Goal: Information Seeking & Learning: Compare options

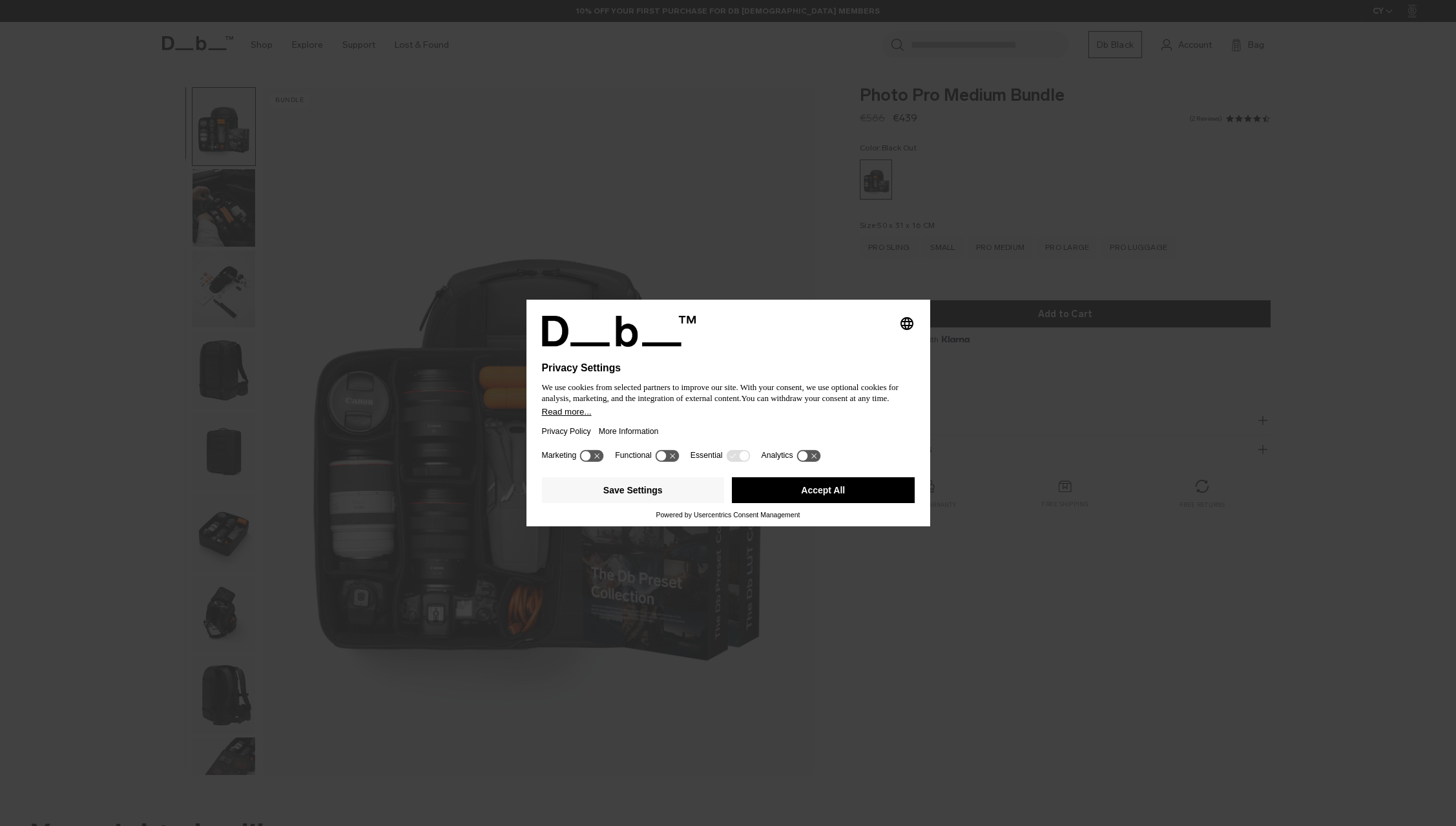
click at [685, 426] on div "Privacy Policy More Information" at bounding box center [728, 431] width 373 height 30
click at [849, 491] on button "Accept All" at bounding box center [823, 490] width 183 height 26
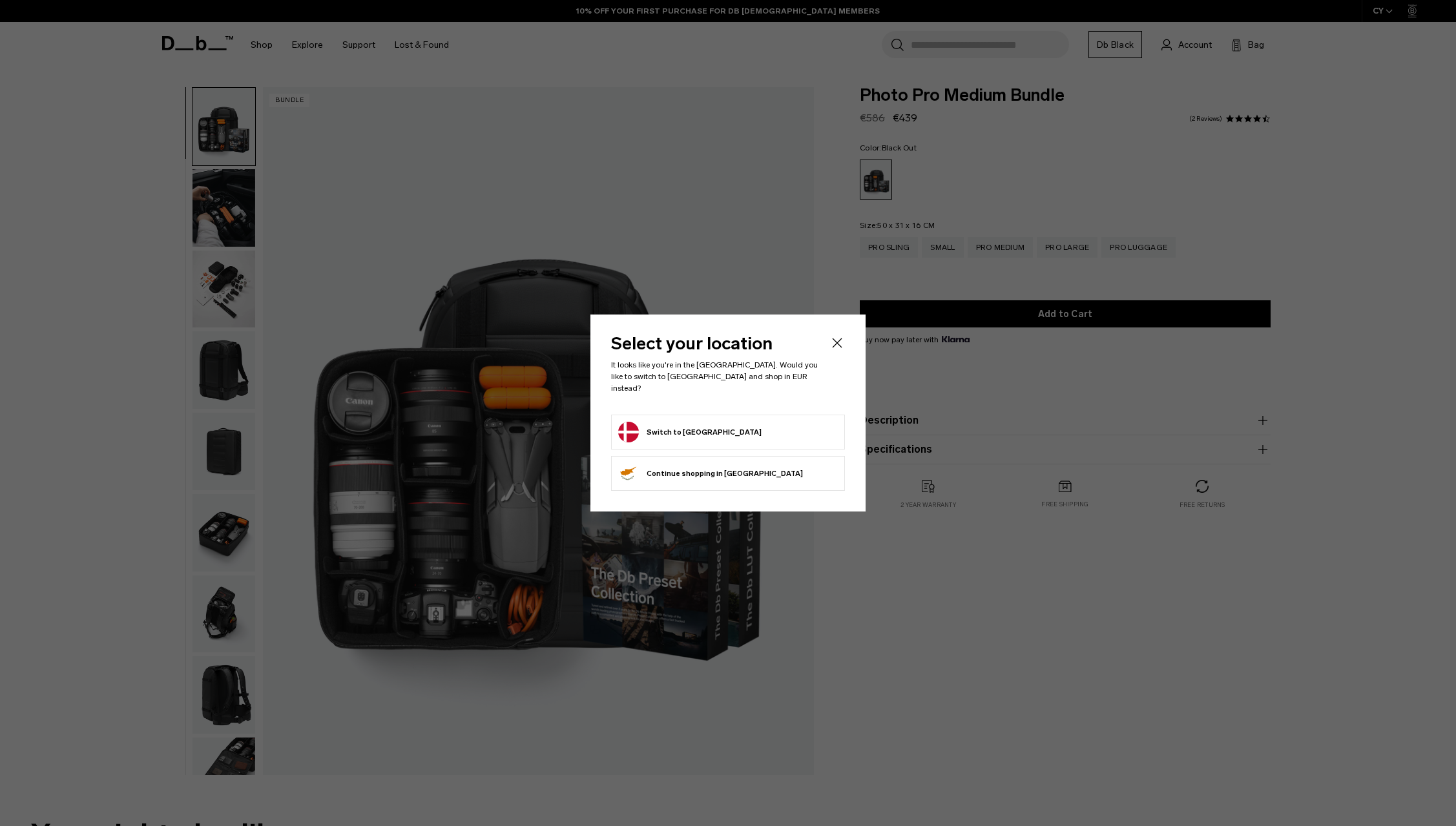
click at [686, 422] on button "Switch to Denmark" at bounding box center [689, 432] width 143 height 21
click at [684, 425] on button "Switch to Denmark" at bounding box center [689, 432] width 143 height 21
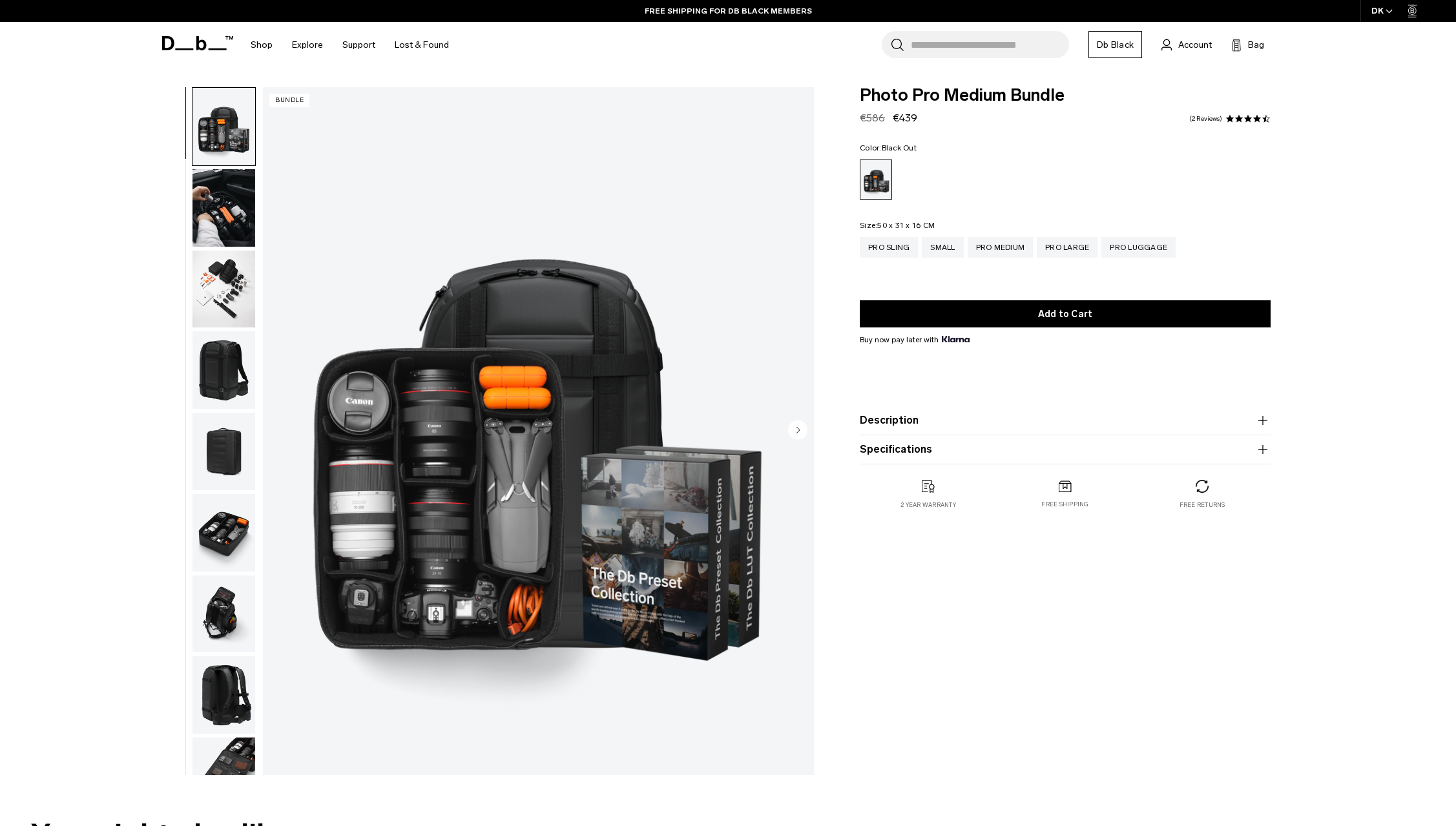
click at [227, 303] on img "button" at bounding box center [224, 290] width 63 height 78
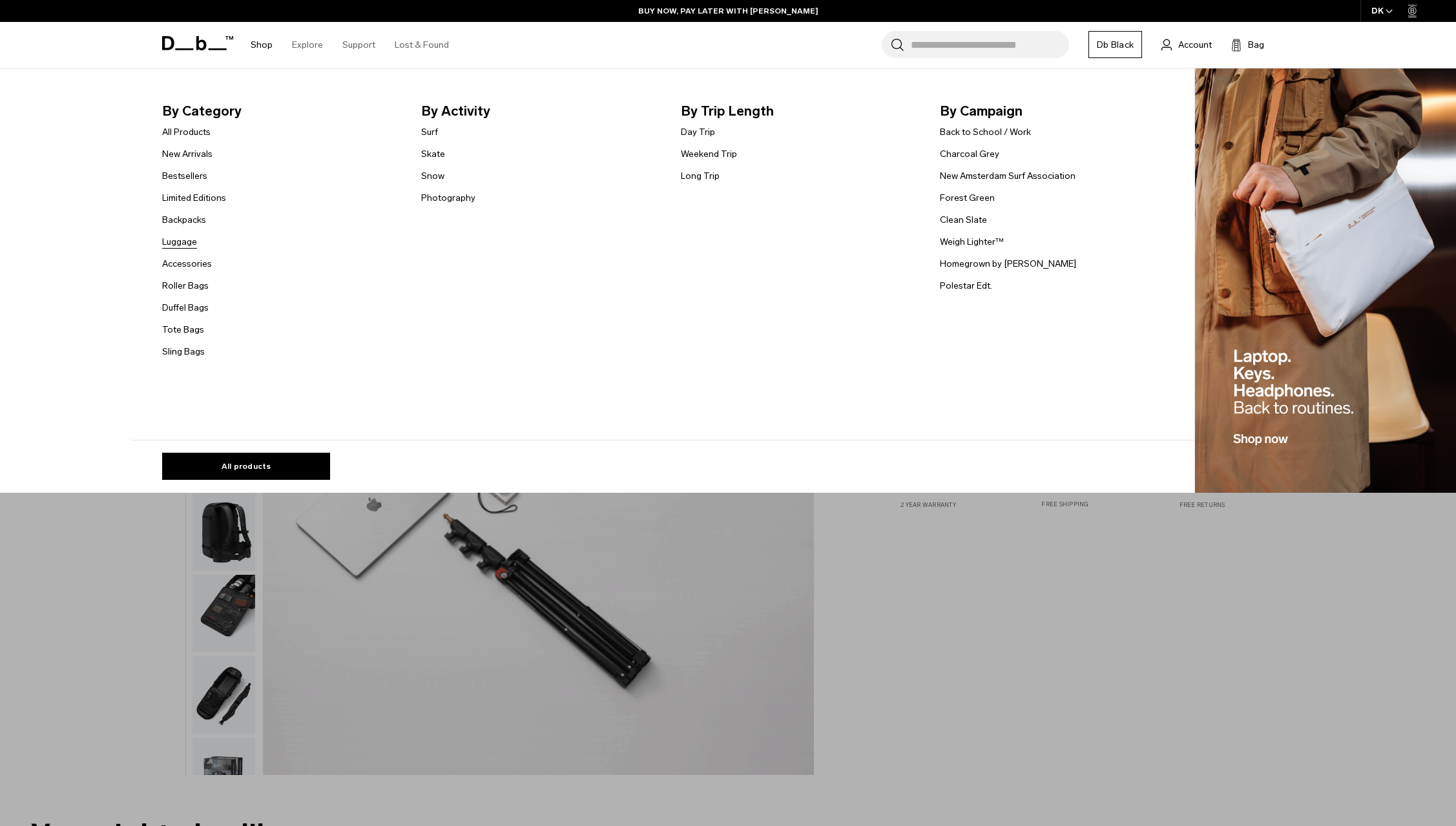
click at [181, 240] on link "Luggage" at bounding box center [179, 242] width 35 height 14
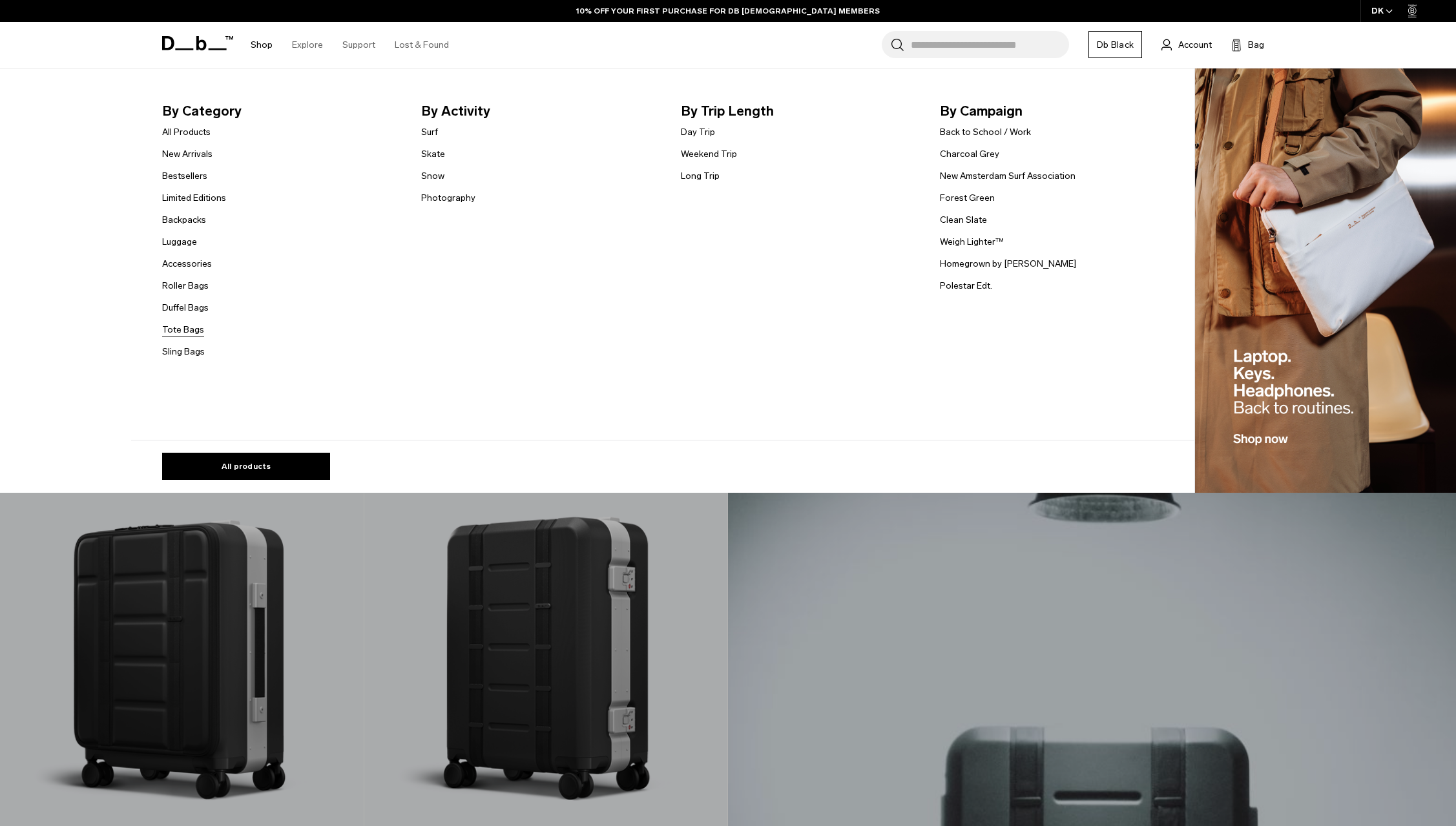
click at [187, 329] on link "Tote Bags" at bounding box center [183, 329] width 42 height 14
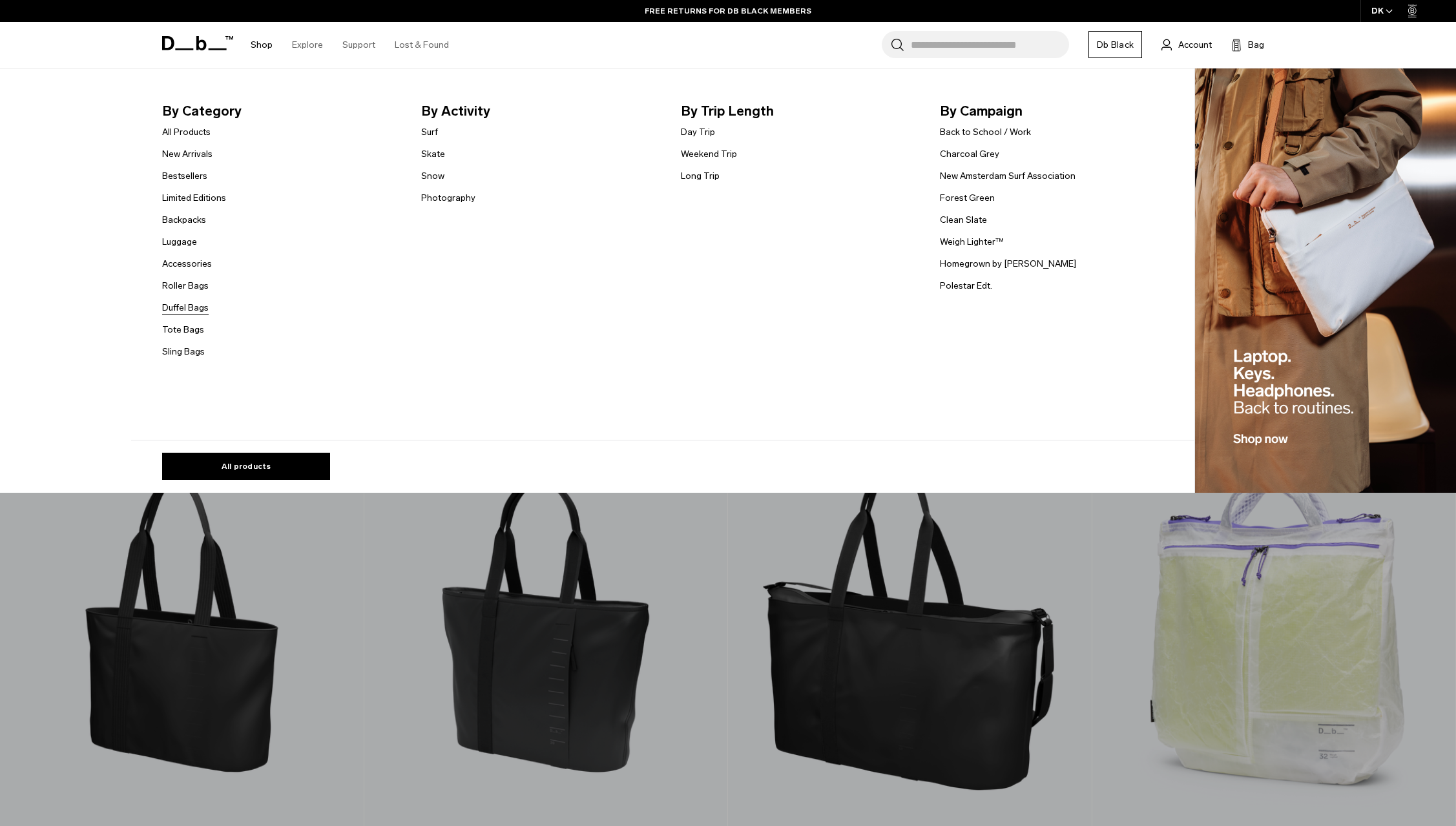
click at [181, 309] on link "Duffel Bags" at bounding box center [185, 308] width 47 height 14
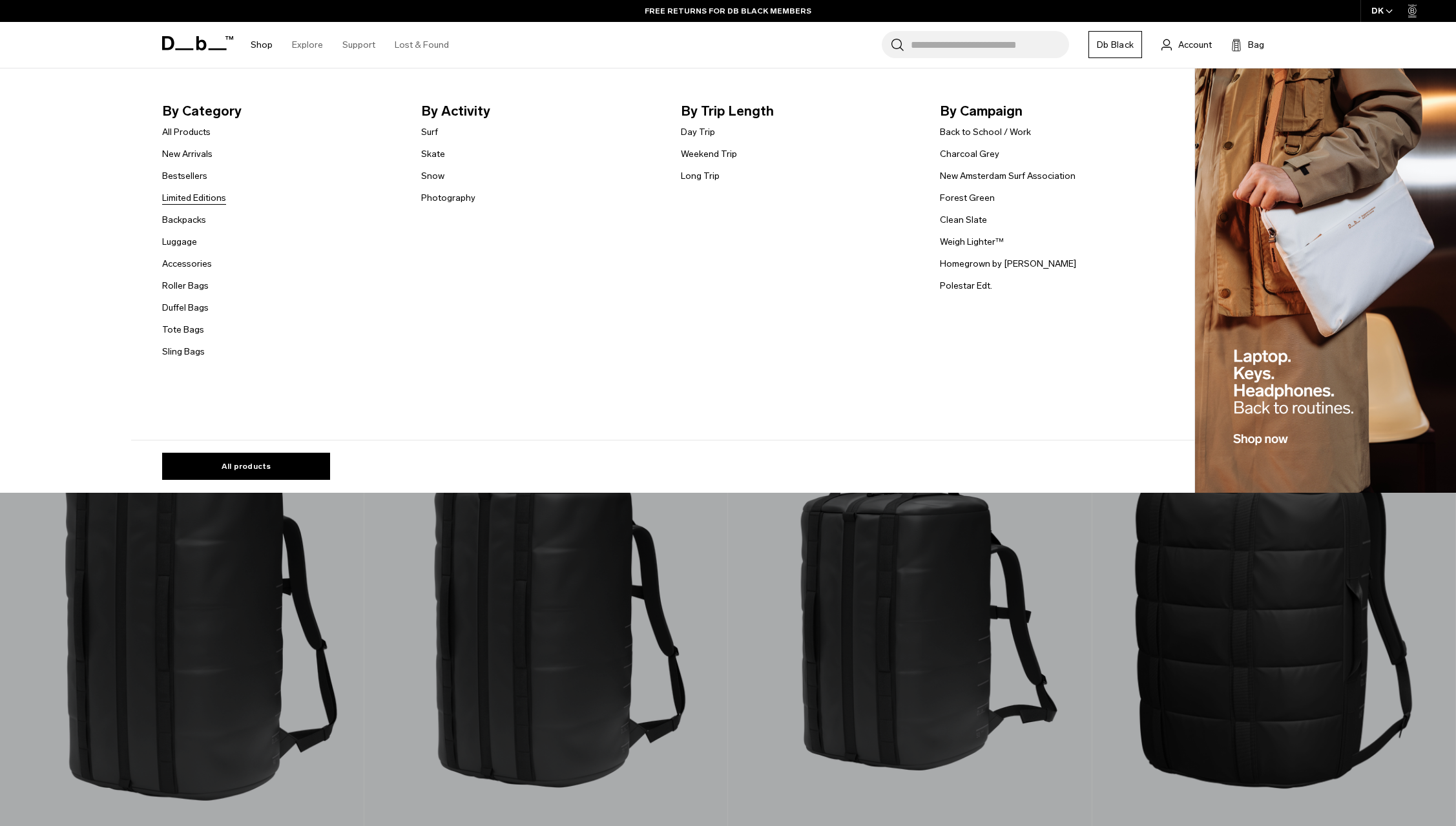
click at [203, 194] on link "Limited Editions" at bounding box center [194, 198] width 64 height 14
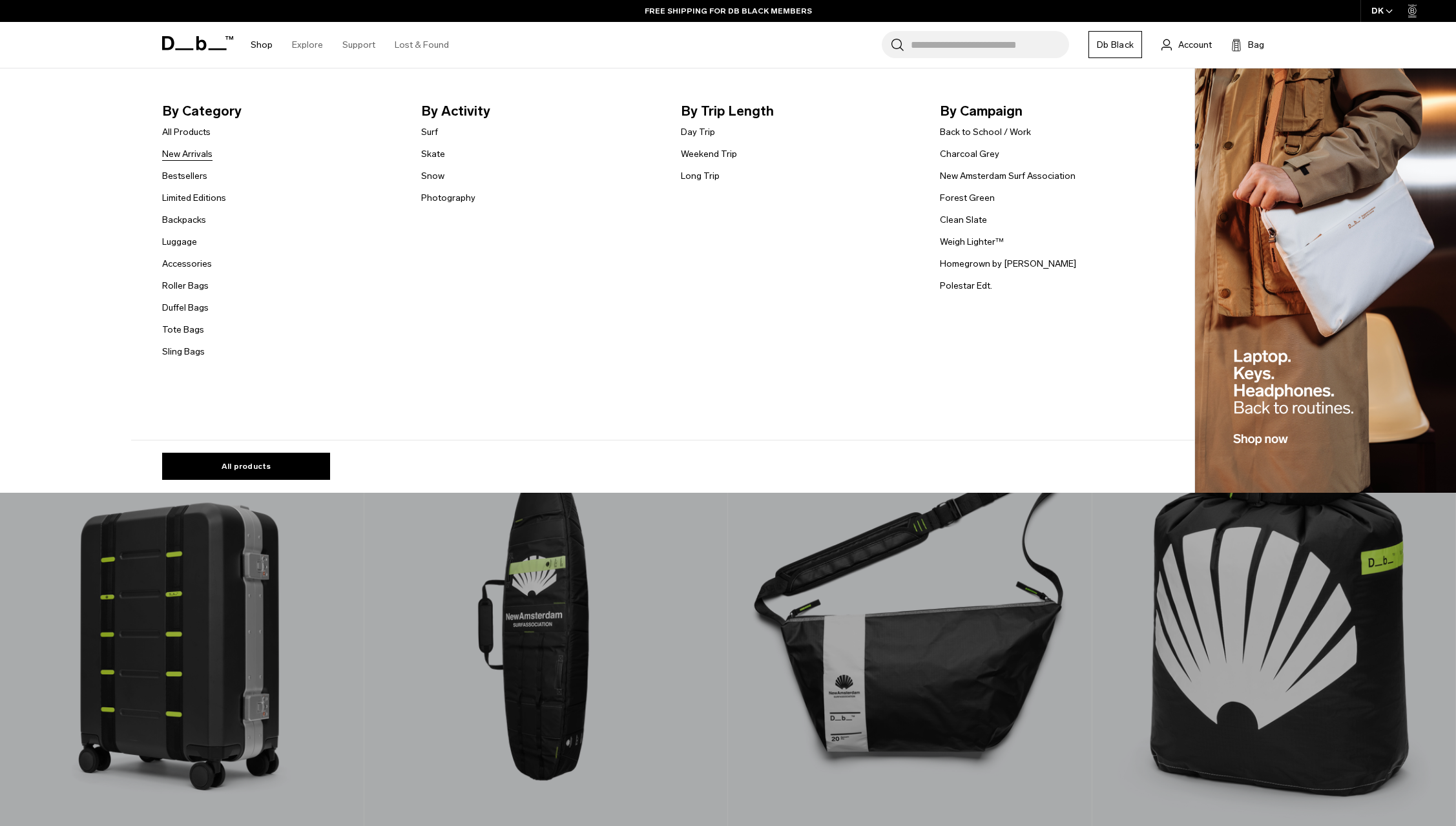
click at [179, 161] on link "New Arrivals" at bounding box center [187, 154] width 51 height 14
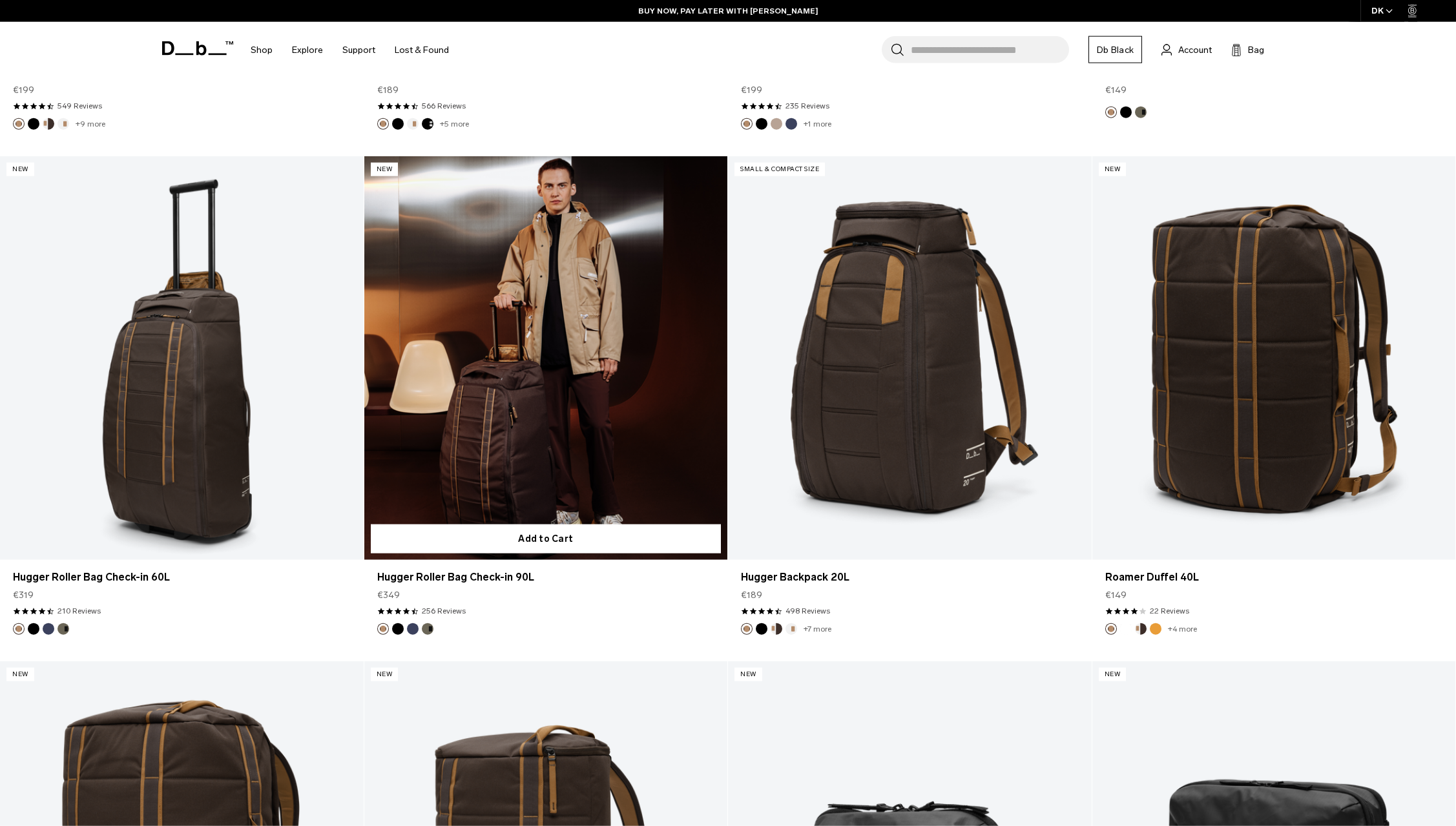
scroll to position [3426, 0]
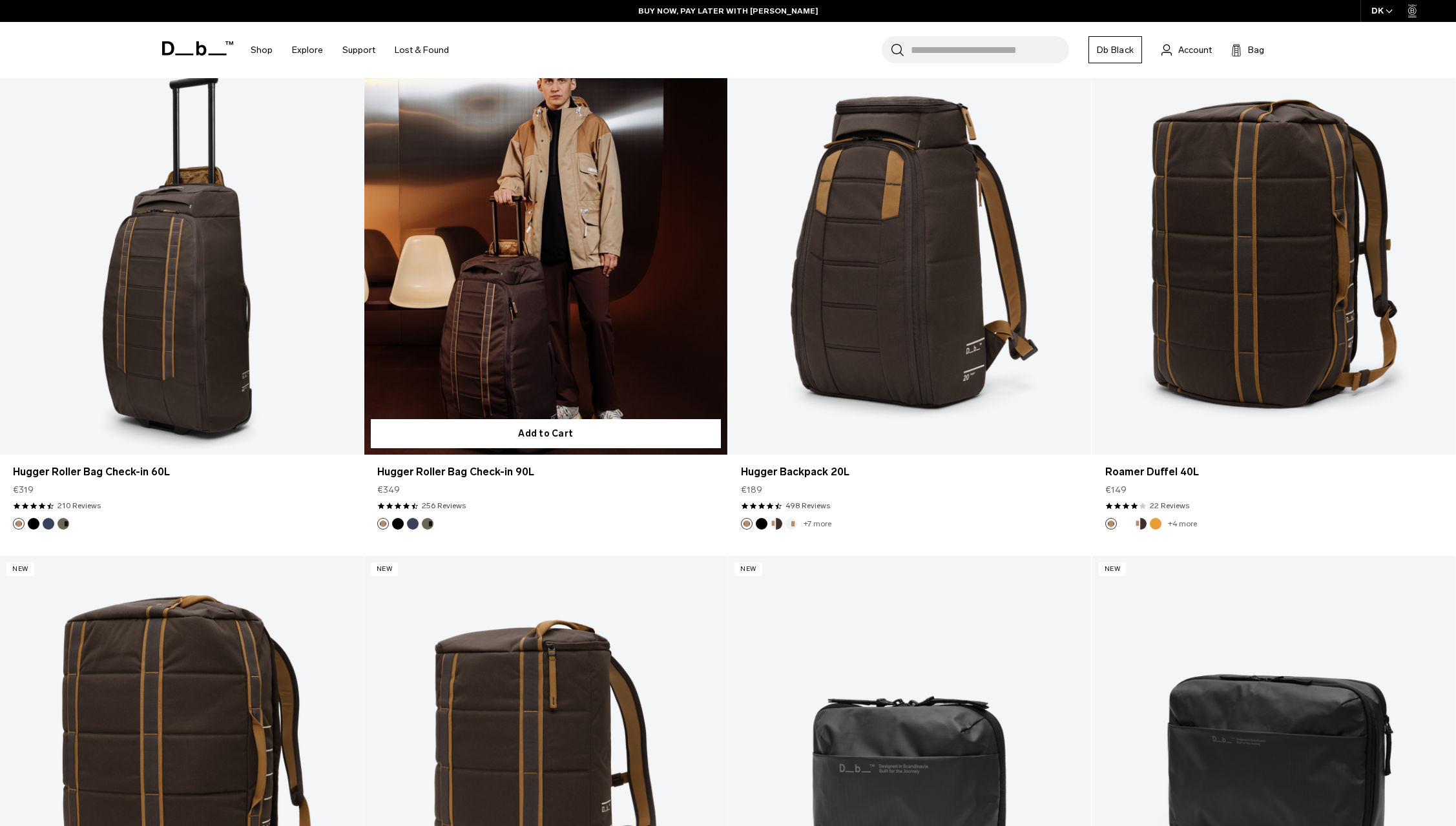
click at [605, 323] on link "Hugger Roller Bag Check-in 90L" at bounding box center [546, 253] width 364 height 404
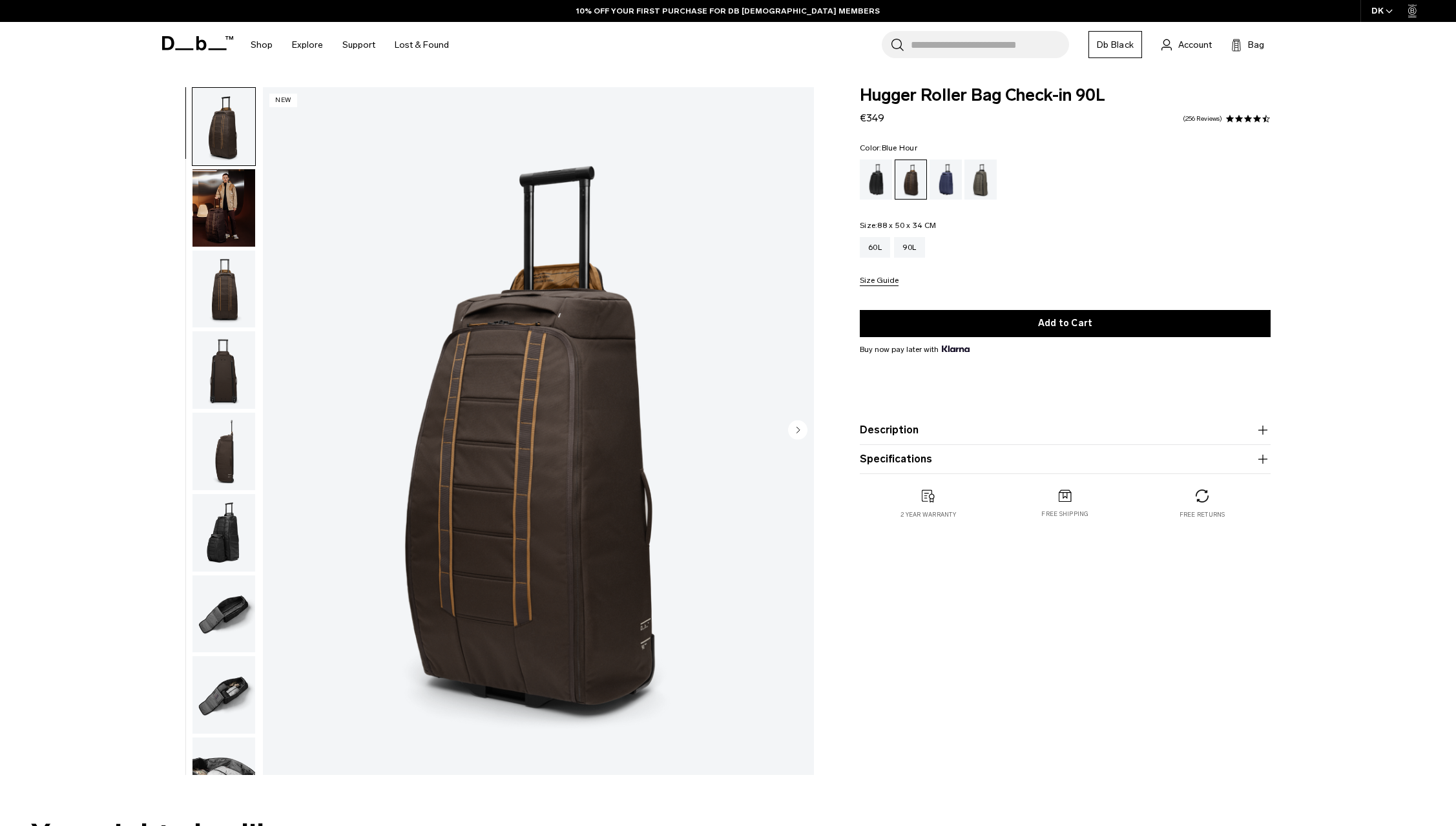
click at [952, 186] on div "Blue Hour" at bounding box center [946, 179] width 33 height 40
click at [932, 441] on product-accordion "Description Stylish wheeled luggage for adventurous travelers. The redesign fea…" at bounding box center [1065, 430] width 411 height 29
click at [932, 433] on button "Description" at bounding box center [1065, 430] width 411 height 16
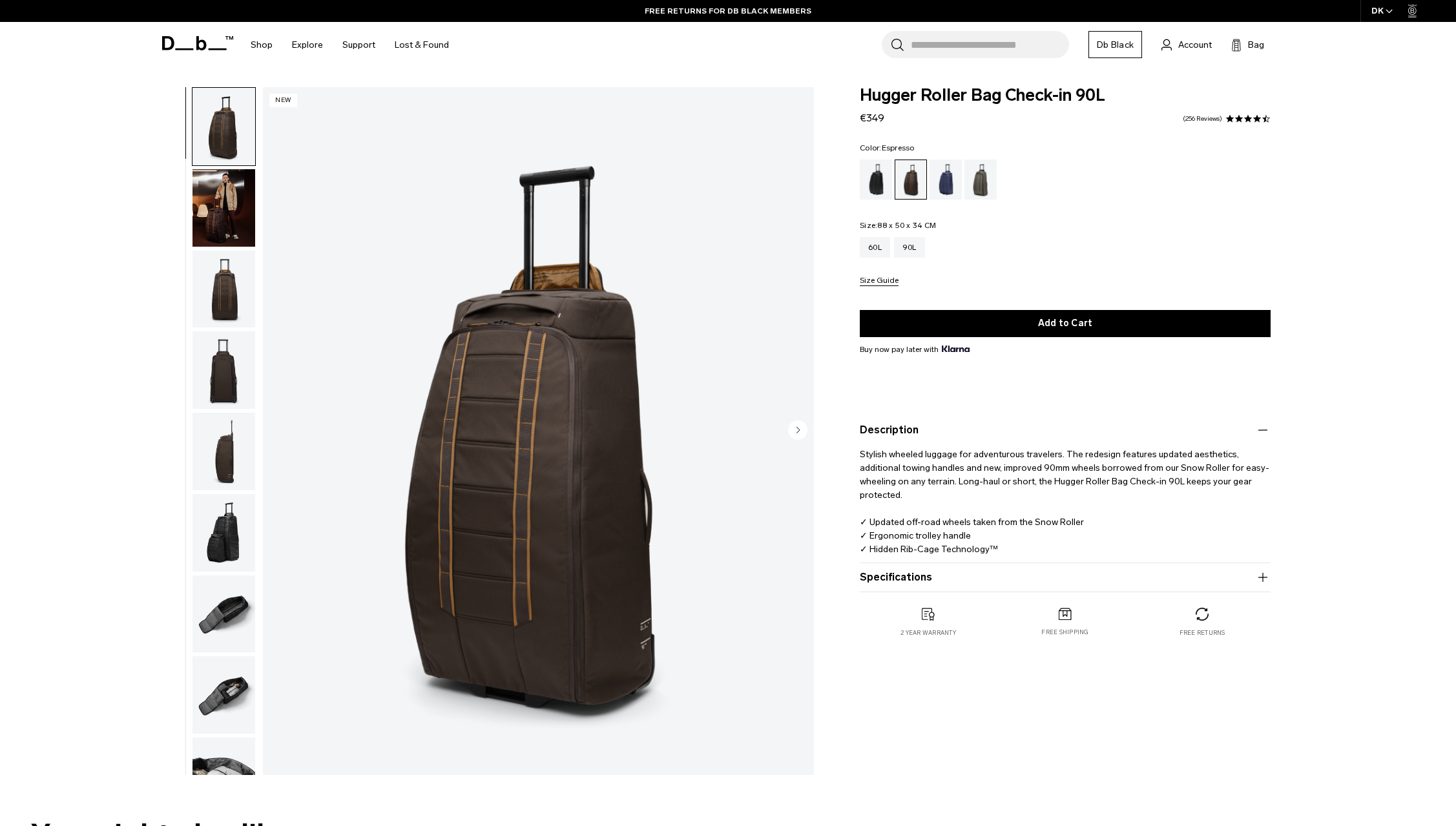
click at [223, 208] on img "button" at bounding box center [224, 208] width 63 height 78
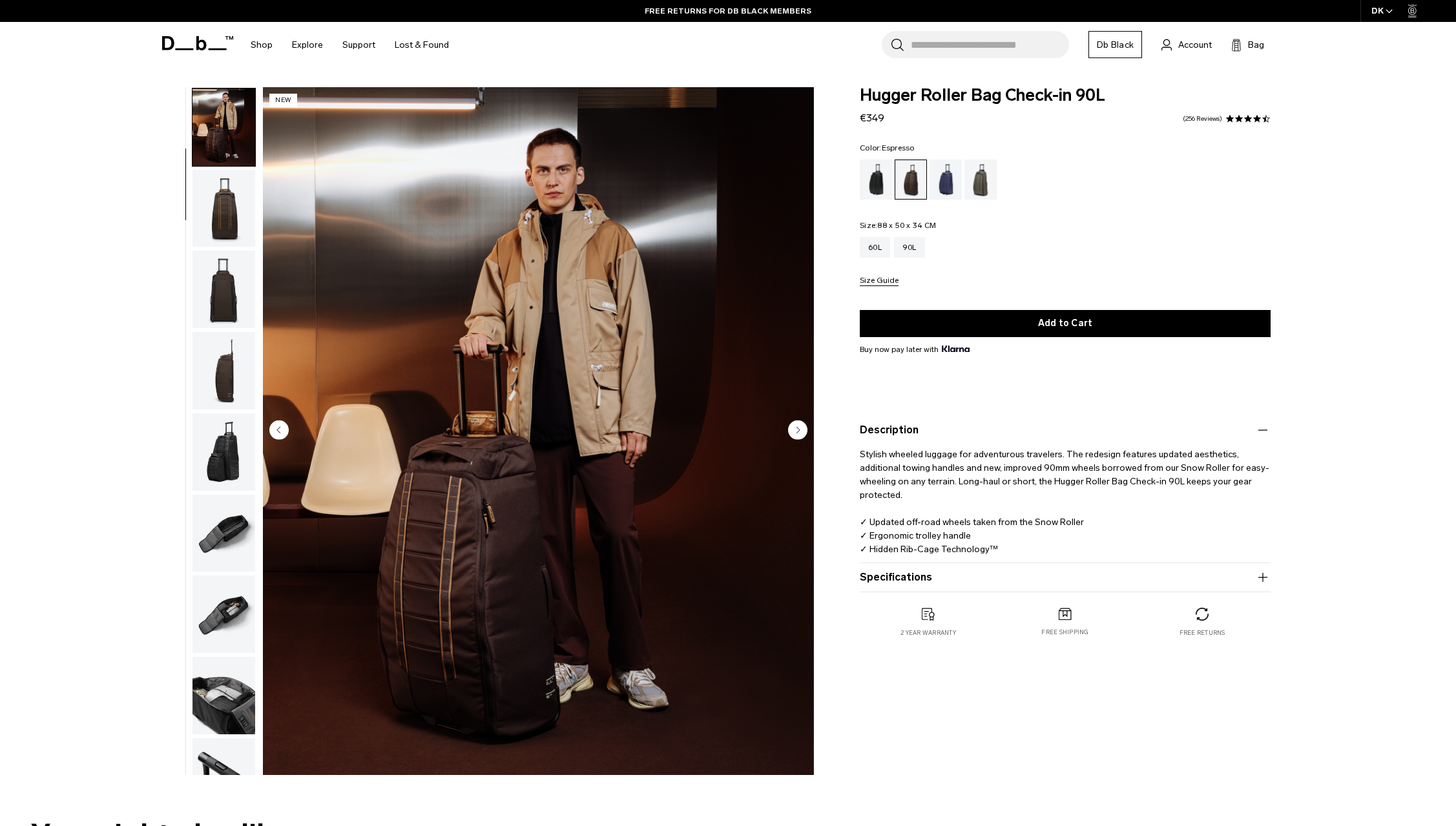
scroll to position [82, 0]
click at [794, 439] on icon "Next slide" at bounding box center [798, 430] width 19 height 19
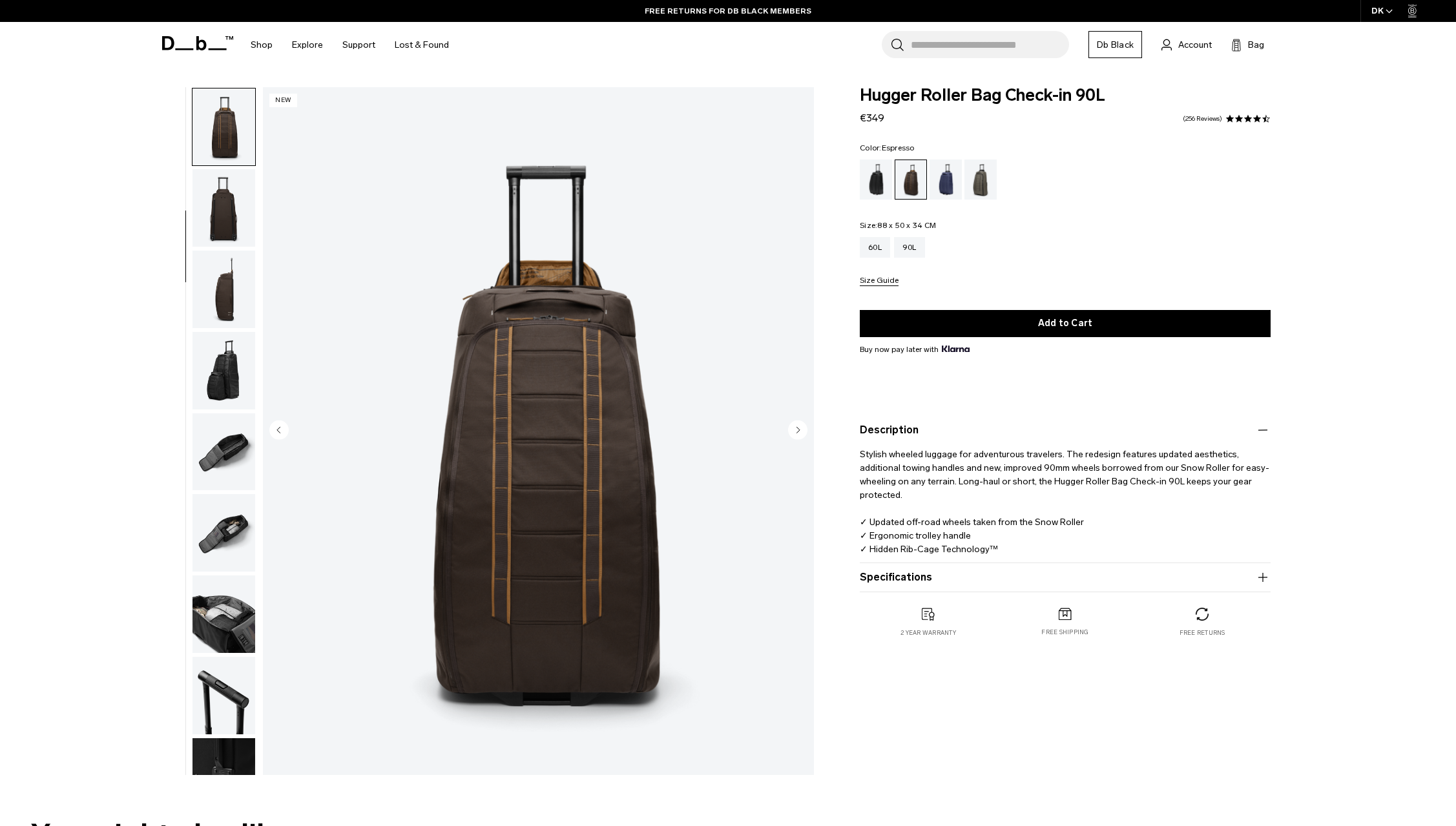
scroll to position [163, 0]
click at [784, 430] on img "3 / 11" at bounding box center [538, 431] width 551 height 688
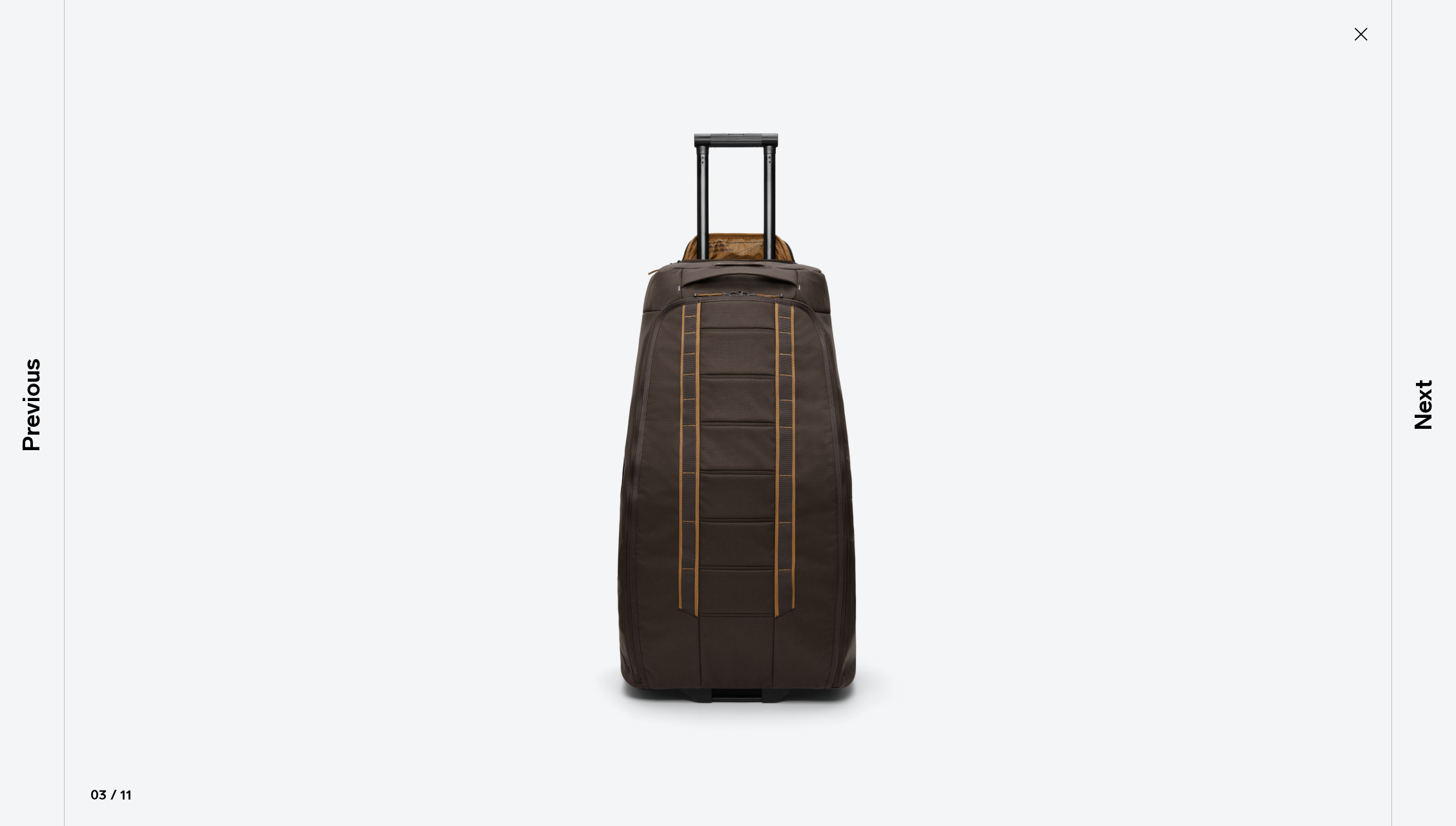
click at [784, 430] on img at bounding box center [728, 413] width 581 height 826
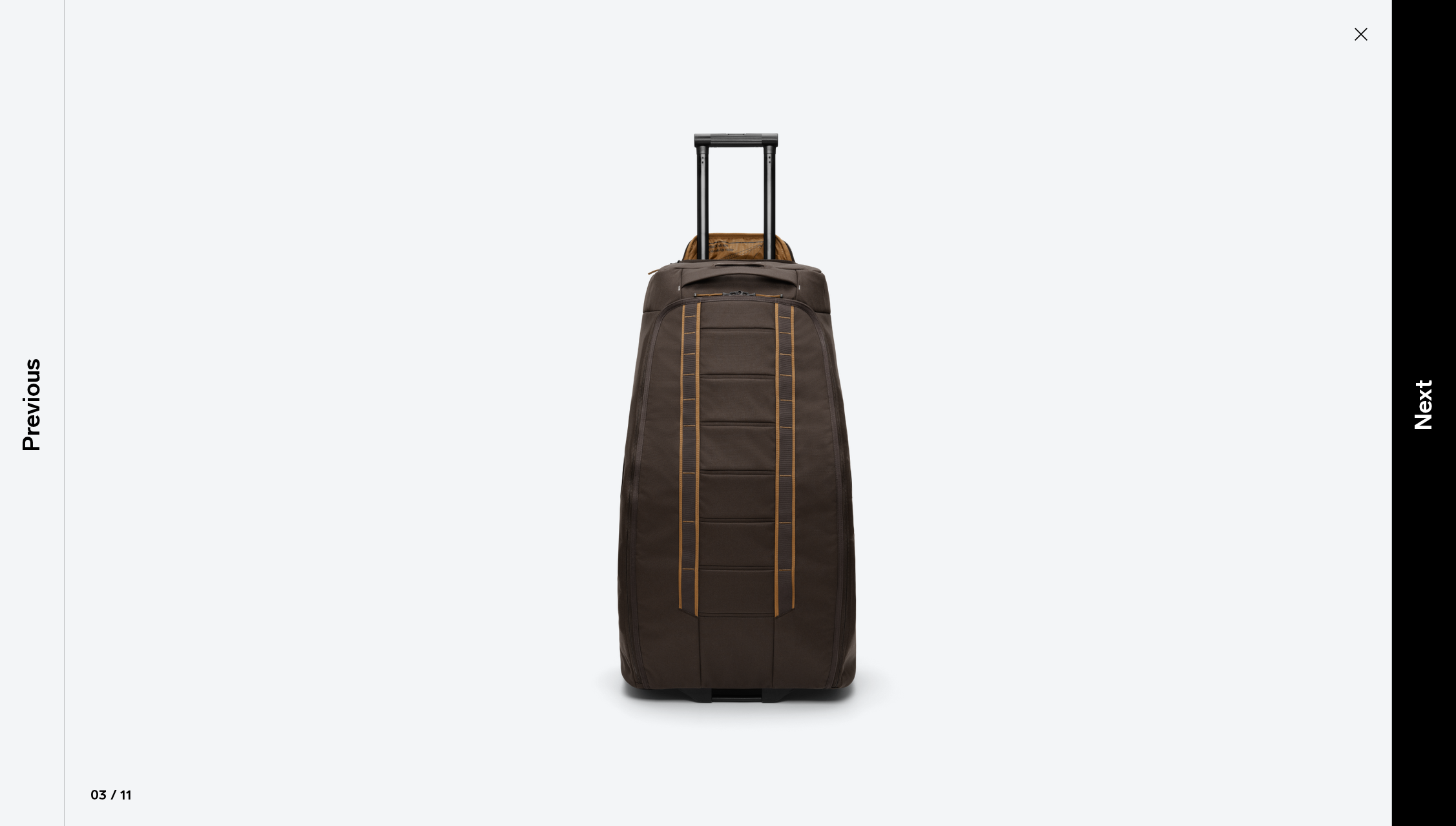
click at [1444, 417] on div "Next" at bounding box center [1424, 413] width 65 height 826
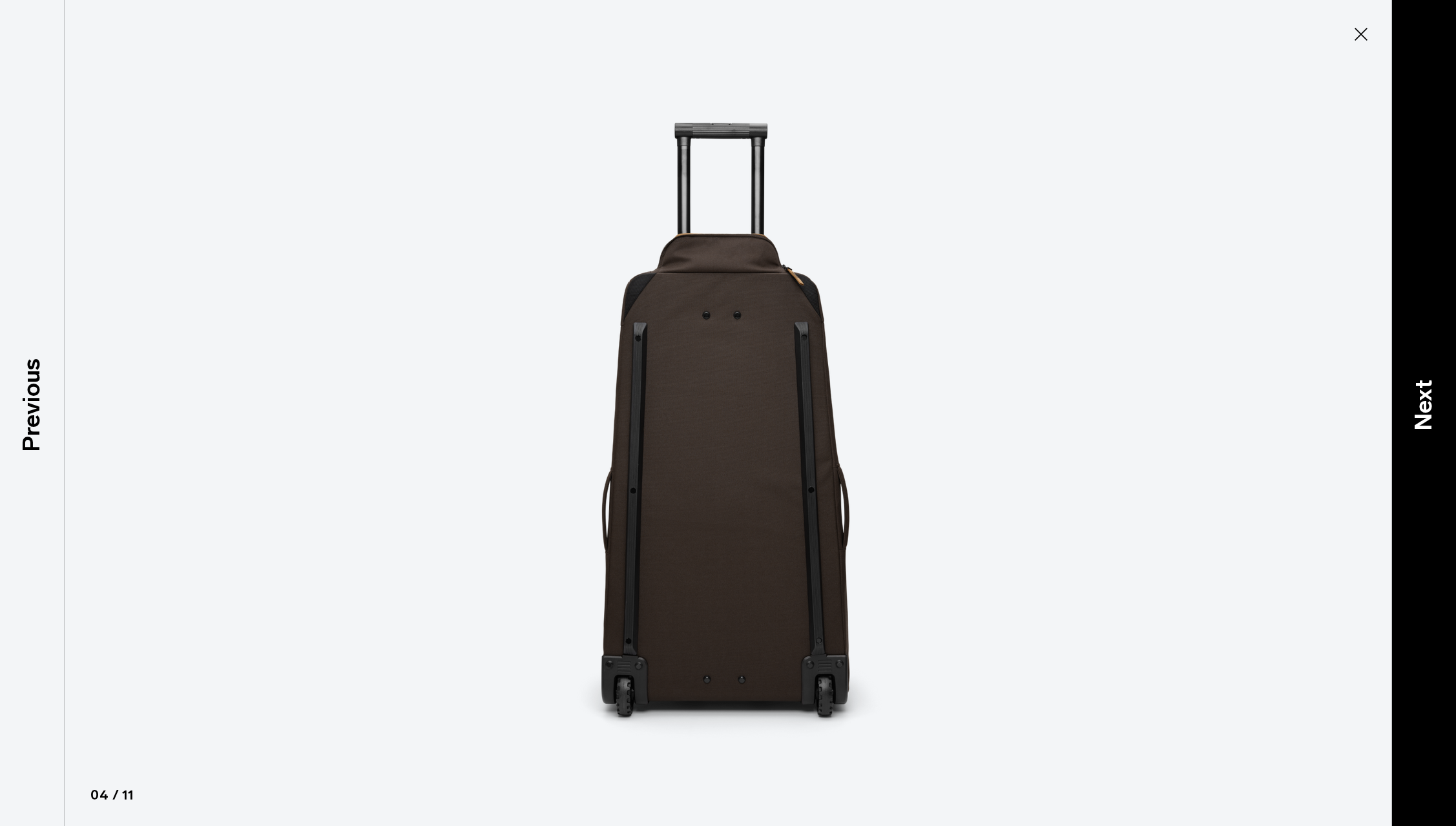
click at [1431, 412] on p "Next" at bounding box center [1424, 405] width 35 height 51
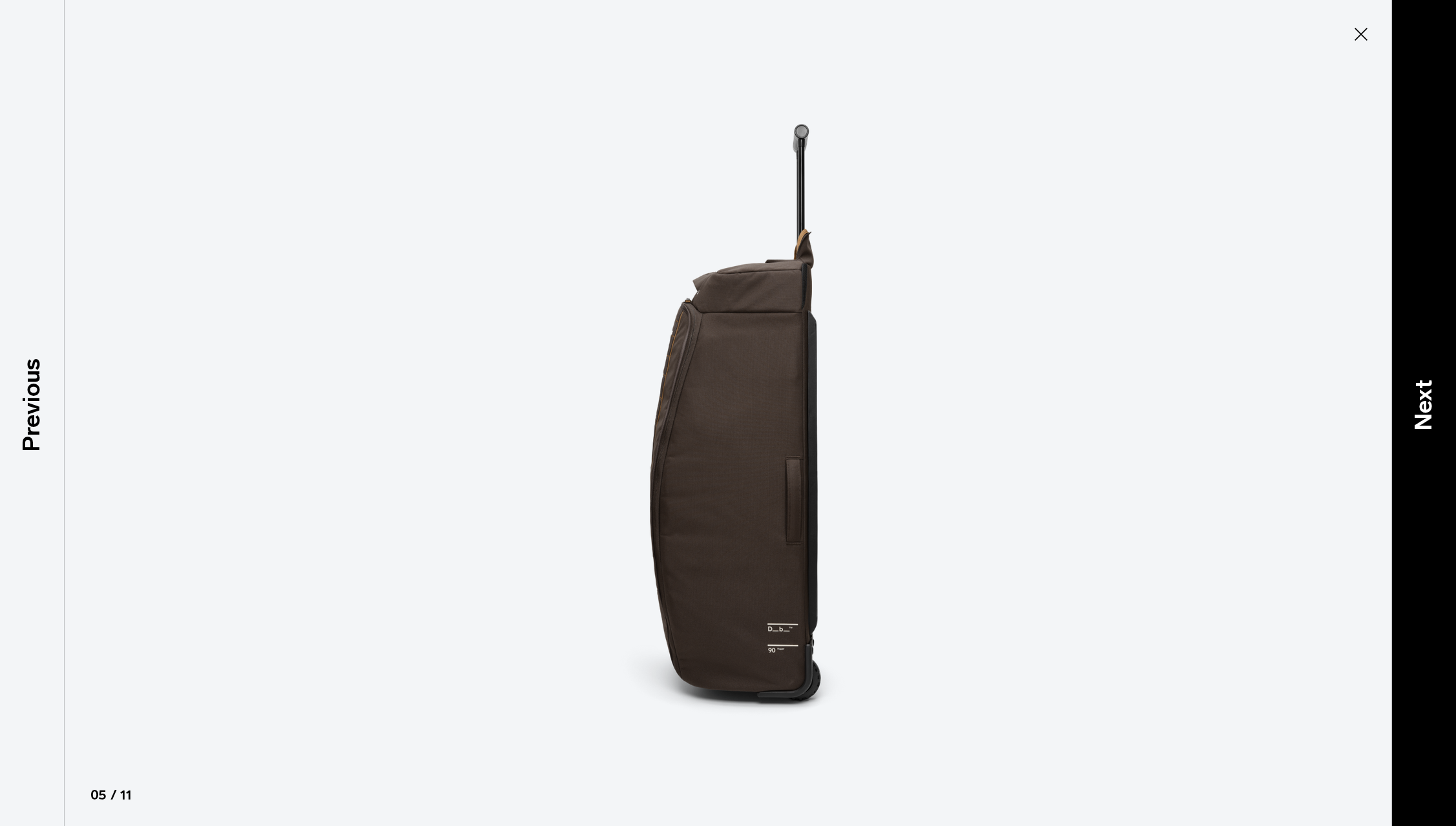
click at [1430, 408] on p "Next" at bounding box center [1424, 405] width 35 height 51
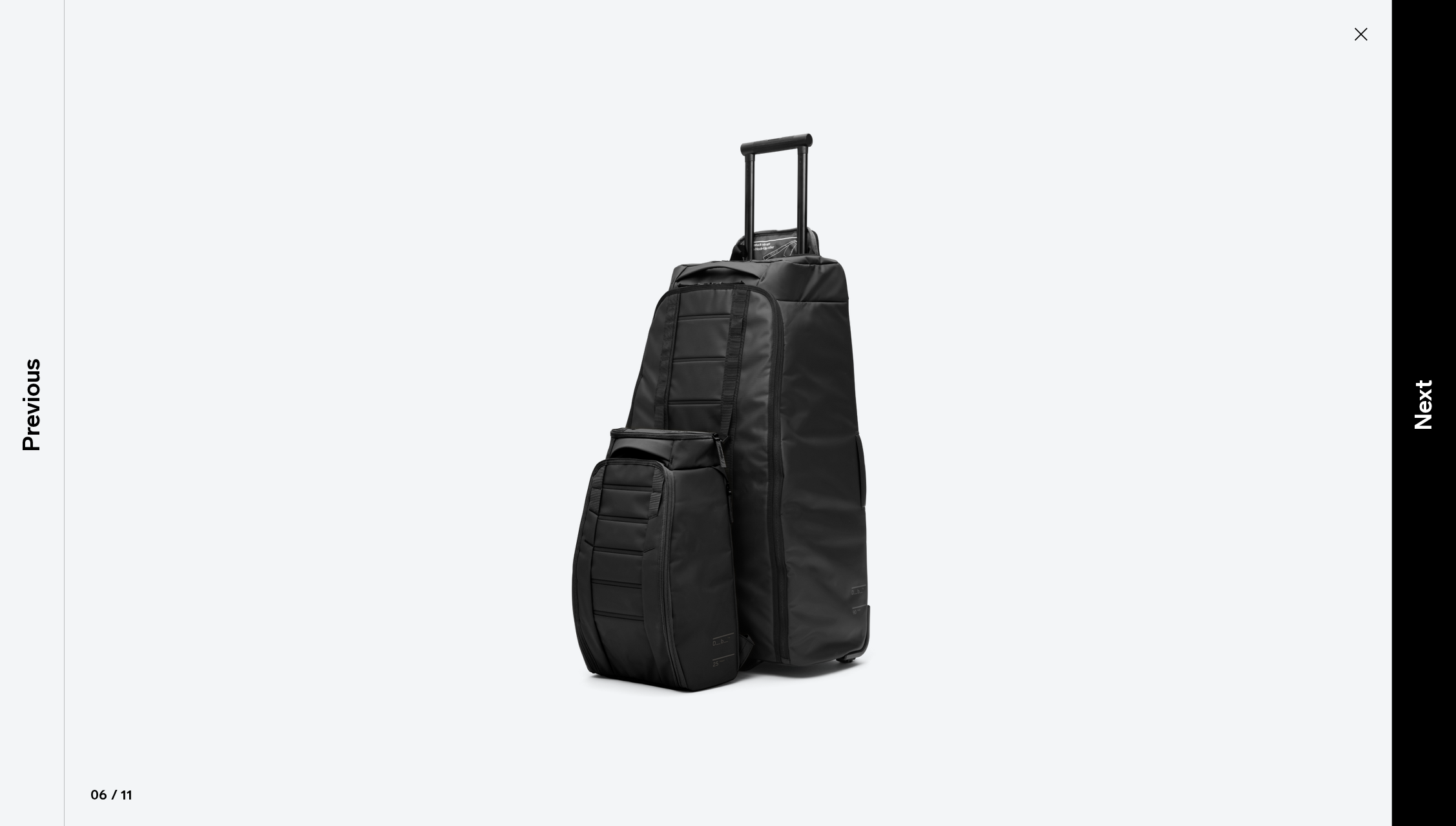
click at [1430, 408] on p "Next" at bounding box center [1424, 405] width 35 height 51
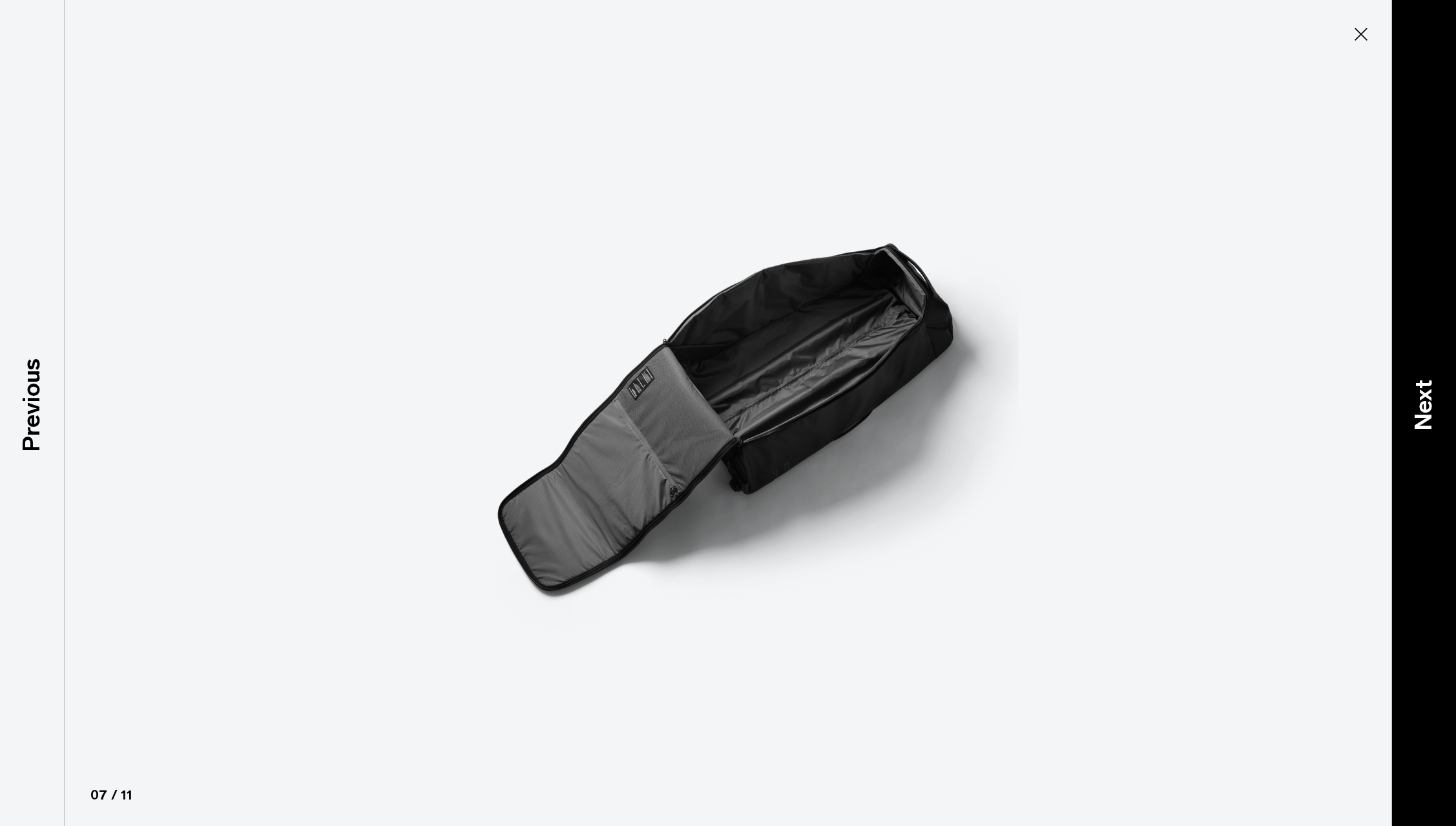
click at [1430, 408] on p "Next" at bounding box center [1424, 405] width 35 height 51
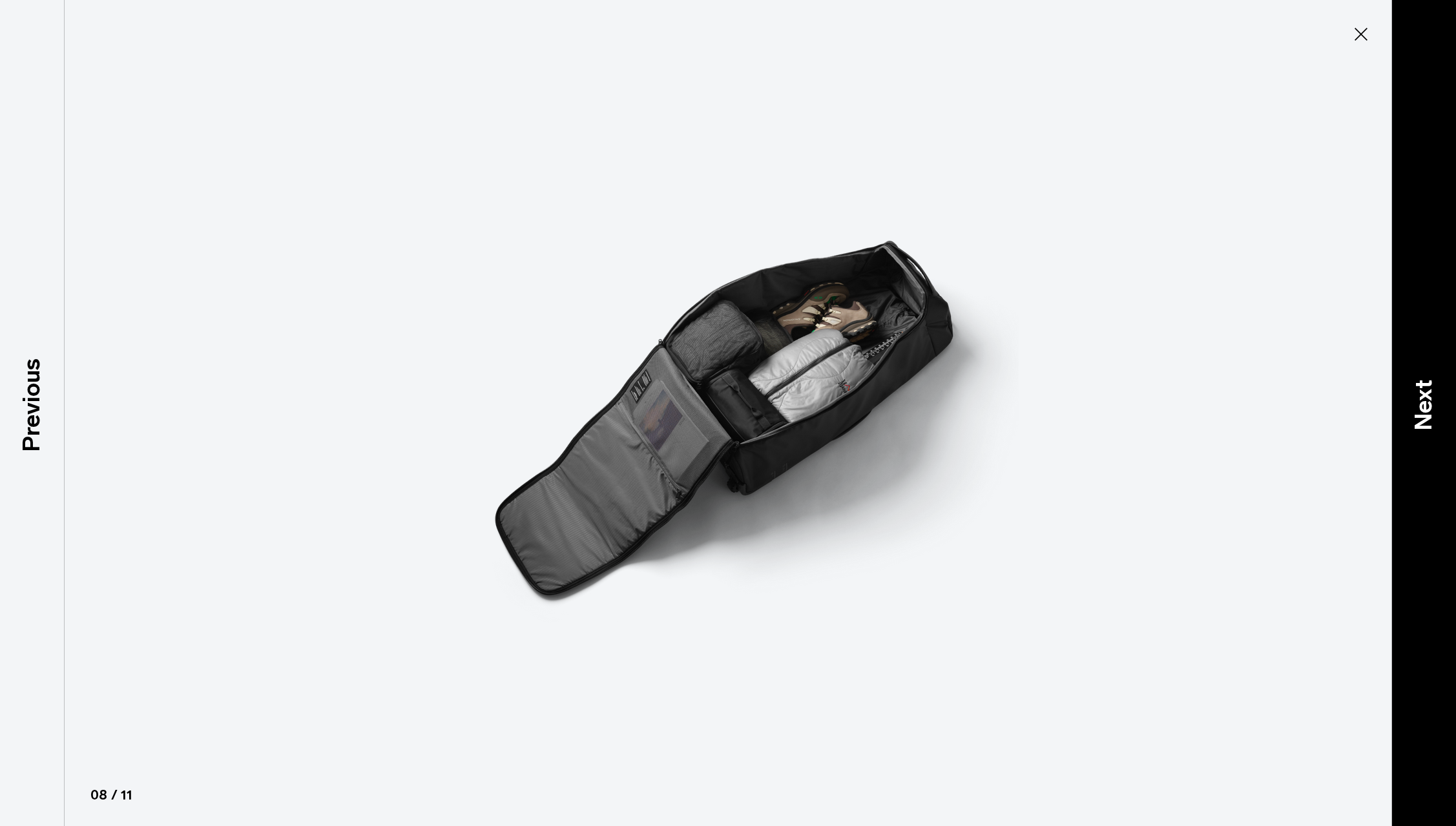
click at [1430, 408] on p "Next" at bounding box center [1424, 405] width 35 height 51
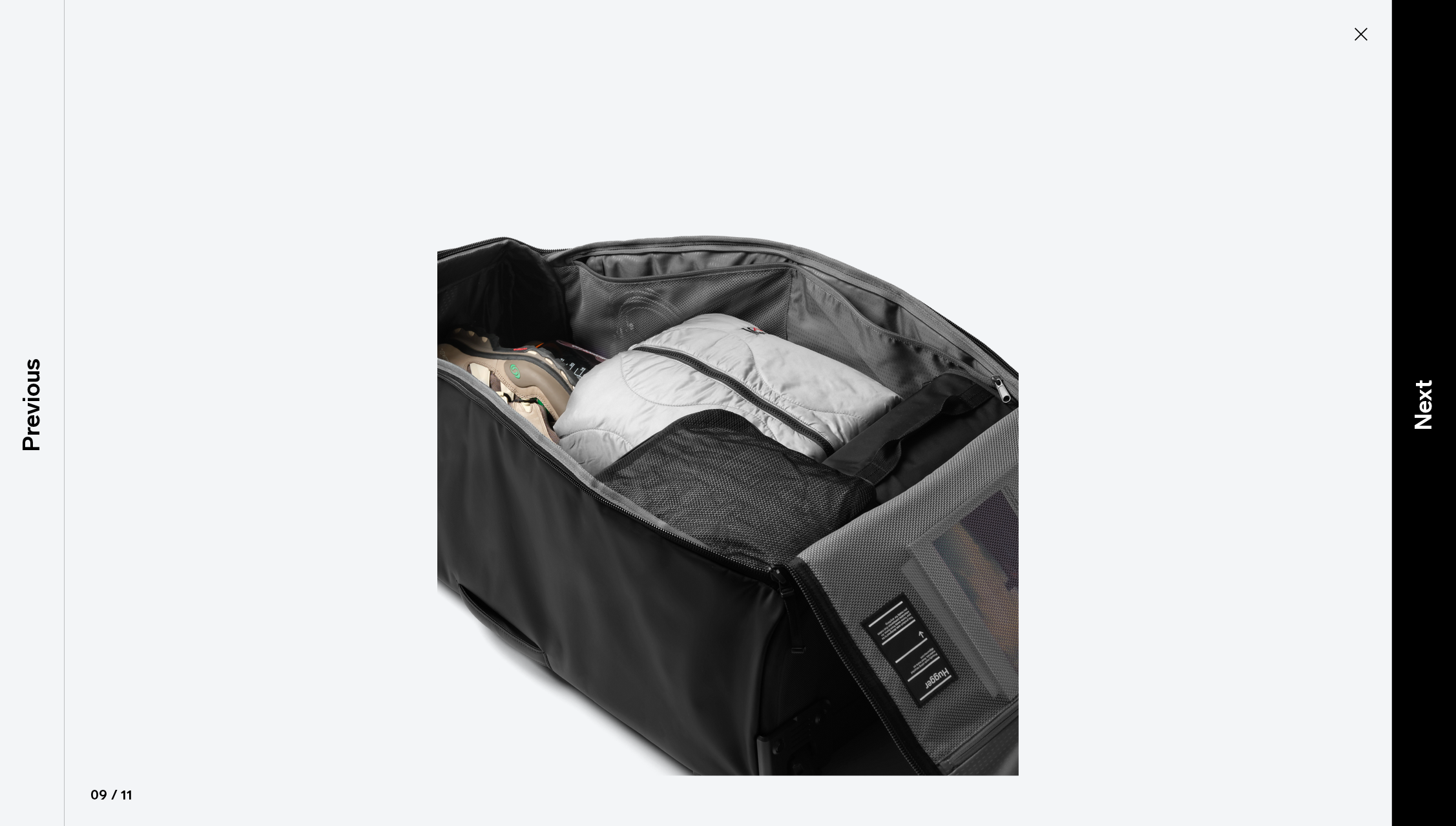
click at [1430, 408] on p "Next" at bounding box center [1424, 405] width 35 height 51
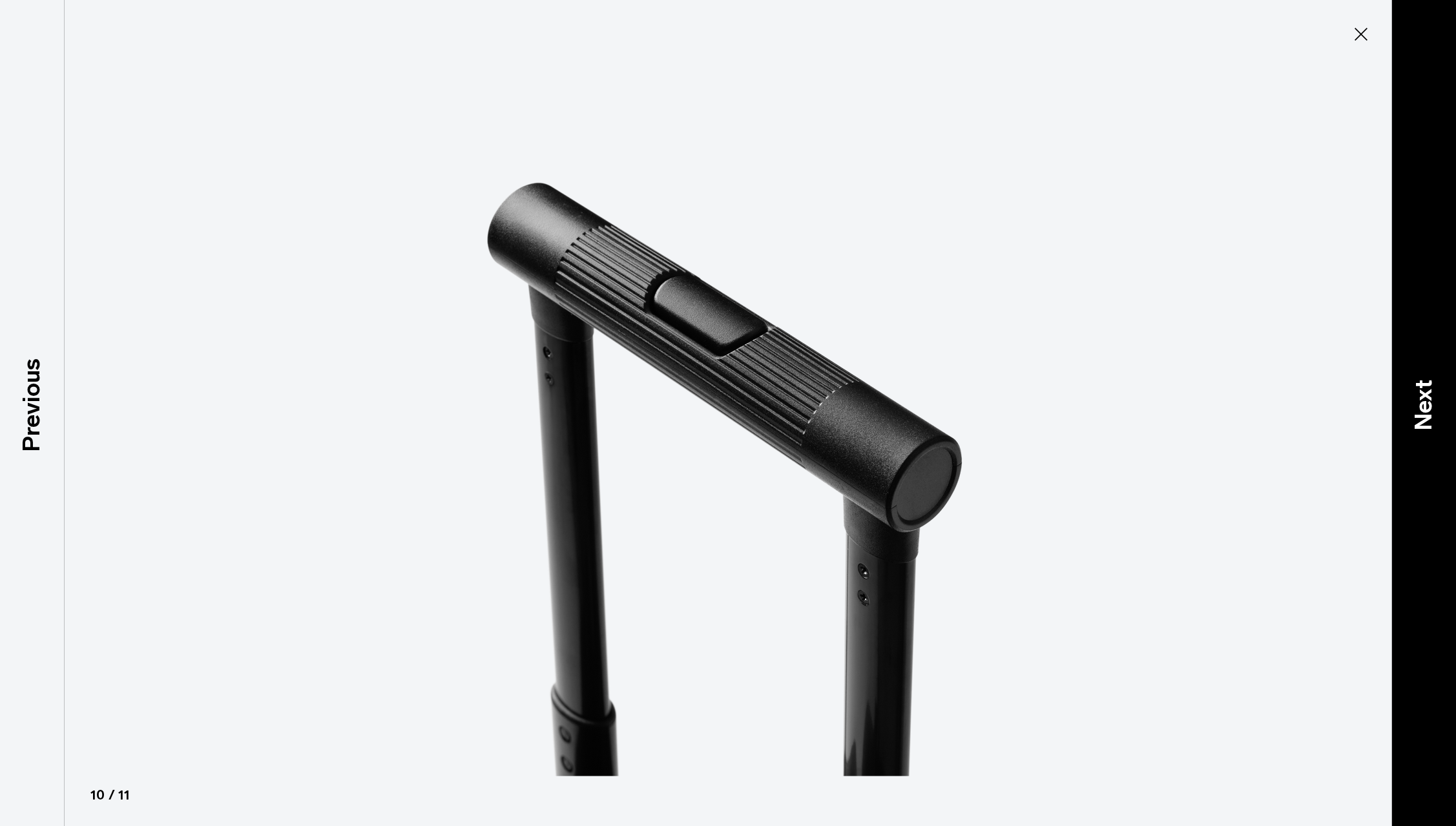
click at [1430, 408] on p "Next" at bounding box center [1424, 405] width 35 height 51
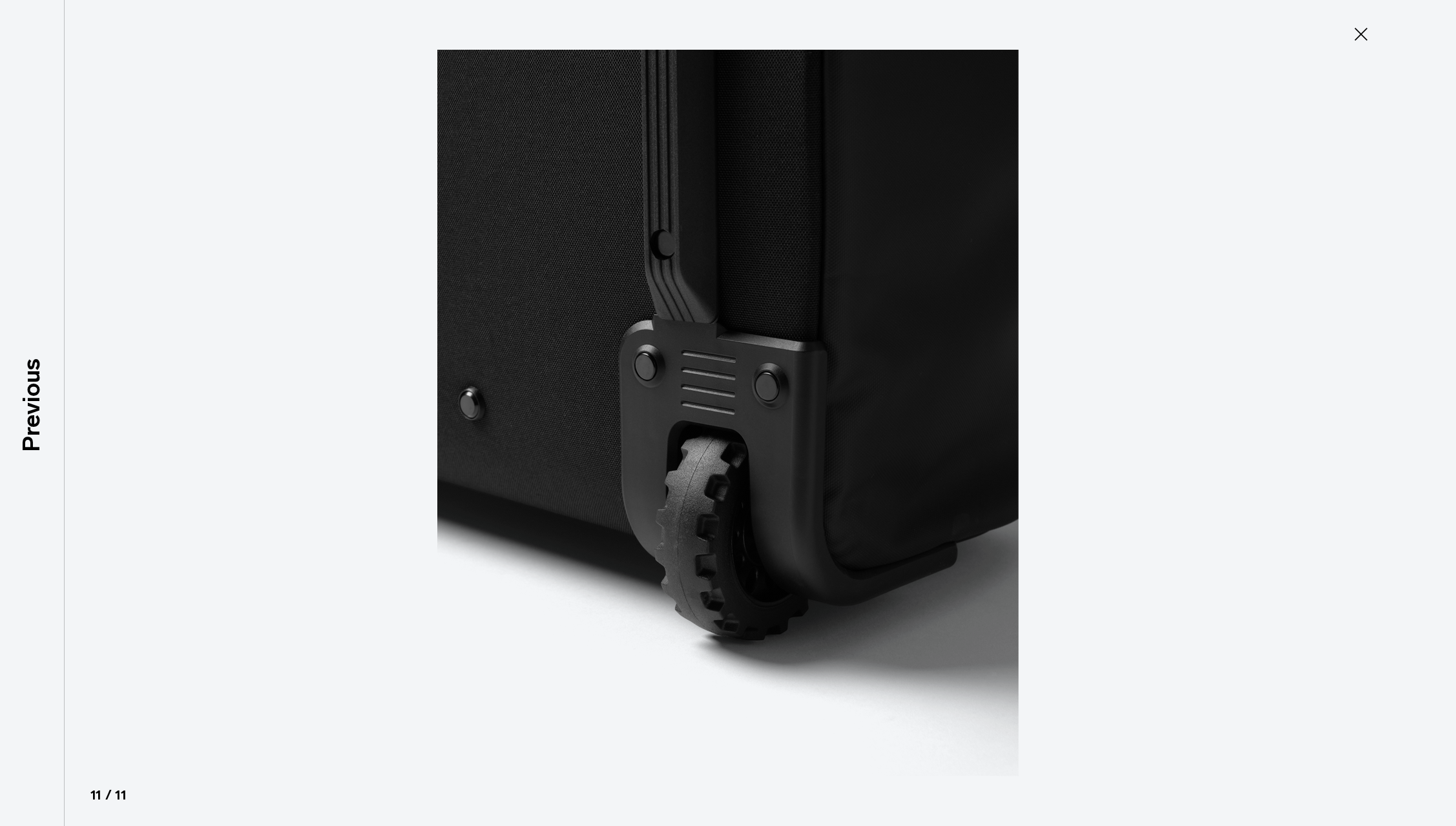
click at [1429, 402] on div at bounding box center [728, 413] width 1456 height 826
click at [1370, 36] on icon at bounding box center [1361, 34] width 21 height 21
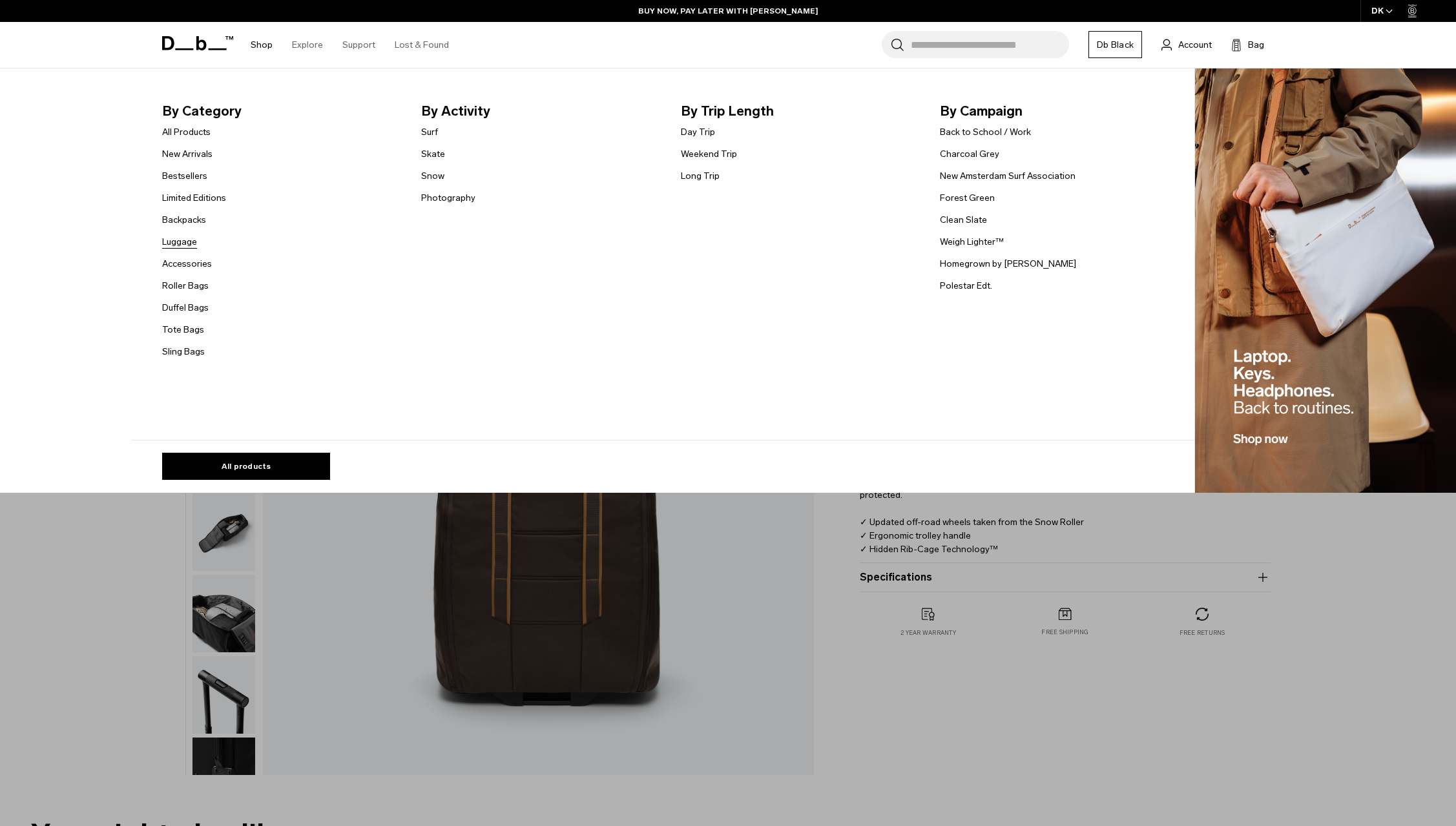
click at [186, 240] on link "Luggage" at bounding box center [179, 242] width 35 height 14
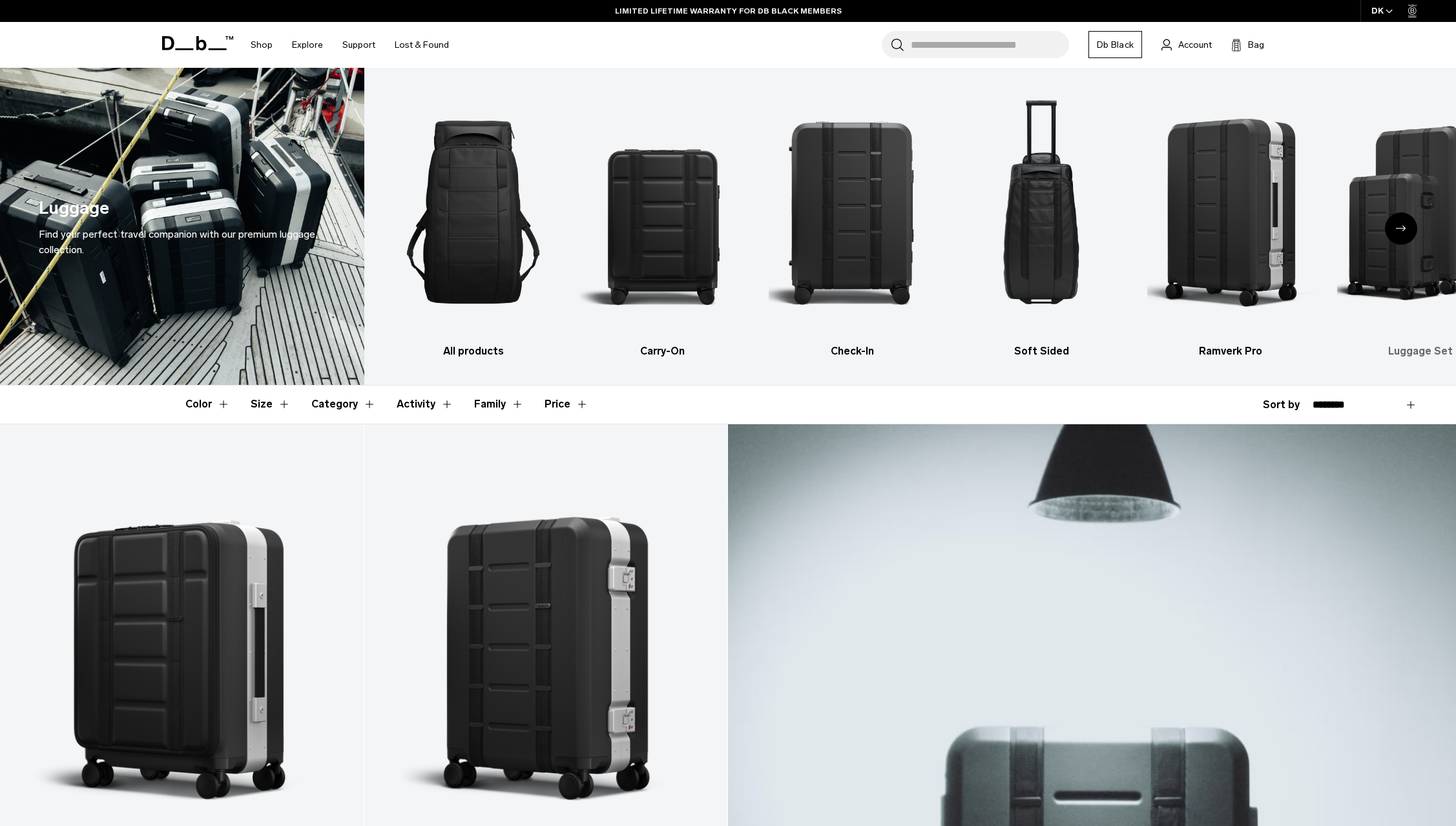
click at [1397, 203] on img "6 / 6" at bounding box center [1420, 212] width 167 height 250
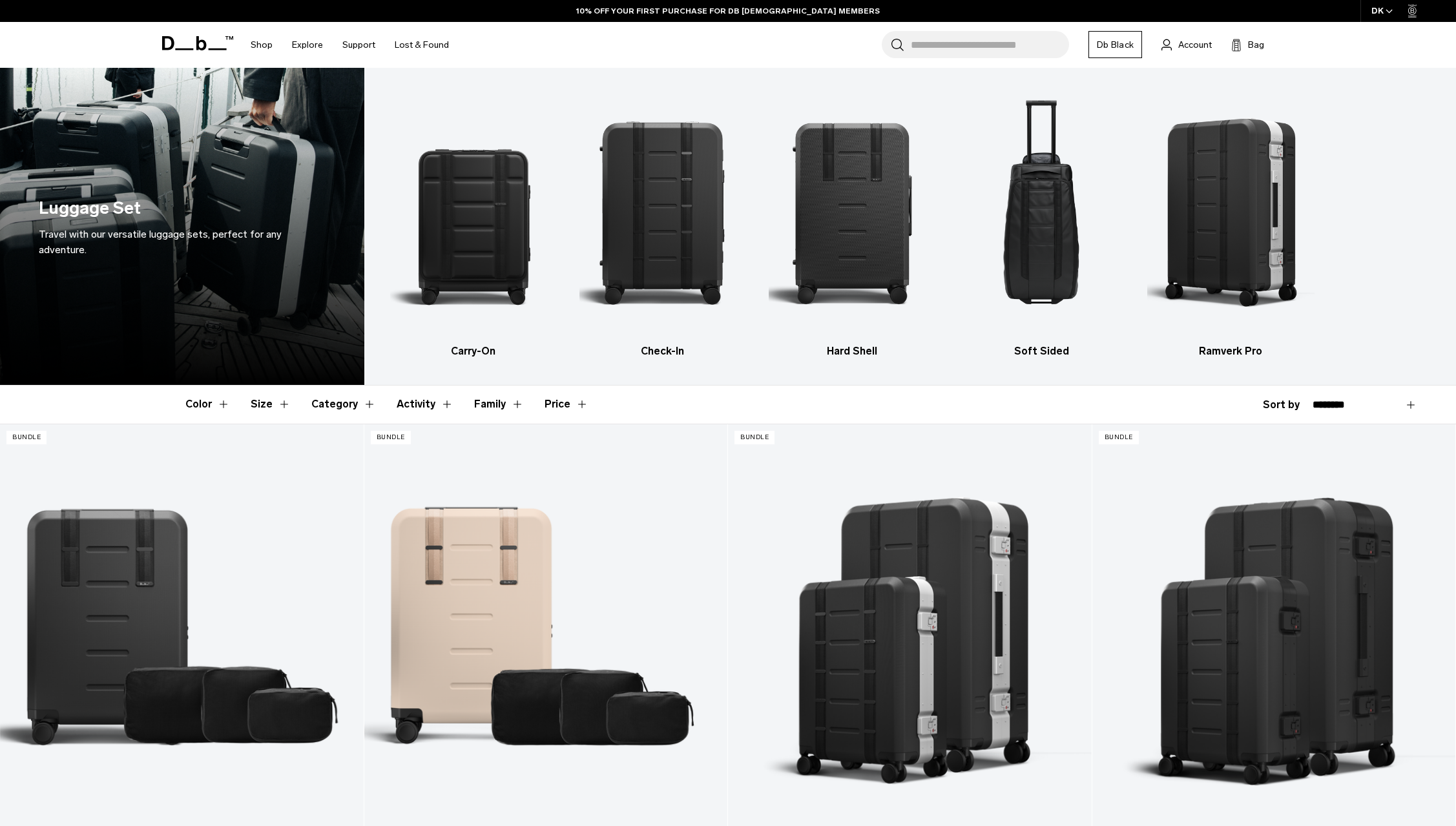
click at [1313, 399] on select "**********" at bounding box center [1365, 405] width 104 height 12
select select "**********"
click option "**********" at bounding box center [0, 0] width 0 height 0
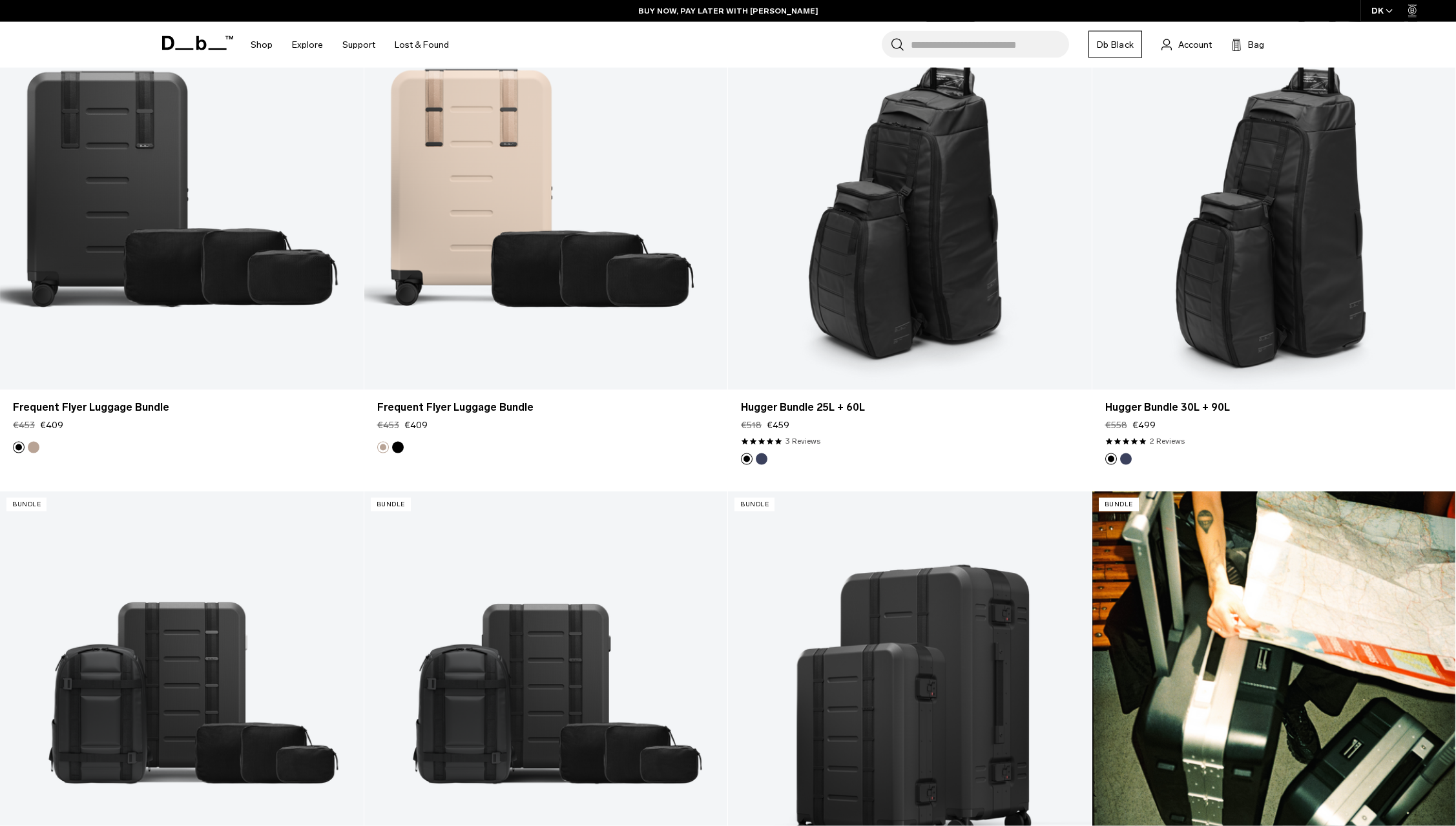
scroll to position [395, 0]
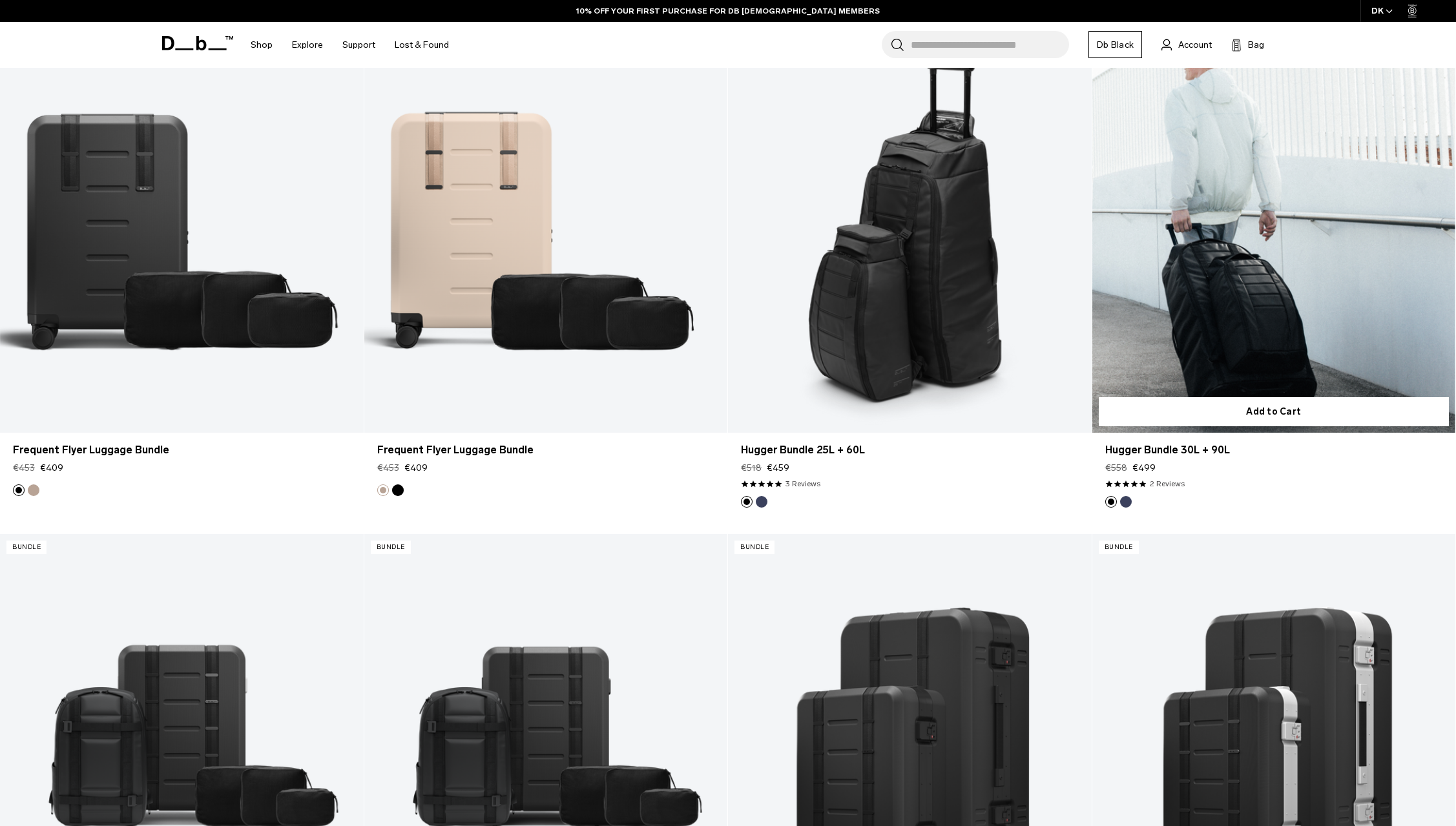
click at [1221, 297] on link "Hugger Bundle 30L + 90L" at bounding box center [1274, 231] width 364 height 404
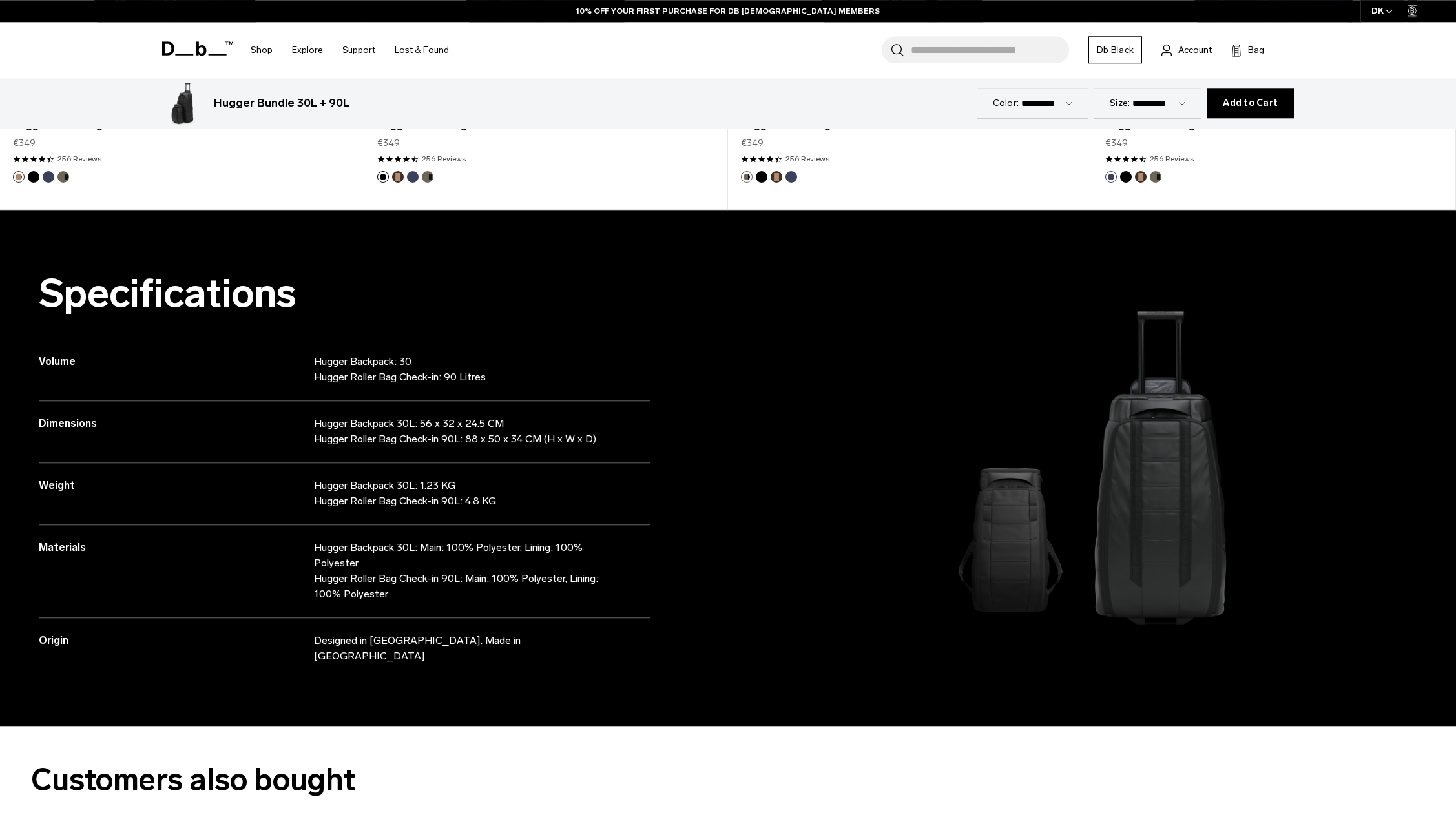
scroll to position [1186, 0]
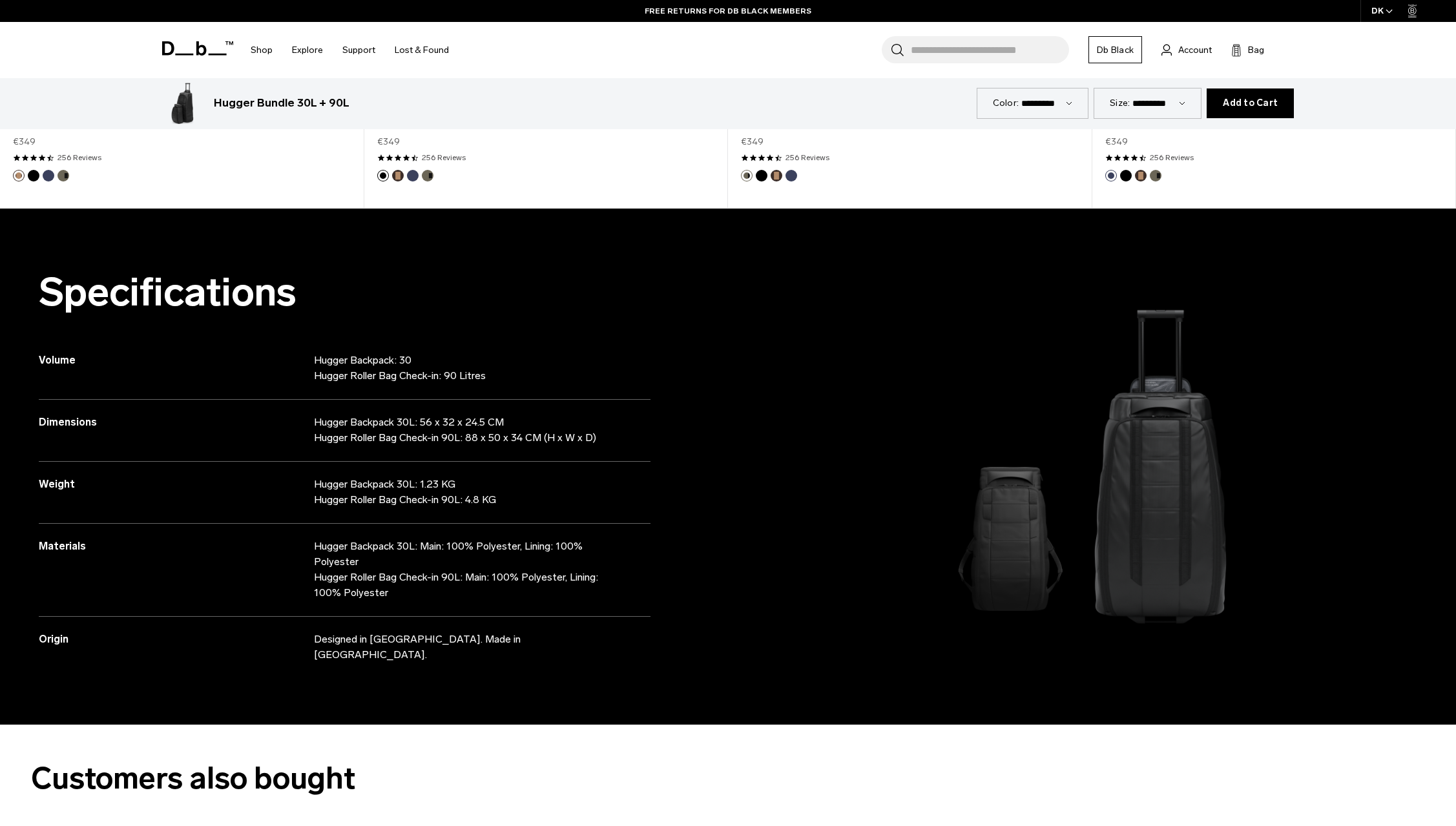
drag, startPoint x: 415, startPoint y: 425, endPoint x: 313, endPoint y: 417, distance: 102.3
click at [313, 417] on div "Dimensions Hugger Backpack 30L: 56 x 32 x 24.5 CM Hugger Roller Bag Check-in 90…" at bounding box center [345, 431] width 612 height 62
click at [334, 424] on p "Hugger Backpack 30L: 56 x 32 x 24.5 CM Hugger Roller Bag Check-in 90L: 88 x 50 …" at bounding box center [467, 430] width 306 height 31
drag, startPoint x: 321, startPoint y: 423, endPoint x: 329, endPoint y: 420, distance: 8.5
click at [345, 422] on p "Hugger Backpack 30L: 56 x 32 x 24.5 CM Hugger Roller Bag Check-in 90L: 88 x 50 …" at bounding box center [467, 430] width 306 height 31
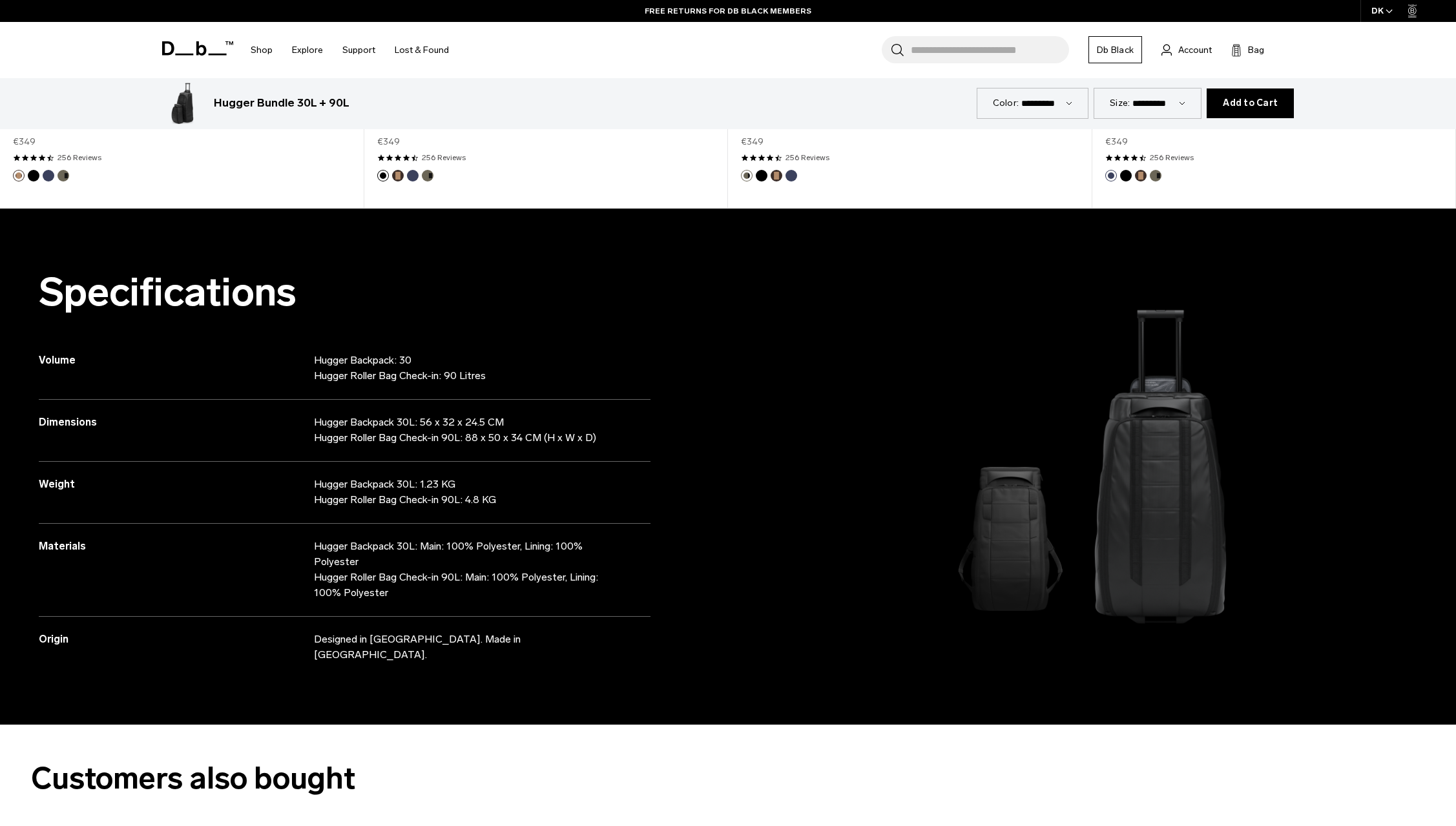
click at [317, 418] on p "Hugger Backpack 30L: 56 x 32 x 24.5 CM Hugger Roller Bag Check-in 90L: 88 x 50 …" at bounding box center [467, 430] width 306 height 31
drag, startPoint x: 316, startPoint y: 423, endPoint x: 413, endPoint y: 426, distance: 97.0
click at [413, 426] on p "Hugger Backpack 30L: 56 x 32 x 24.5 CM Hugger Roller Bag Check-in 90L: 88 x 50 …" at bounding box center [467, 430] width 306 height 31
copy p "Hugger Backpack 30L"
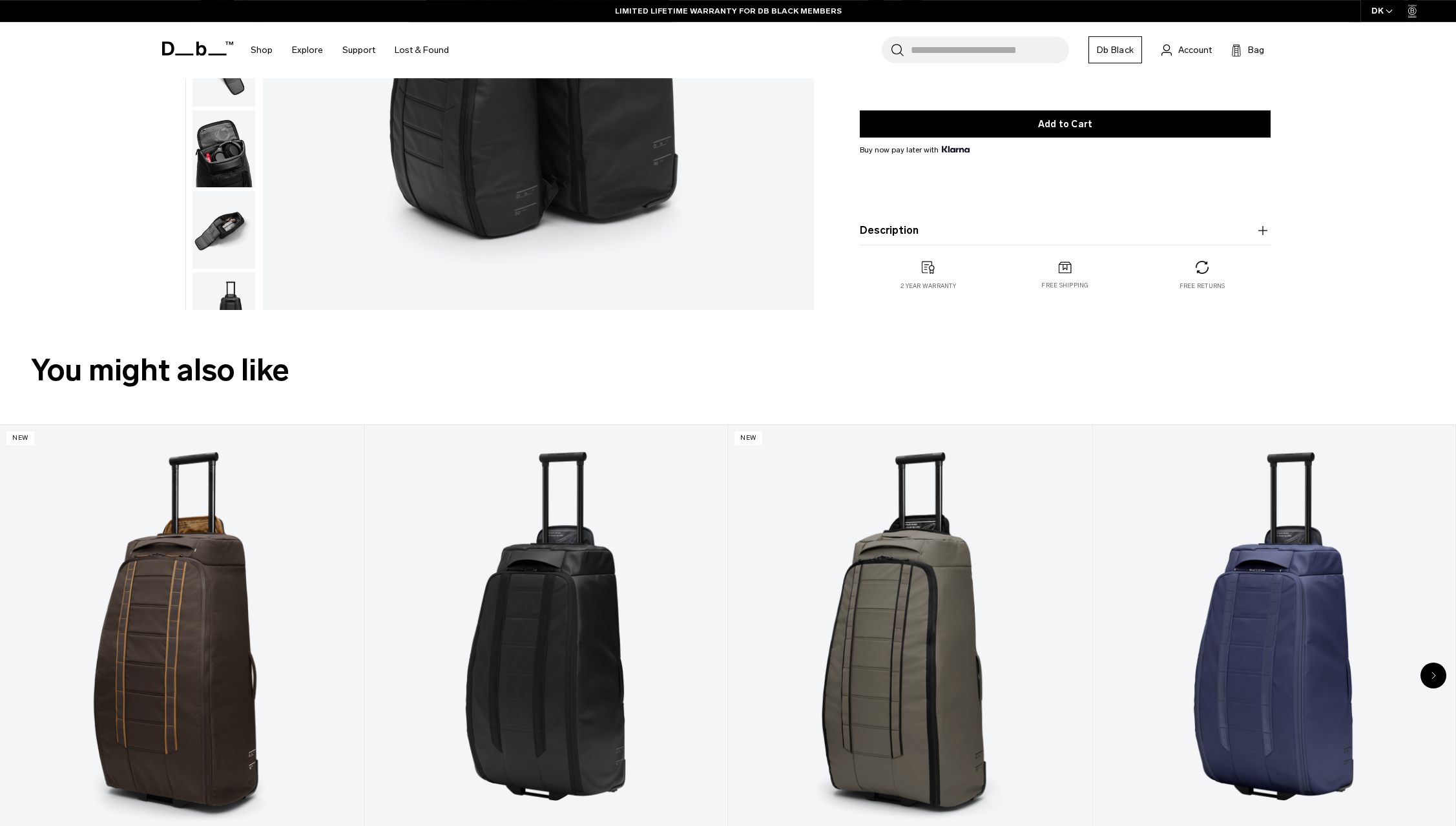
scroll to position [0, 0]
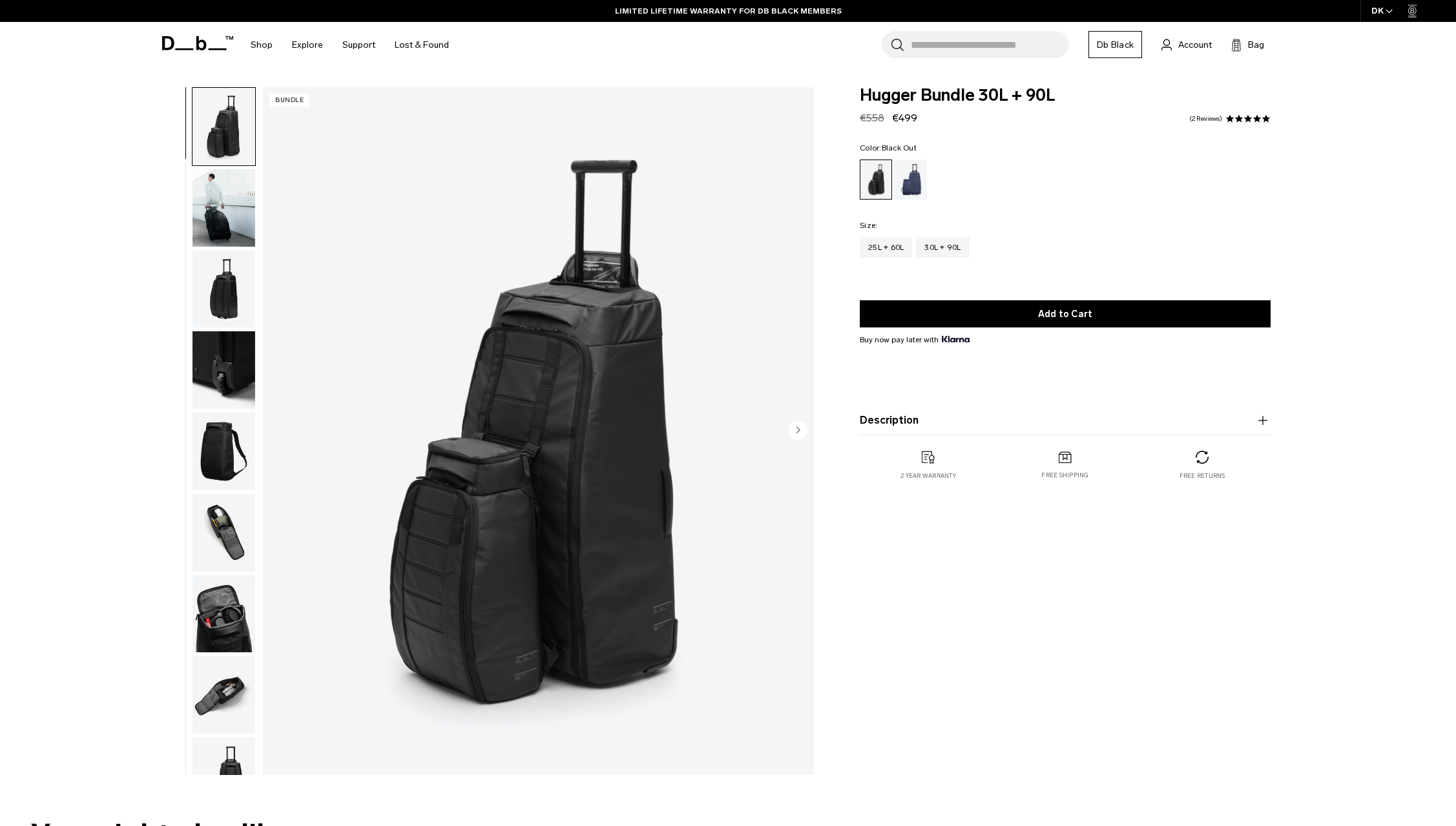
paste input "**********"
type input "**********"
click at [891, 38] on button "Search" at bounding box center [897, 45] width 14 height 14
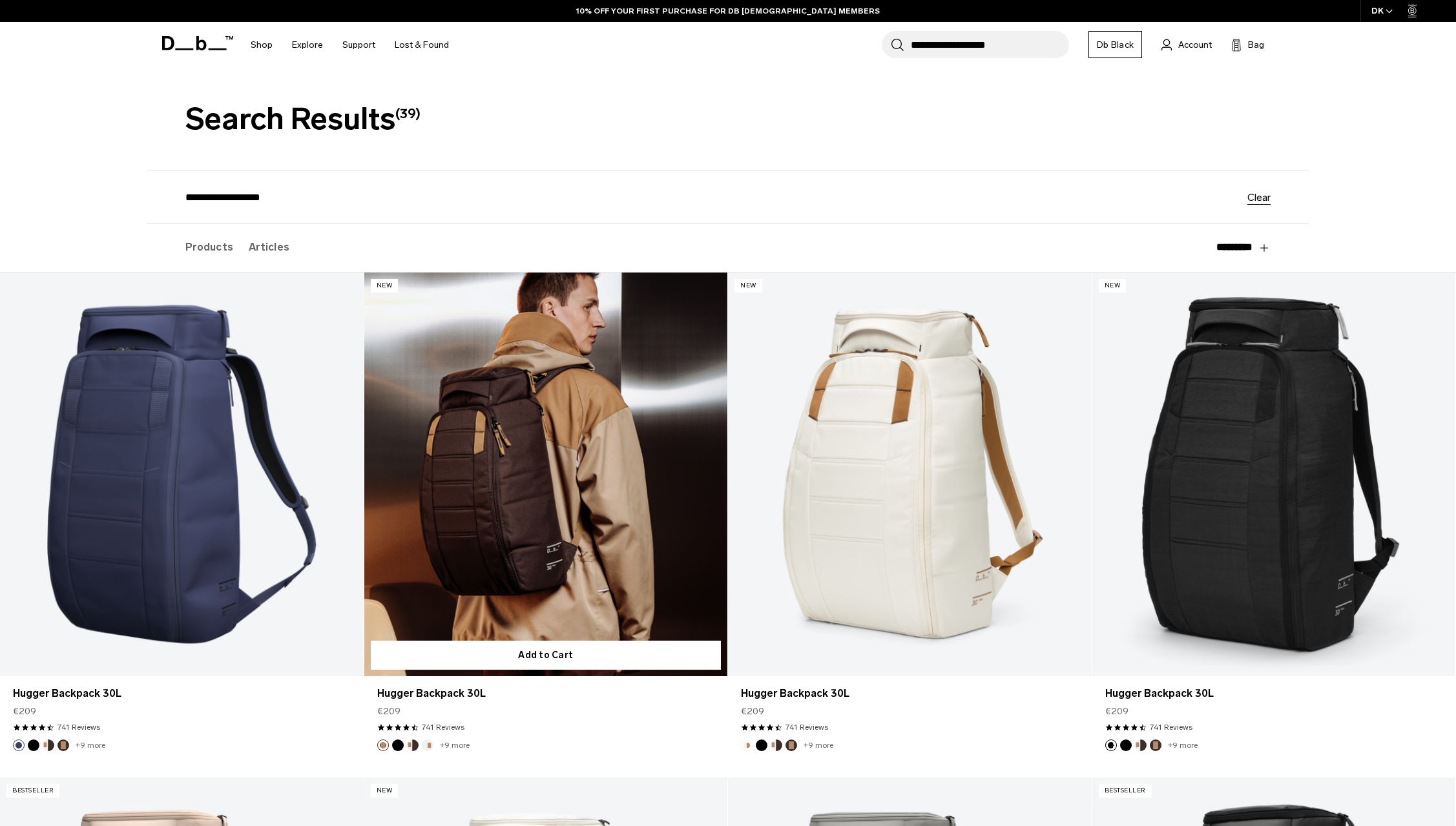
click at [615, 387] on link "Hugger Backpack 30L" at bounding box center [546, 474] width 364 height 404
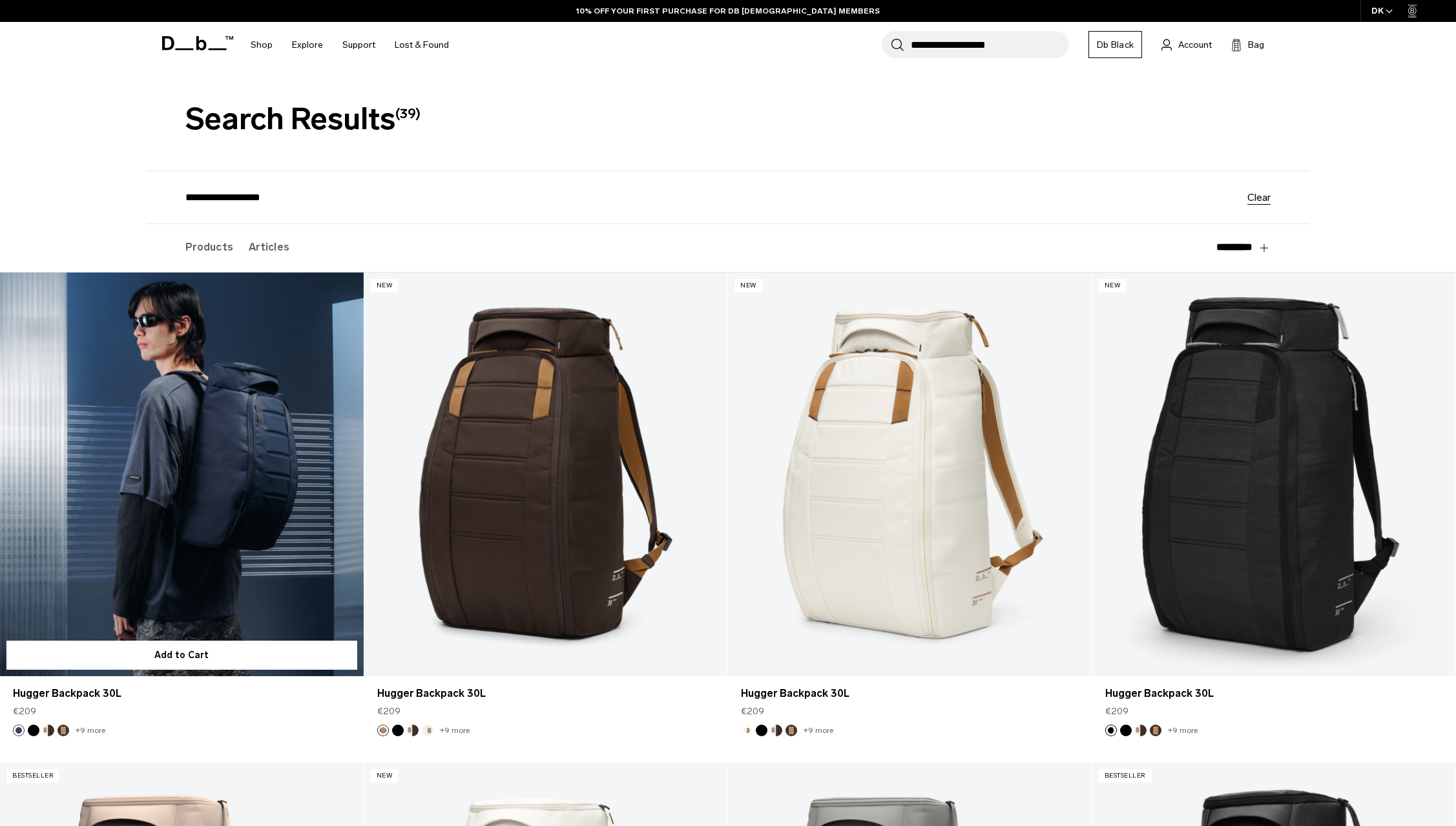
click at [242, 412] on link "Hugger Backpack 30L" at bounding box center [181, 474] width 364 height 404
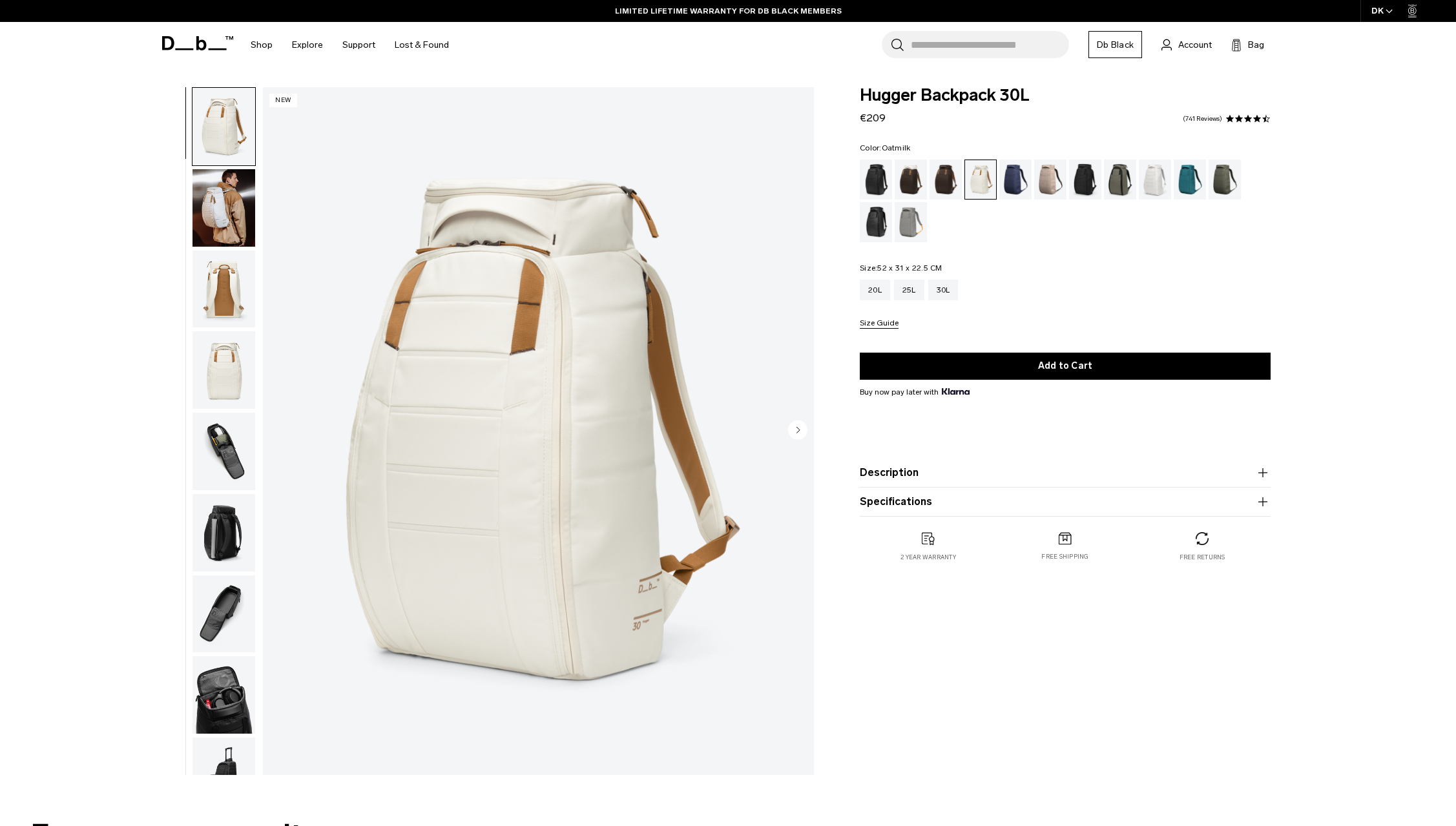
click at [239, 514] on img "button" at bounding box center [224, 533] width 63 height 78
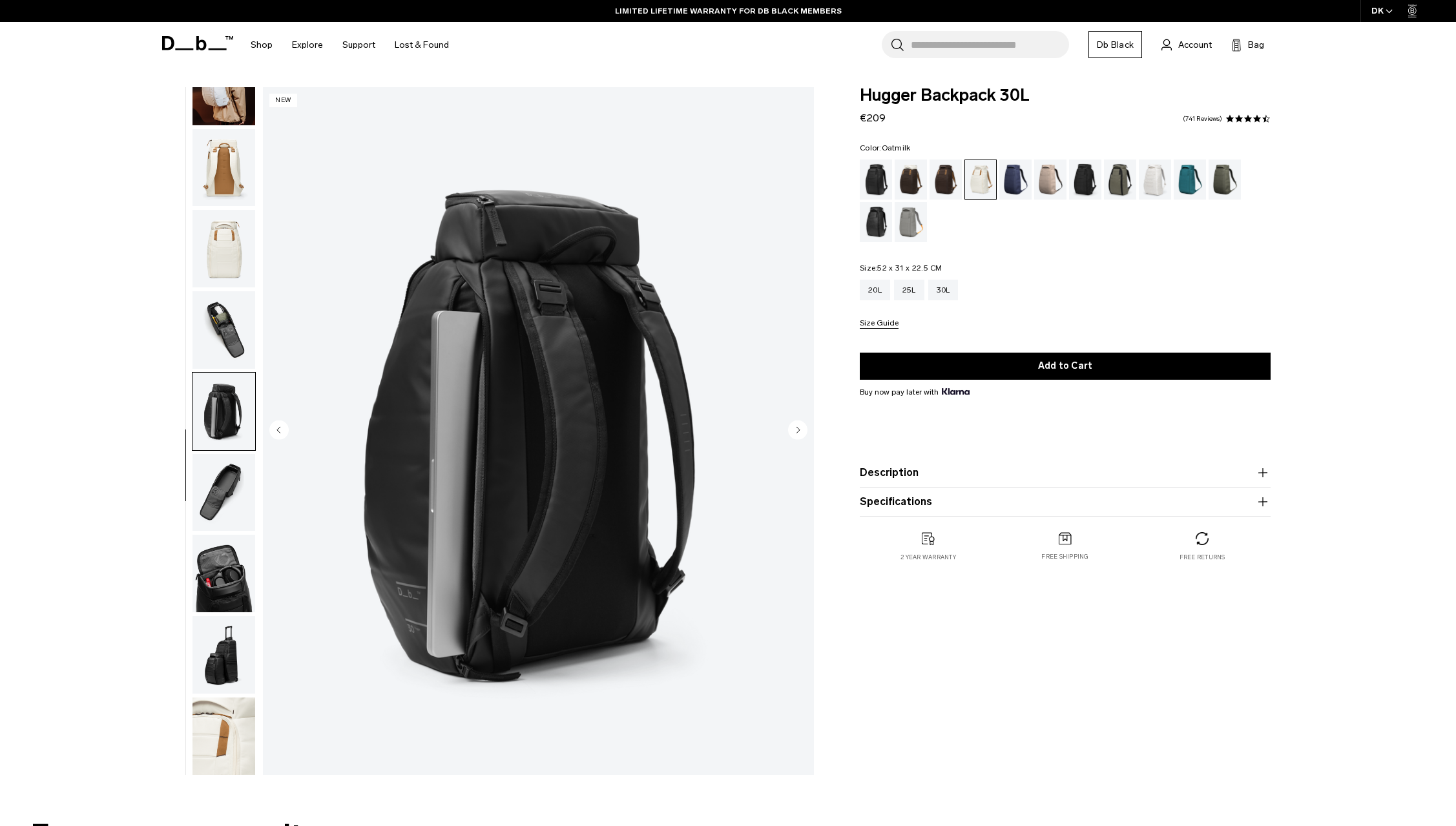
scroll to position [122, 0]
click at [215, 514] on img "button" at bounding box center [224, 492] width 63 height 78
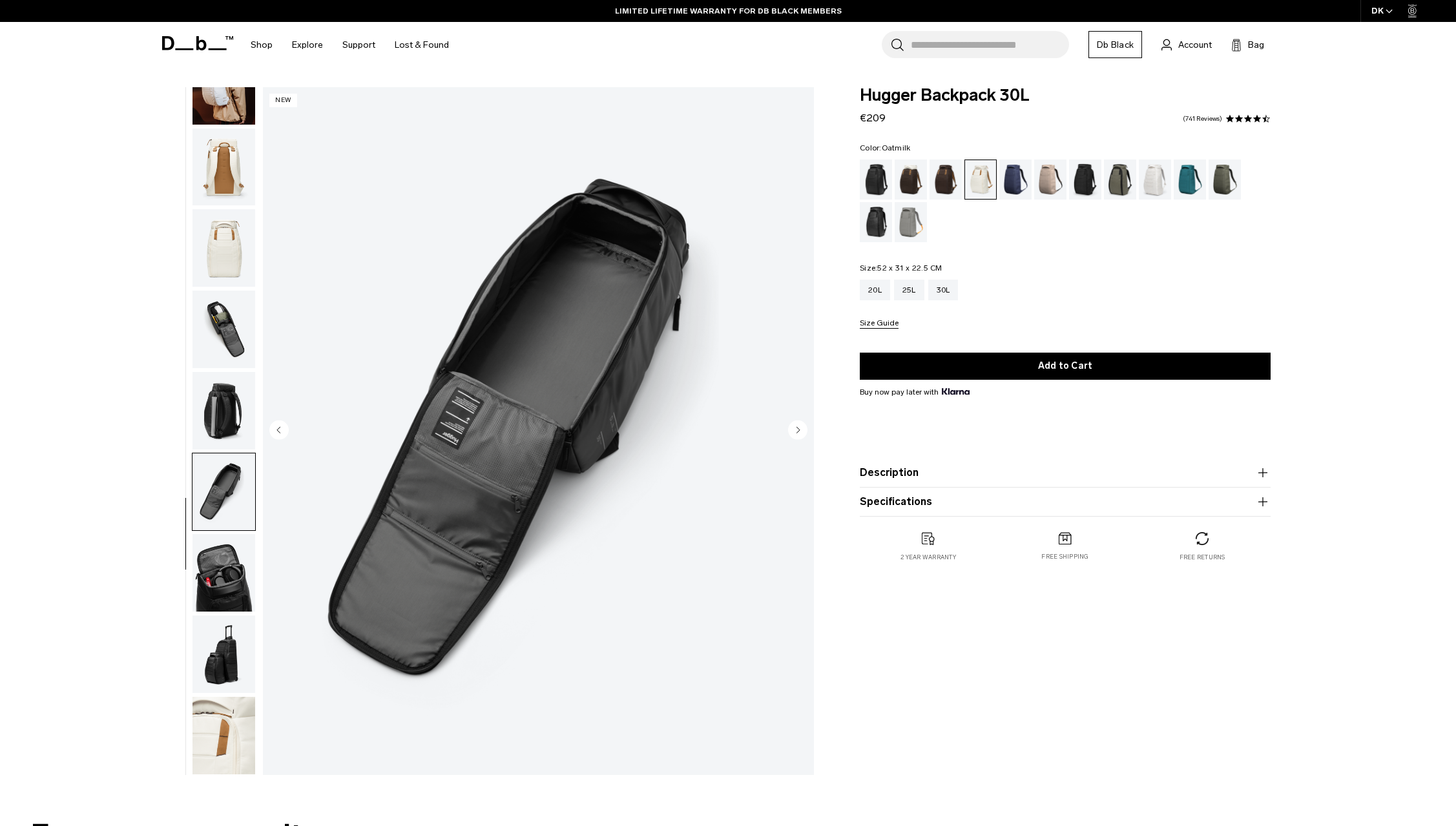
click at [246, 415] on img "button" at bounding box center [224, 411] width 63 height 78
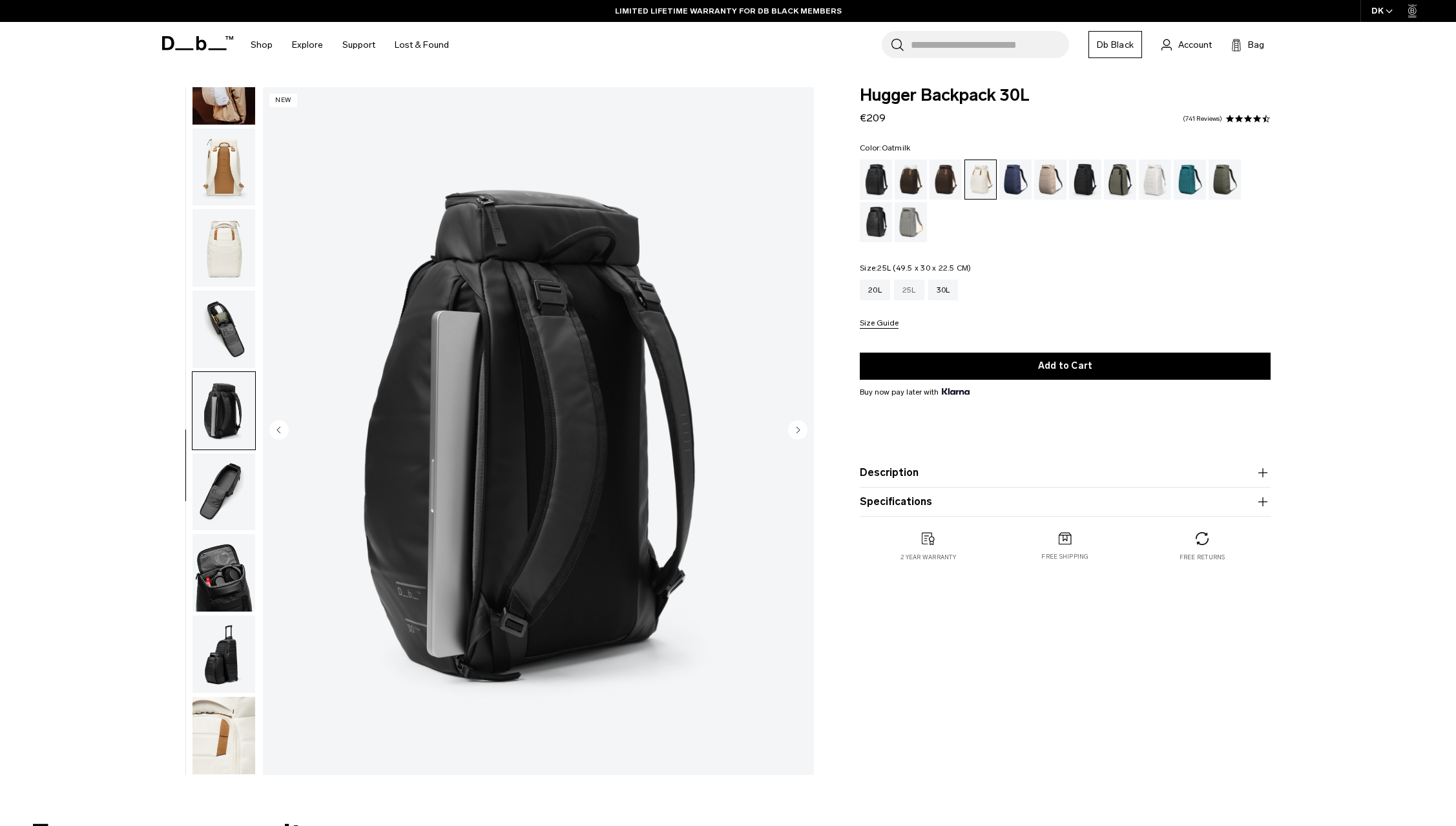
click at [910, 287] on div "25L" at bounding box center [909, 290] width 30 height 21
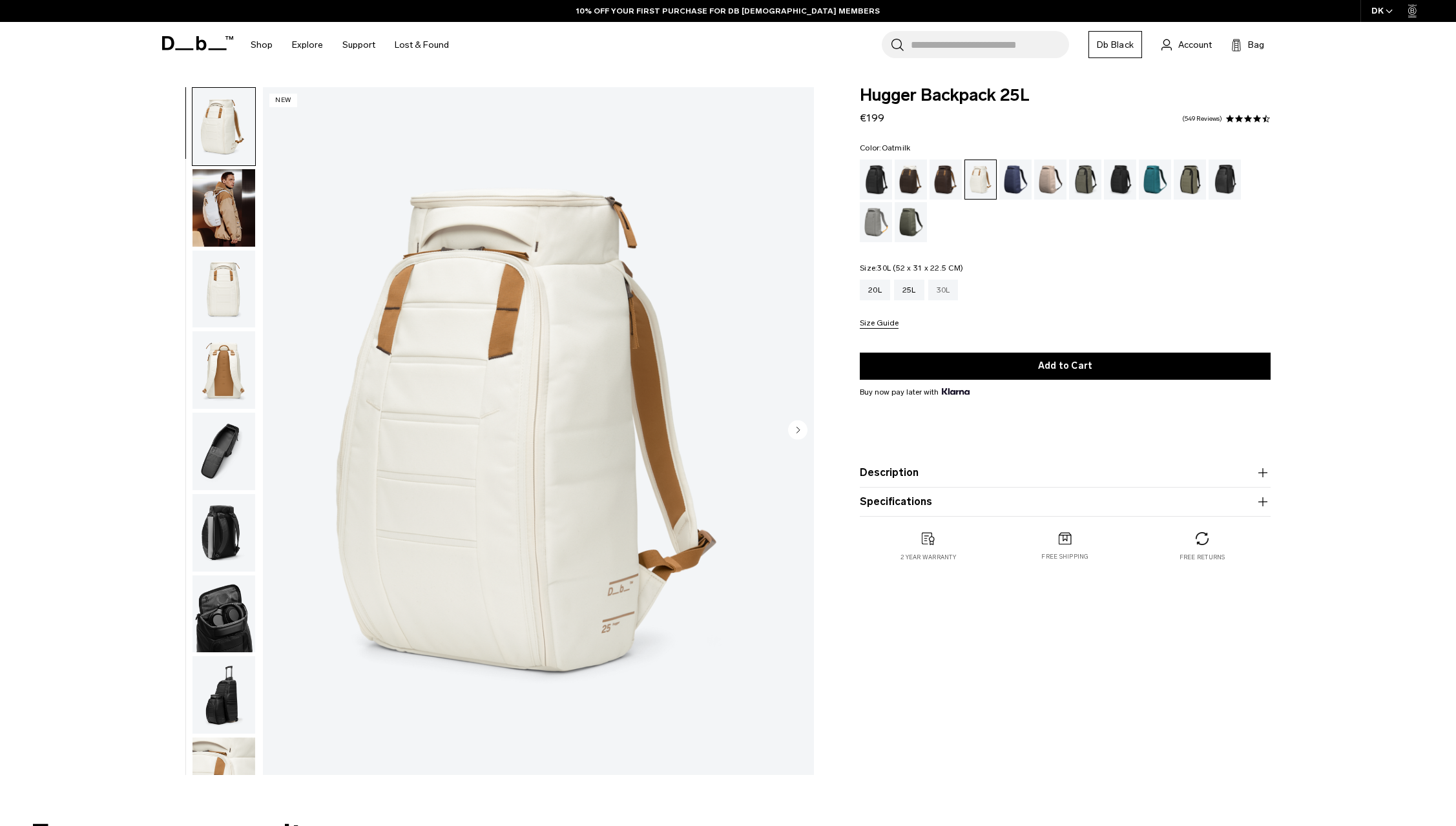
click at [945, 289] on div "30L" at bounding box center [943, 290] width 30 height 21
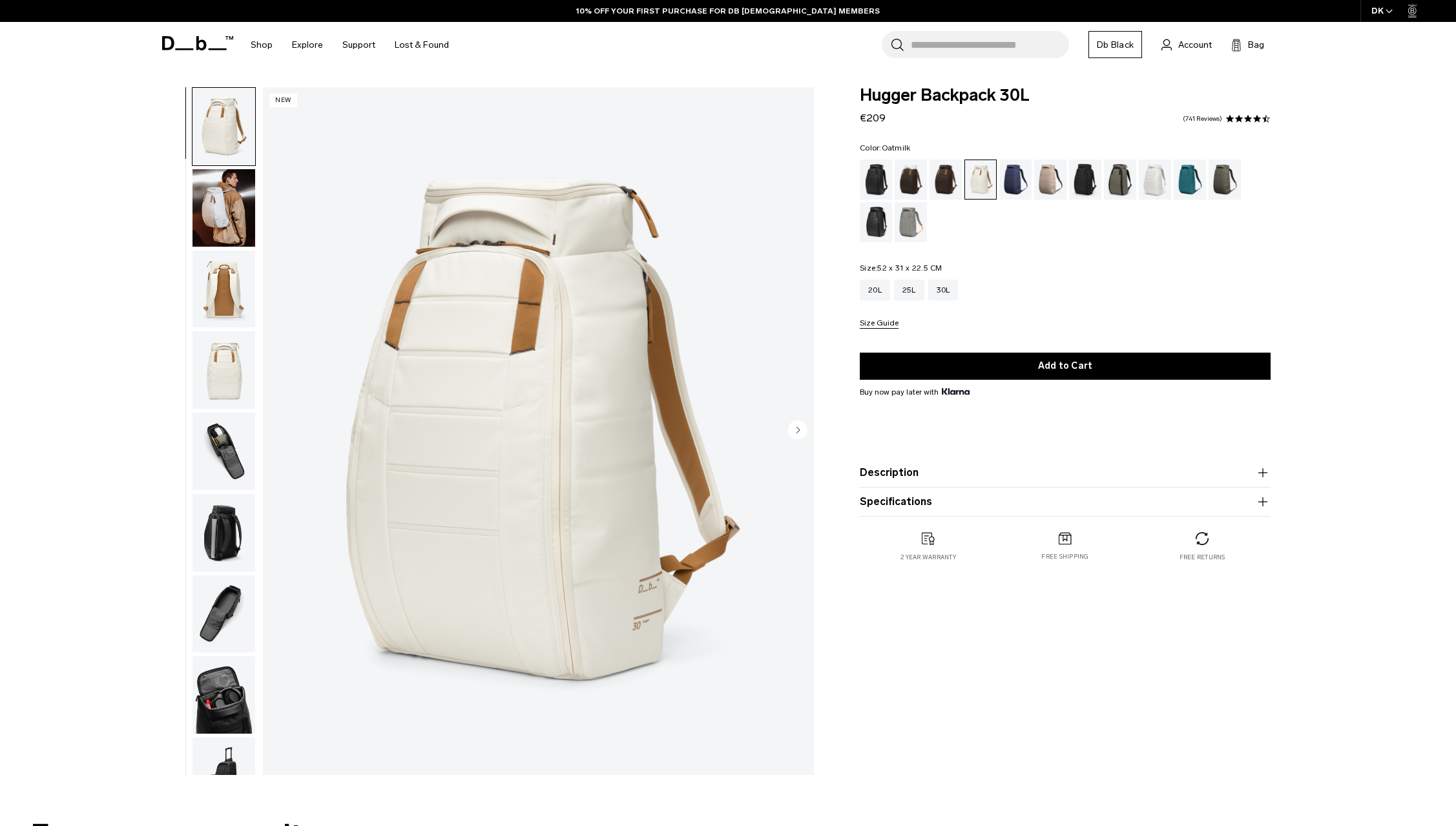
click at [231, 200] on img "button" at bounding box center [224, 208] width 63 height 78
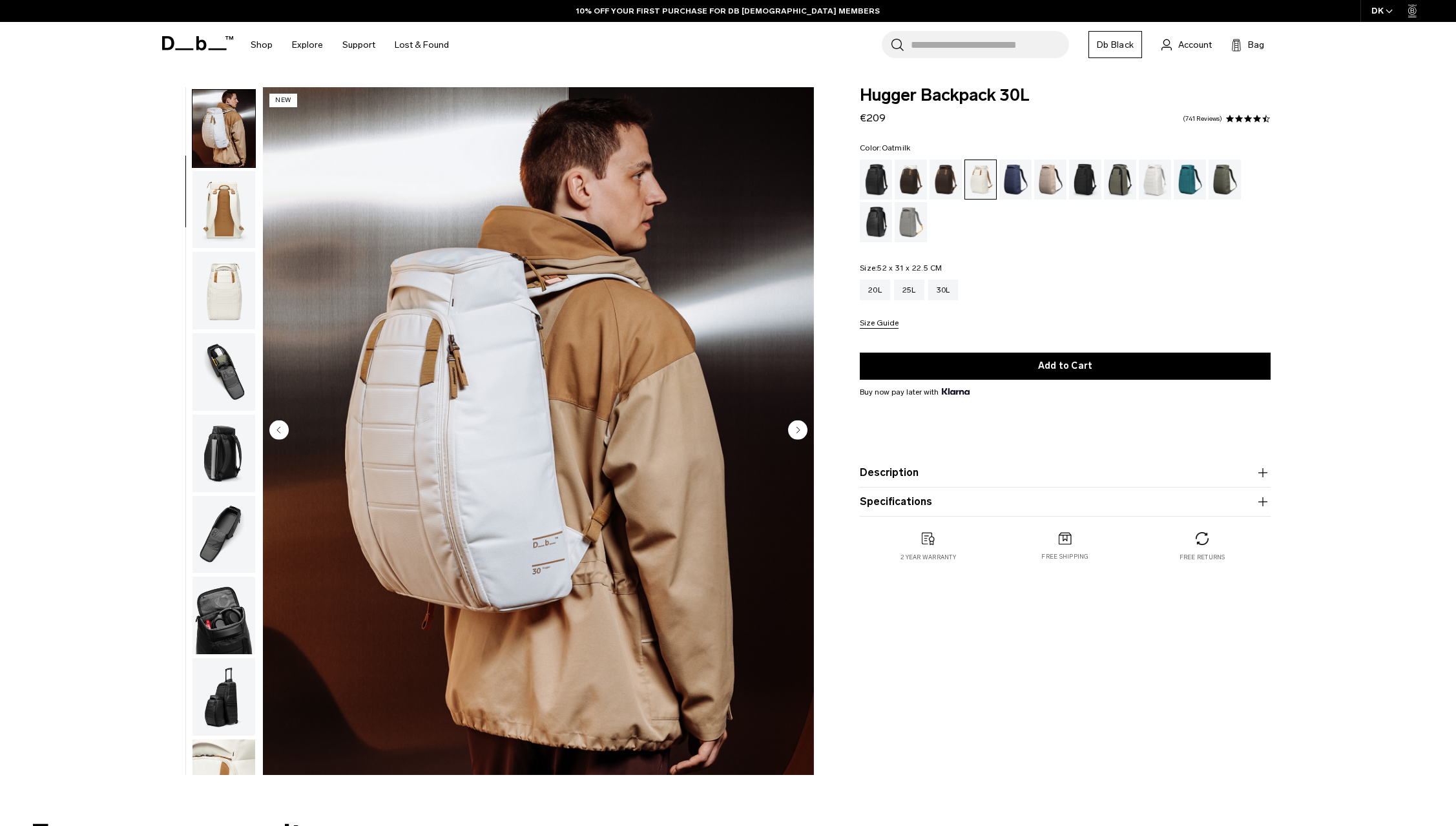
scroll to position [82, 0]
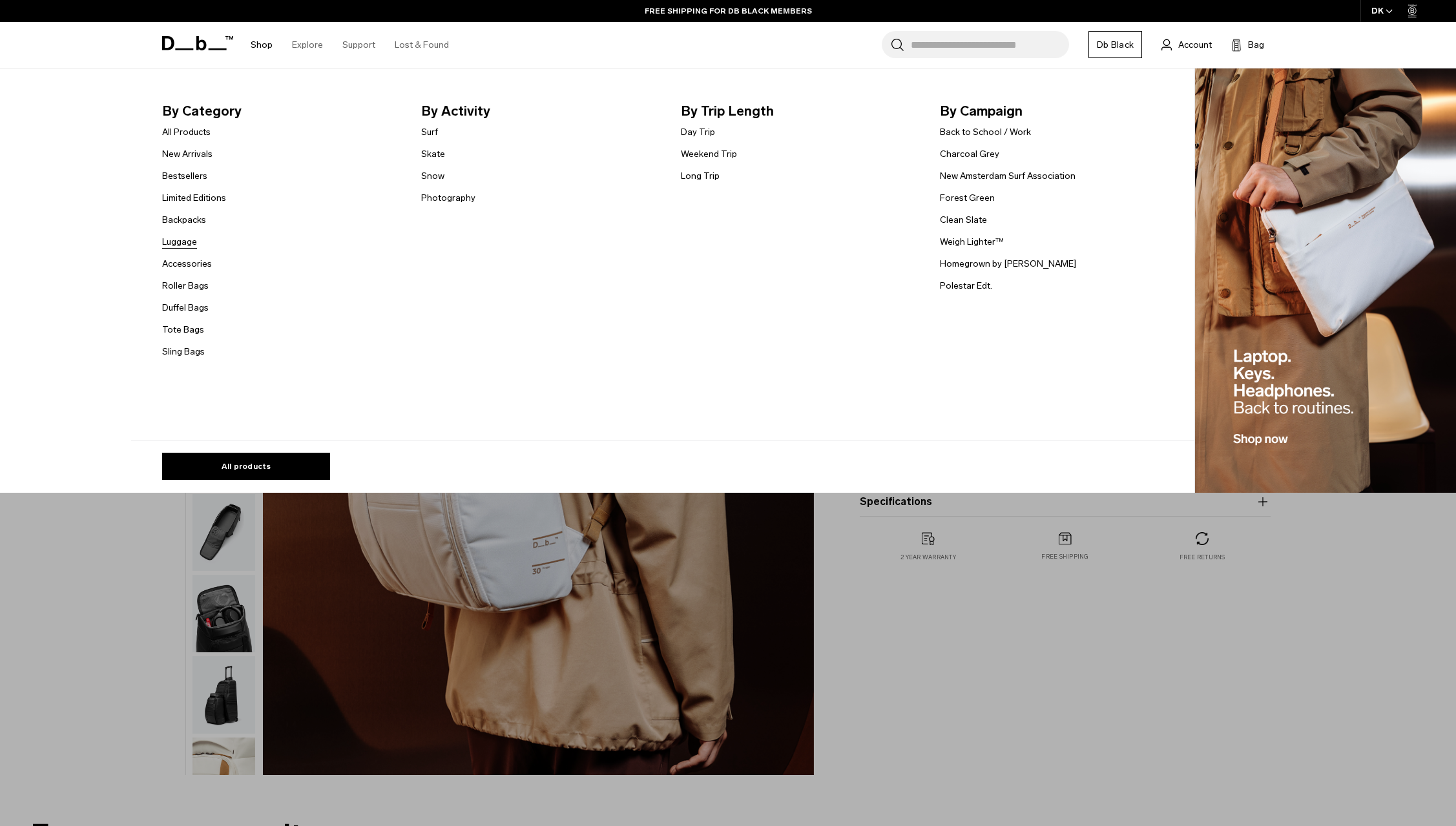
click at [181, 242] on link "Luggage" at bounding box center [179, 242] width 35 height 14
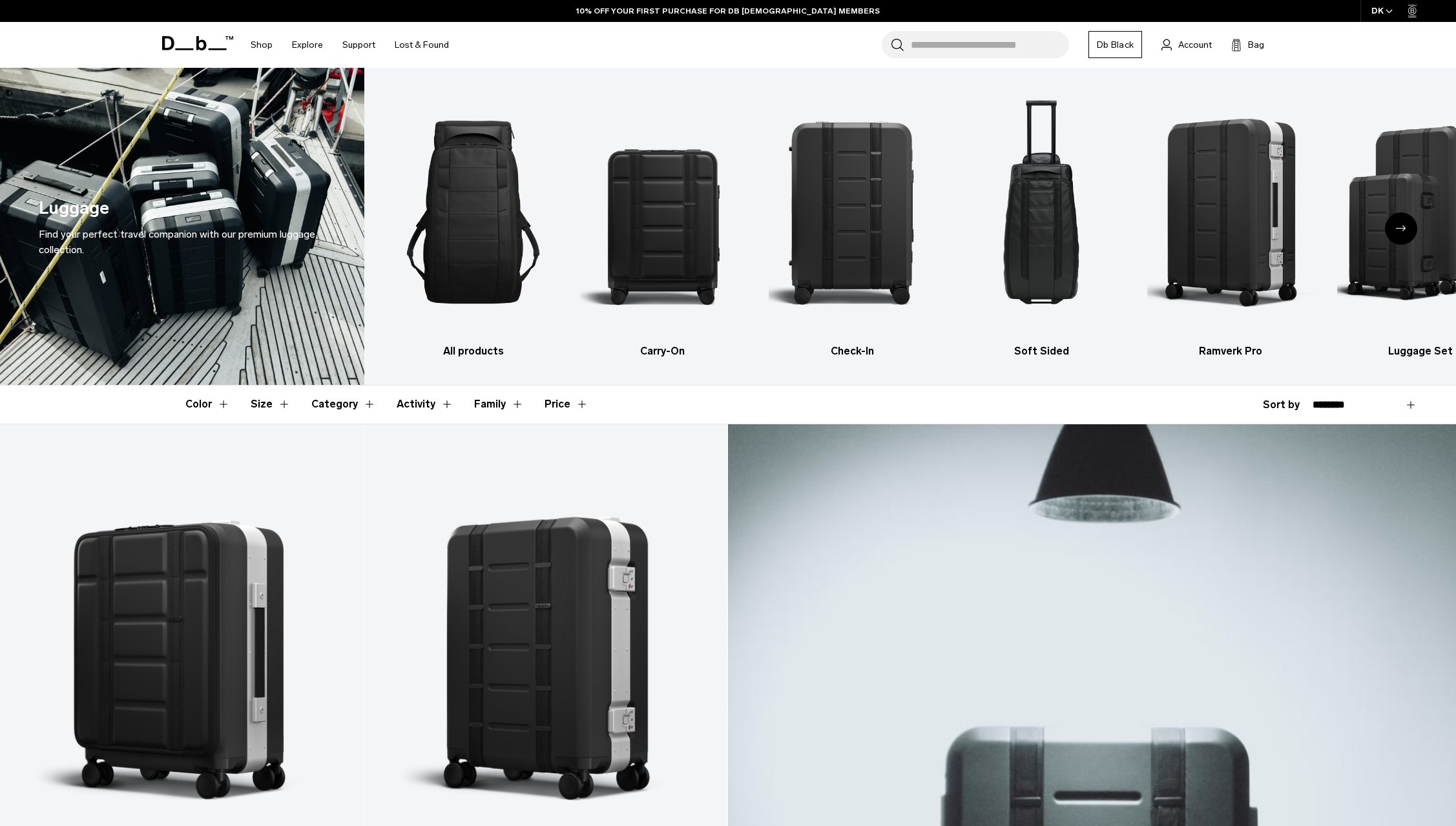
click at [275, 415] on button "Size" at bounding box center [271, 404] width 40 height 38
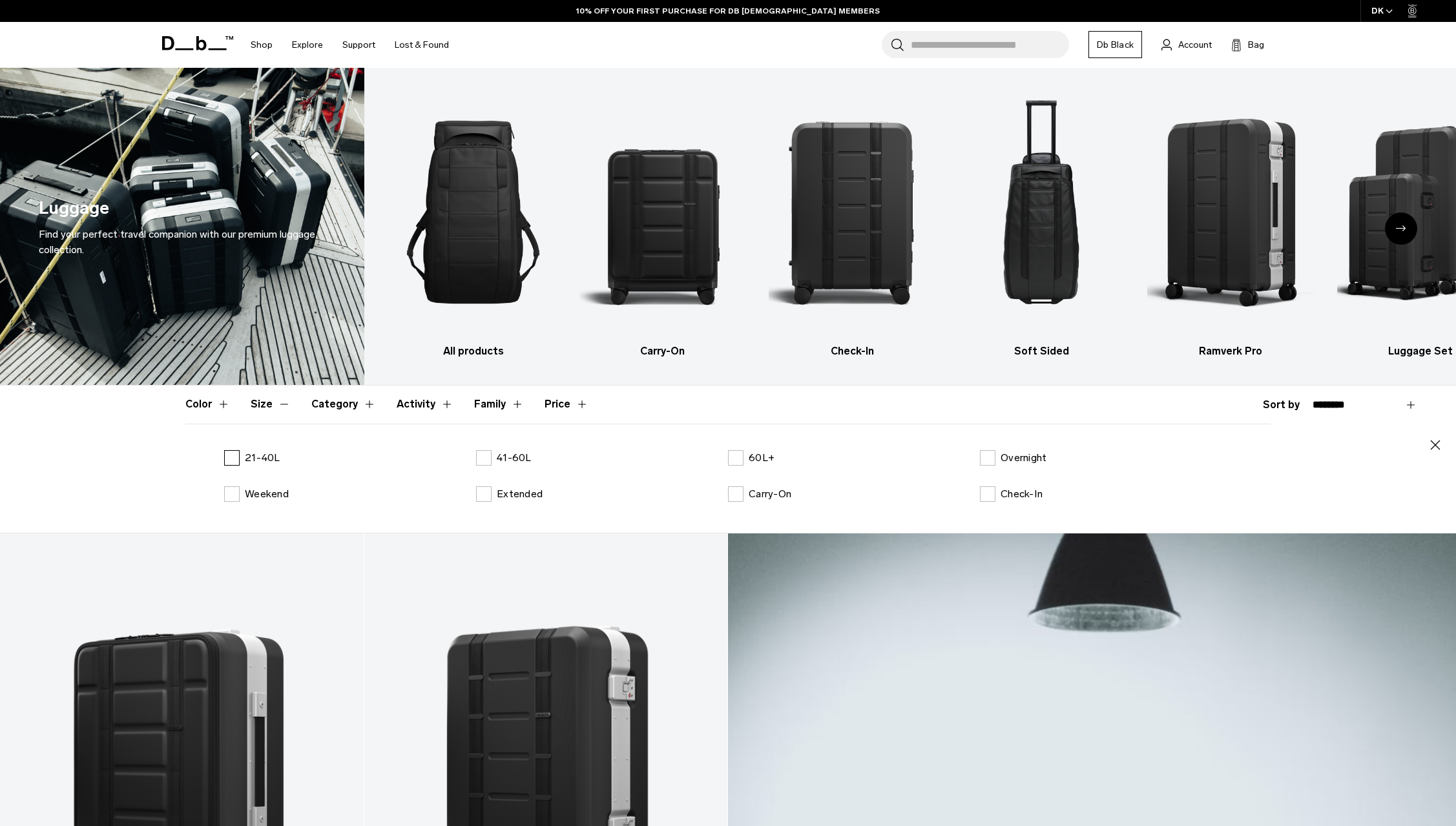
click at [258, 453] on p "21-40L" at bounding box center [262, 458] width 36 height 16
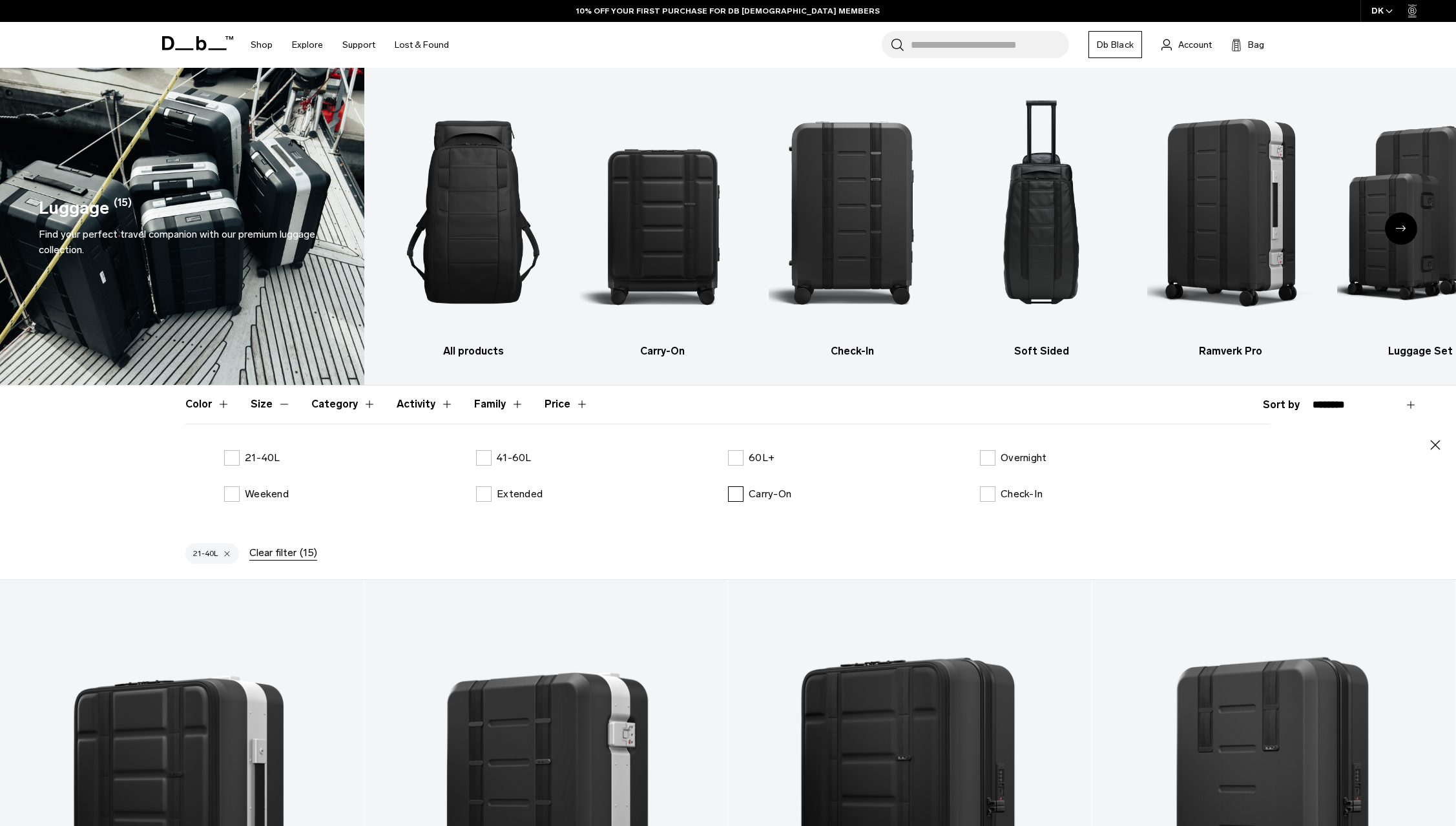
click at [754, 500] on p "Carry-On" at bounding box center [770, 494] width 43 height 16
click at [266, 461] on p "21-40L" at bounding box center [262, 458] width 36 height 16
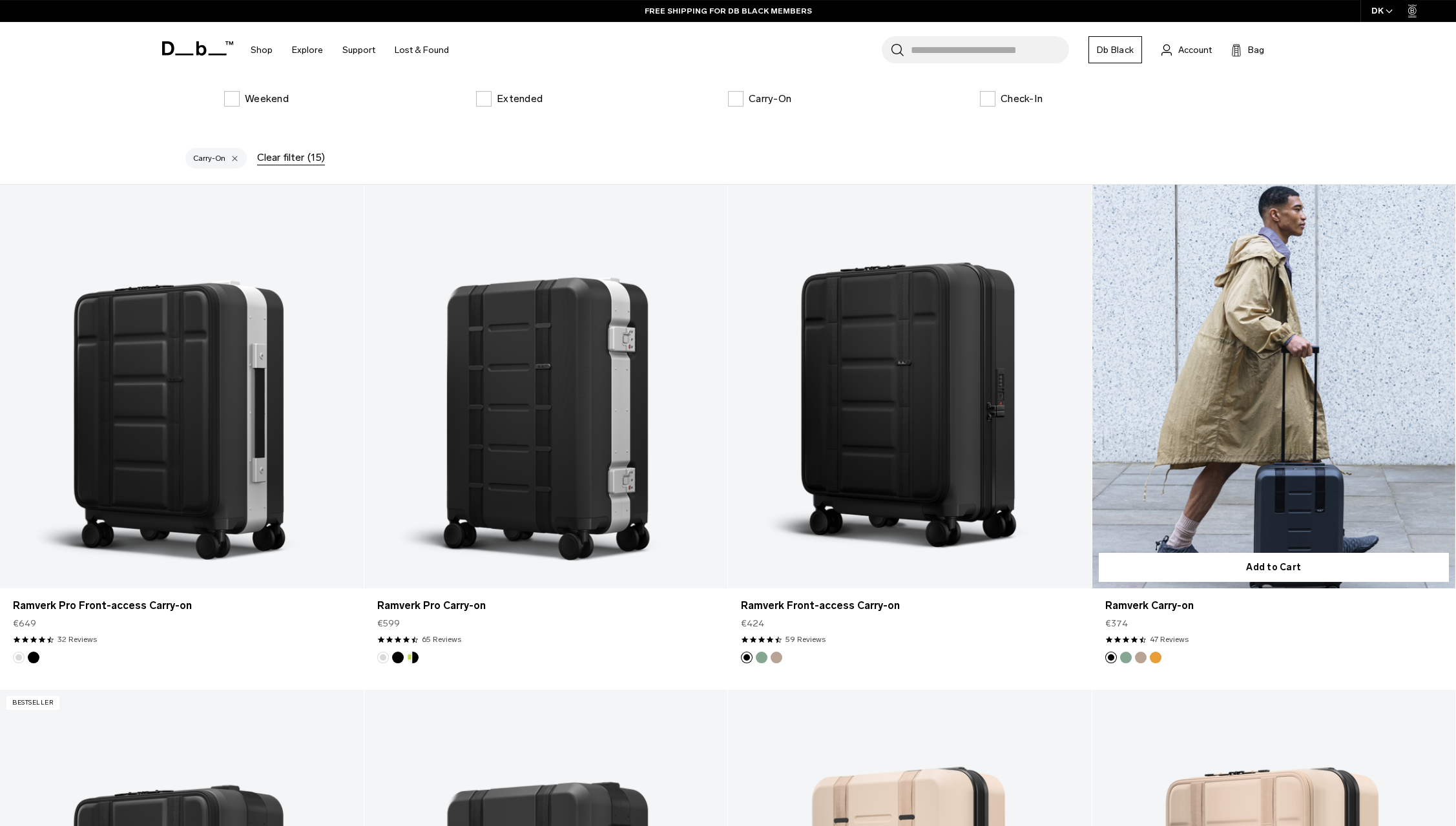
scroll to position [66, 0]
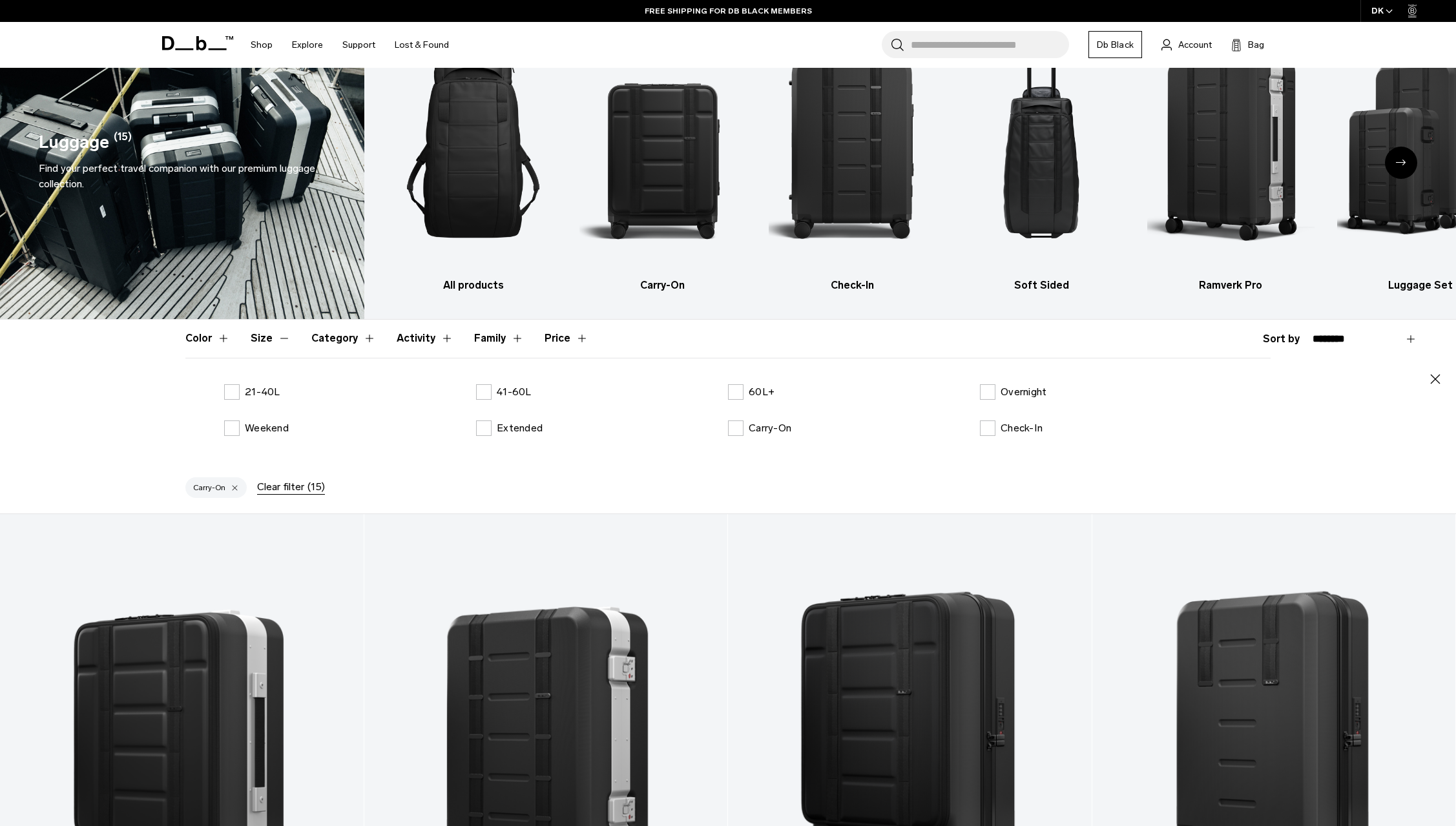
click at [1313, 333] on select "**********" at bounding box center [1365, 339] width 104 height 12
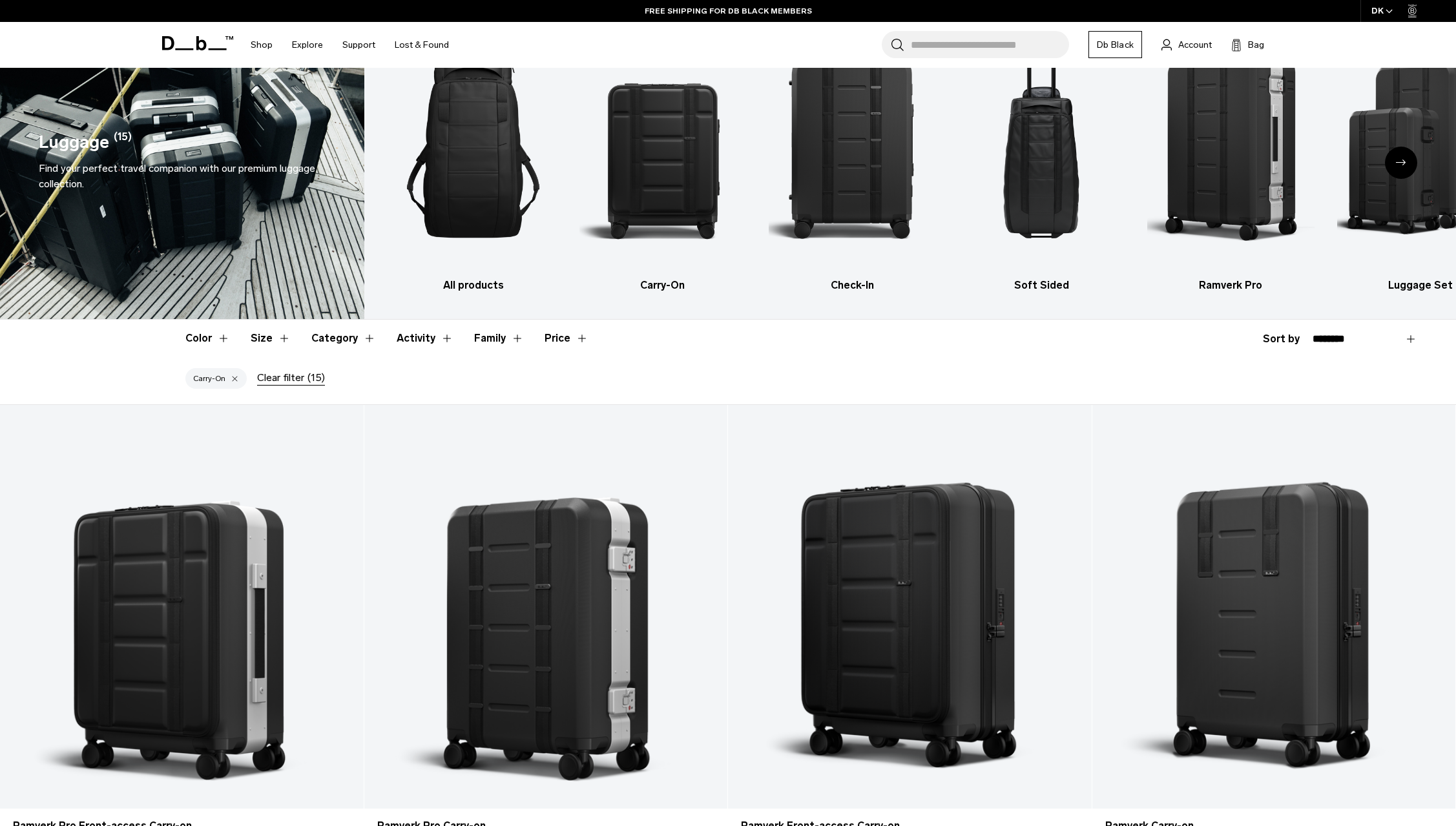
select select "**********"
click option "**********" at bounding box center [0, 0] width 0 height 0
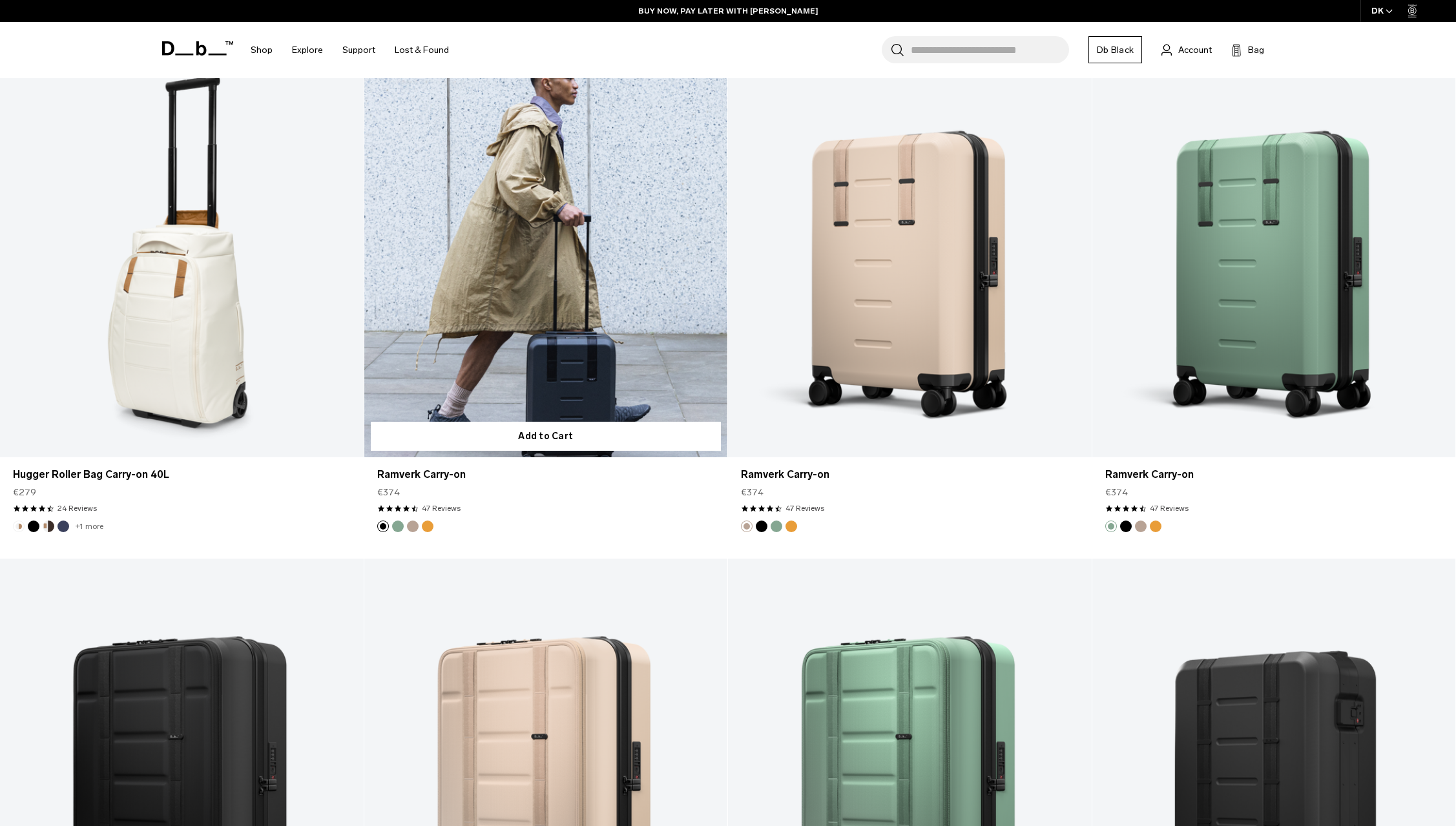
scroll to position [593, 0]
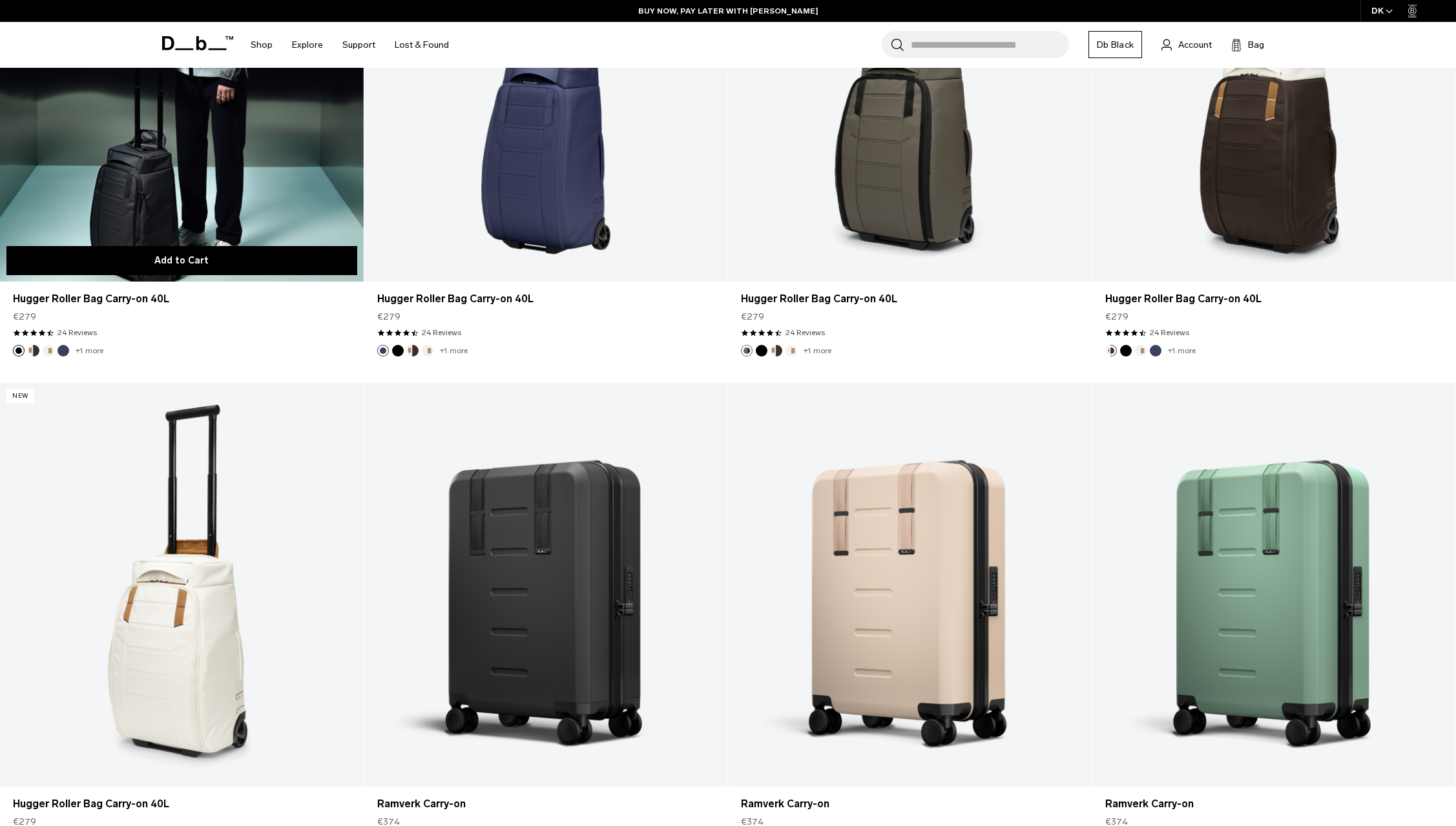
click at [165, 253] on button "Add to Cart" at bounding box center [181, 260] width 351 height 29
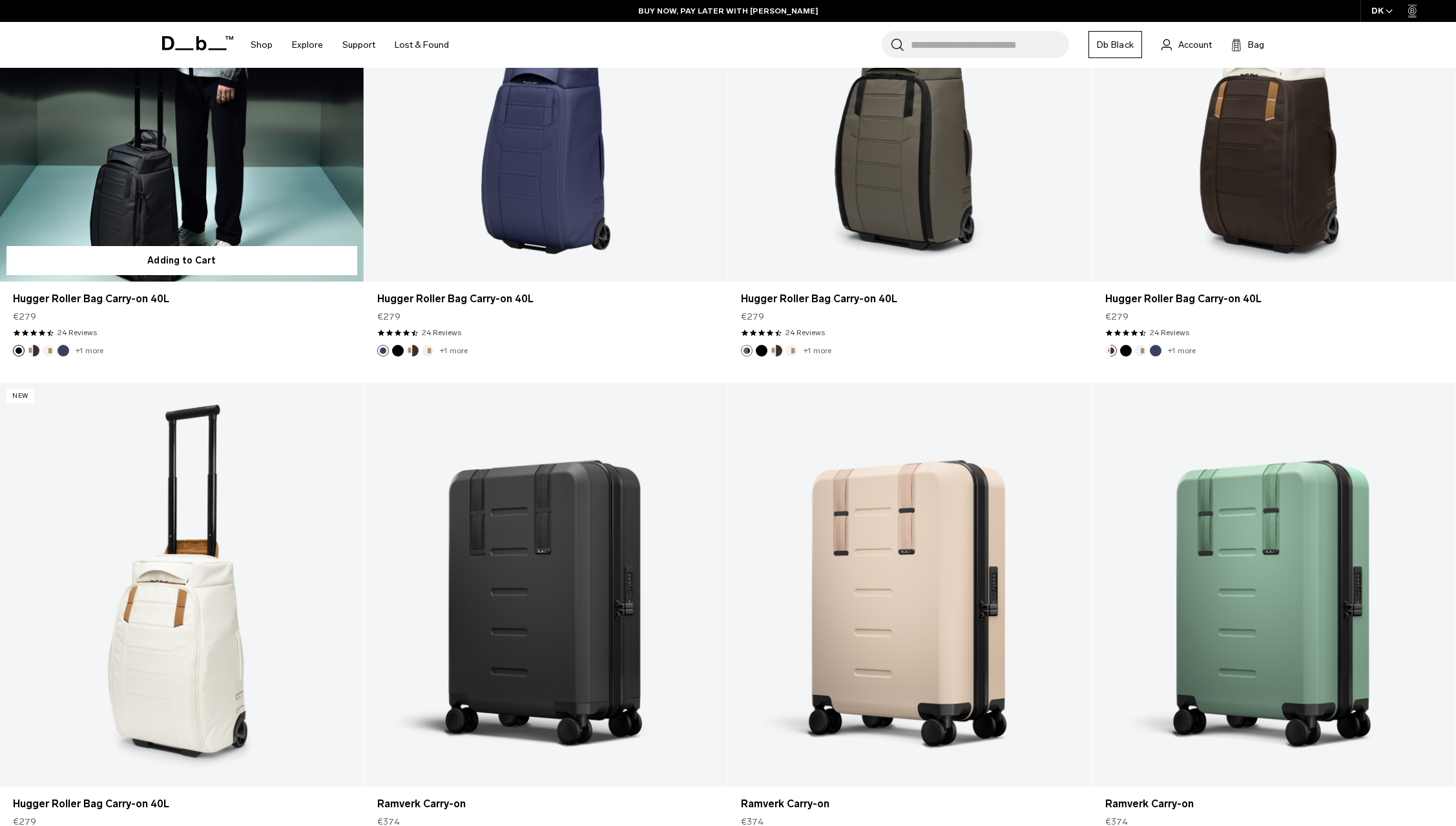
click at [181, 201] on link "Hugger Roller Bag Carry-on 40L" at bounding box center [181, 80] width 364 height 404
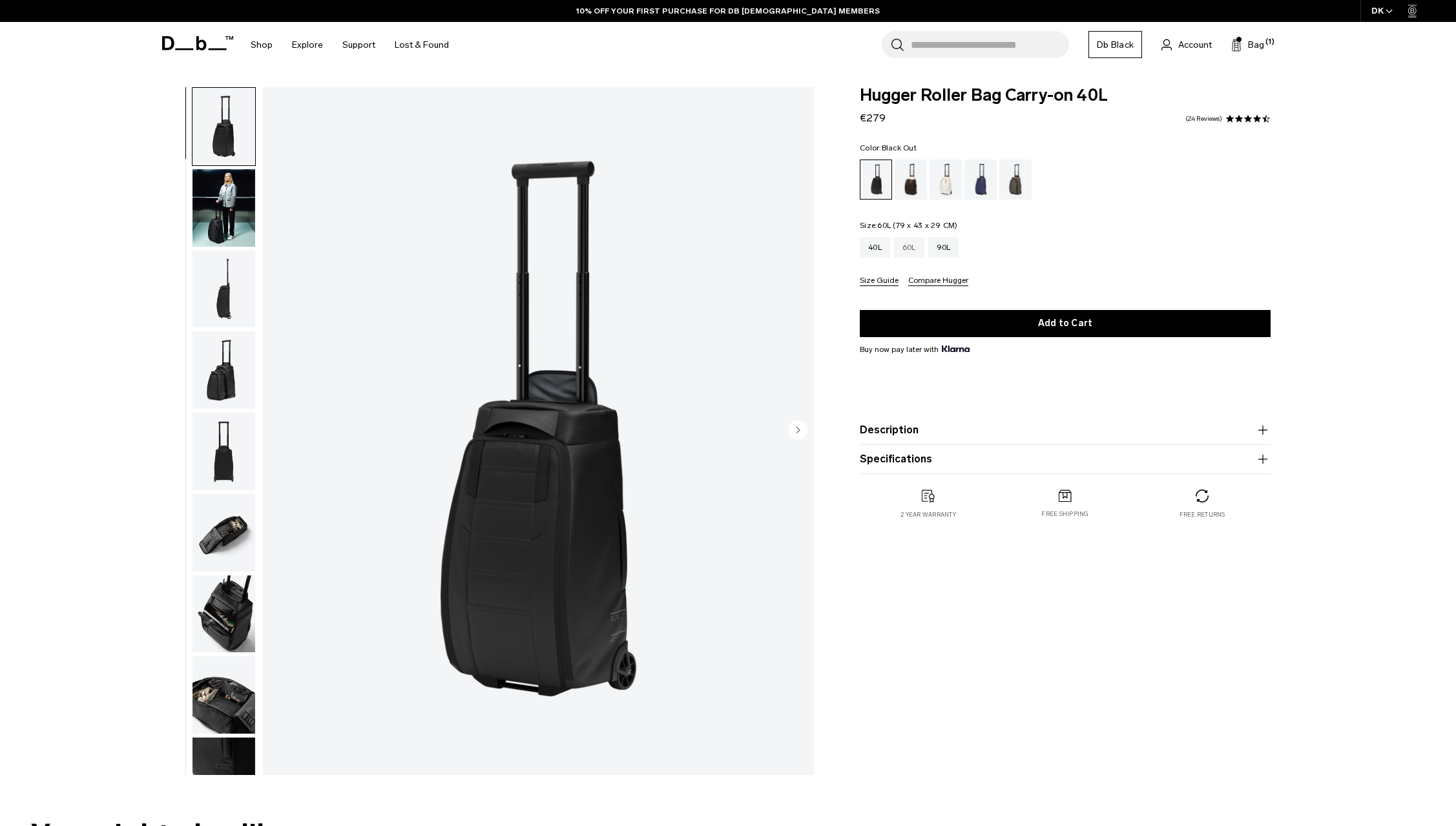
click at [908, 244] on div "60L" at bounding box center [909, 247] width 30 height 21
click at [910, 175] on div "Cappuccino" at bounding box center [911, 179] width 33 height 40
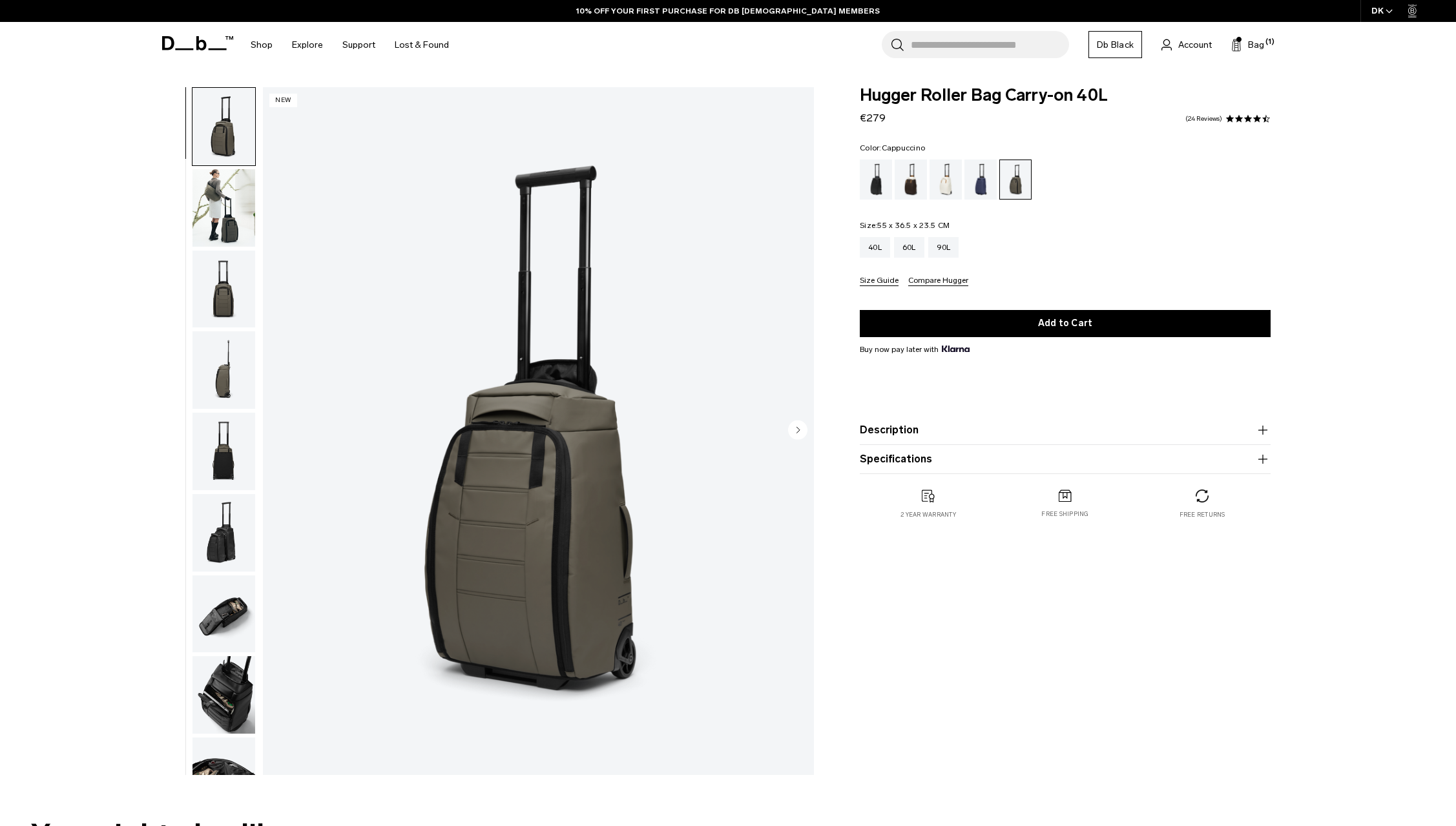
click at [912, 170] on div "Cappuccino" at bounding box center [911, 179] width 33 height 40
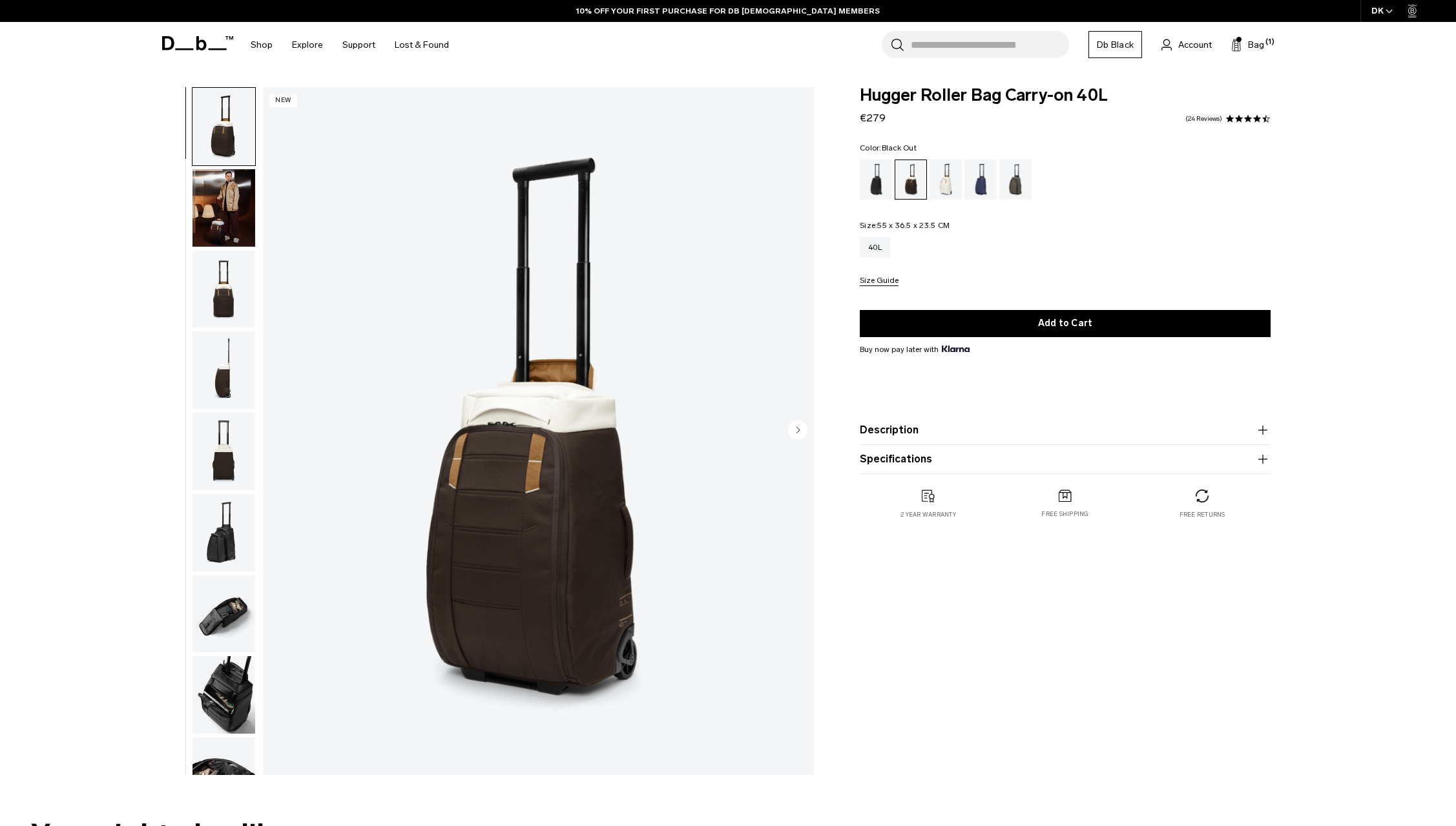
click at [875, 193] on div "Black Out" at bounding box center [876, 179] width 33 height 40
click at [503, 349] on img "1 / 11" at bounding box center [538, 431] width 551 height 688
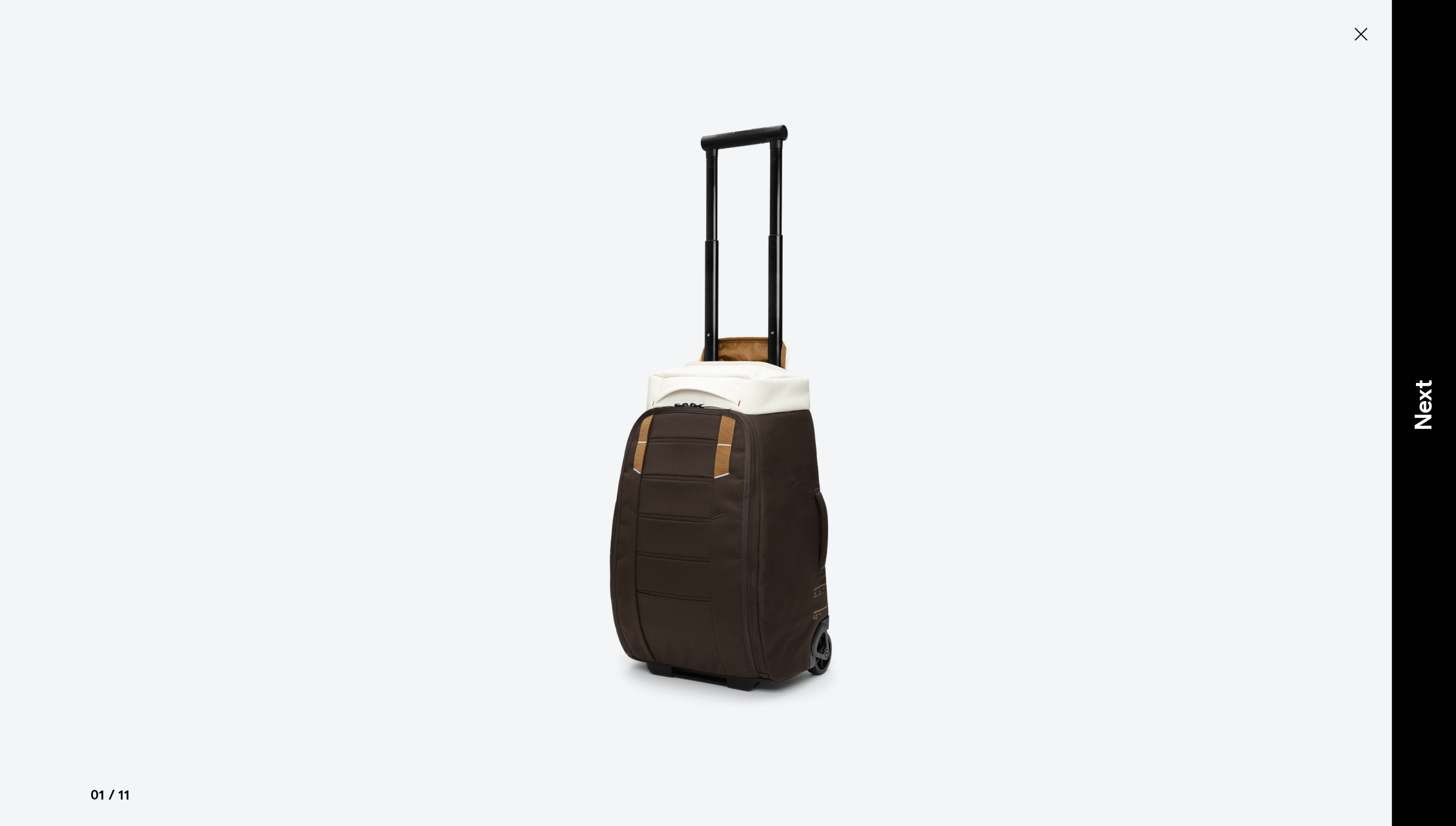
click at [1444, 400] on div "Next" at bounding box center [1424, 413] width 65 height 826
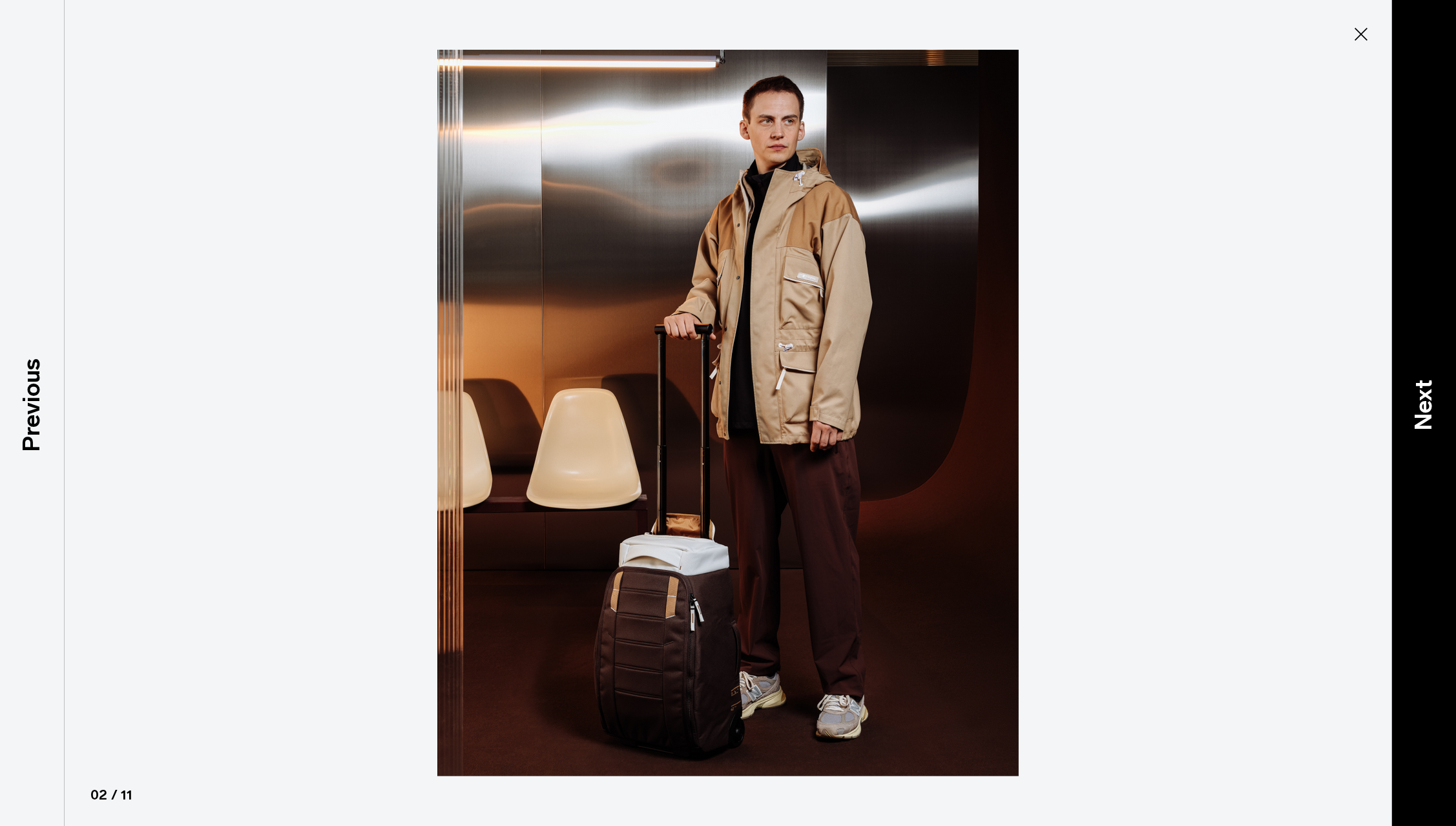
click at [1444, 400] on div "Next" at bounding box center [1424, 413] width 65 height 826
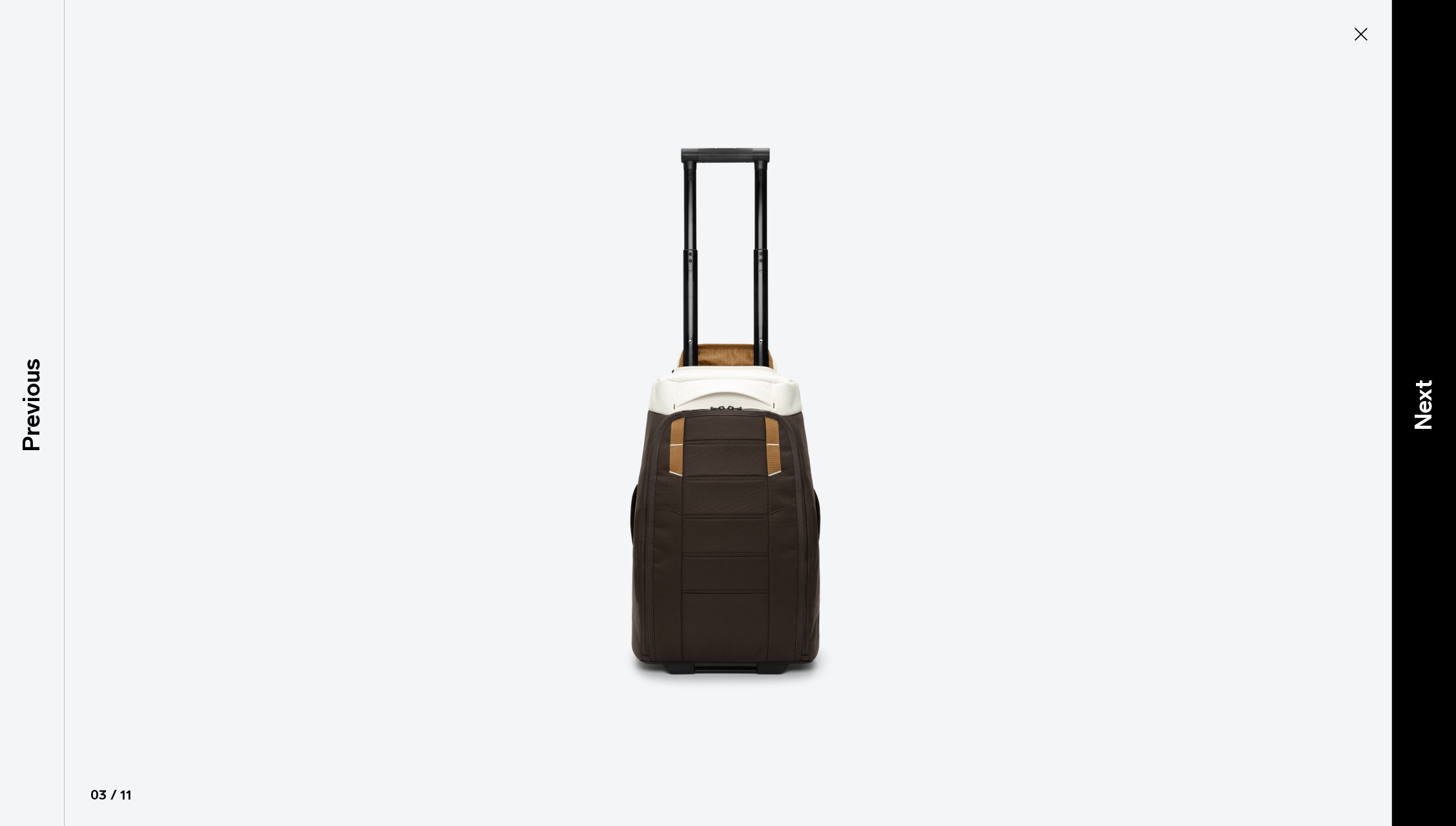
click at [1442, 403] on div "Next" at bounding box center [1424, 413] width 65 height 826
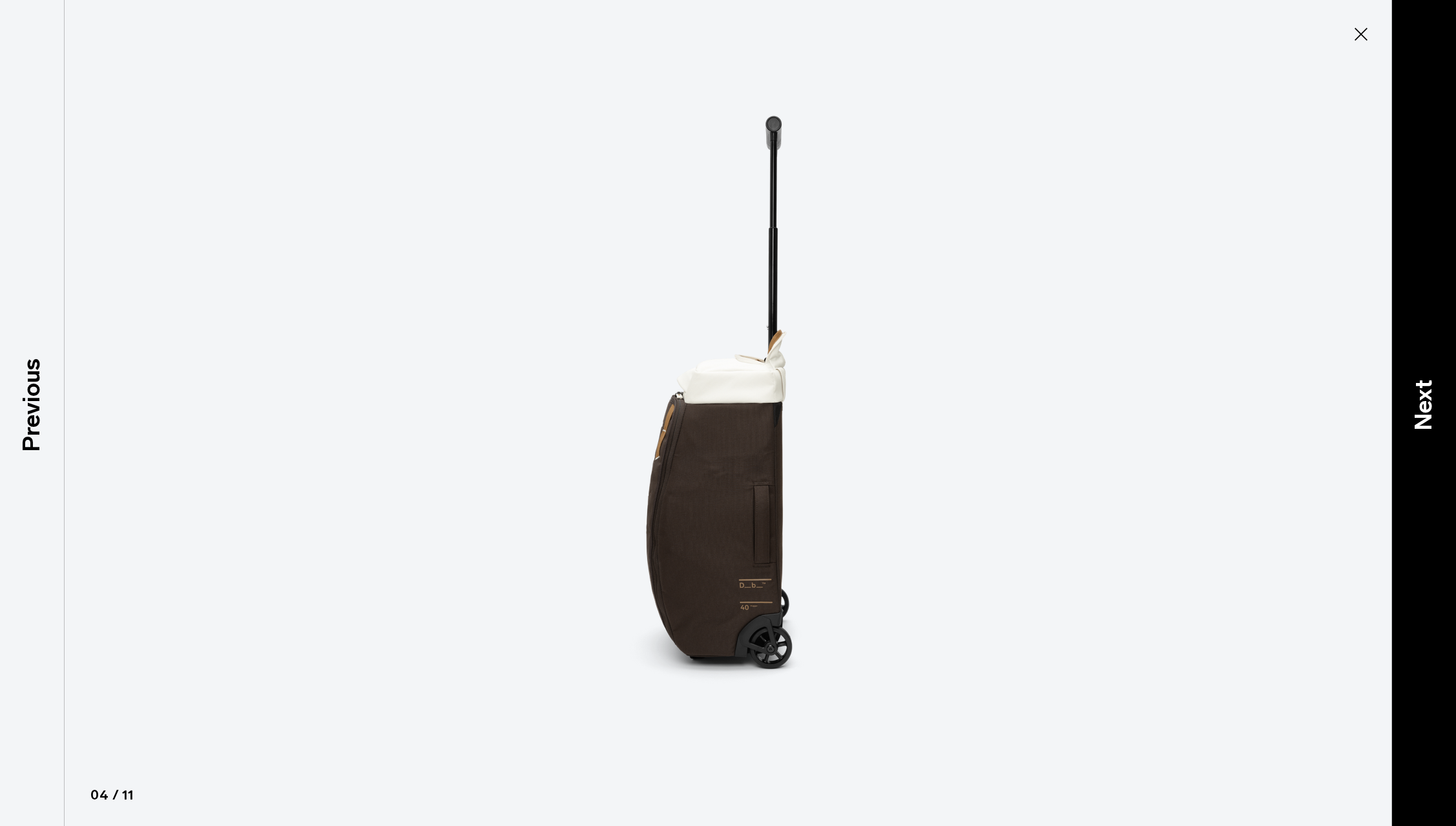
click at [1442, 403] on div "Next" at bounding box center [1424, 413] width 65 height 826
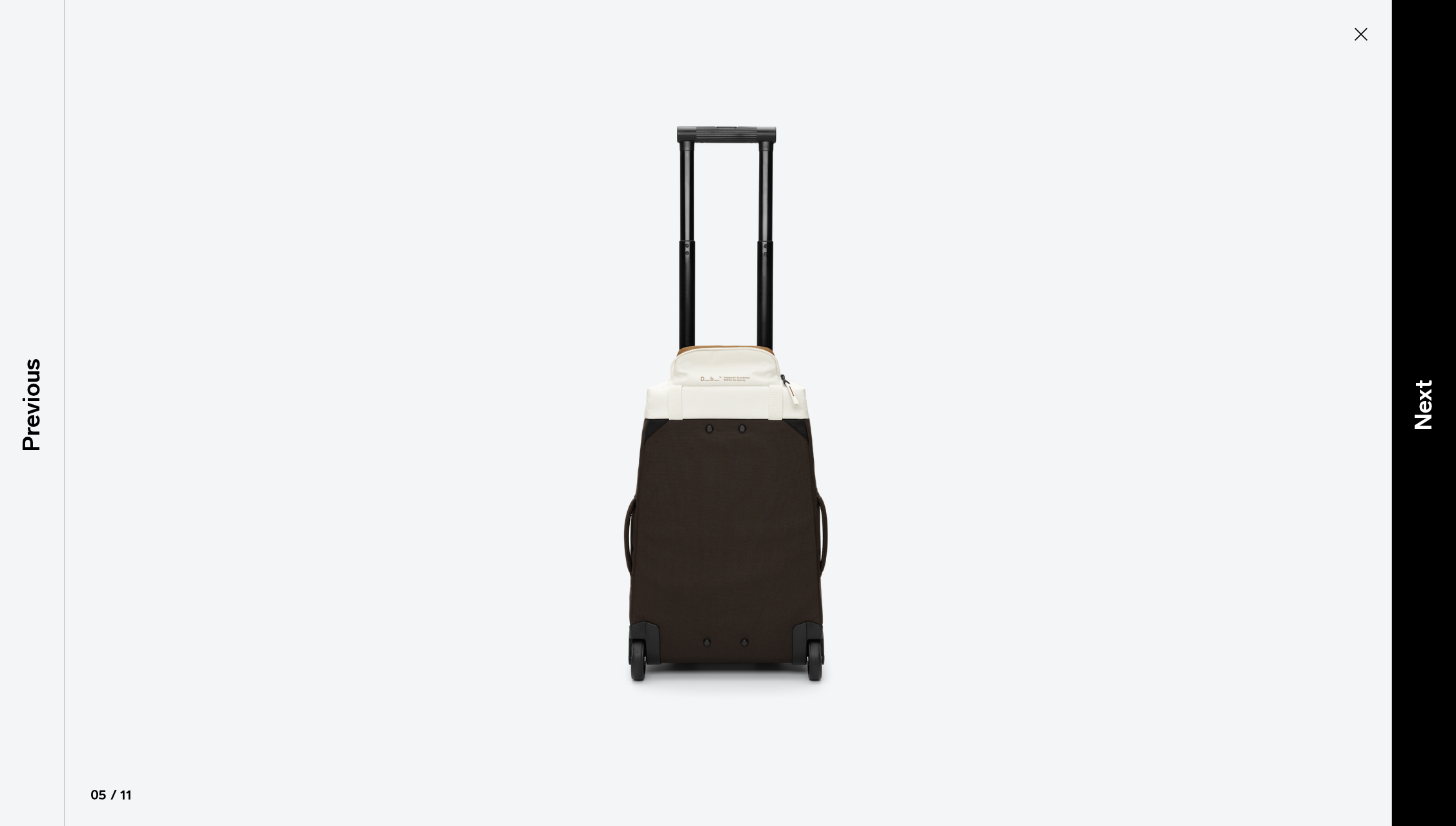
click at [1442, 403] on div "Next" at bounding box center [1424, 413] width 65 height 826
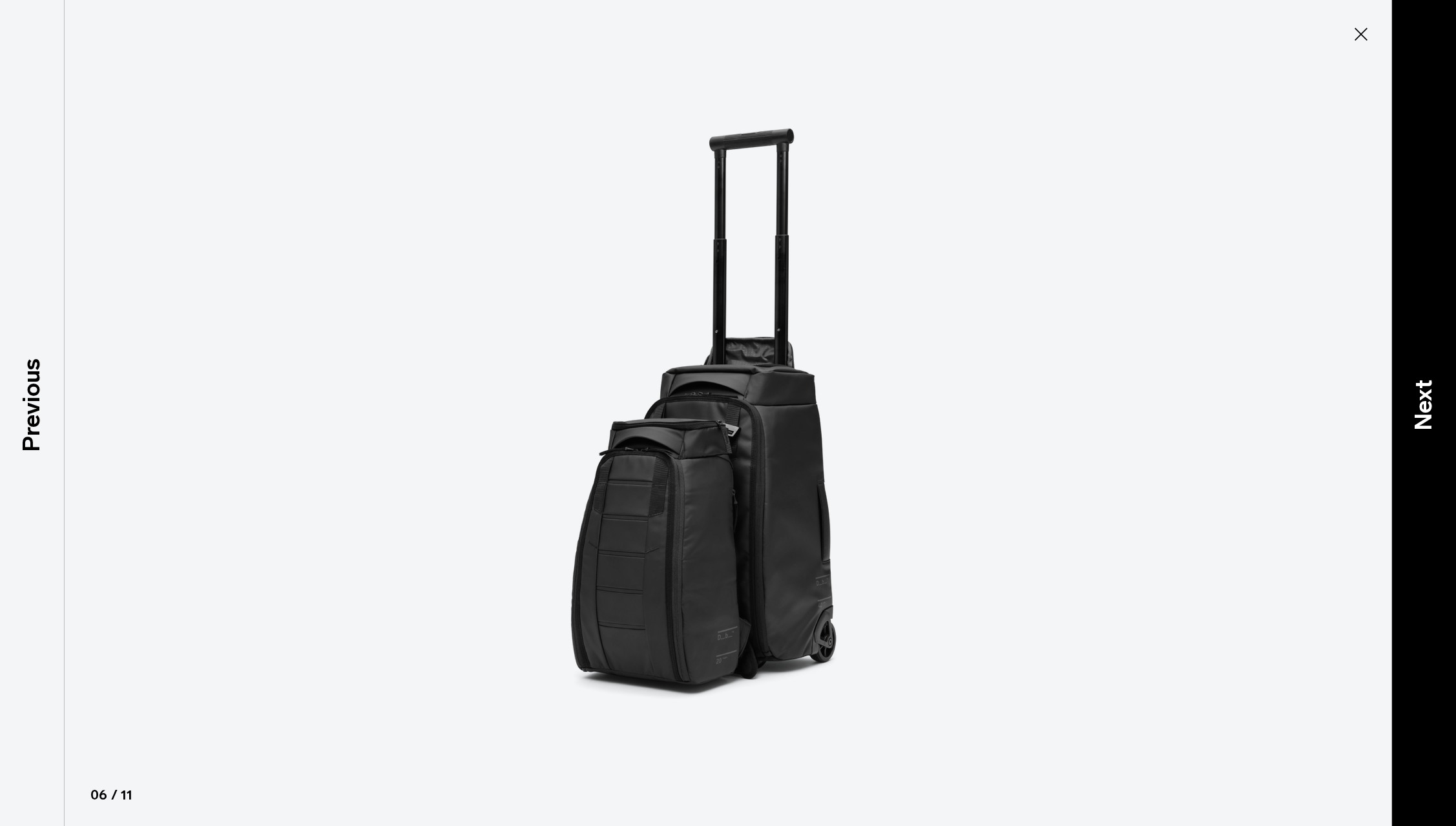
click at [1442, 403] on div "Next" at bounding box center [1424, 413] width 65 height 826
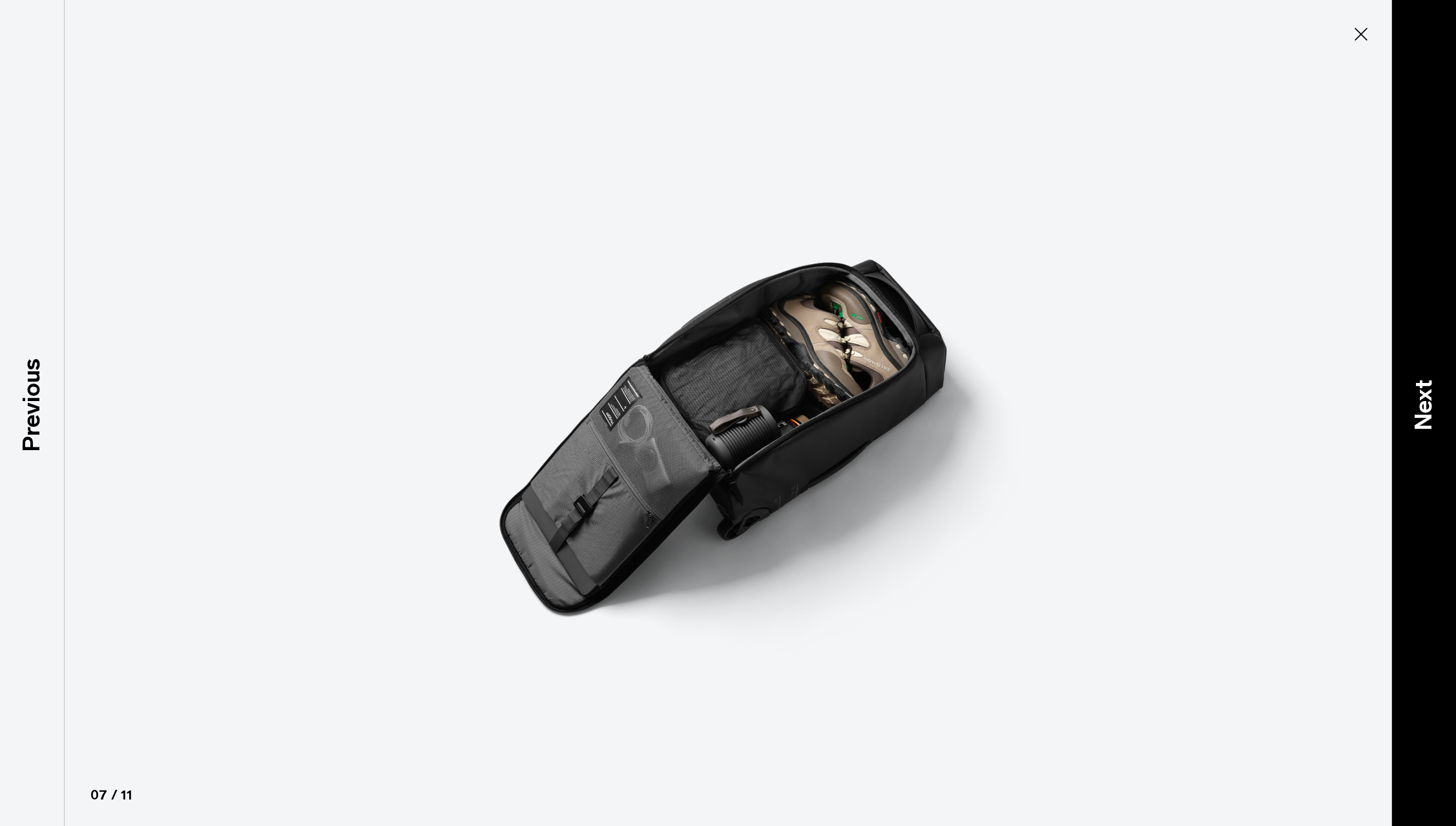
click at [1442, 403] on div "Next" at bounding box center [1424, 413] width 65 height 826
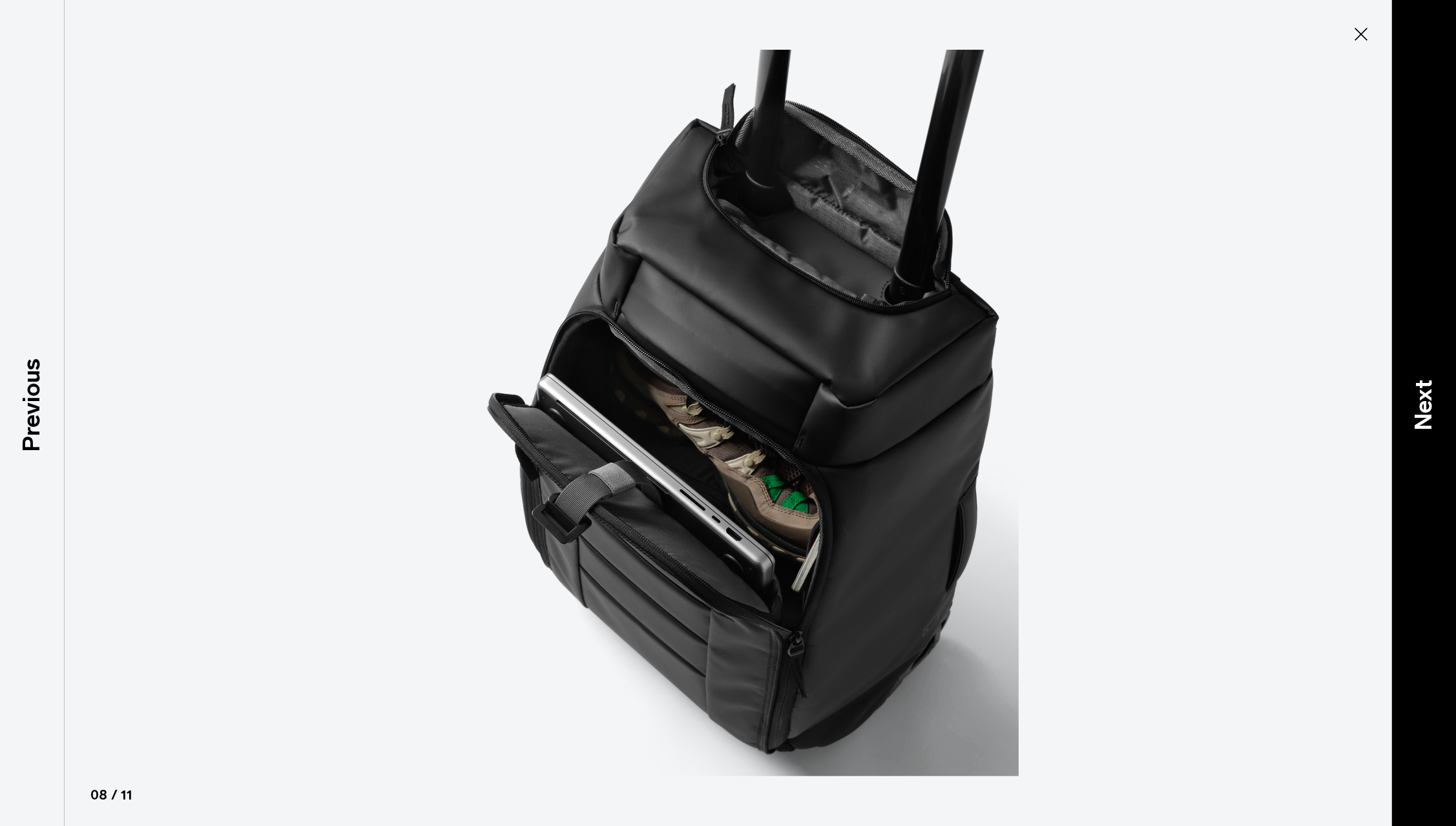
click at [1442, 403] on div "Next" at bounding box center [1424, 413] width 65 height 826
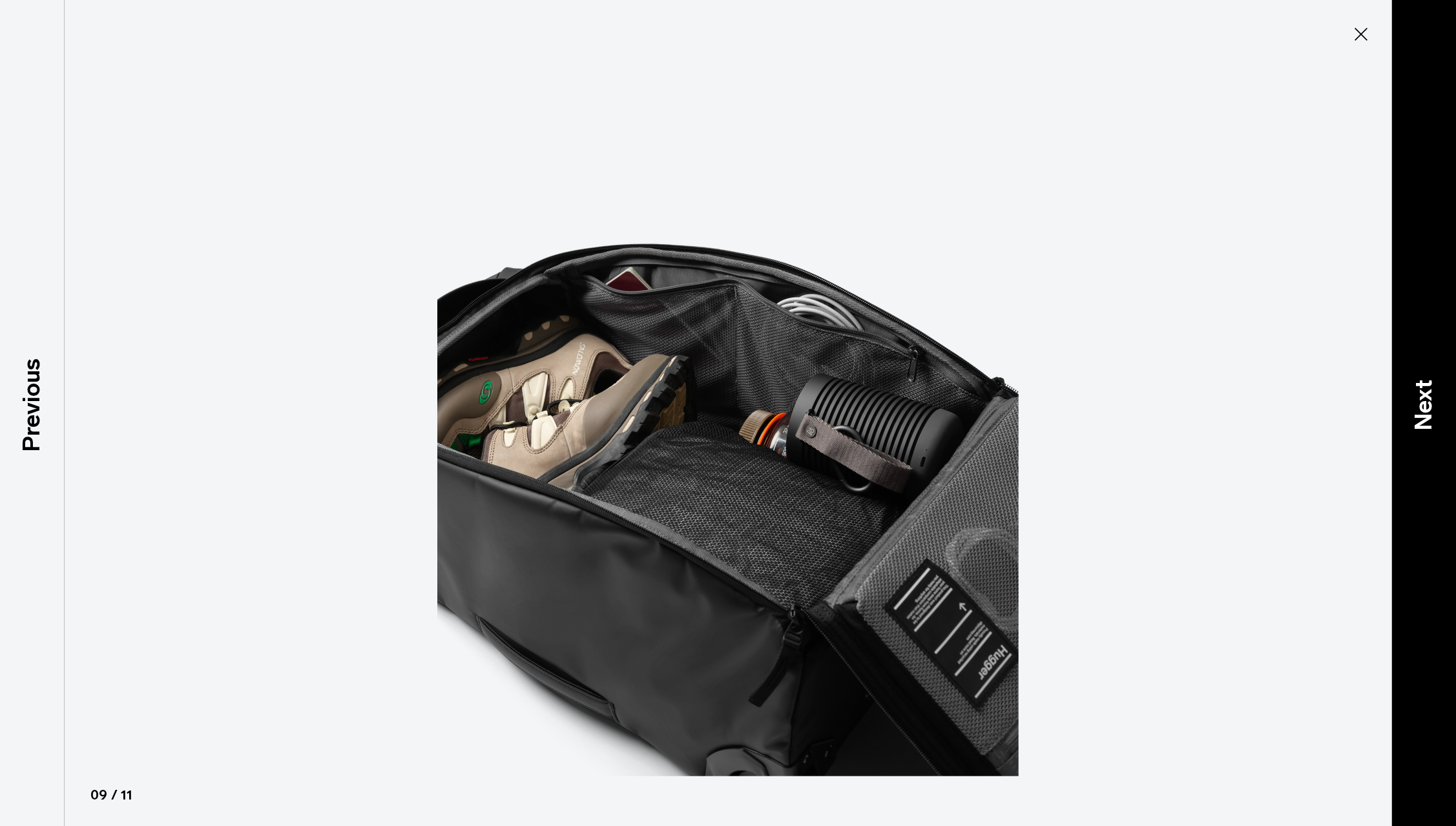
click at [1442, 403] on div "Next" at bounding box center [1424, 413] width 65 height 826
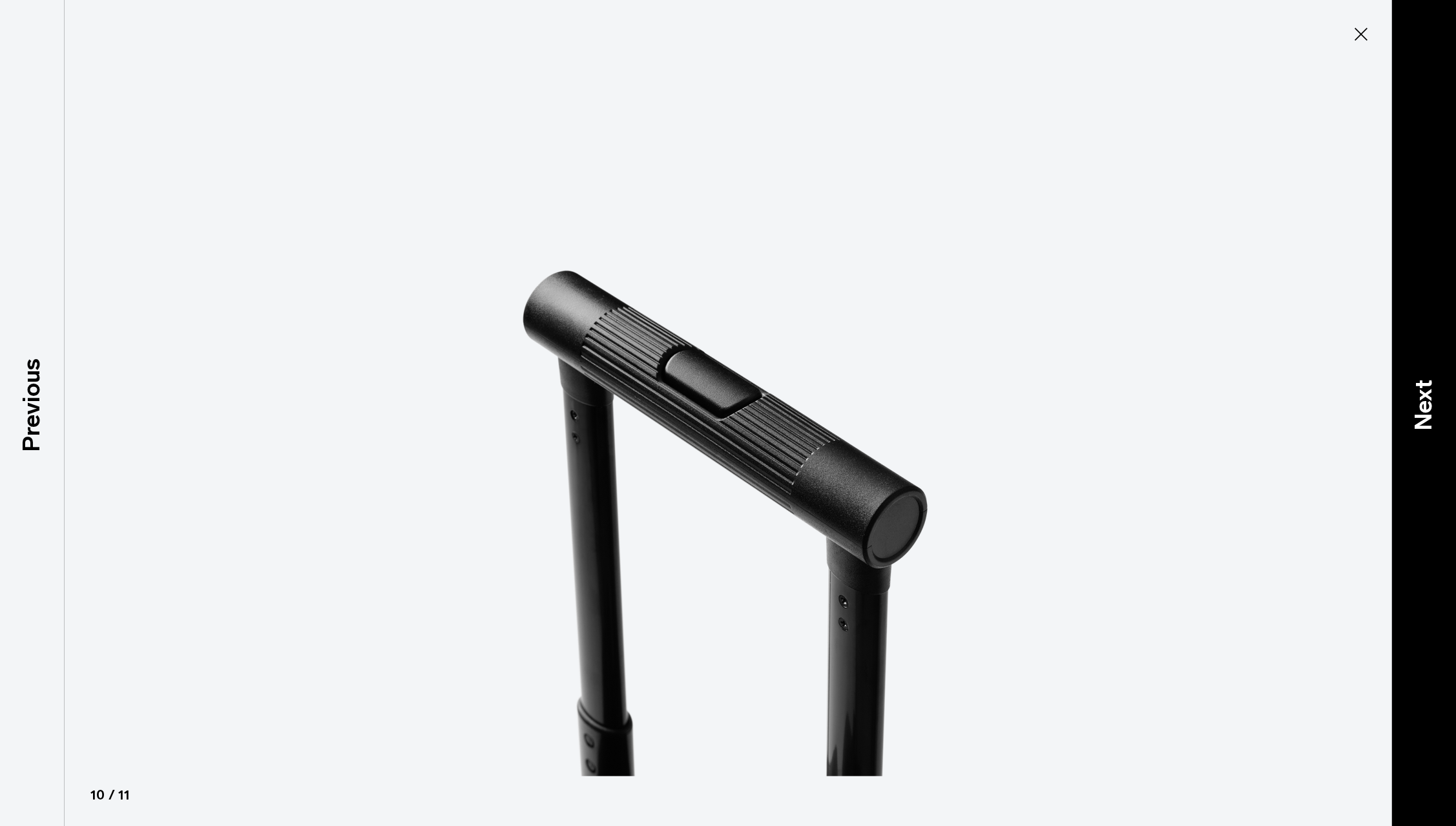
click at [1442, 406] on div "Next" at bounding box center [1424, 413] width 65 height 826
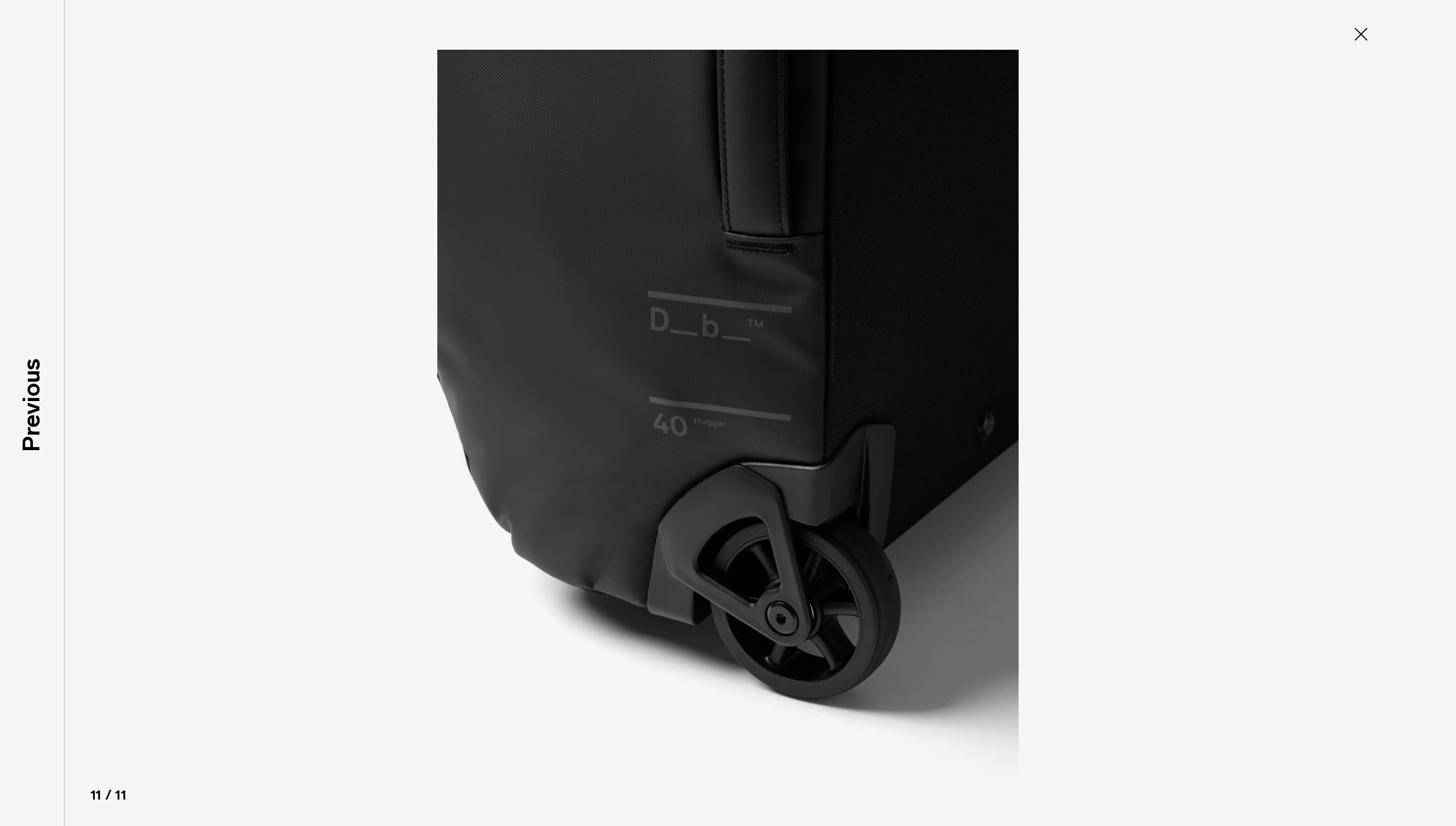
click at [1442, 406] on div at bounding box center [728, 413] width 1456 height 826
click at [1358, 30] on icon at bounding box center [1361, 34] width 21 height 21
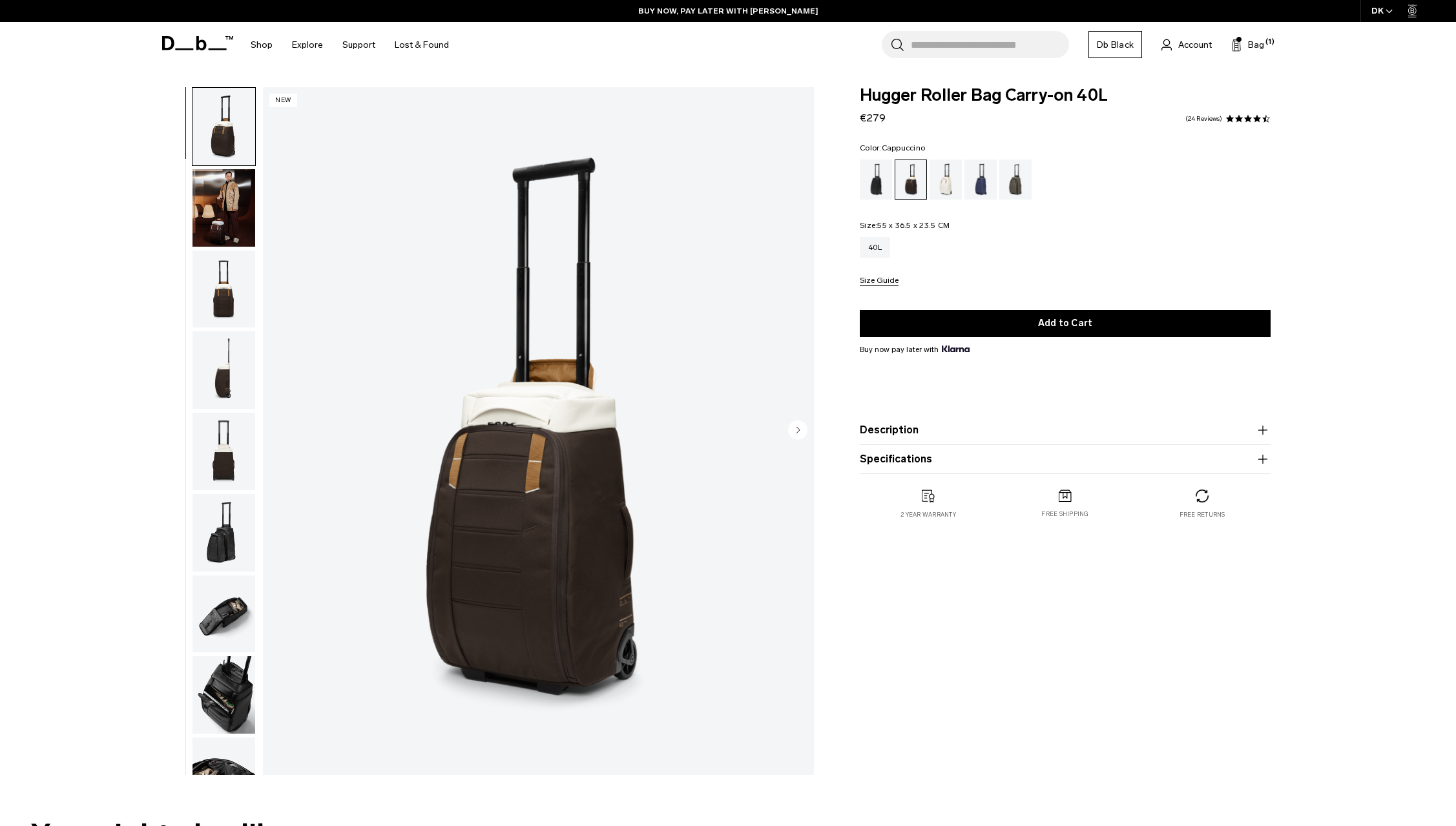
click at [1129, 431] on button "Description" at bounding box center [1065, 430] width 411 height 16
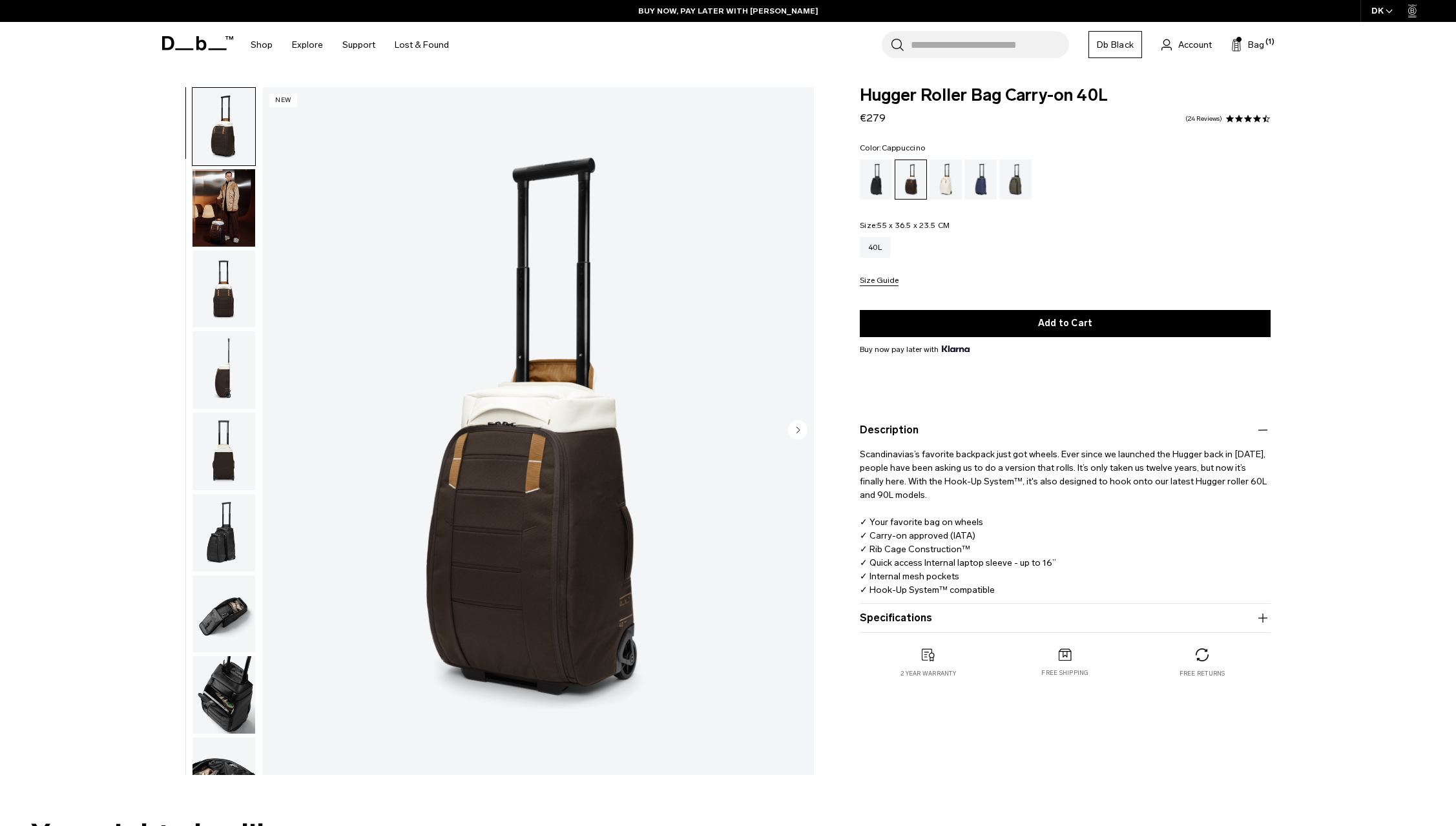
click at [1108, 617] on button "Specifications" at bounding box center [1065, 618] width 411 height 16
click at [879, 169] on div "Black Out" at bounding box center [876, 179] width 33 height 40
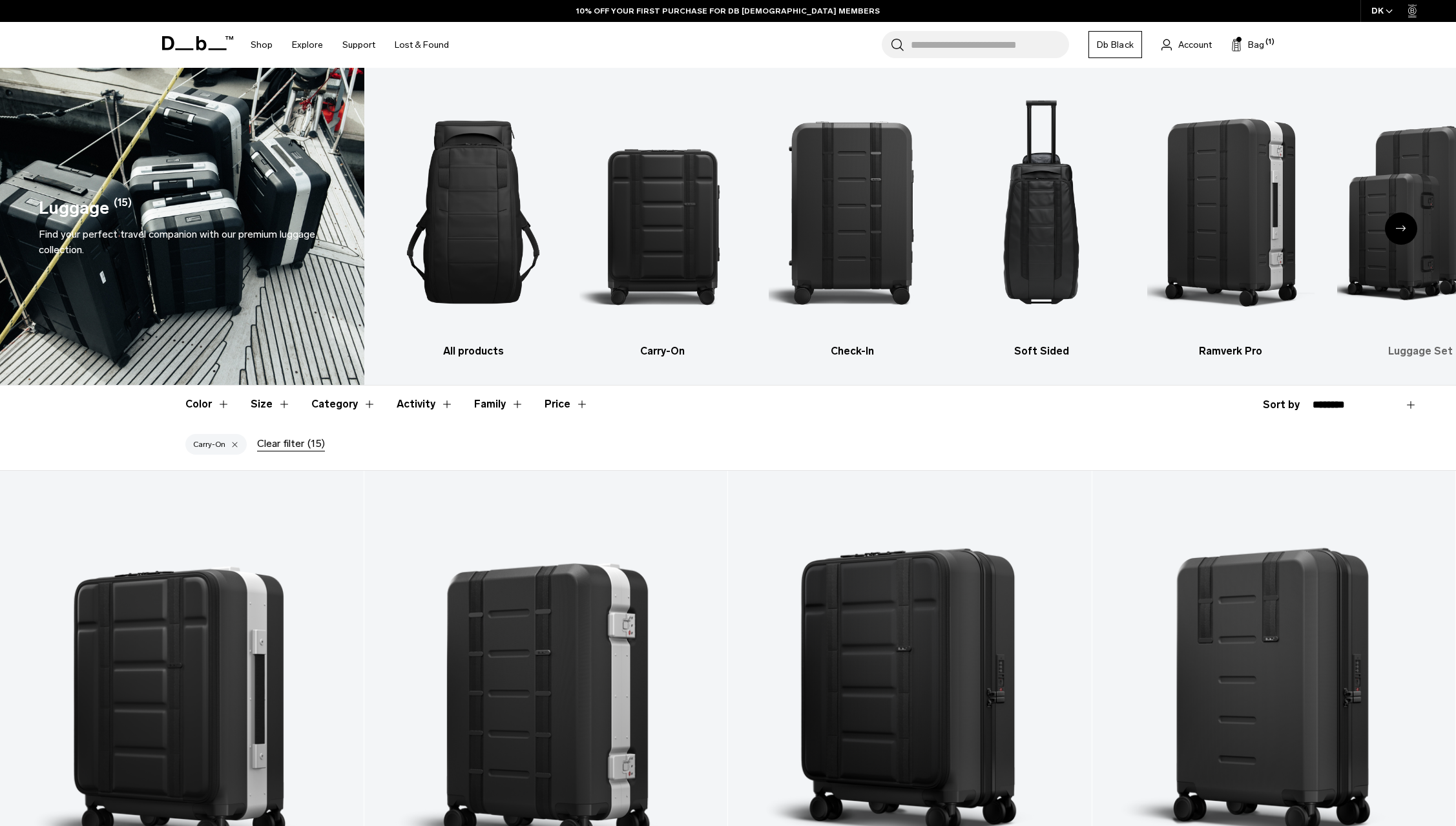
click at [1427, 271] on img "6 / 6" at bounding box center [1420, 212] width 167 height 250
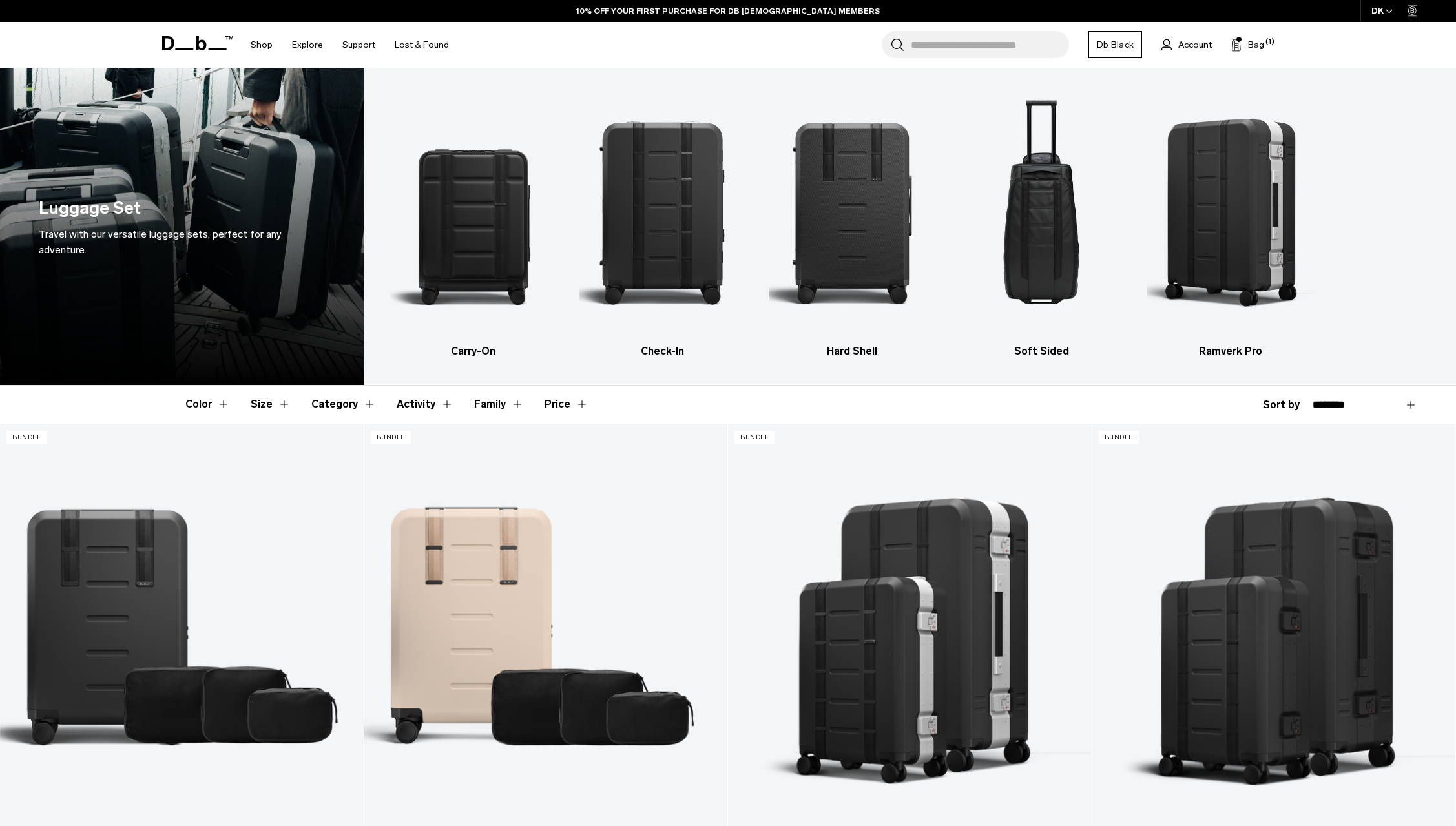
click at [1313, 399] on select "**********" at bounding box center [1365, 405] width 104 height 12
select select "**********"
click option "**********" at bounding box center [0, 0] width 0 height 0
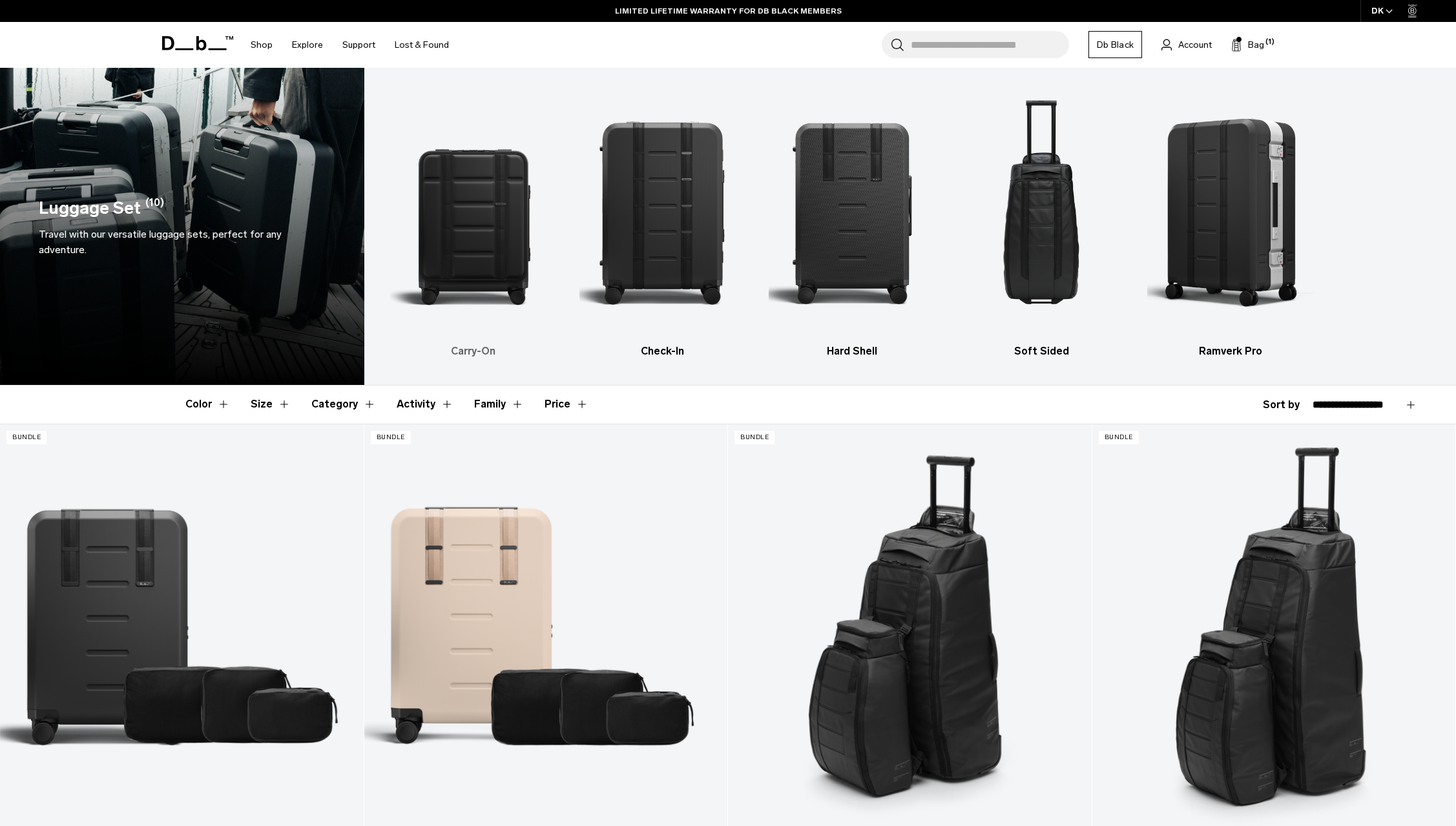
click at [450, 201] on img "1 / 5" at bounding box center [473, 212] width 167 height 250
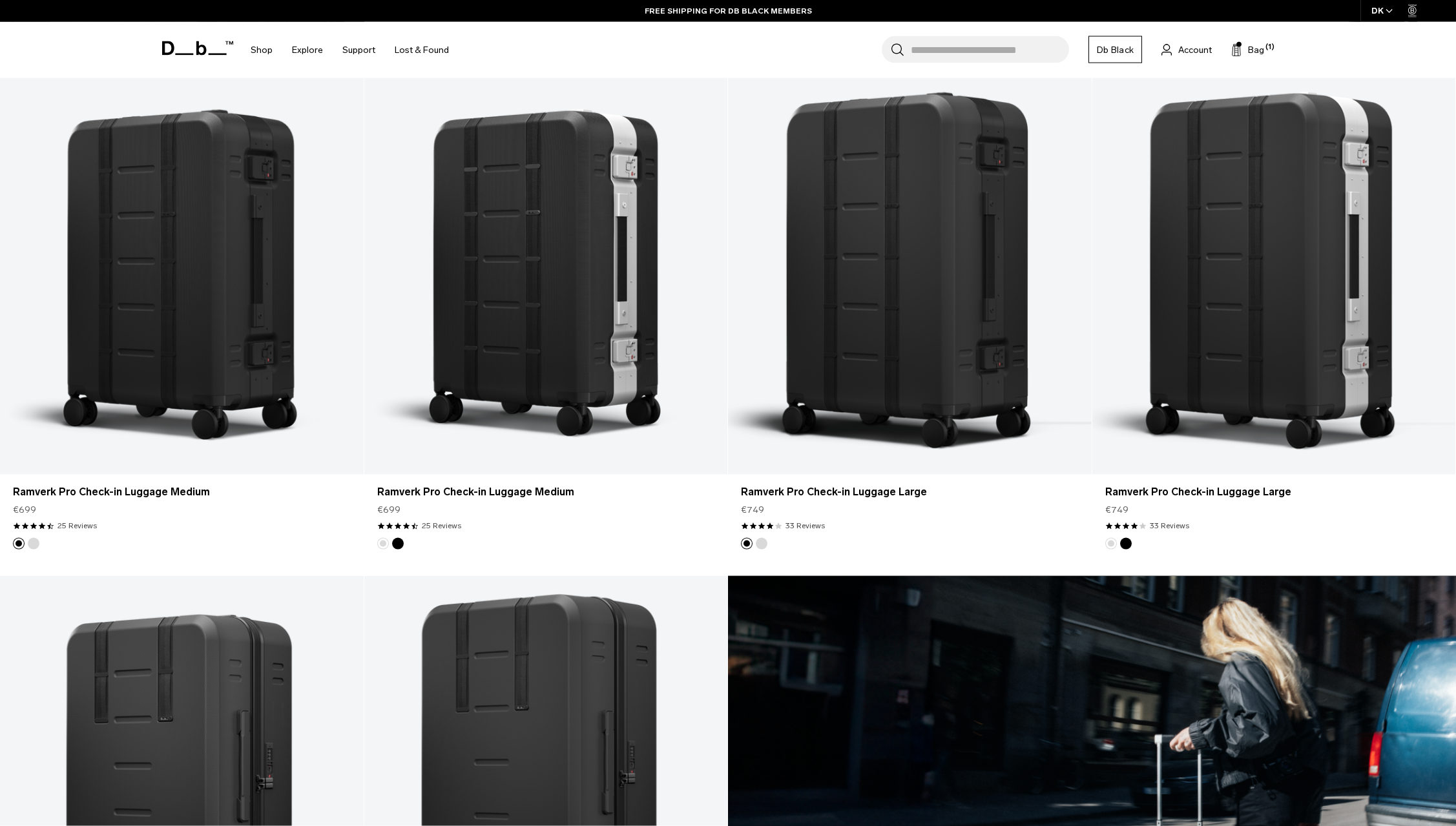
scroll to position [264, 0]
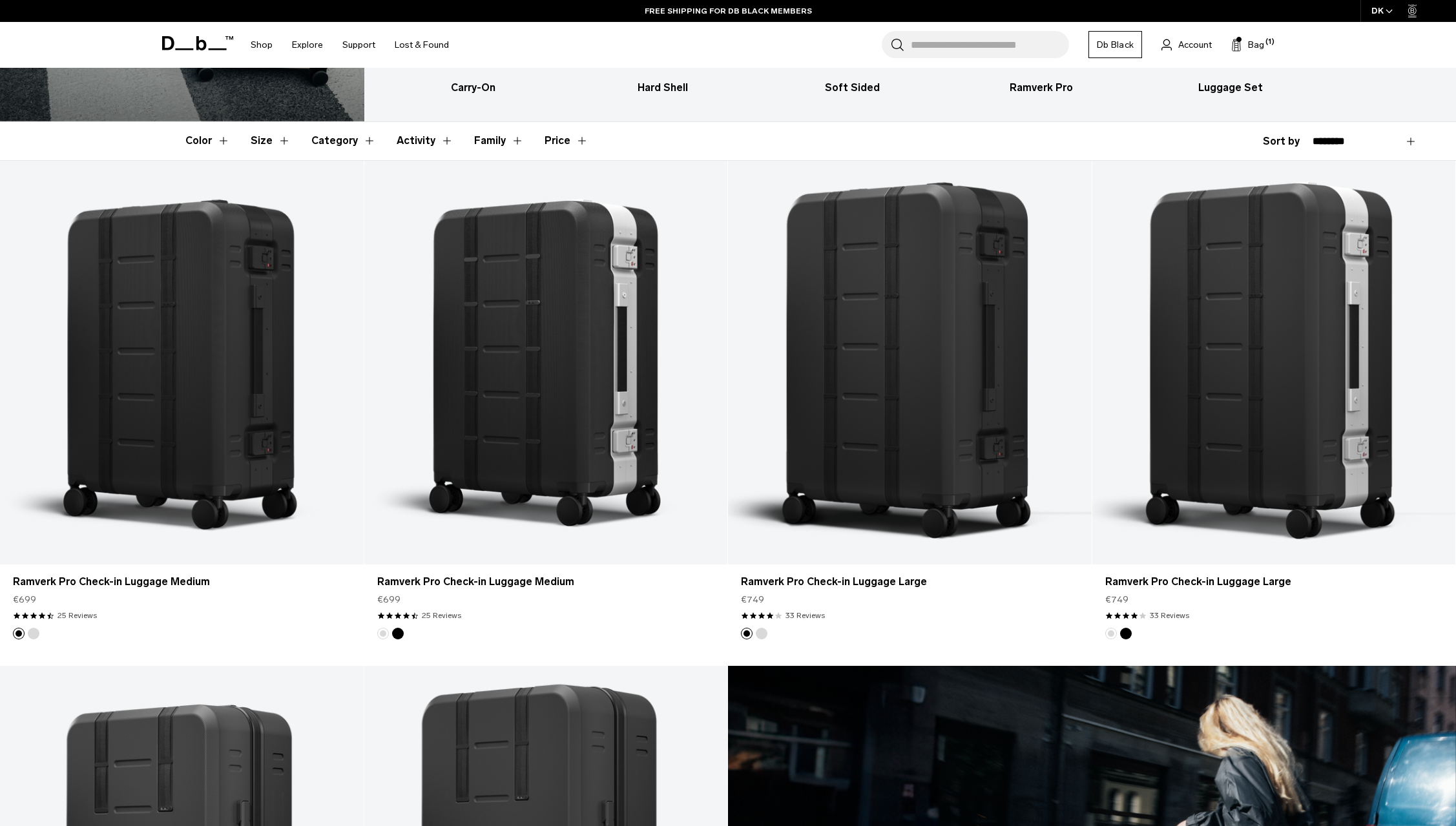
click at [1313, 135] on select "**********" at bounding box center [1365, 141] width 104 height 12
select select "**********"
click option "**********" at bounding box center [0, 0] width 0 height 0
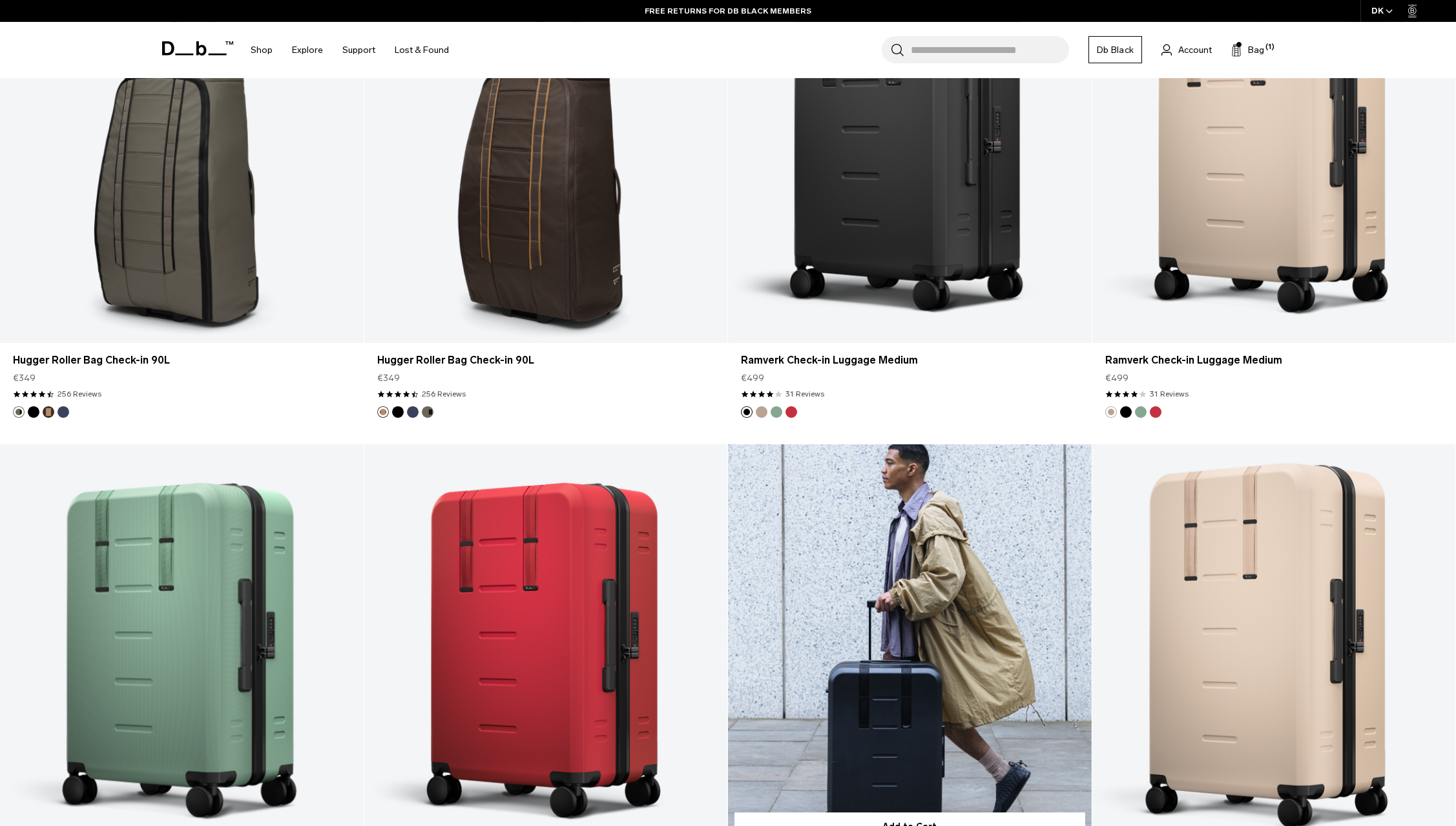
scroll to position [1383, 0]
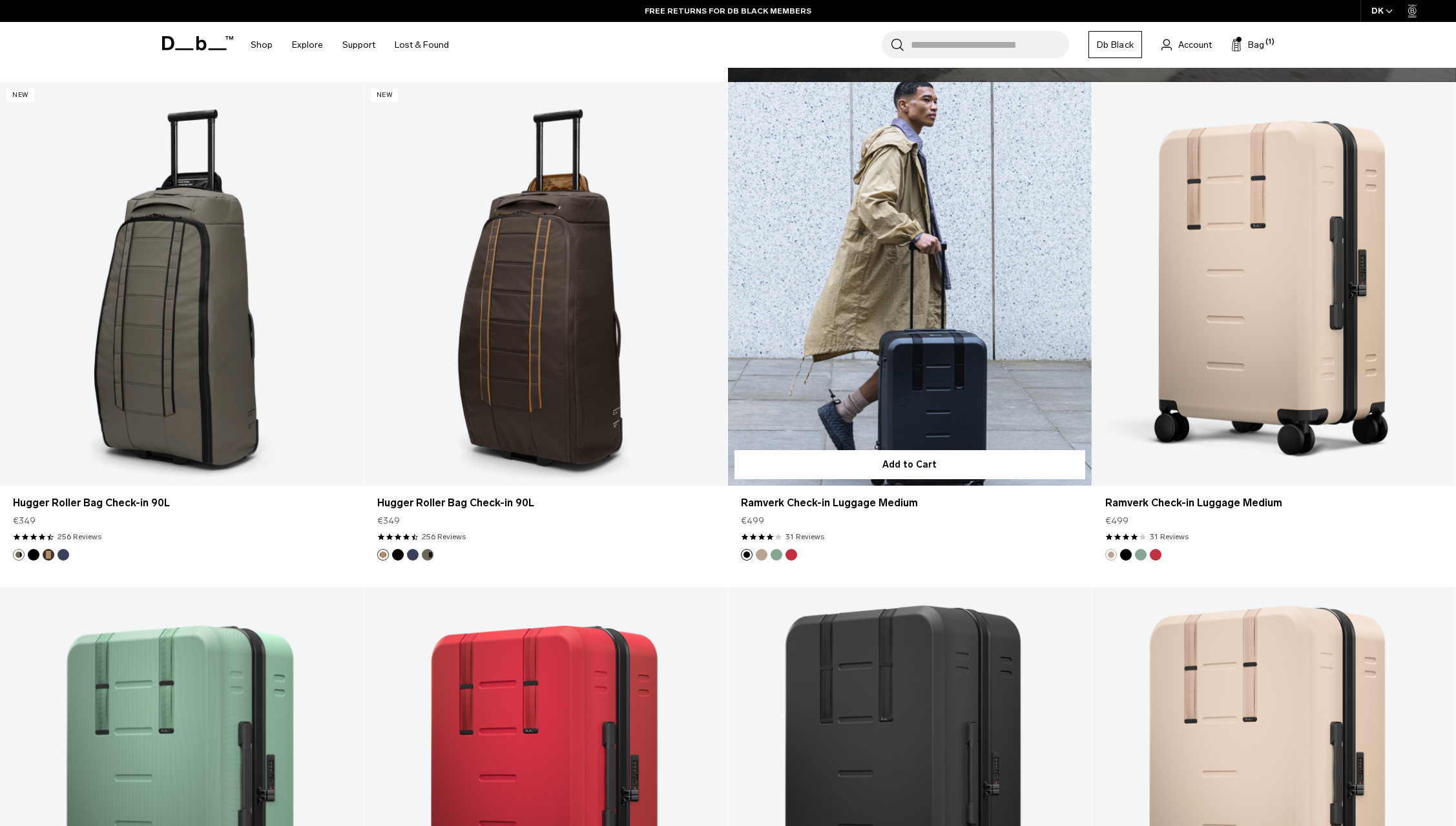
click at [873, 336] on link "Ramverk Check-in Luggage Medium" at bounding box center [909, 284] width 364 height 404
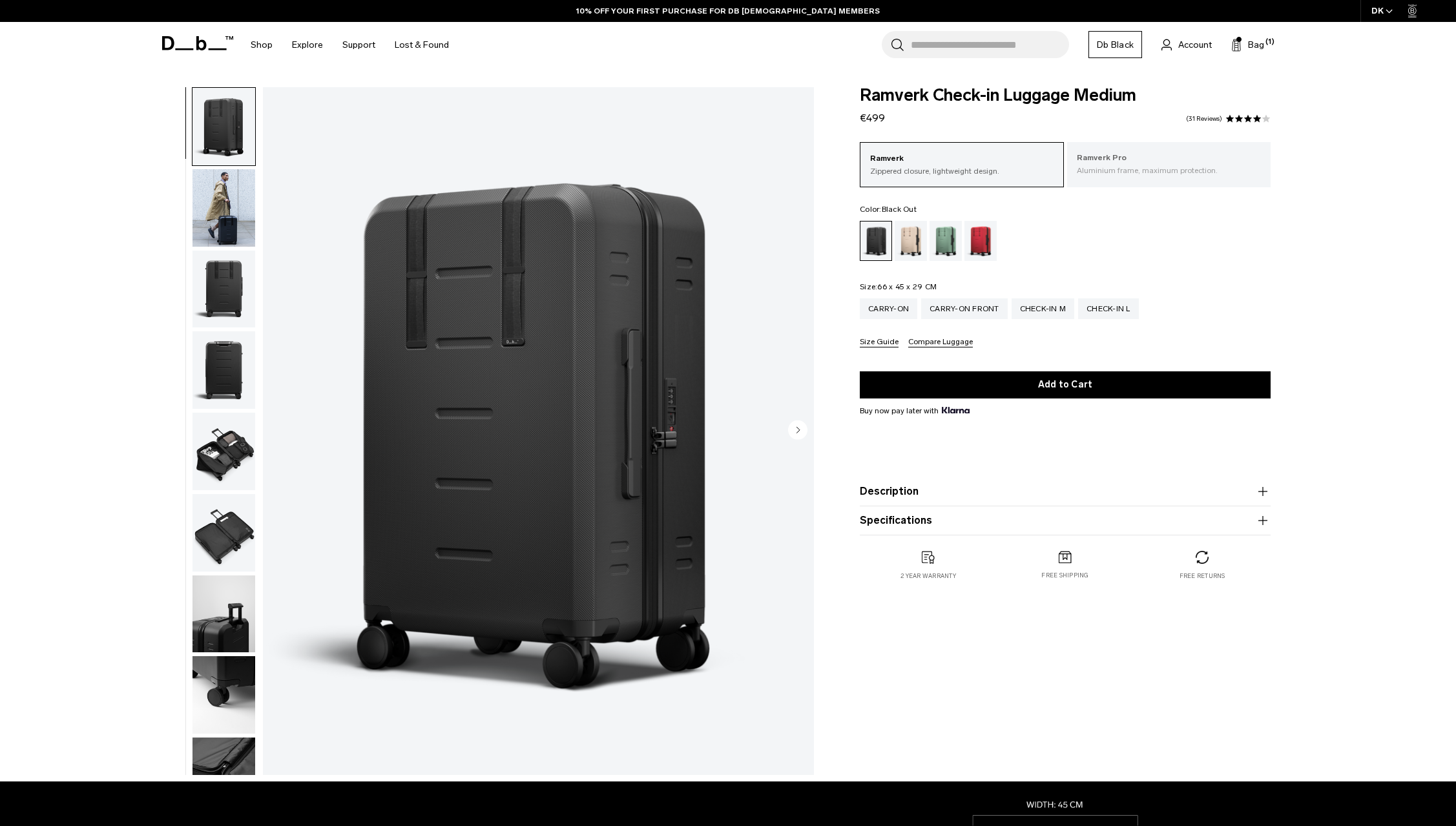
click at [1135, 154] on p "Ramverk Pro" at bounding box center [1169, 158] width 185 height 13
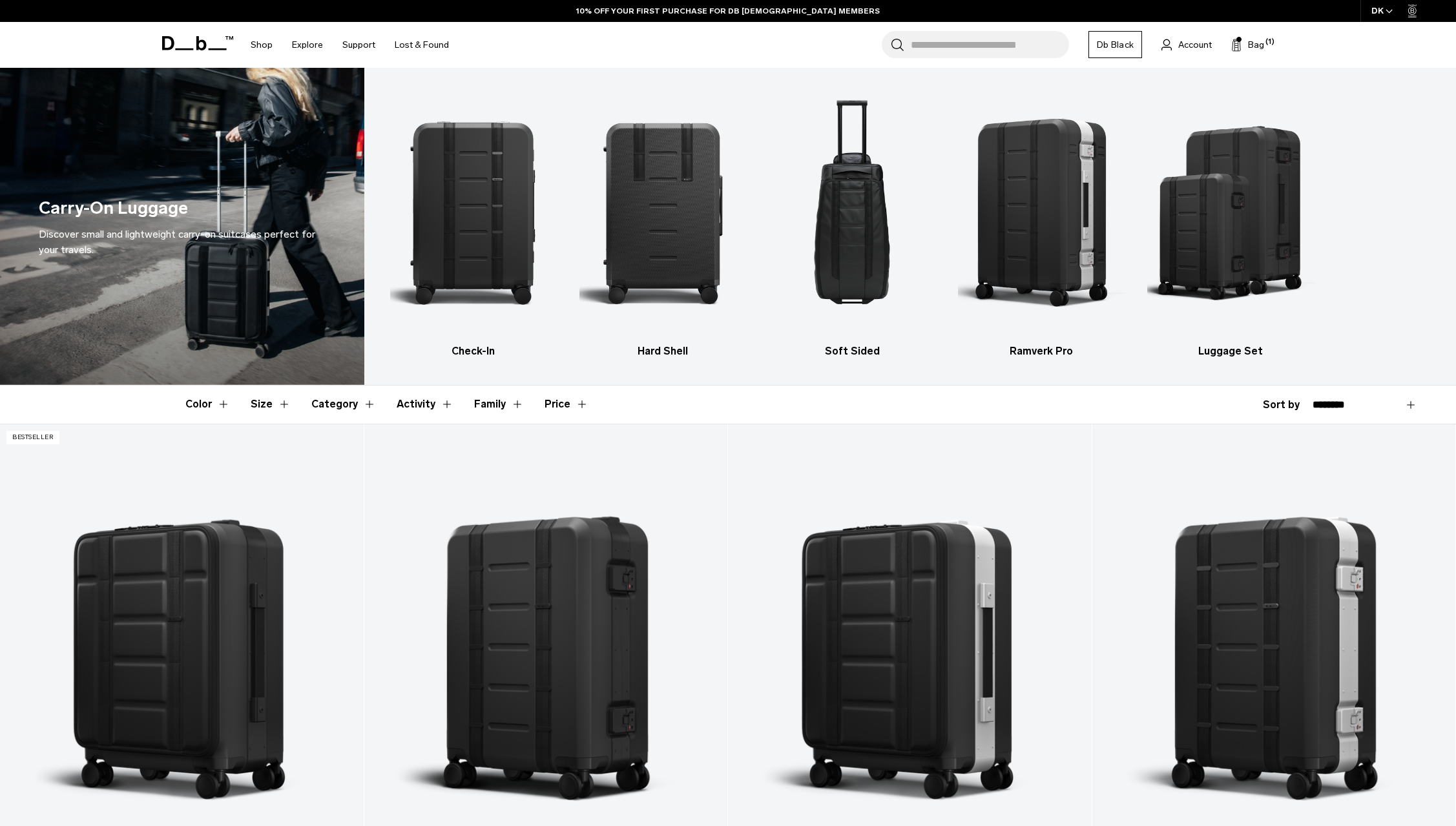
click at [1346, 413] on div "**********" at bounding box center [1340, 405] width 154 height 16
click at [1313, 399] on select "**********" at bounding box center [1365, 405] width 104 height 12
select select "**********"
click option "**********" at bounding box center [0, 0] width 0 height 0
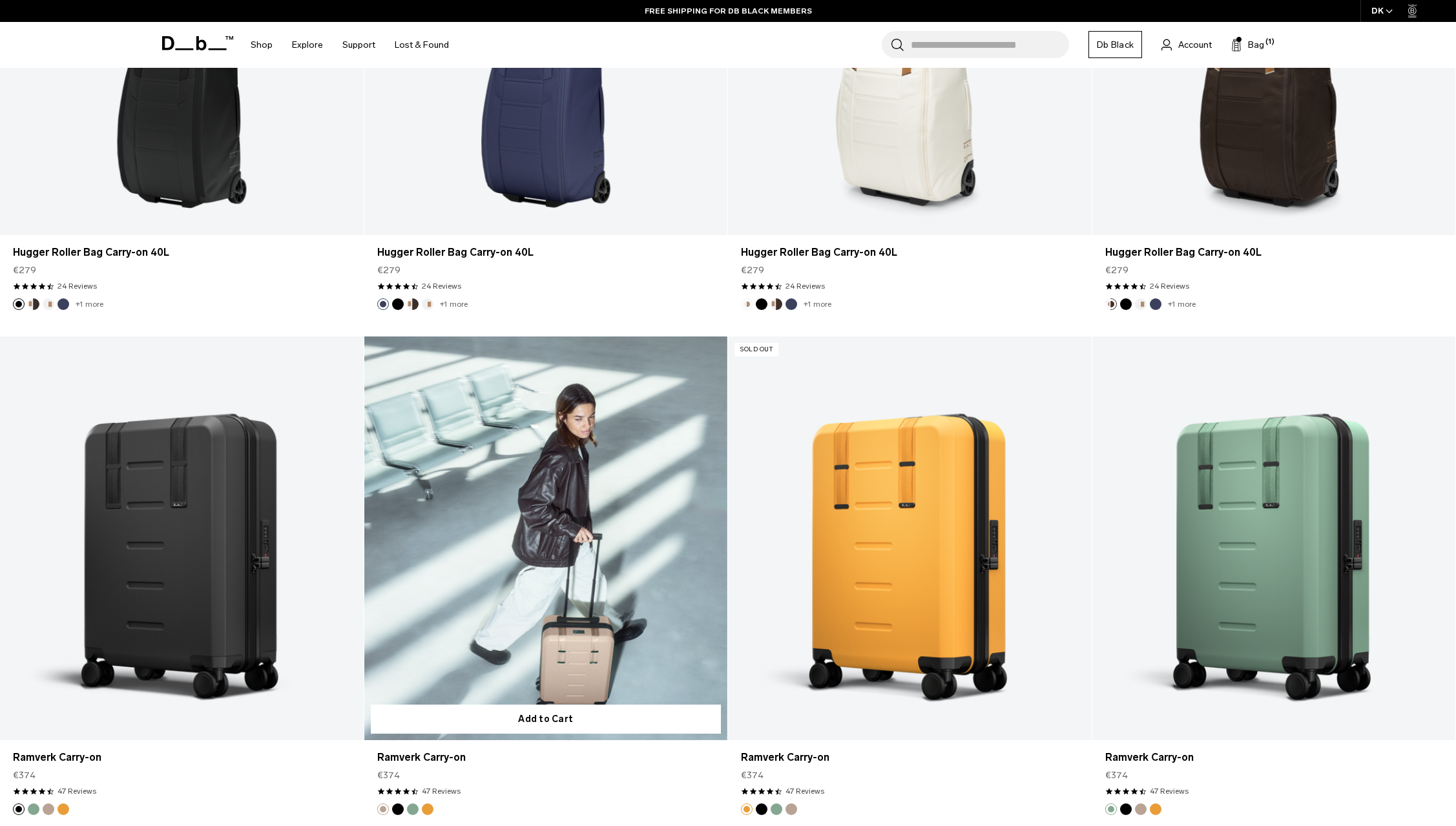
scroll to position [790, 0]
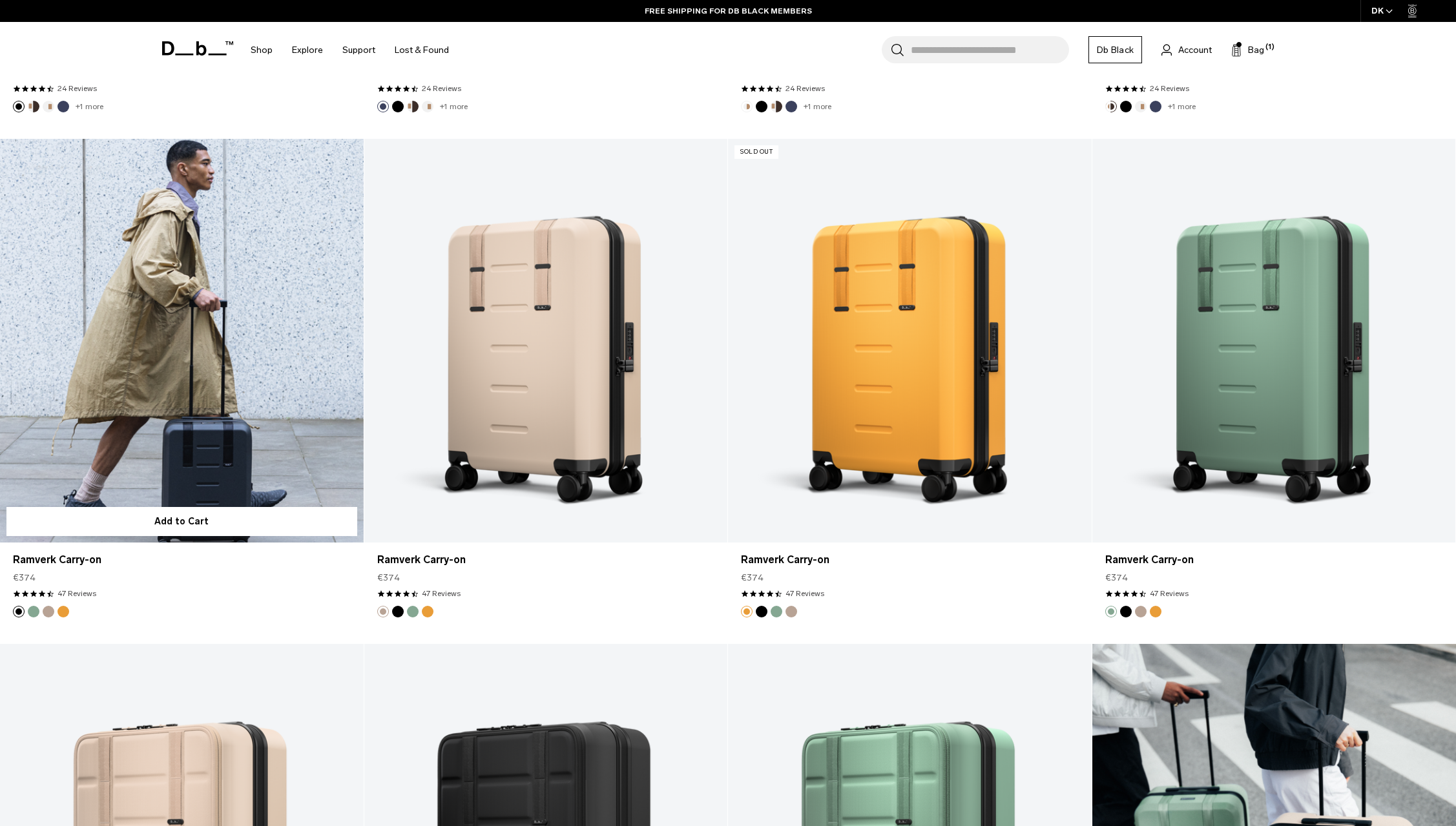
click at [185, 363] on link "Ramverk Carry-on" at bounding box center [181, 340] width 364 height 404
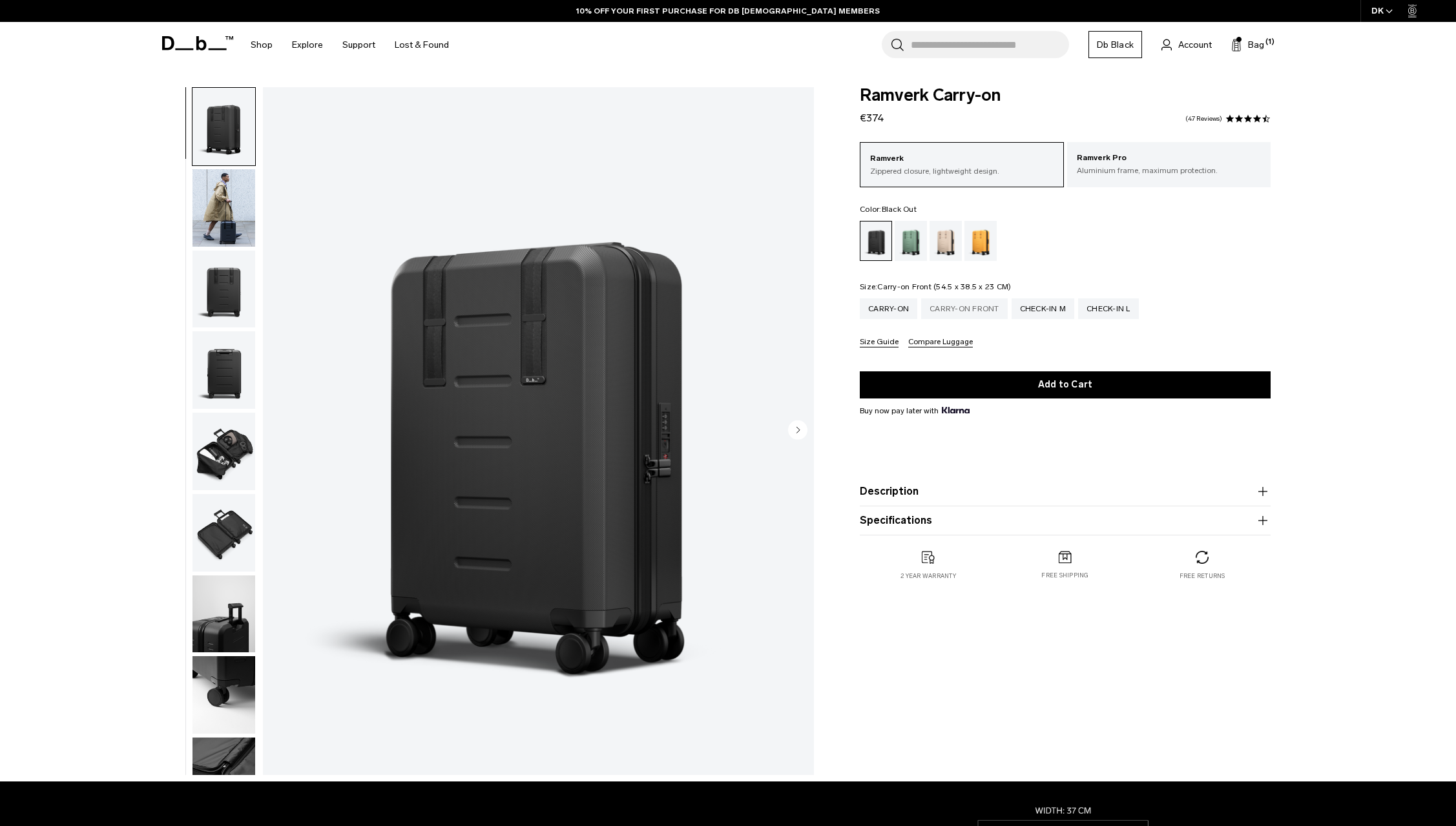
click at [953, 299] on div "Carry-on Front" at bounding box center [965, 309] width 87 height 21
click at [953, 306] on div "Carry-on Front" at bounding box center [965, 309] width 87 height 21
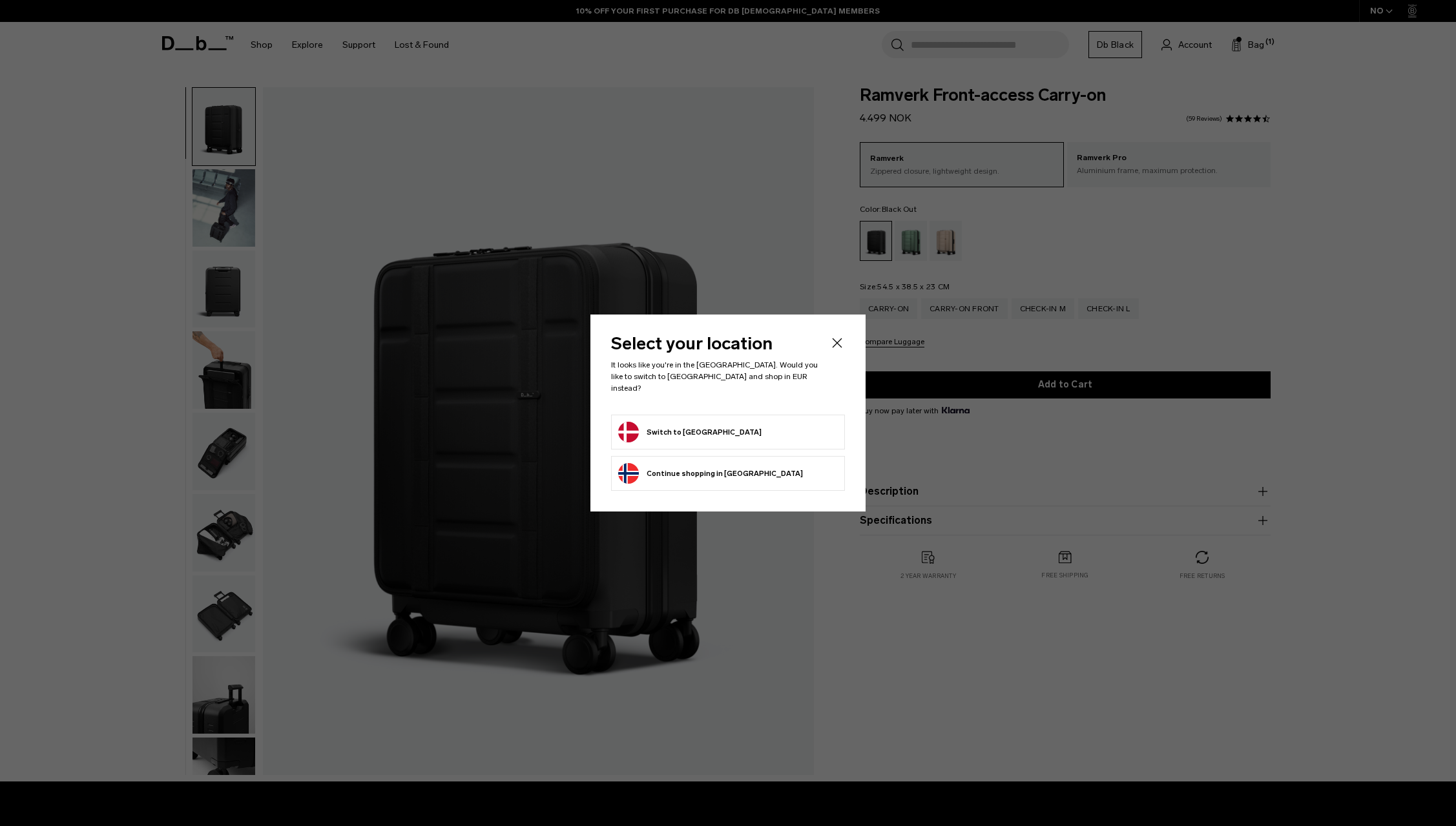
click at [654, 428] on button "Switch to Denmark" at bounding box center [689, 432] width 143 height 21
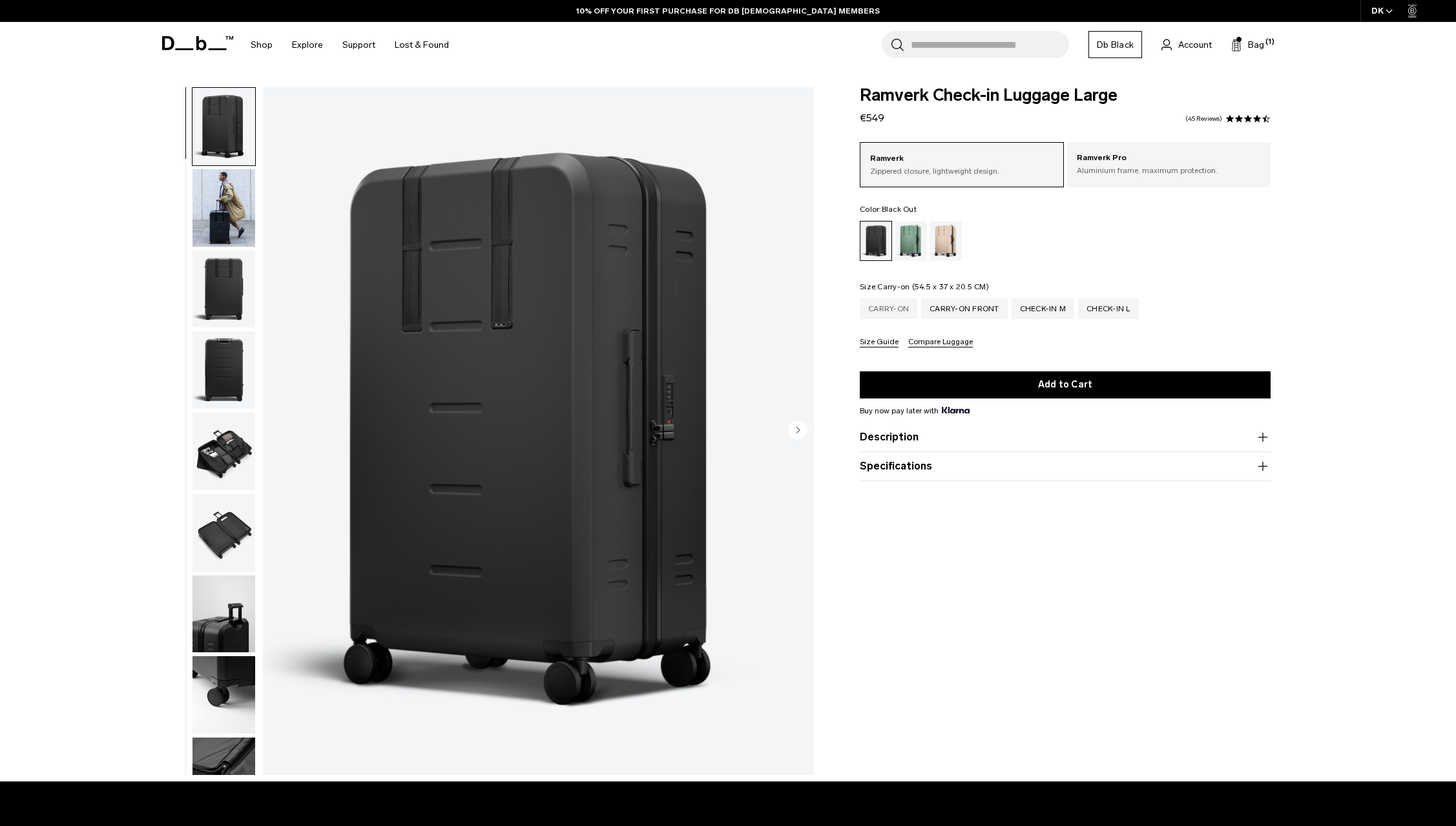
click at [864, 303] on div "Carry-on" at bounding box center [888, 309] width 58 height 21
click at [903, 312] on div "Carry-on" at bounding box center [888, 309] width 58 height 21
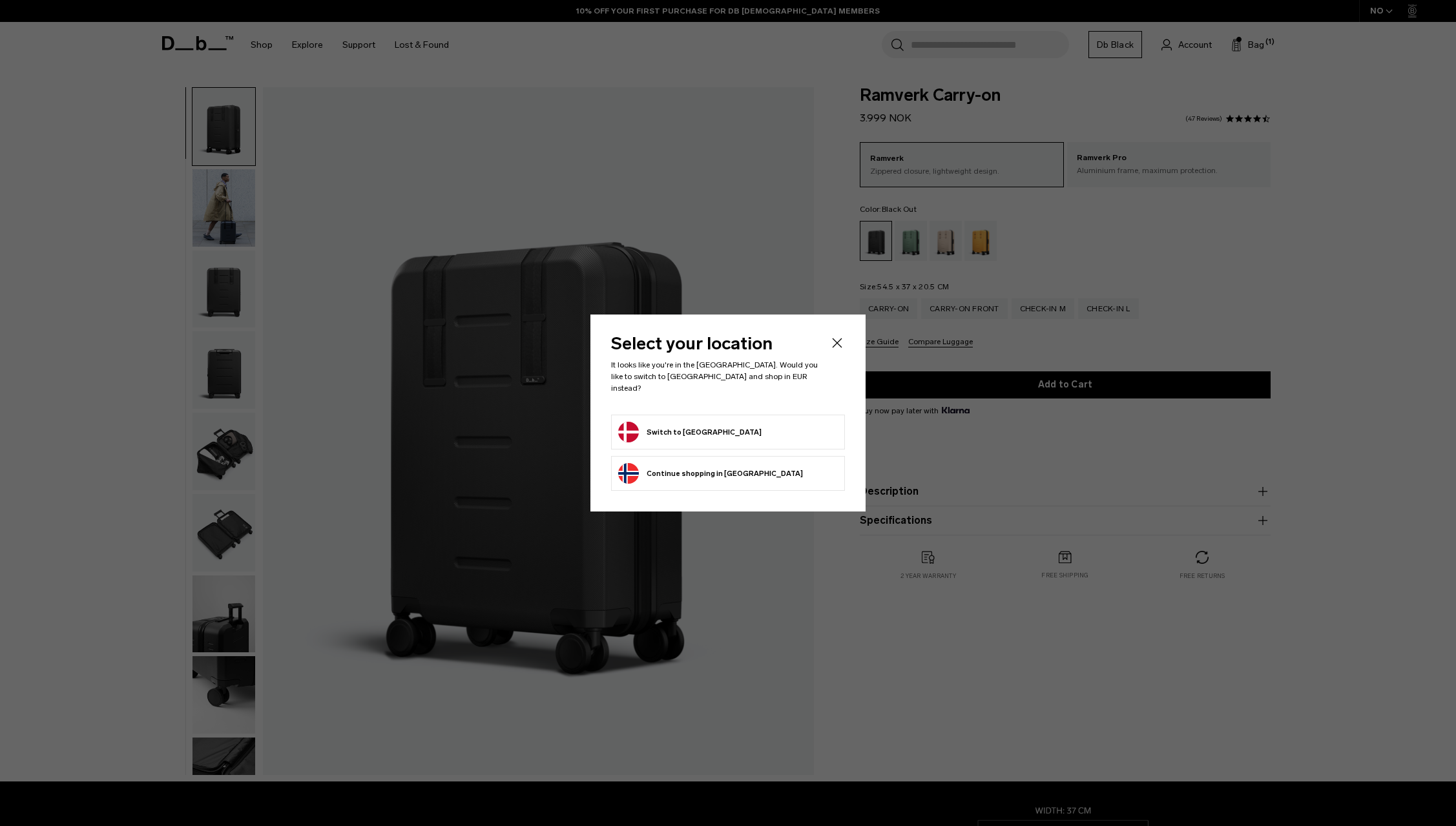
click at [829, 350] on icon "Close" at bounding box center [837, 343] width 16 height 16
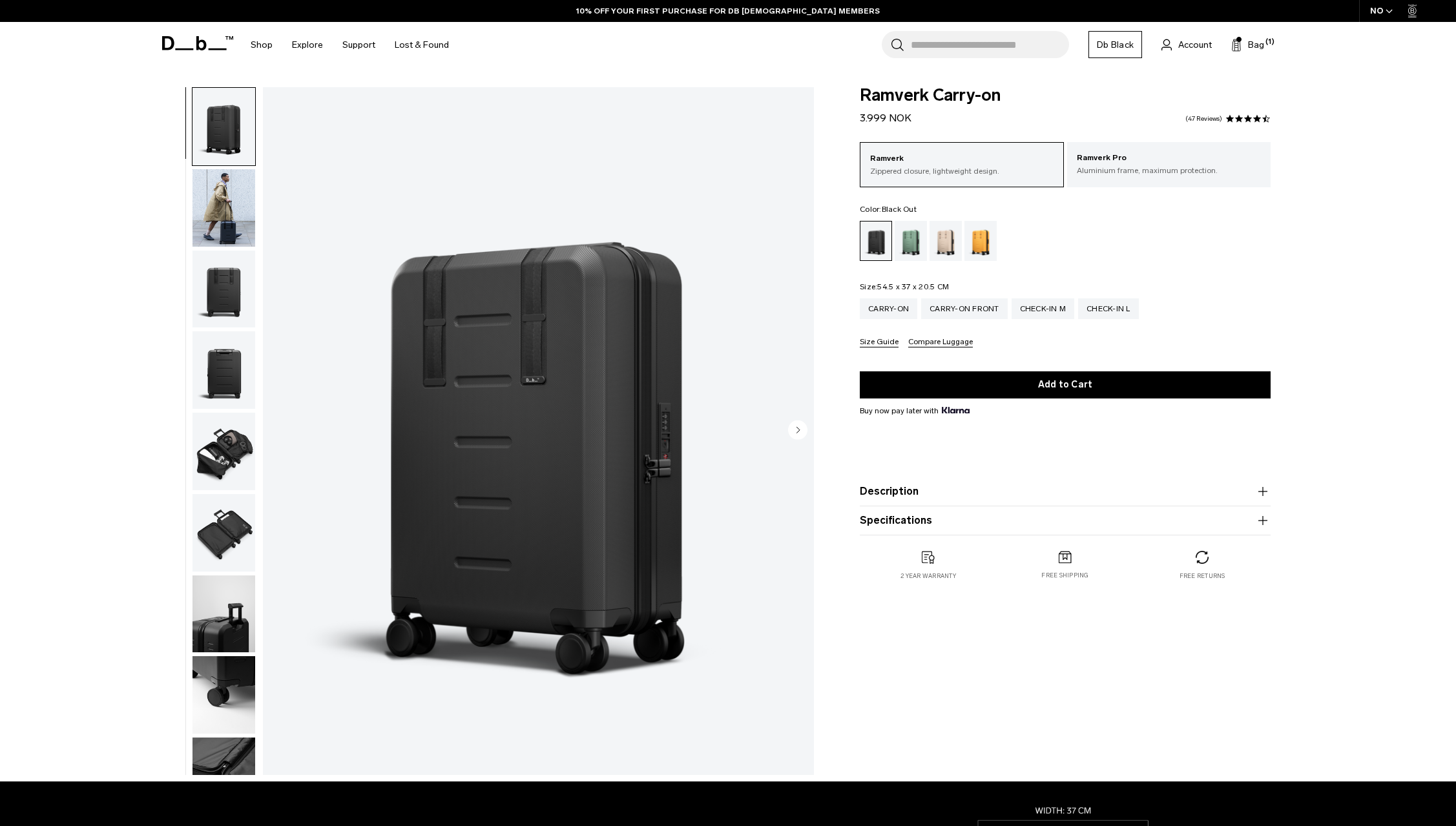
click at [605, 307] on img "1 / 10" at bounding box center [538, 431] width 551 height 688
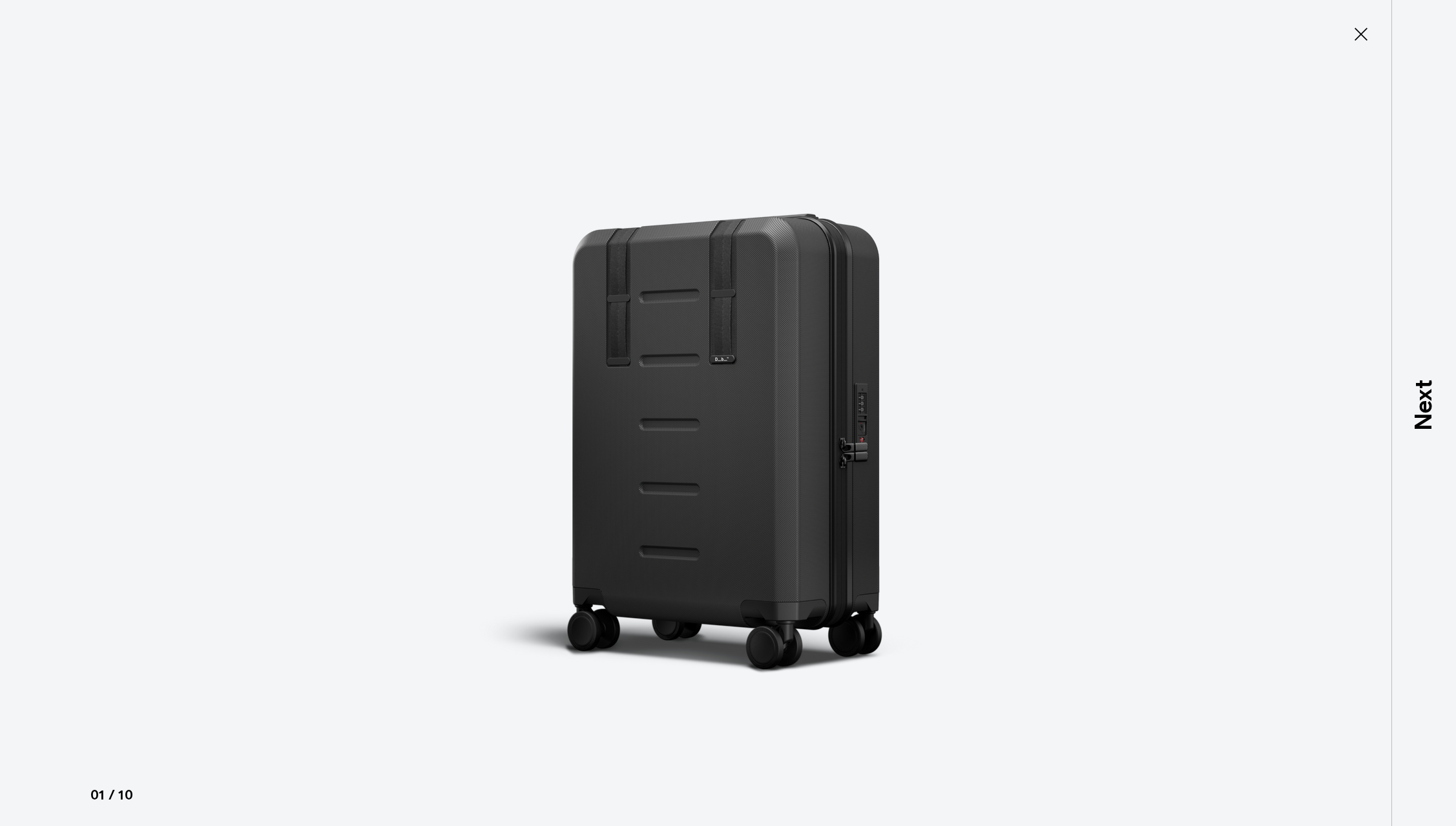
type button "Close"
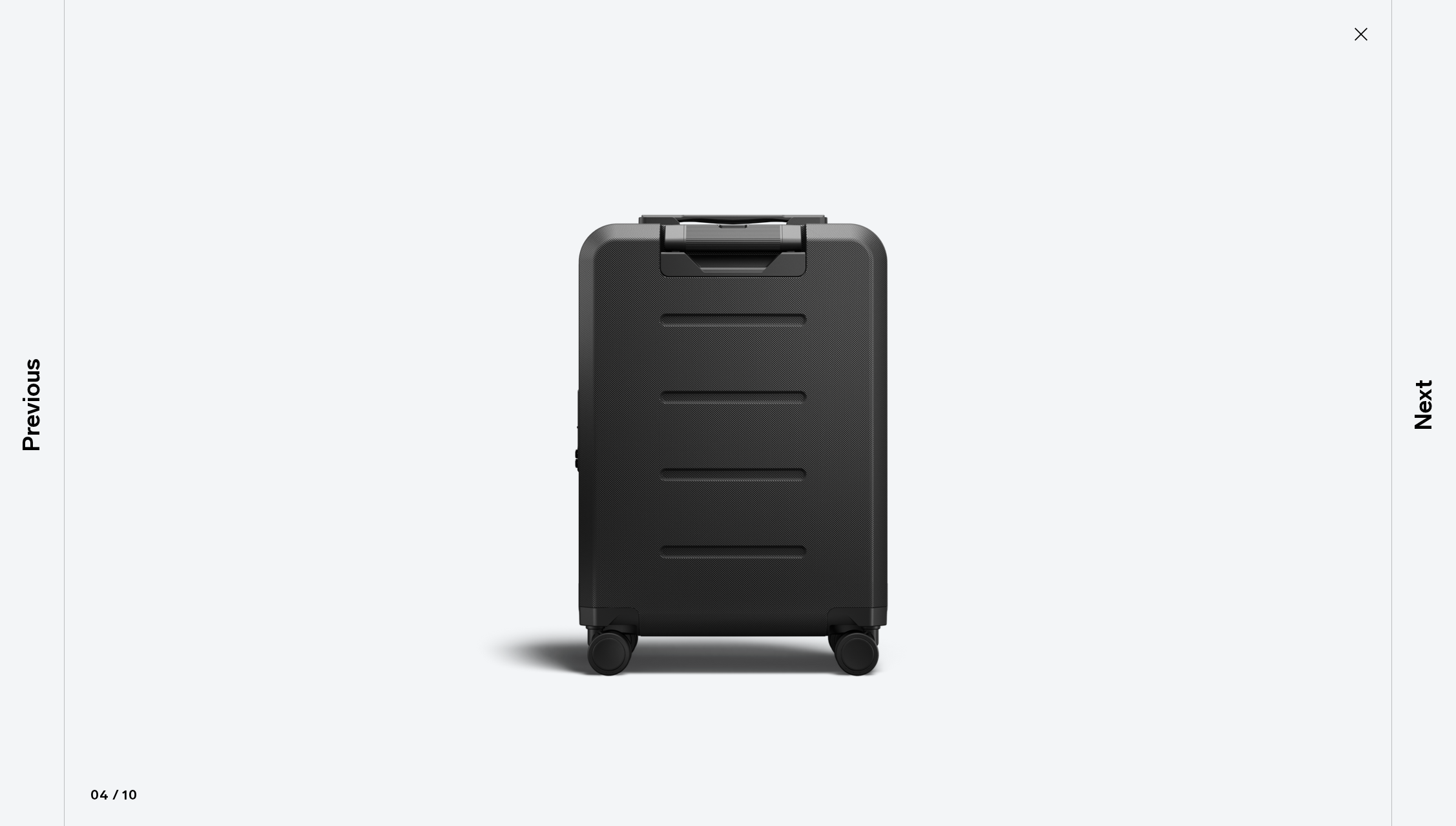
scroll to position [122, 0]
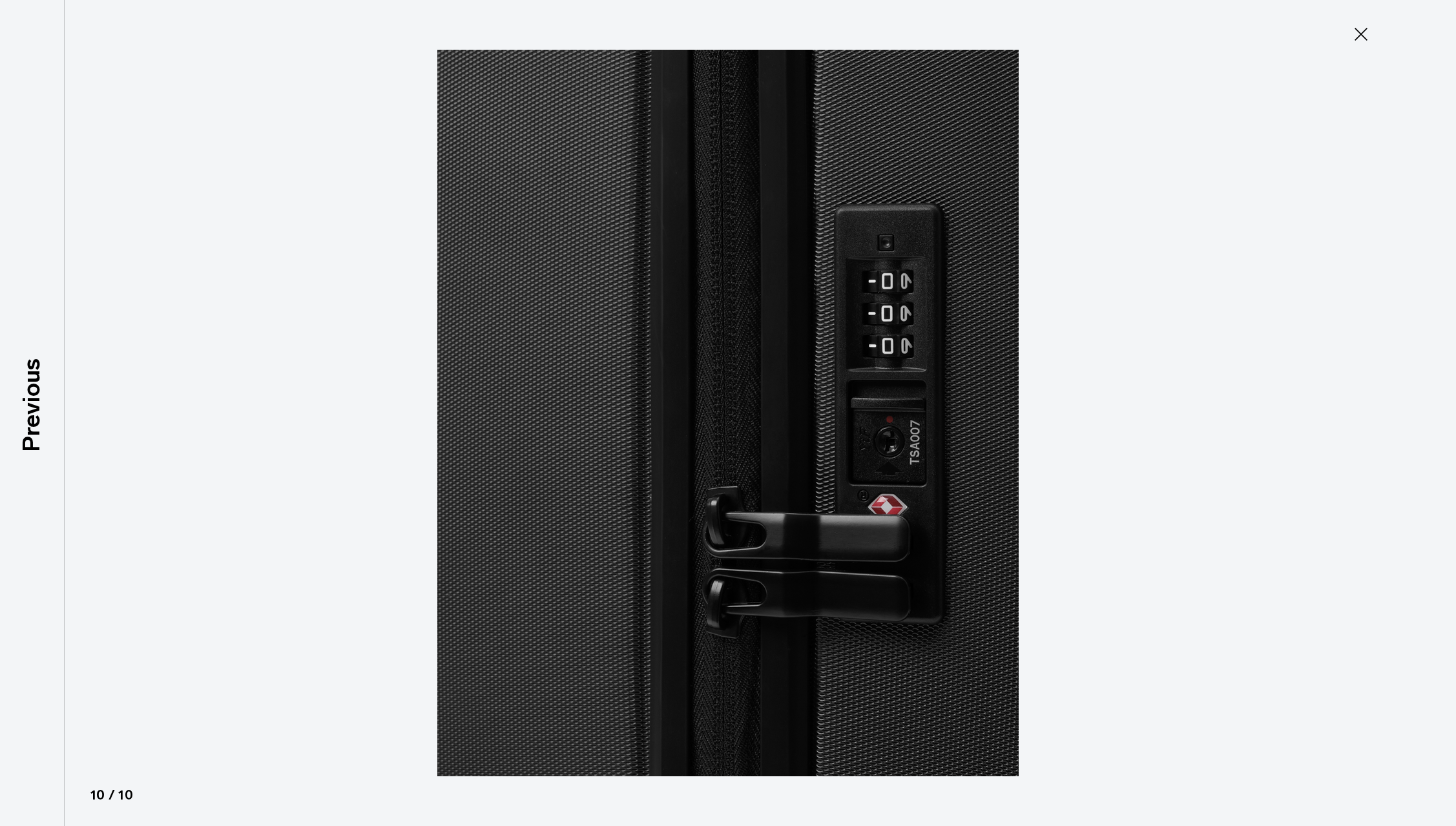
click at [1365, 42] on icon at bounding box center [1361, 34] width 21 height 21
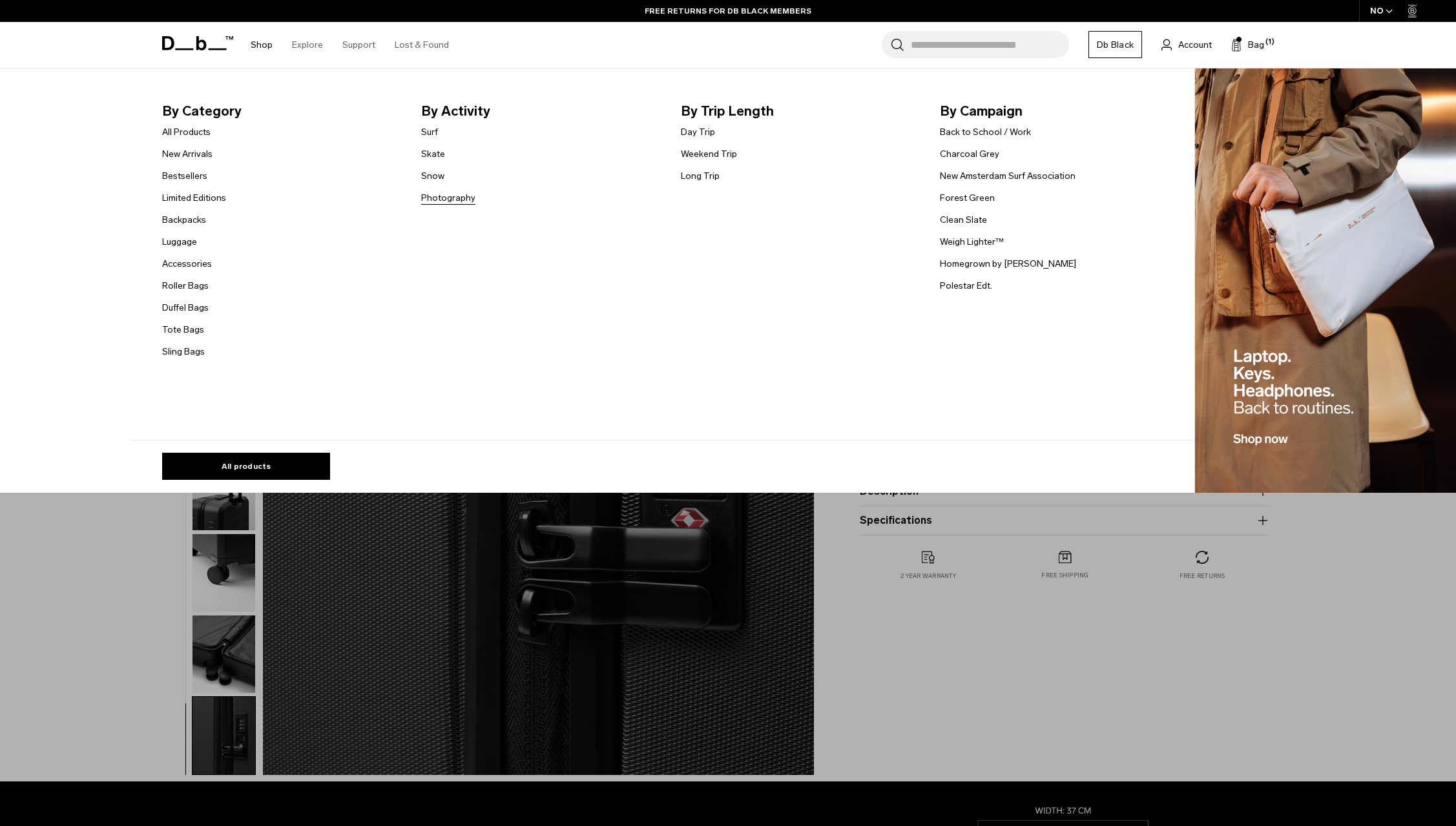
click at [448, 201] on link "Photography" at bounding box center [448, 198] width 54 height 14
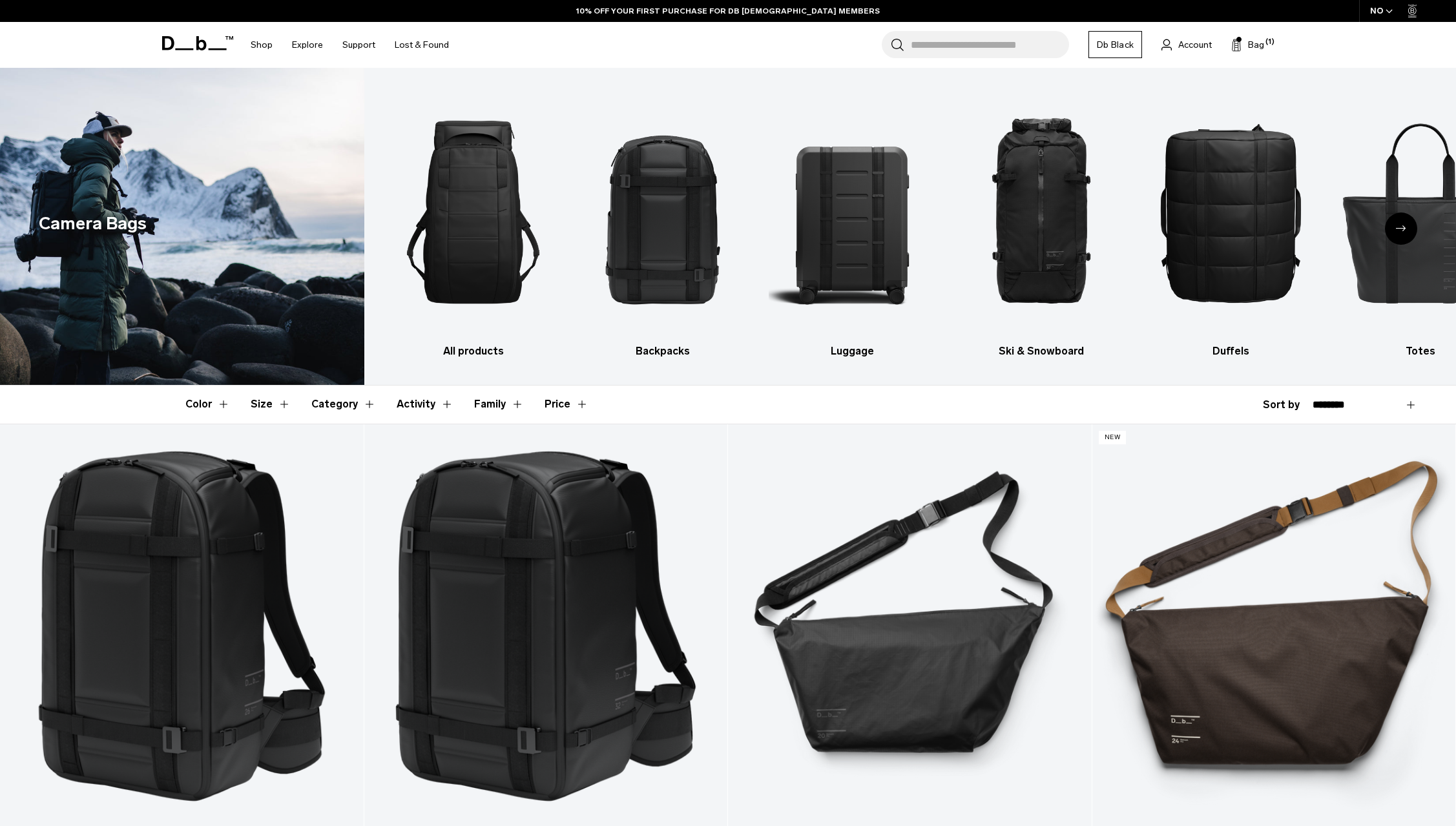
click at [325, 406] on button "Category" at bounding box center [344, 404] width 65 height 38
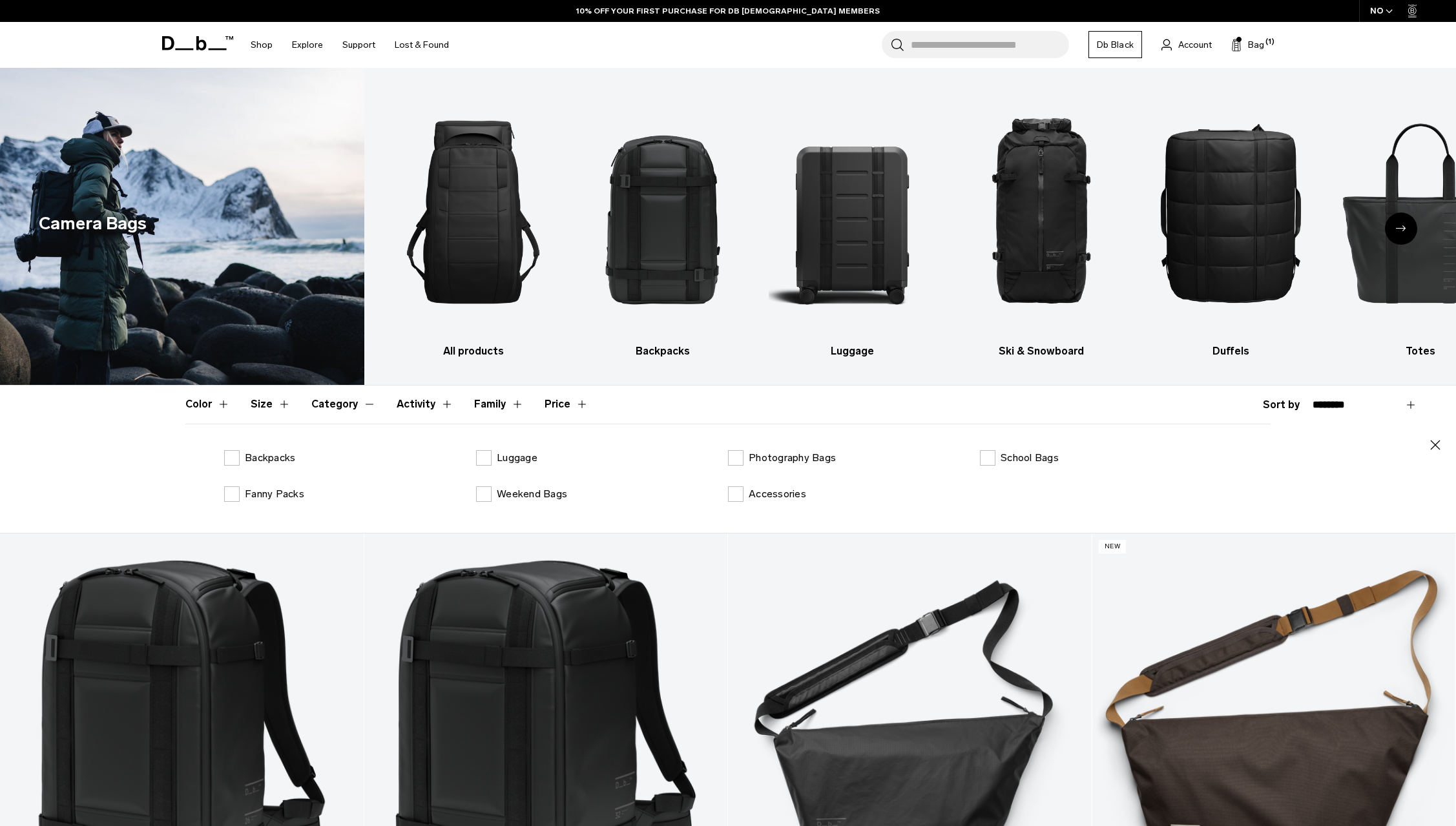
click at [266, 404] on button "Size" at bounding box center [271, 404] width 40 height 38
click at [999, 499] on label "Carry-On" at bounding box center [1011, 494] width 64 height 16
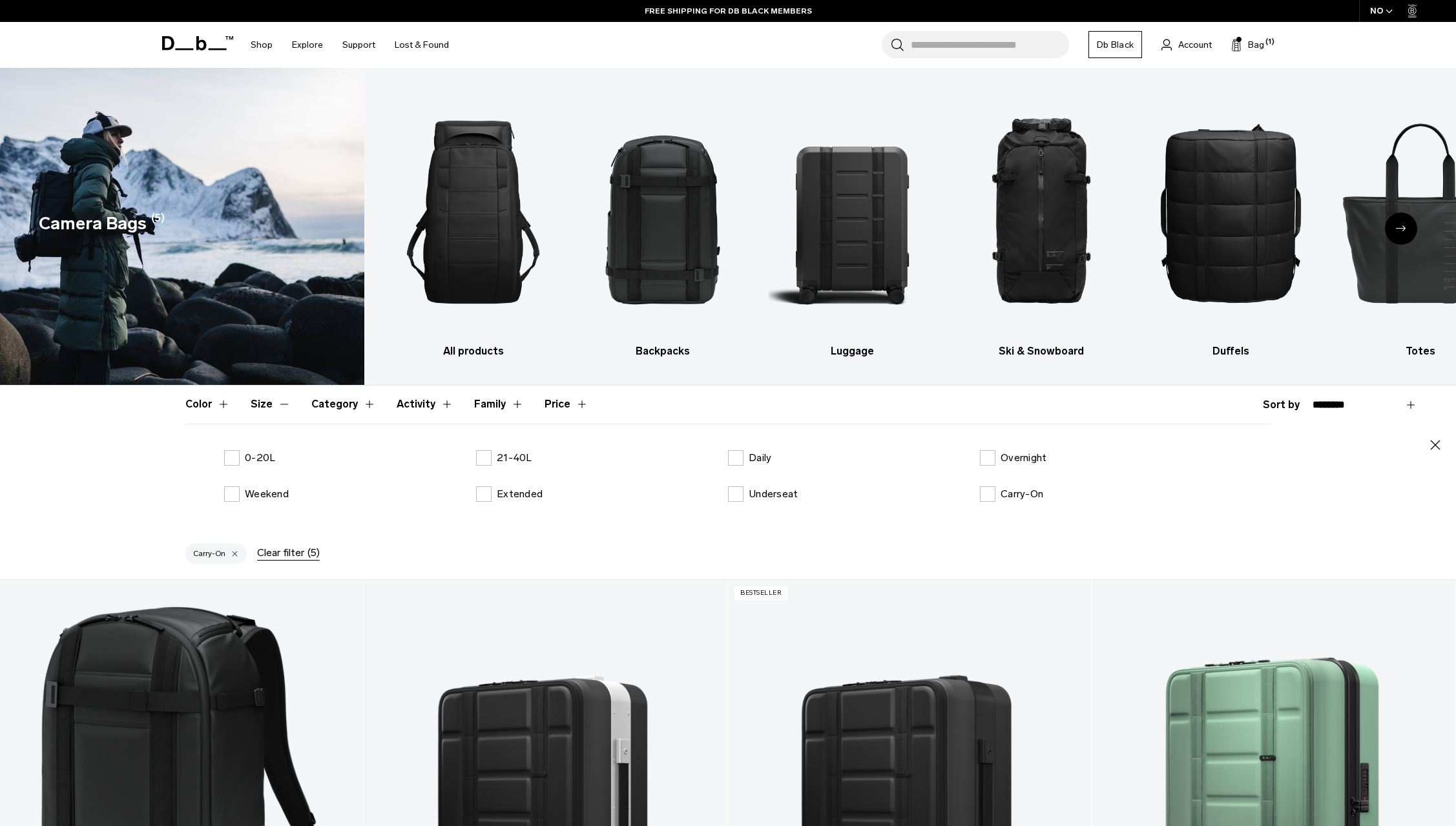
click at [1313, 399] on select "**********" at bounding box center [1365, 405] width 104 height 12
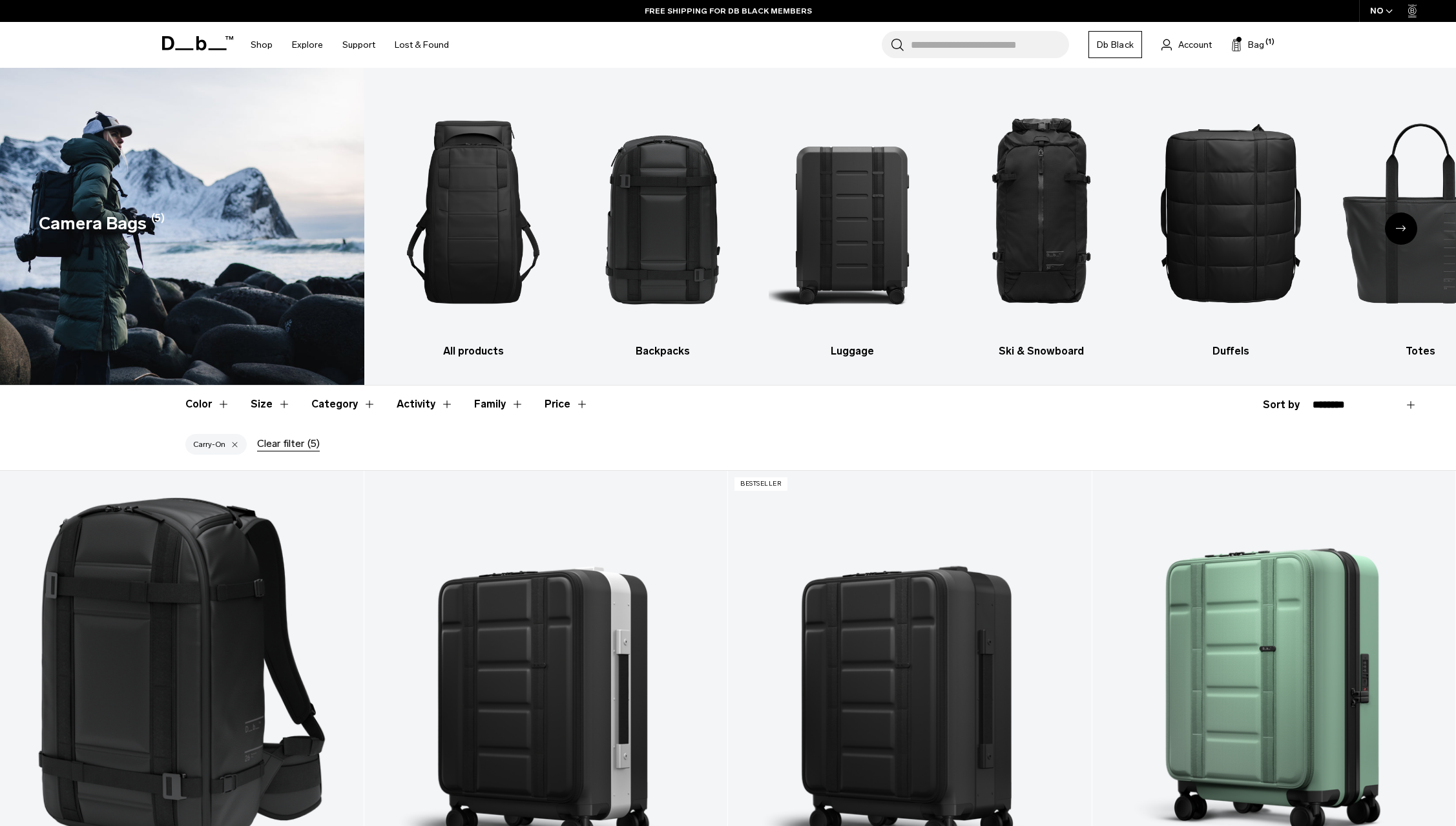
select select "**********"
click option "**********" at bounding box center [0, 0] width 0 height 0
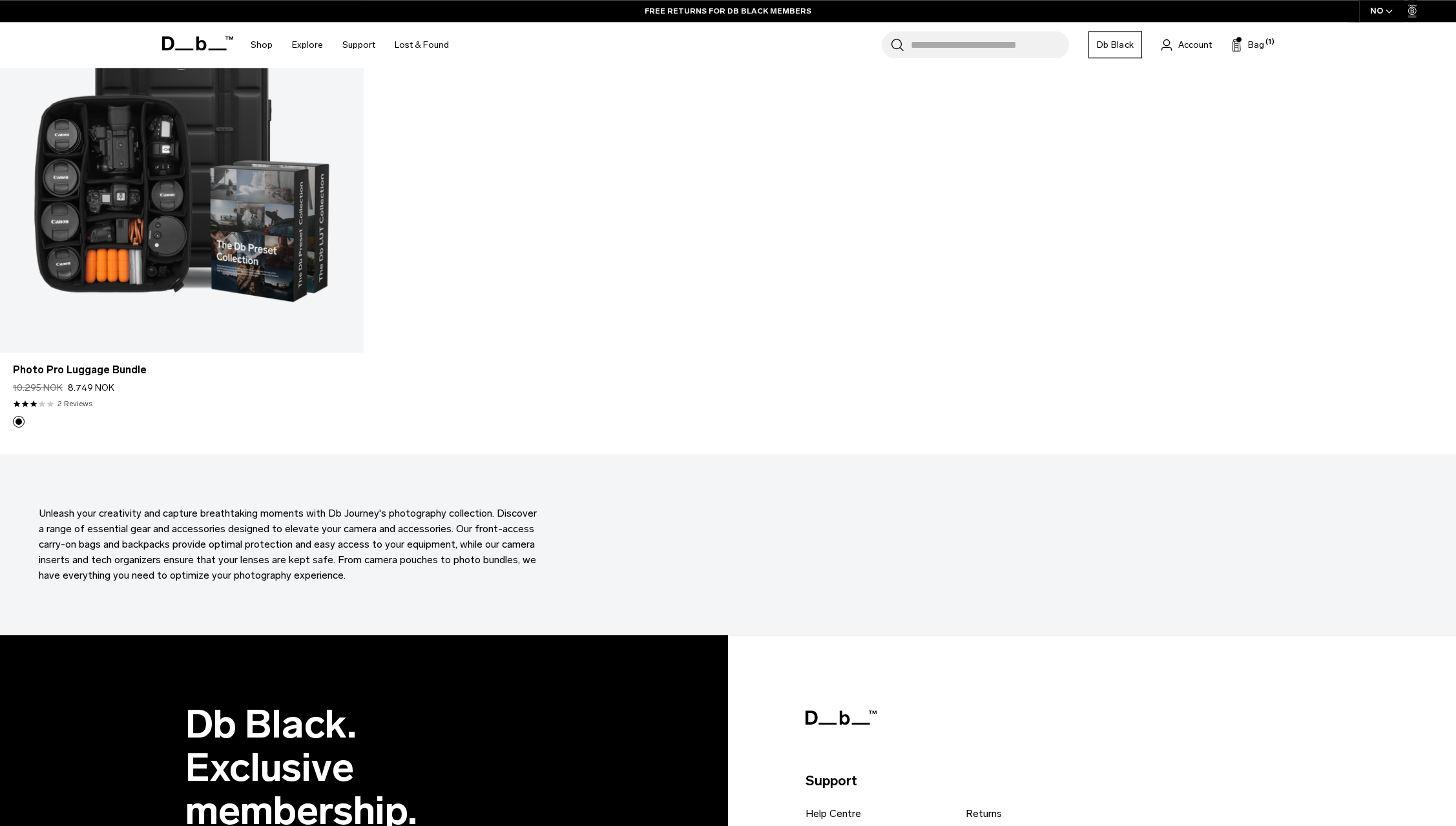
scroll to position [1411, 0]
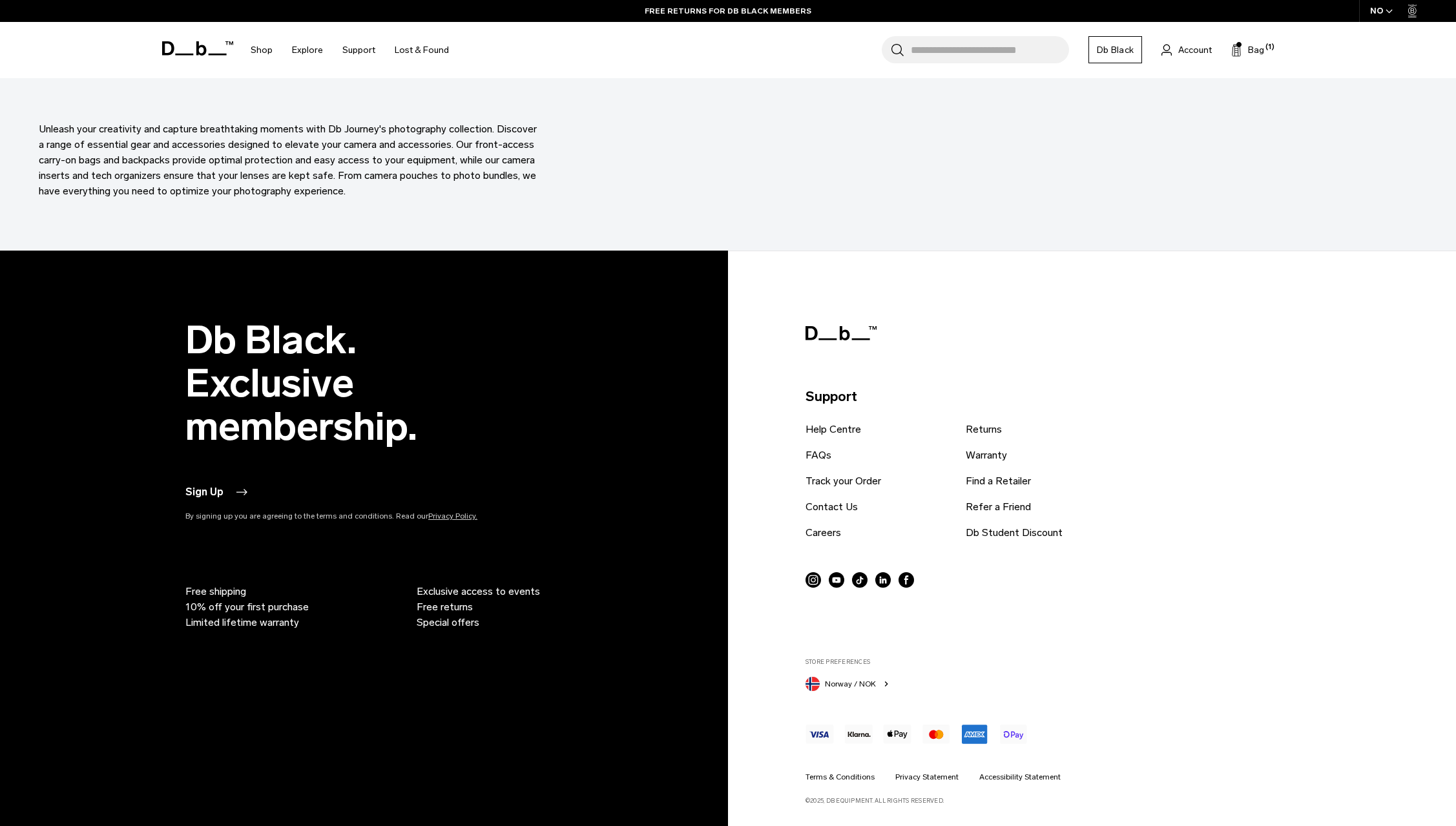
click at [859, 681] on span "Norway / NOK" at bounding box center [850, 684] width 51 height 12
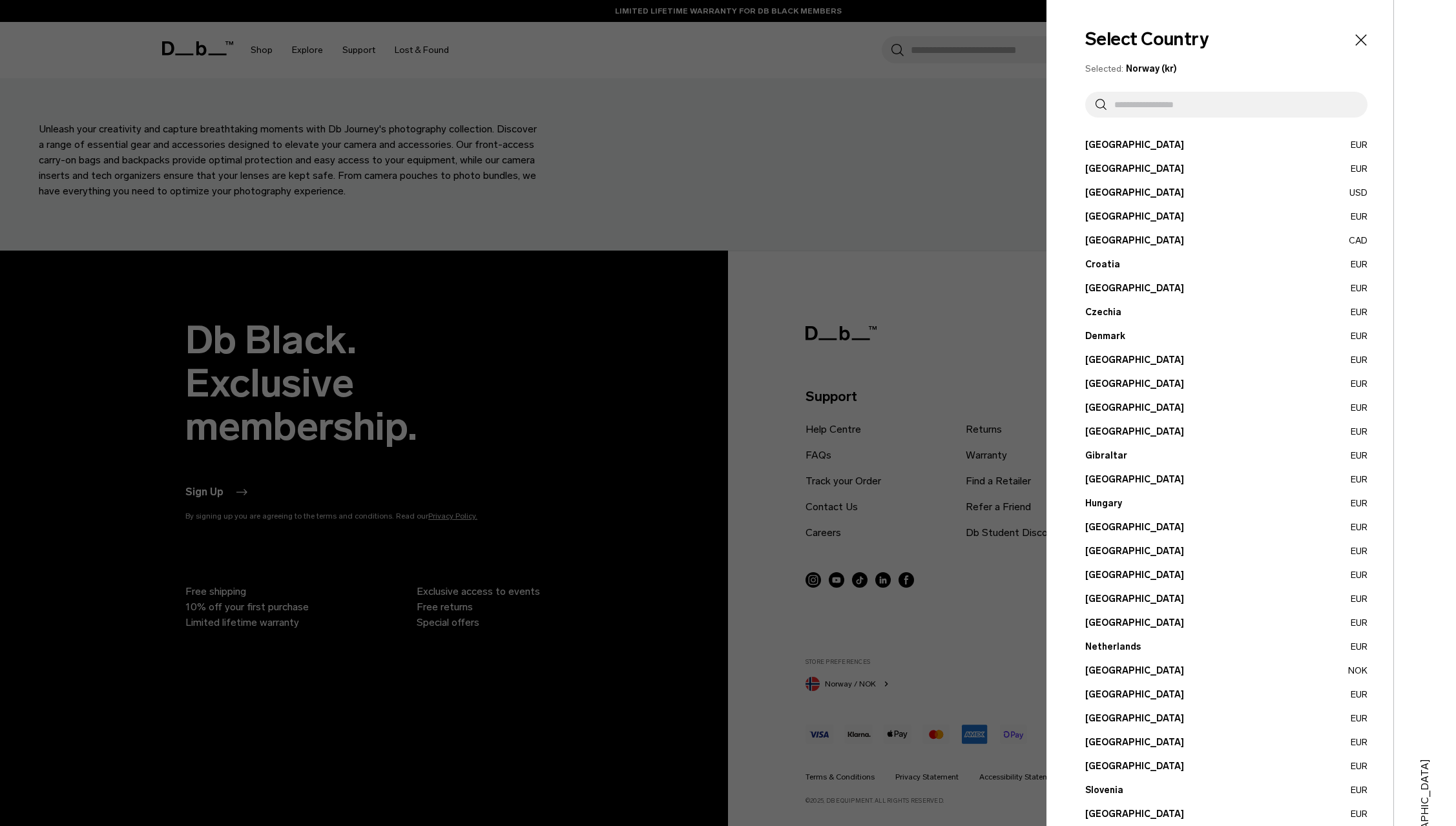
click at [1113, 331] on button "Denmark EUR" at bounding box center [1227, 336] width 283 height 14
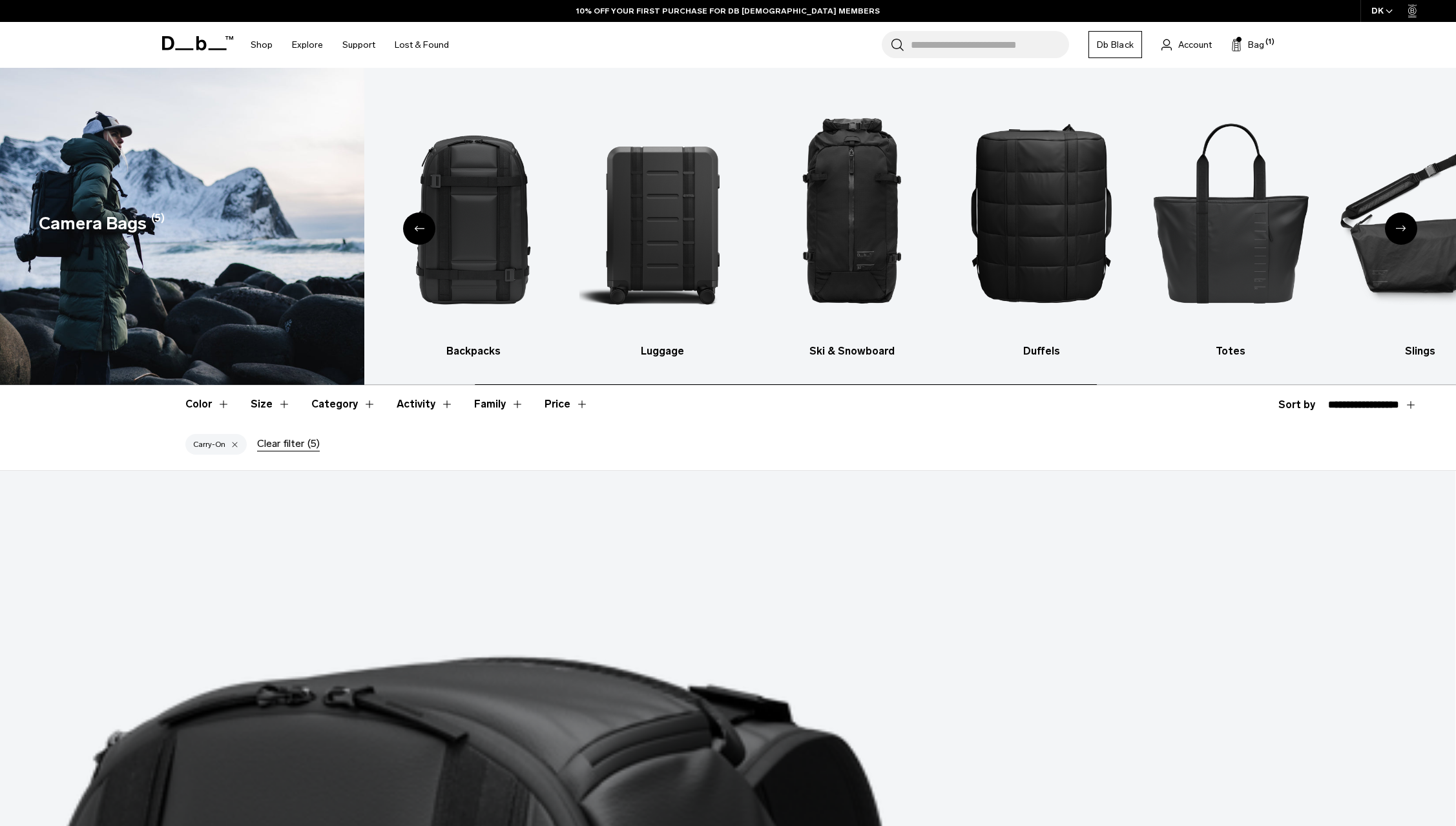
select select "**********"
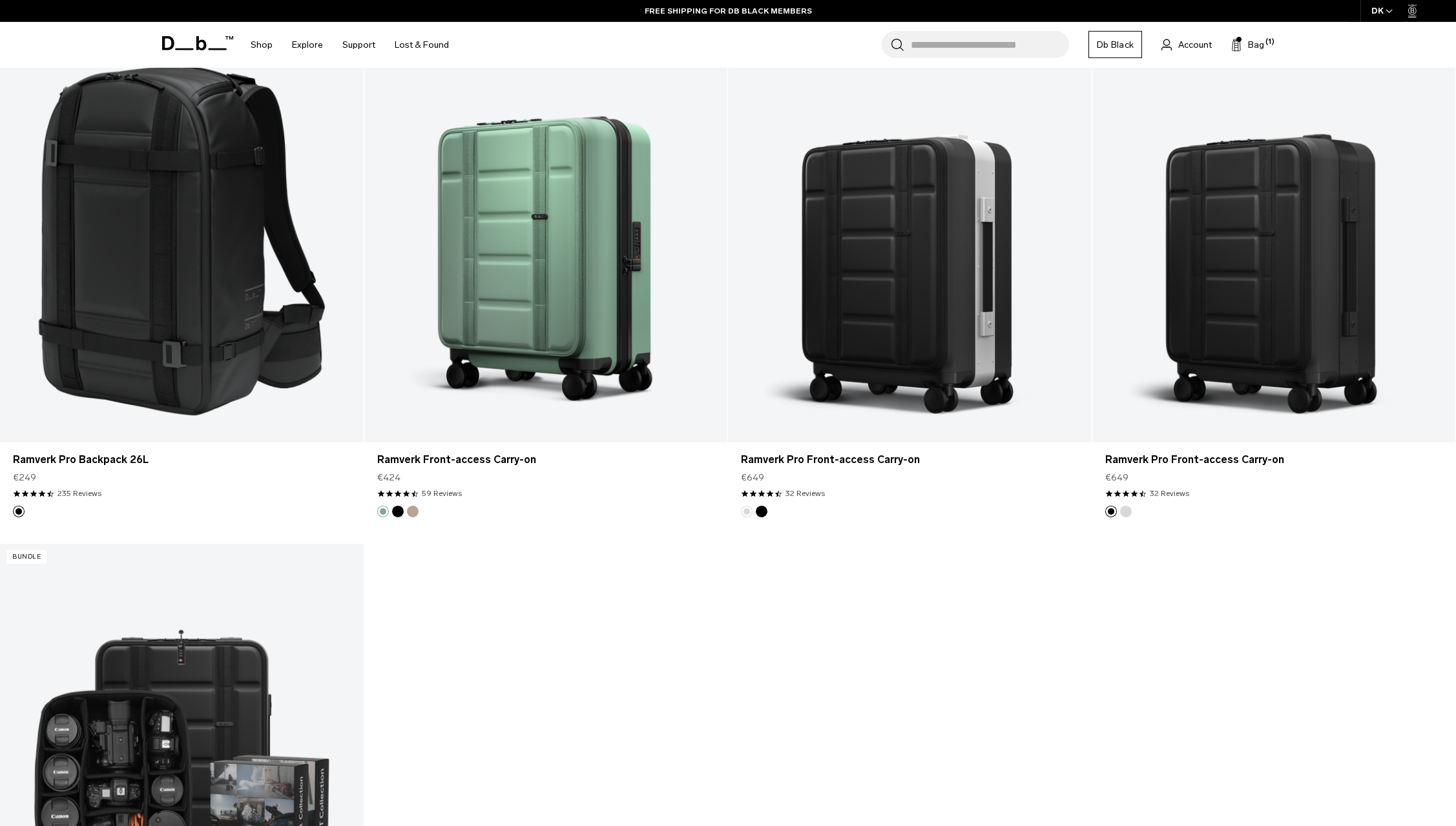
scroll to position [329, 0]
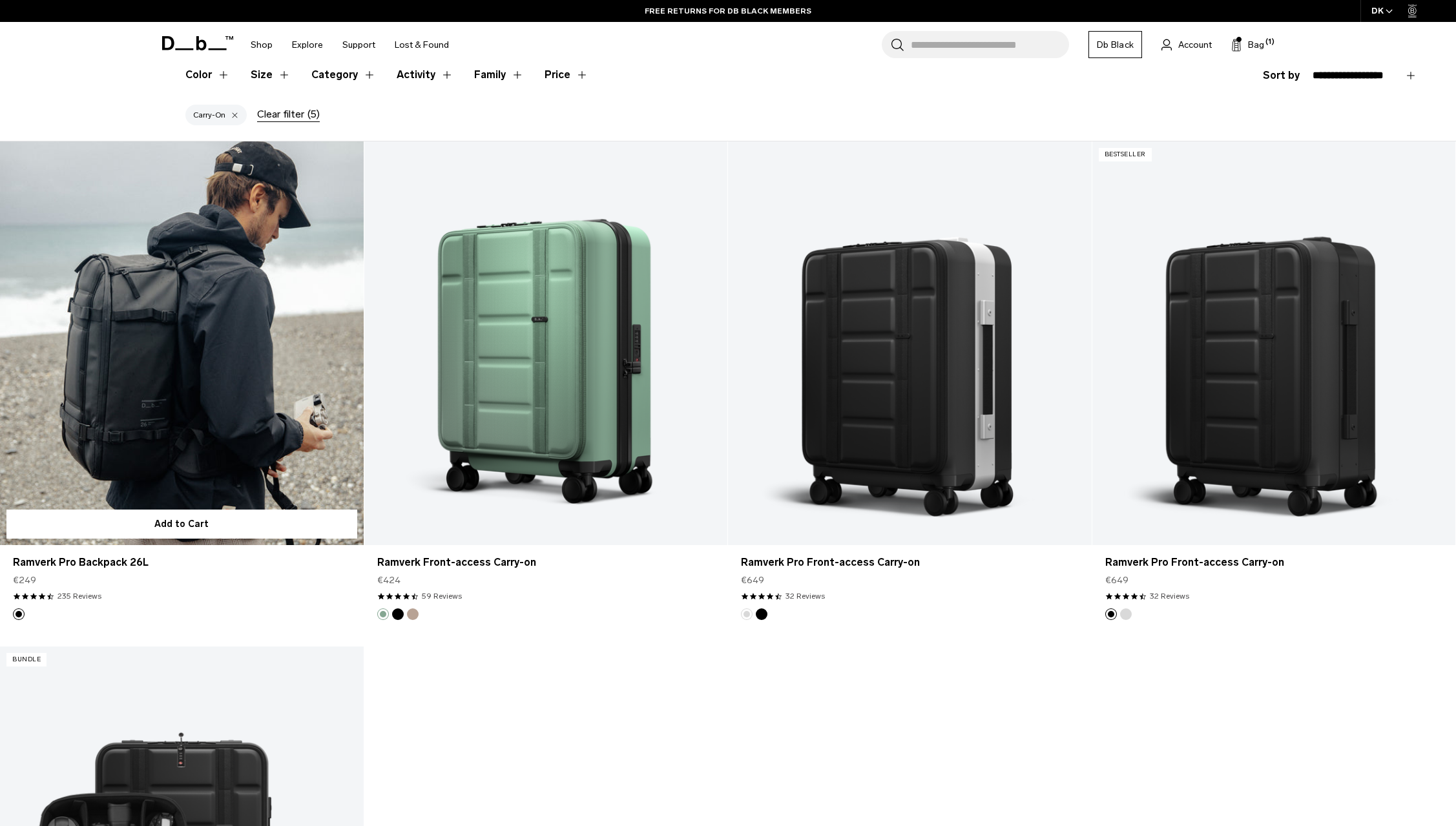
click at [198, 363] on link "Ramverk Pro Backpack 26L" at bounding box center [181, 343] width 364 height 404
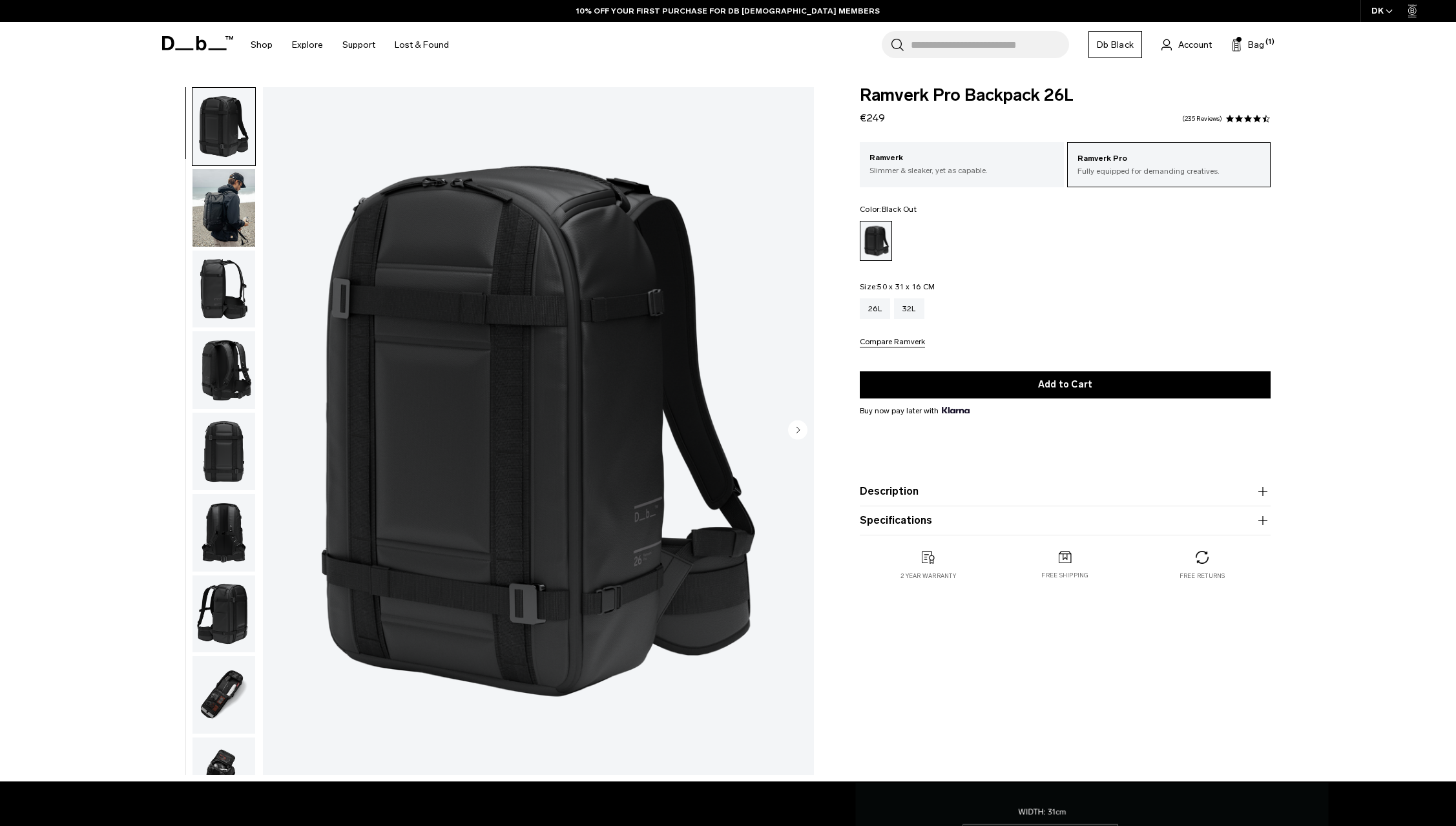
click at [237, 710] on img "button" at bounding box center [224, 695] width 63 height 78
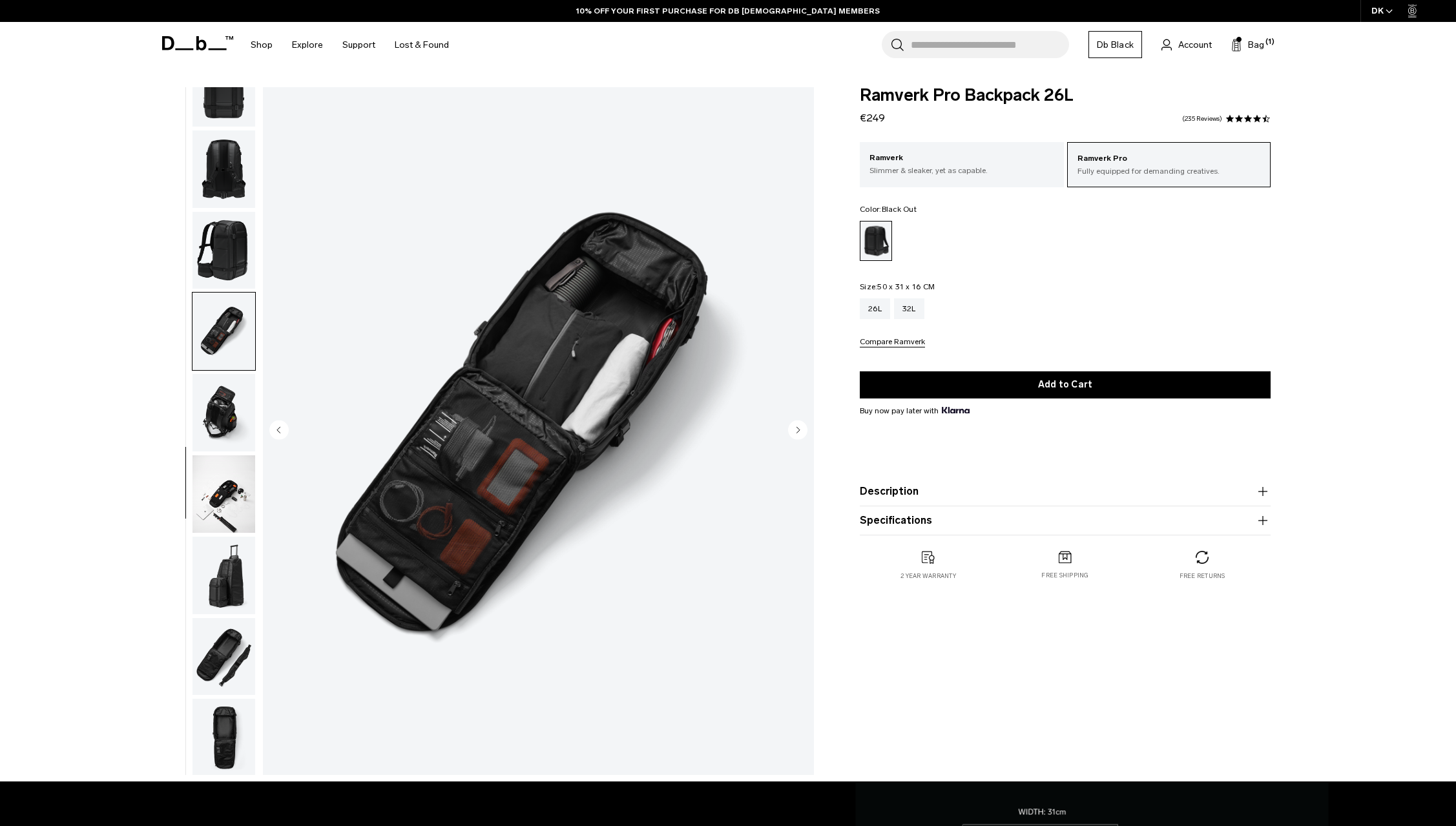
scroll to position [365, 0]
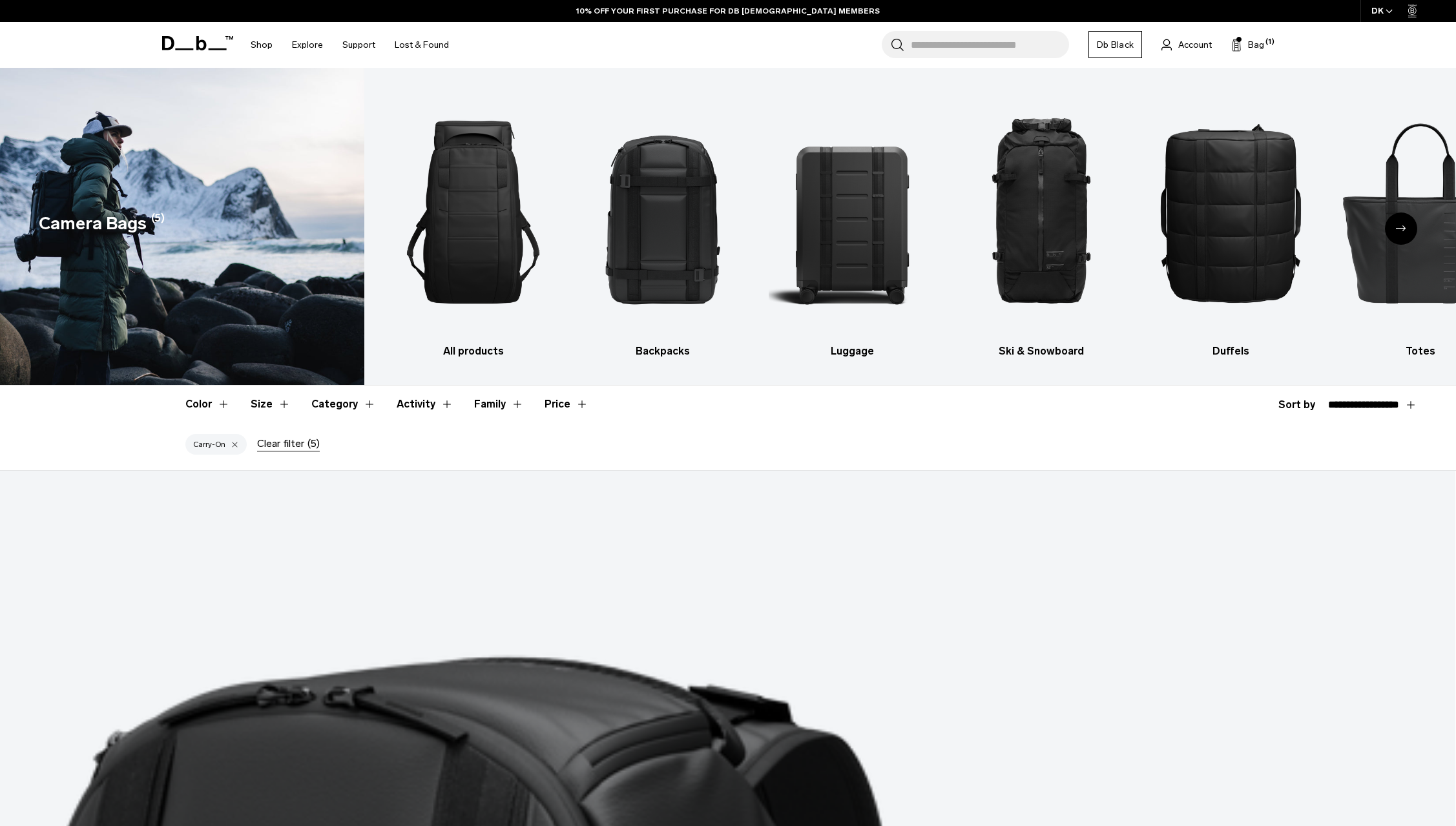
select select "**********"
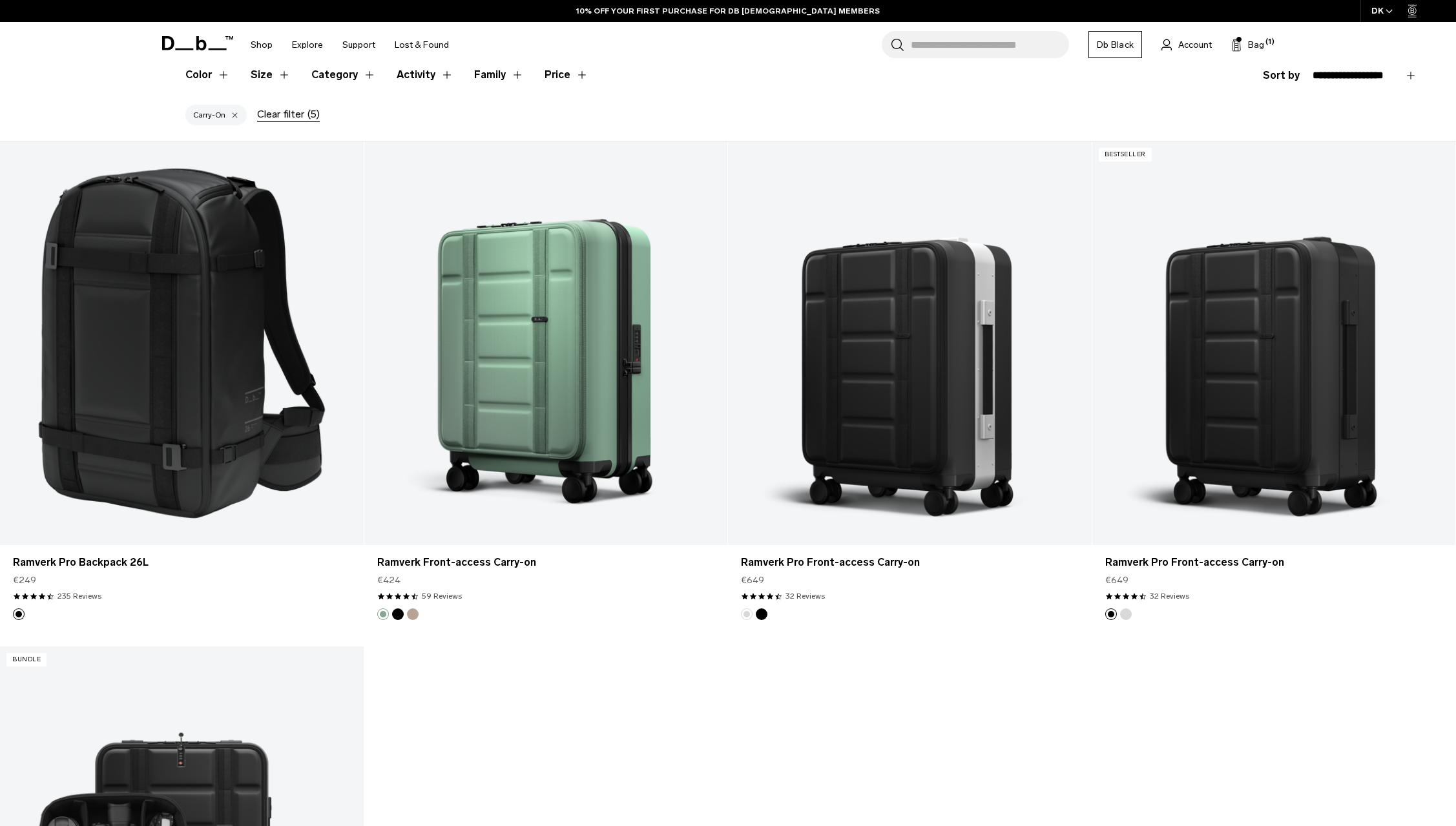
scroll to position [329, 0]
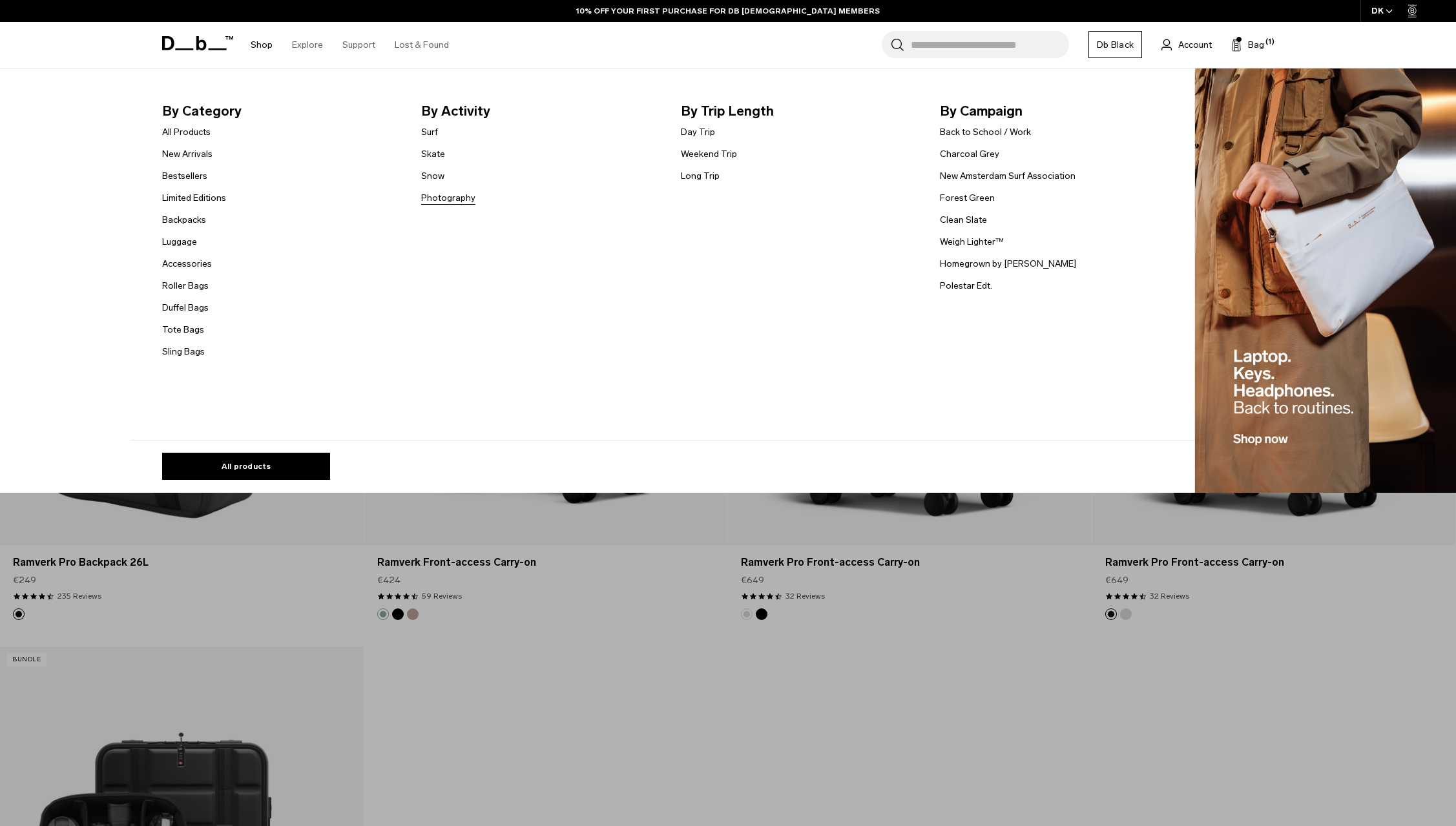
click at [430, 195] on link "Photography" at bounding box center [448, 198] width 54 height 14
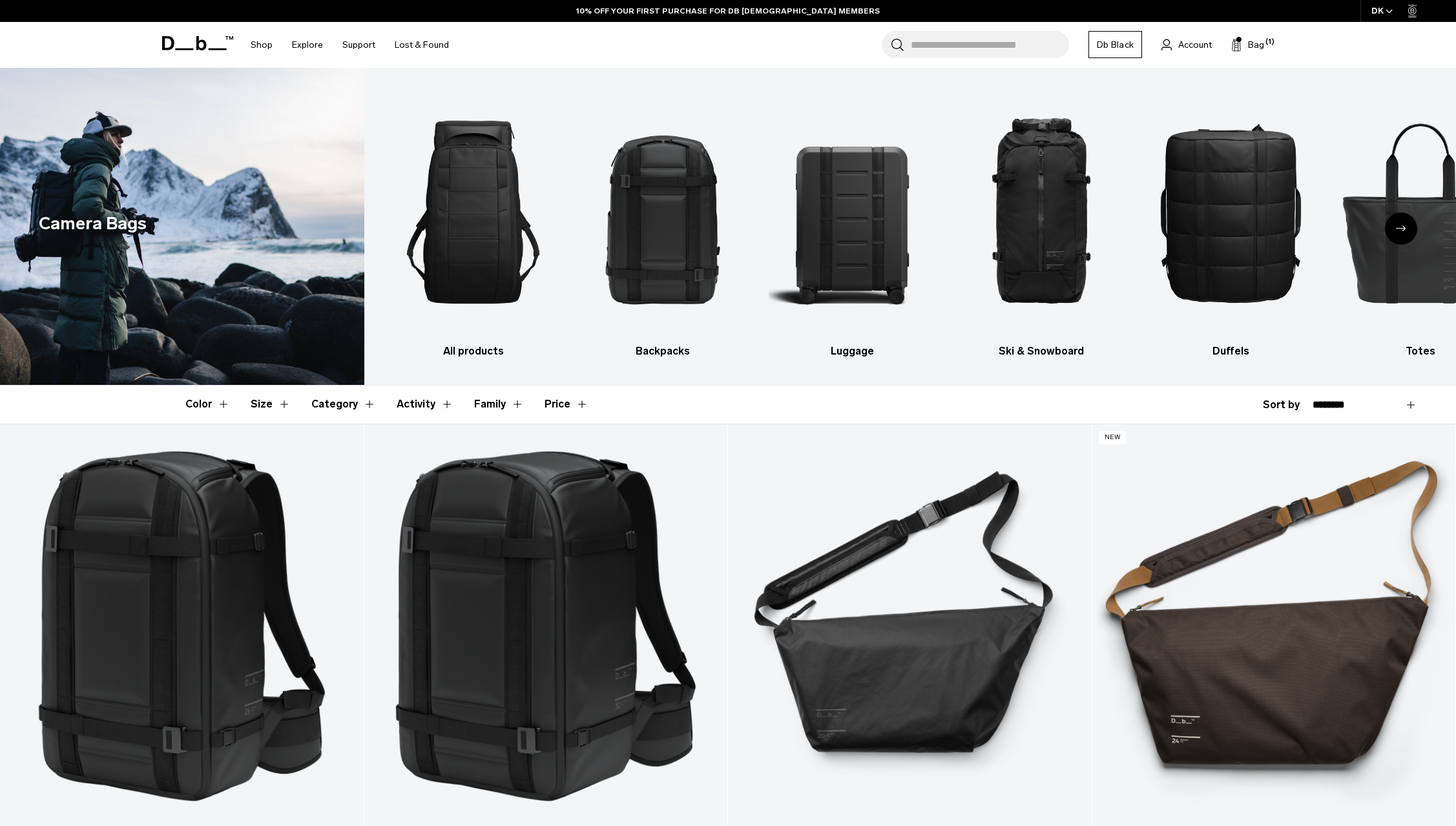
select select "**********"
click option "**********" at bounding box center [0, 0] width 0 height 0
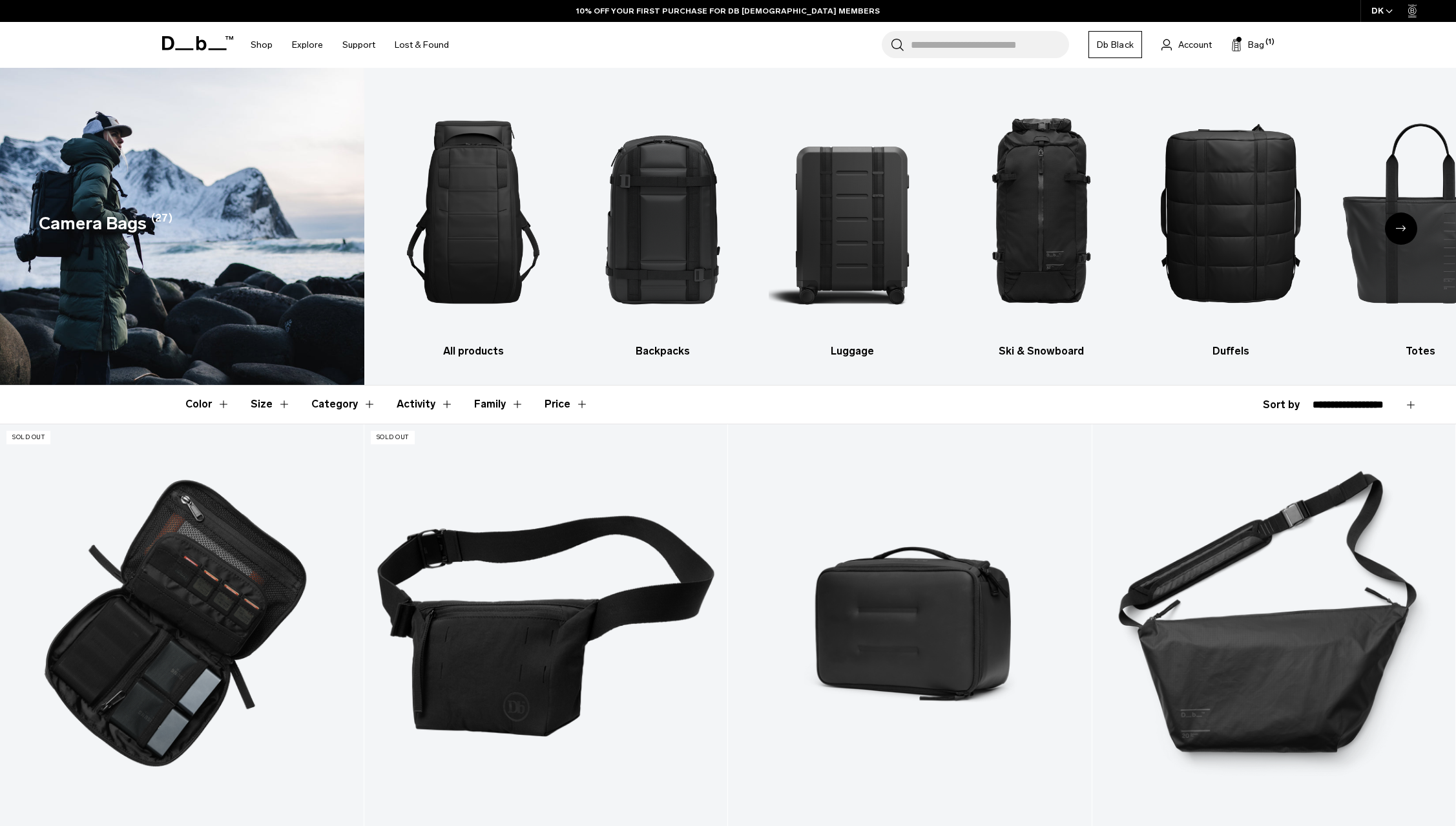
click at [265, 403] on button "Size" at bounding box center [271, 404] width 40 height 38
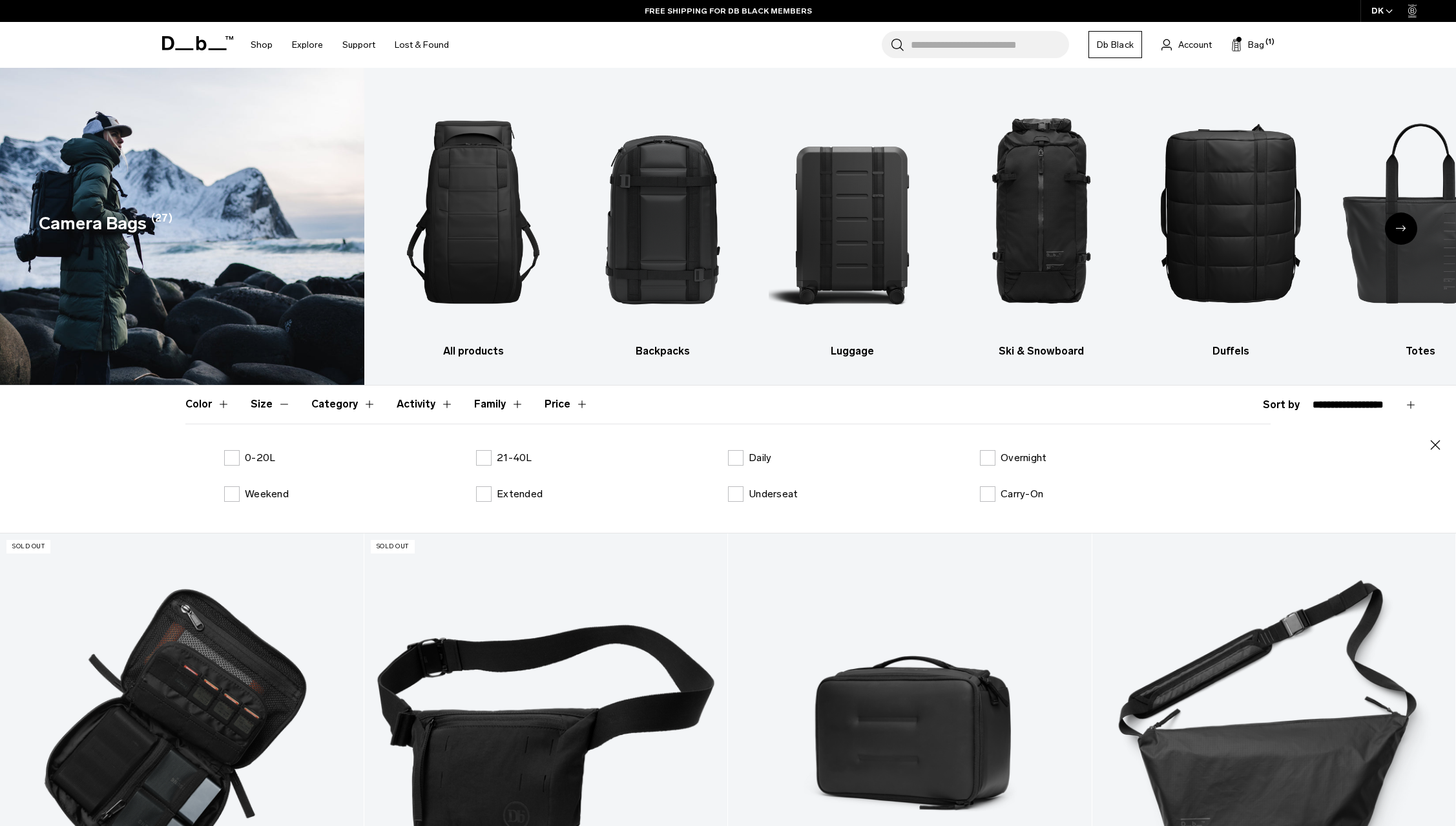
click at [265, 403] on button "Size" at bounding box center [271, 404] width 40 height 38
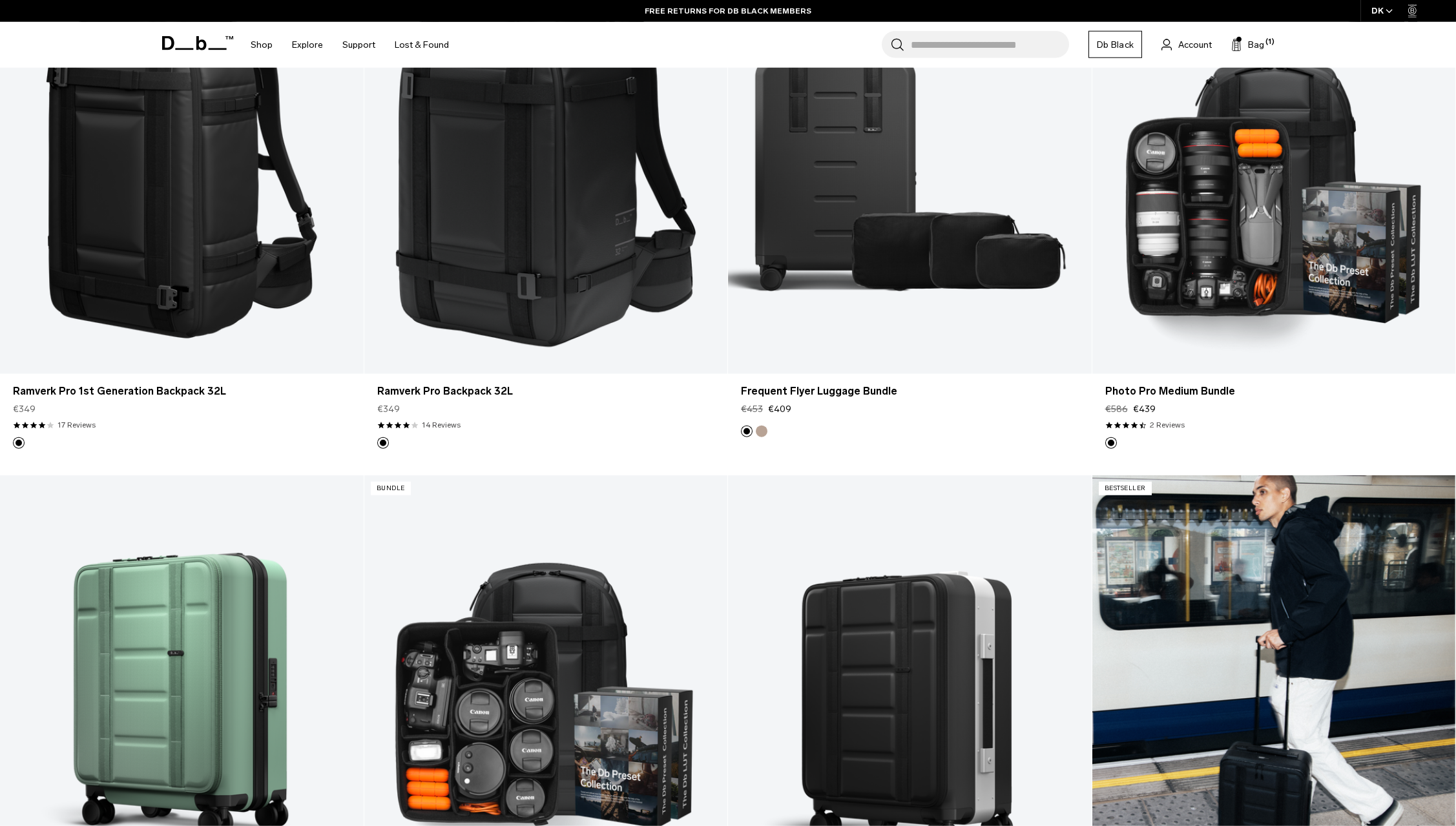
scroll to position [2306, 0]
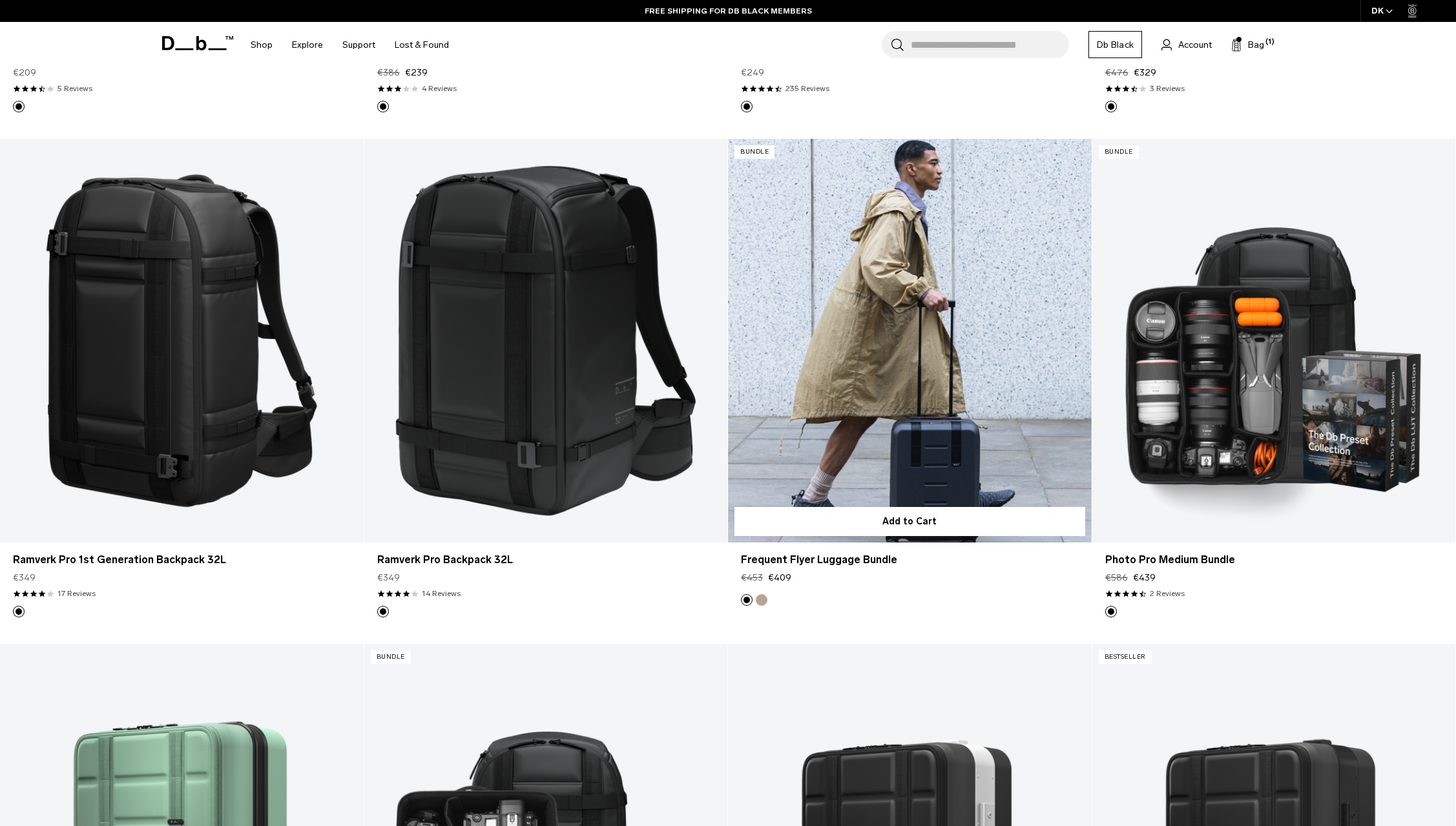
click at [837, 321] on link "Frequent Flyer Luggage Bundle" at bounding box center [909, 340] width 364 height 404
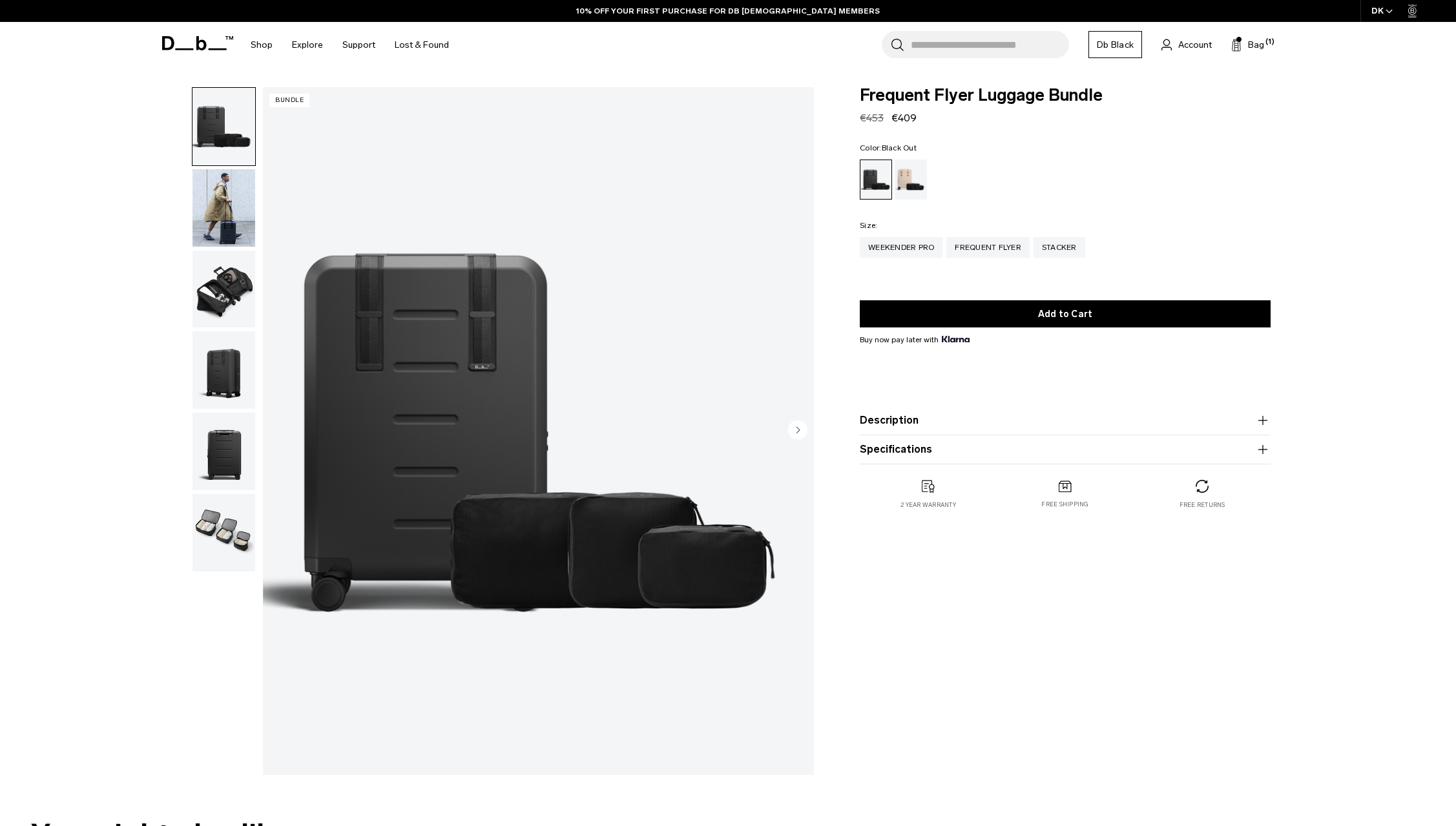
drag, startPoint x: 231, startPoint y: 290, endPoint x: 225, endPoint y: 285, distance: 7.8
click at [230, 290] on img "button" at bounding box center [224, 290] width 63 height 78
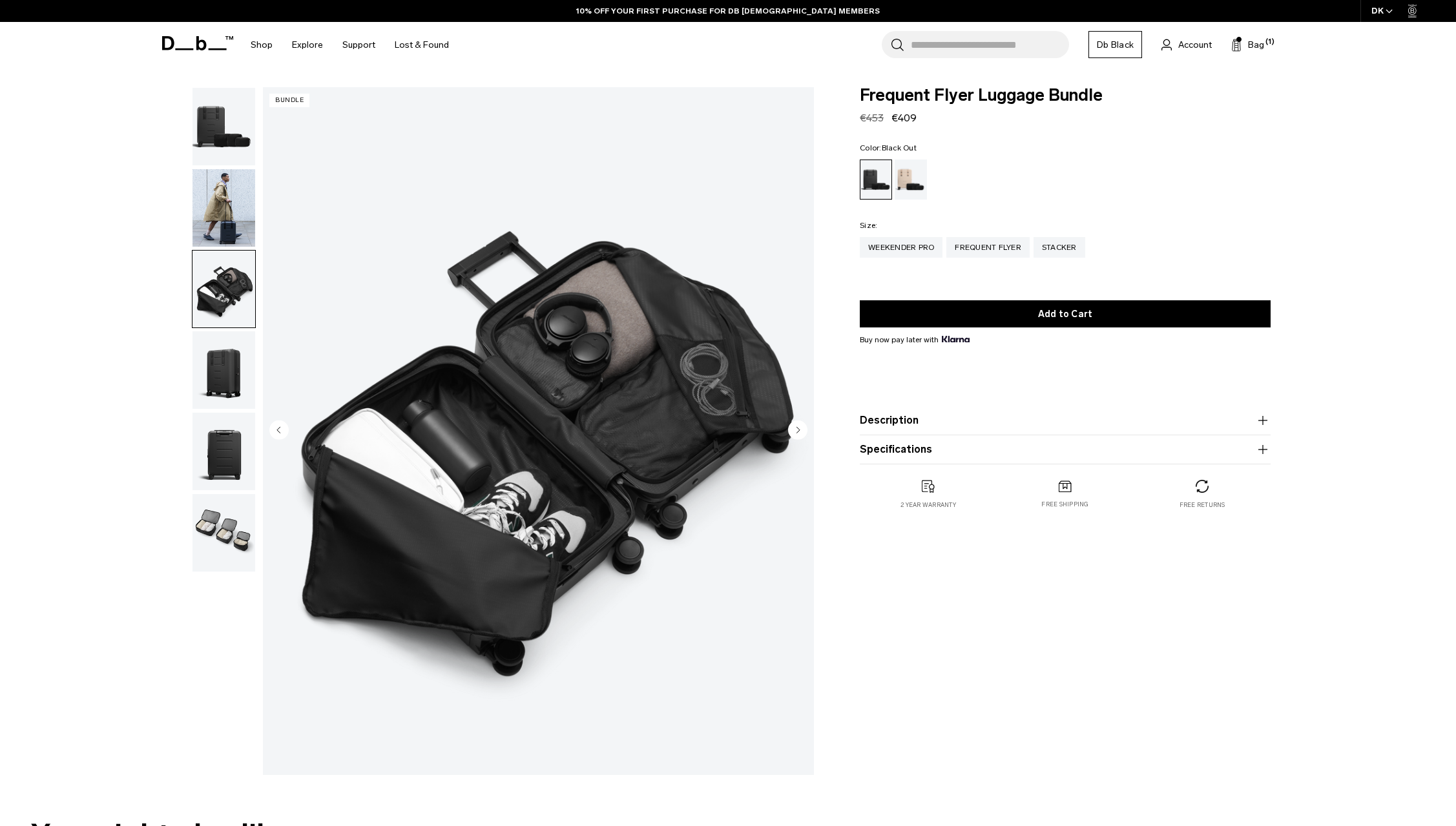
click at [222, 215] on img "button" at bounding box center [224, 208] width 63 height 78
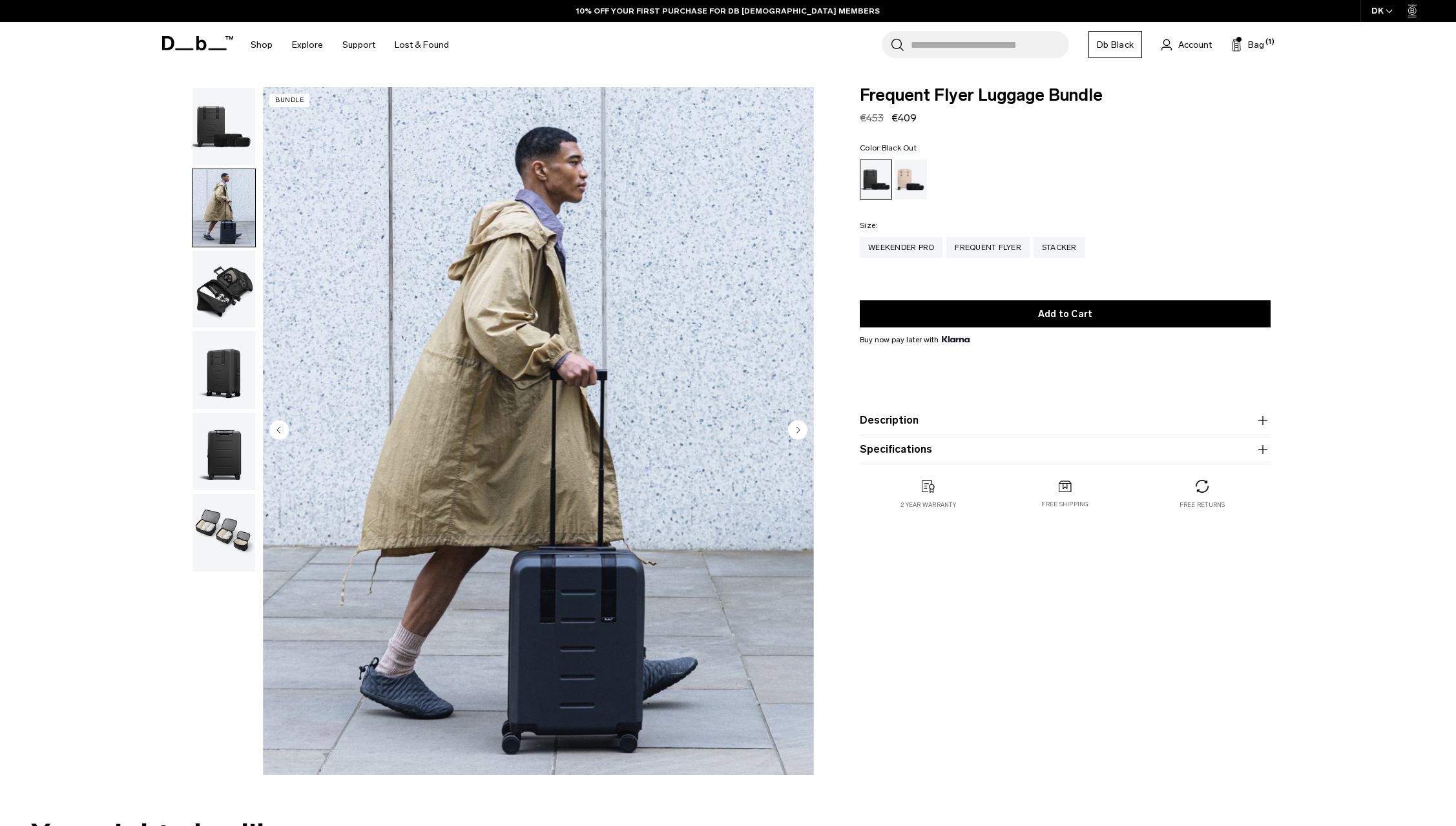
click at [222, 275] on img "button" at bounding box center [224, 290] width 63 height 78
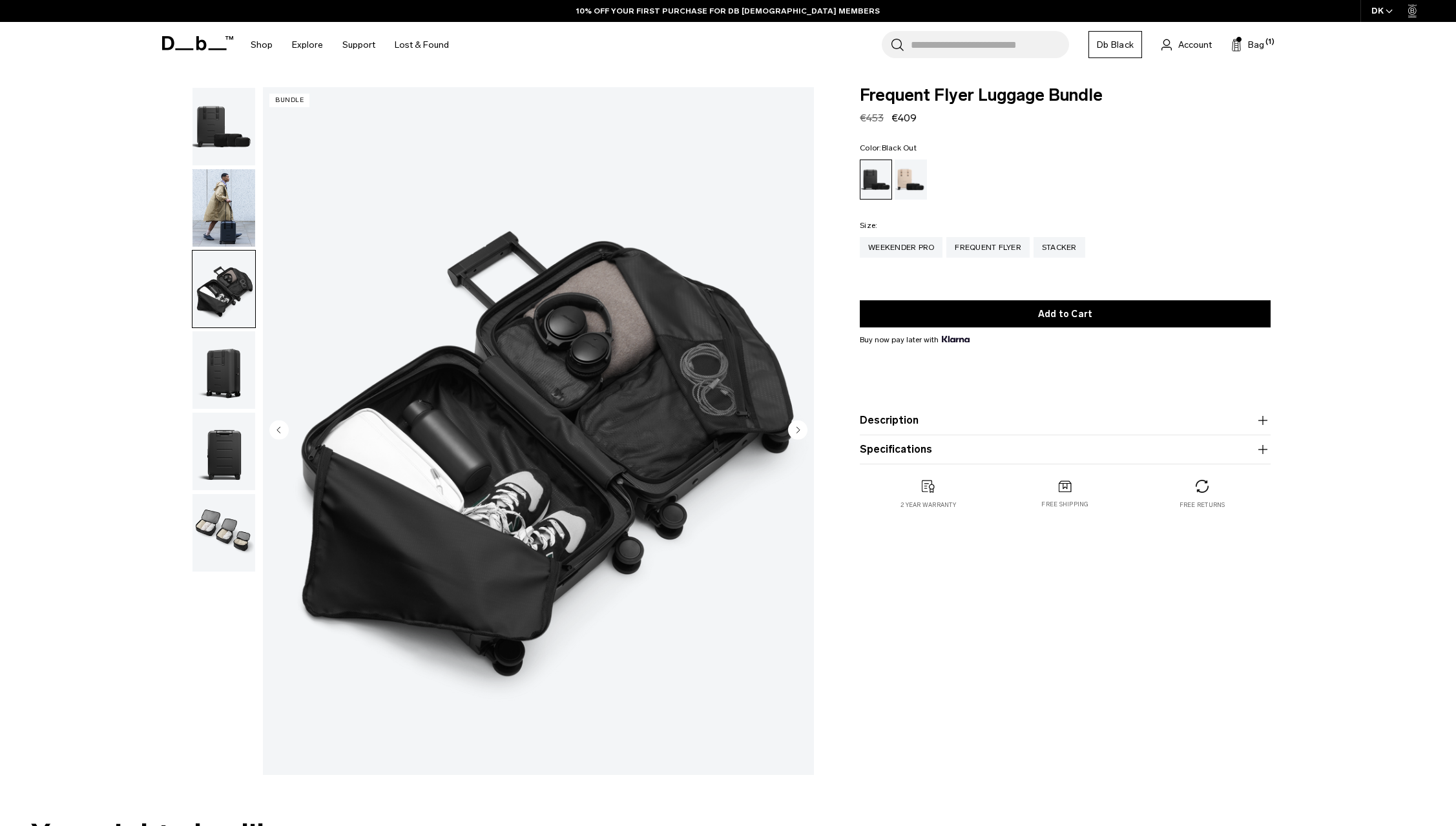
click at [224, 334] on img "button" at bounding box center [224, 370] width 63 height 78
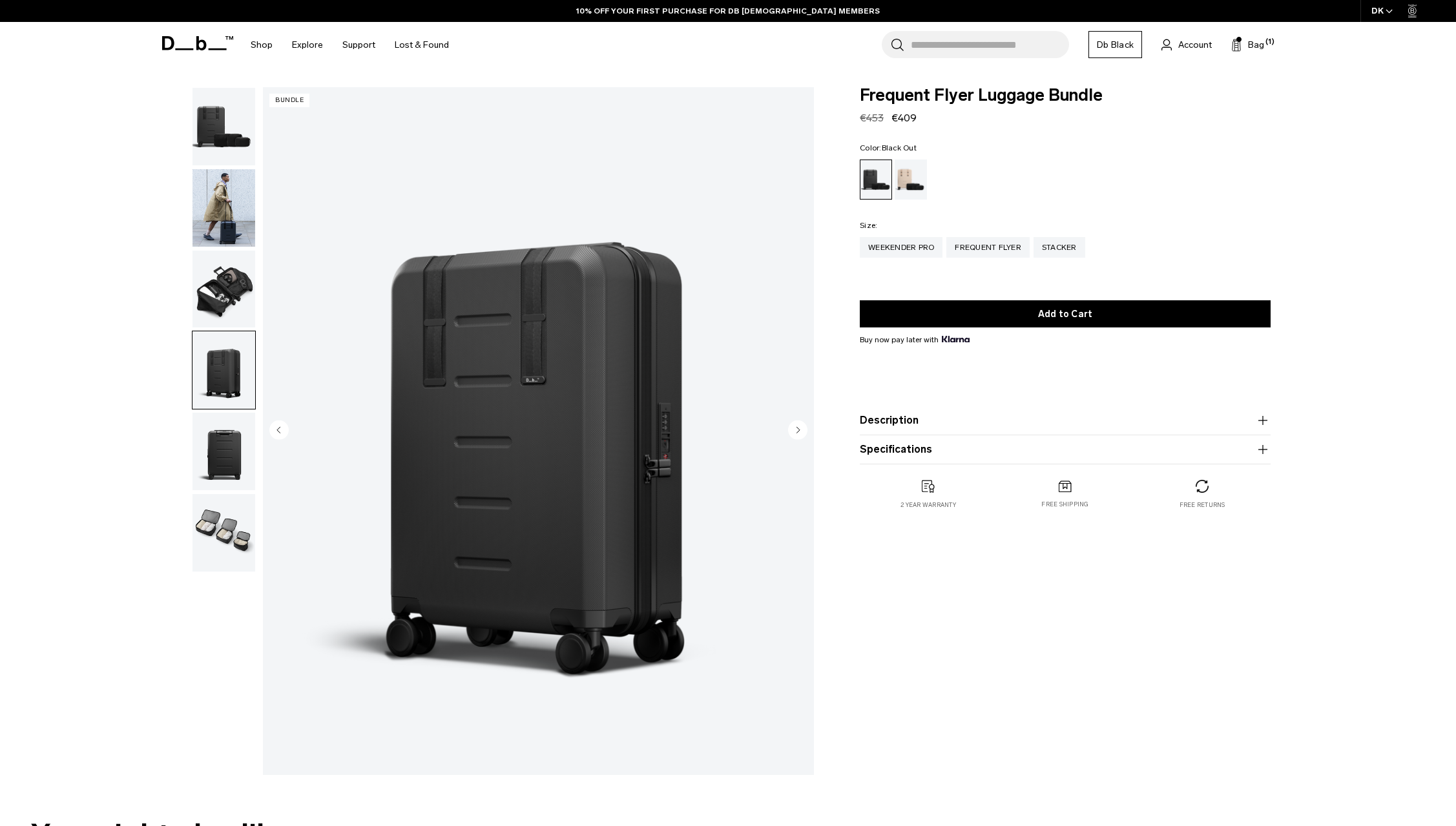
click at [236, 110] on img "button" at bounding box center [224, 127] width 63 height 78
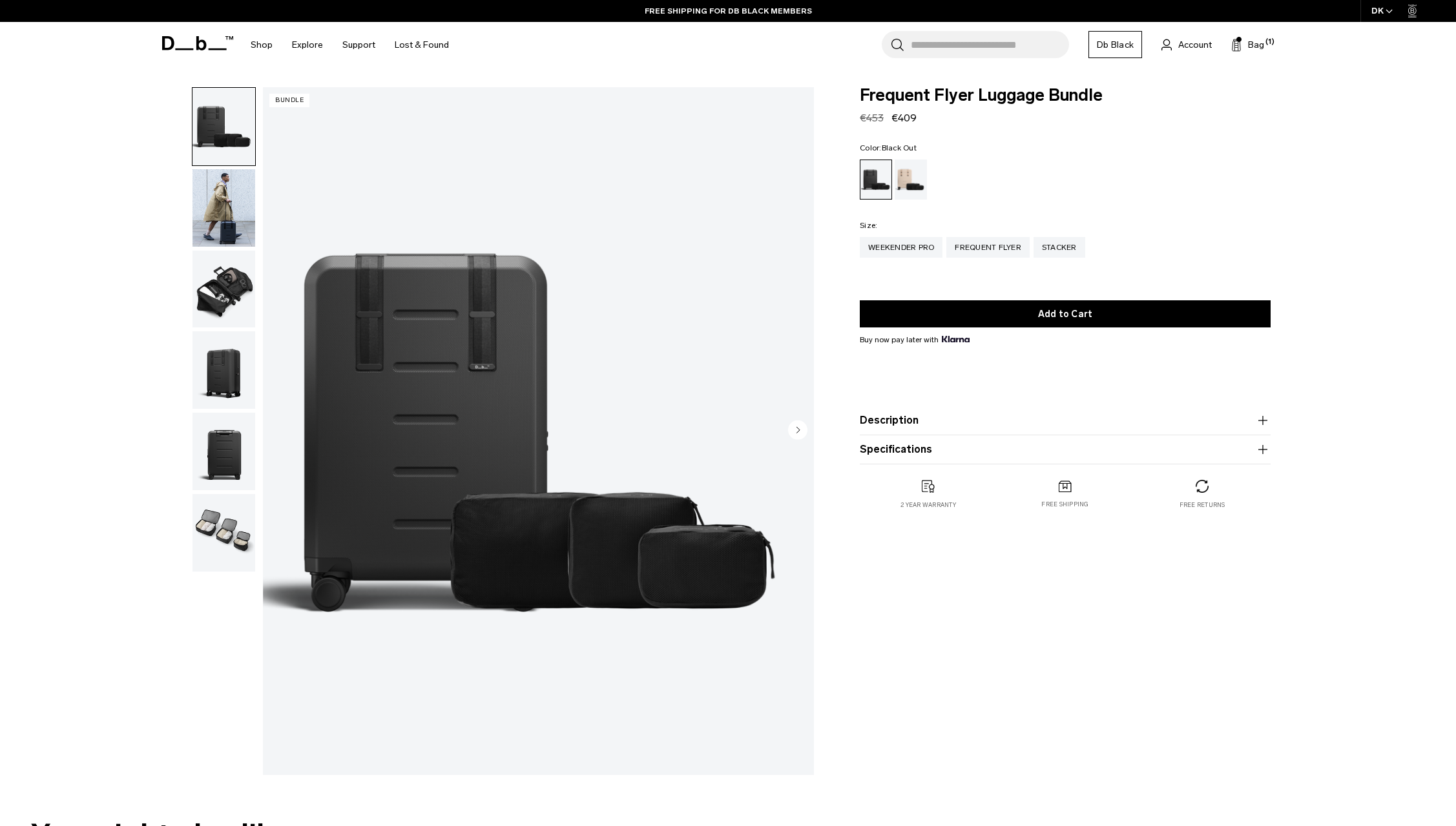
click at [233, 218] on img "button" at bounding box center [224, 208] width 63 height 78
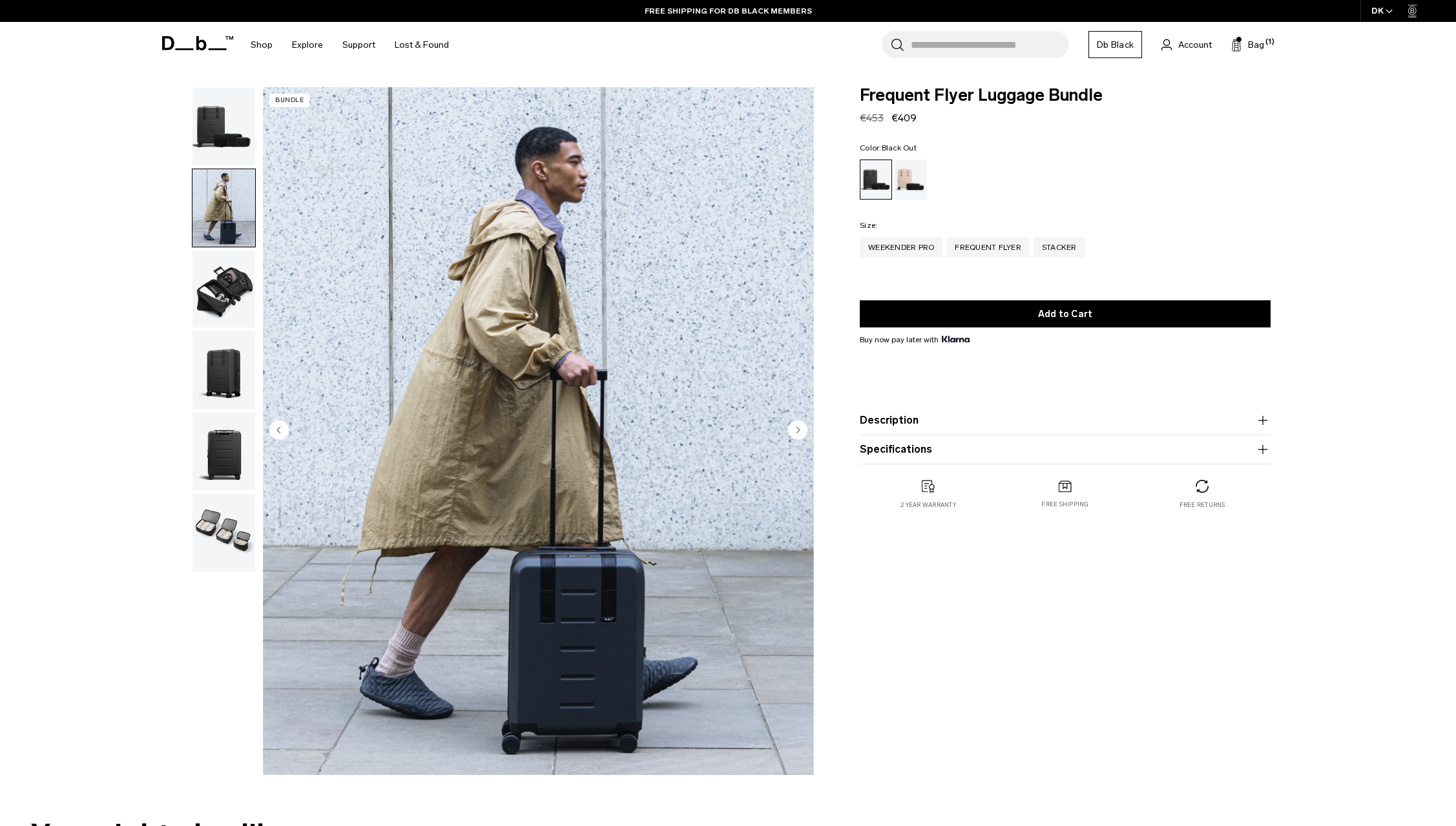
click at [229, 319] on img "button" at bounding box center [224, 290] width 63 height 78
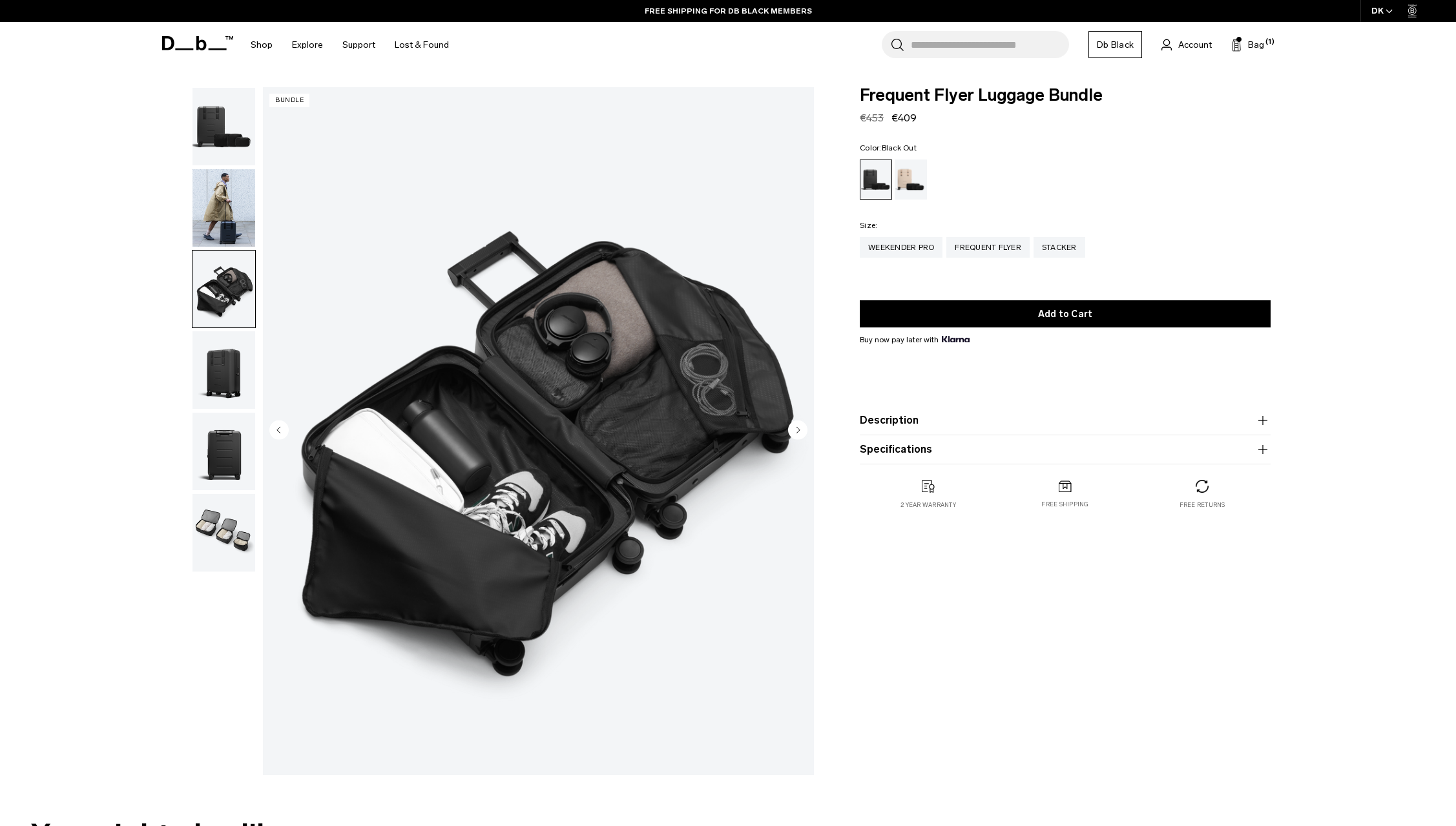
click at [233, 387] on img "button" at bounding box center [224, 370] width 63 height 78
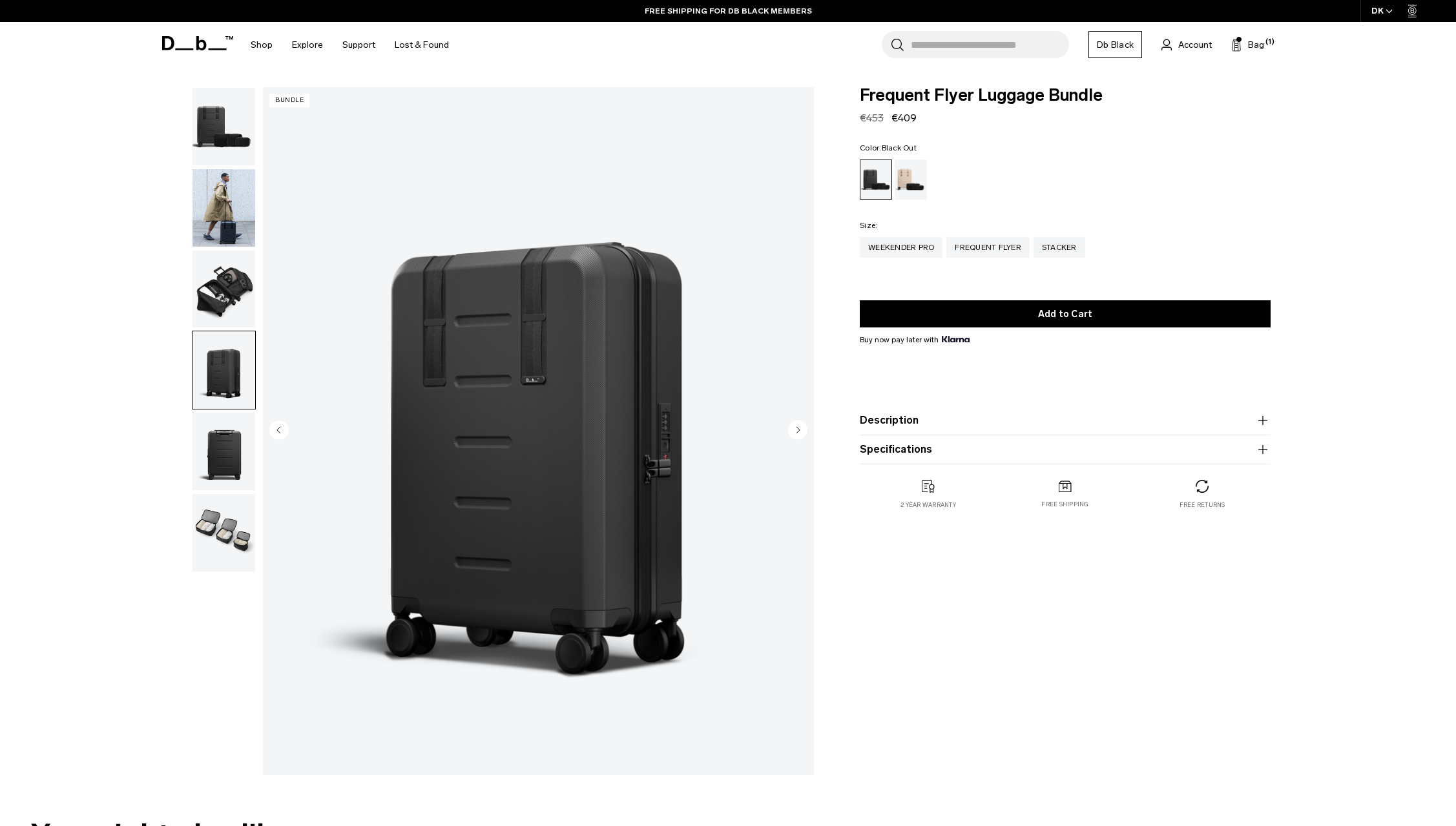
click at [235, 474] on img "button" at bounding box center [224, 452] width 63 height 78
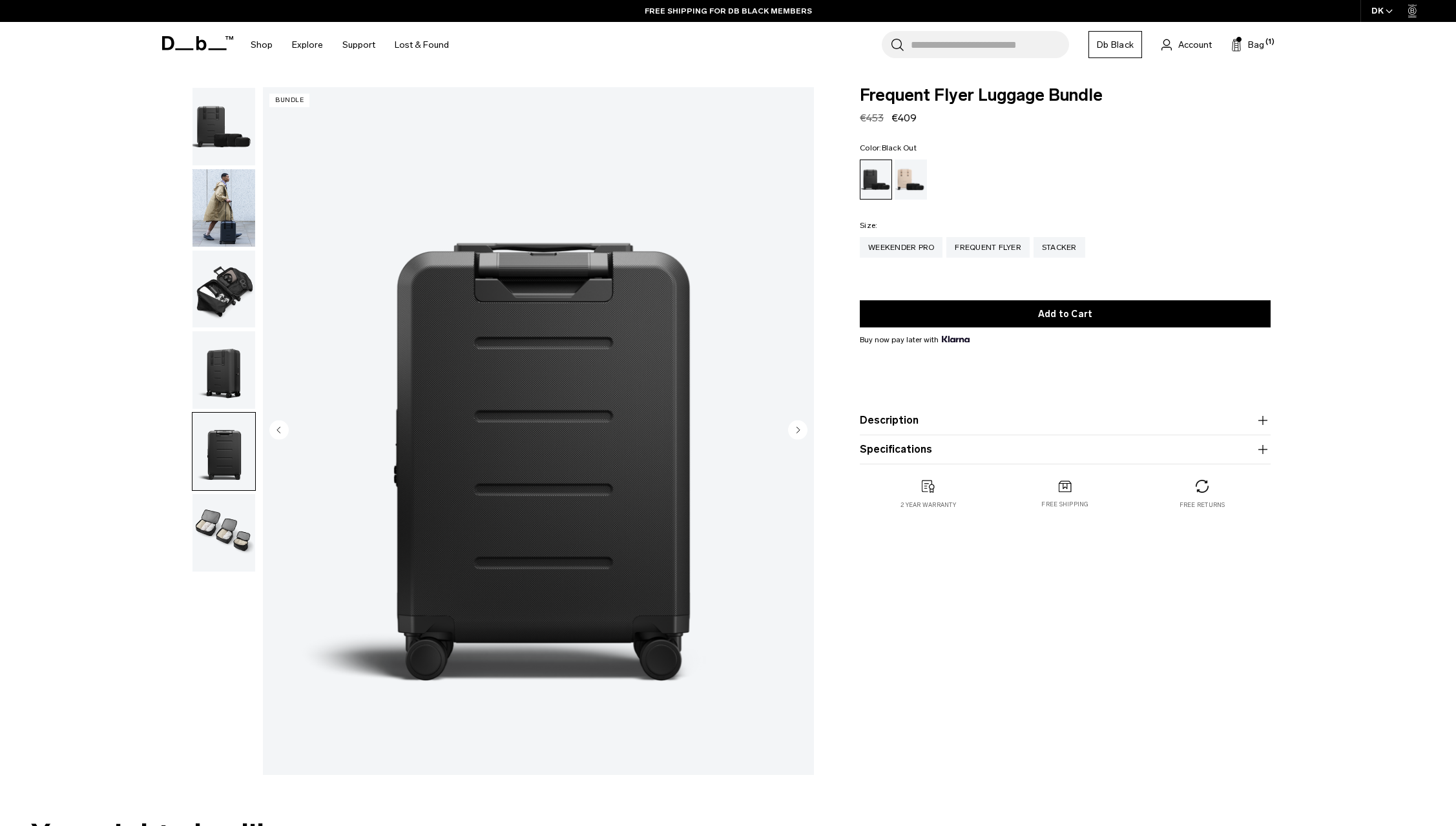
click at [227, 521] on img "button" at bounding box center [224, 533] width 63 height 78
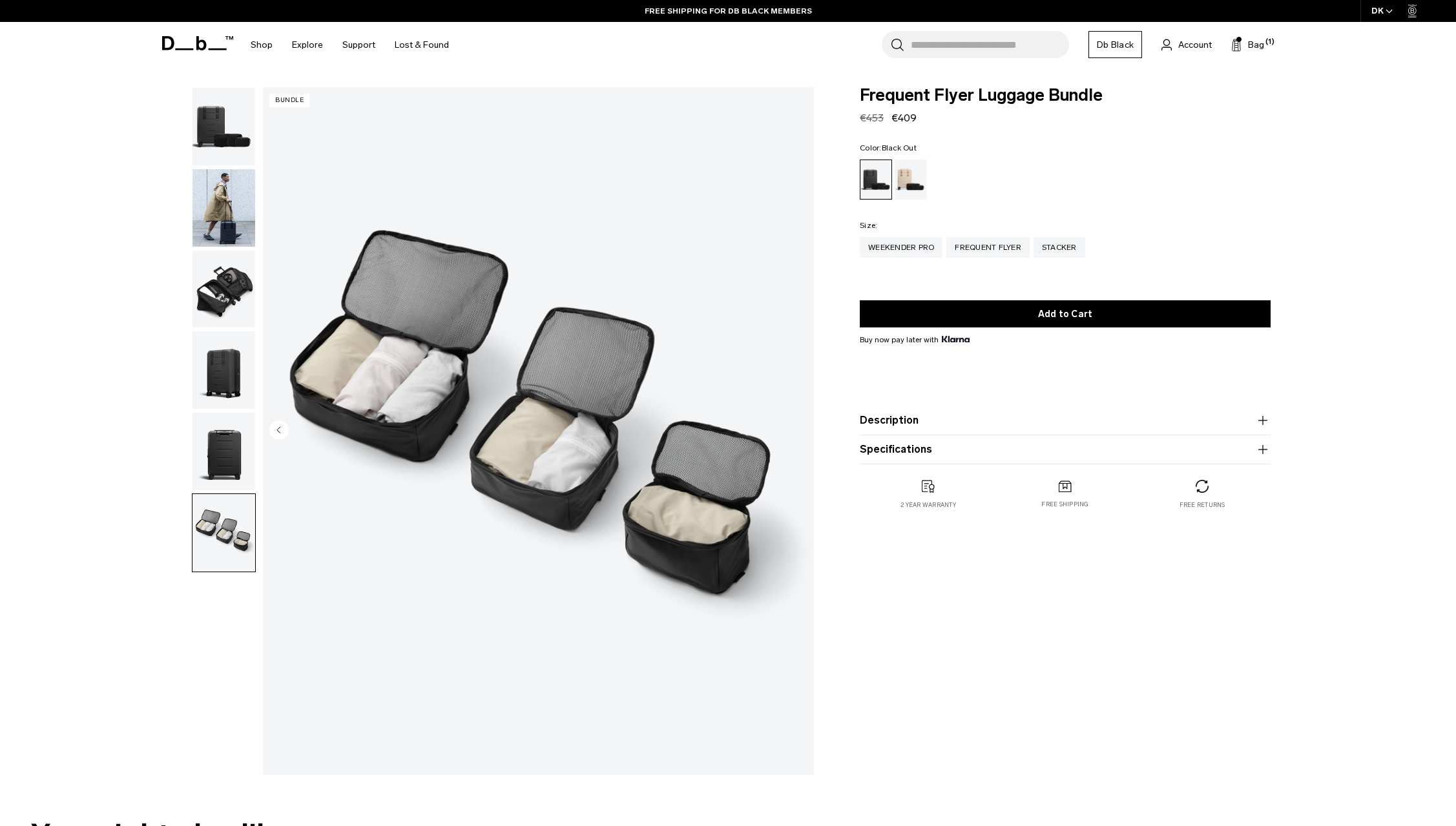
click at [246, 456] on img "button" at bounding box center [224, 452] width 63 height 78
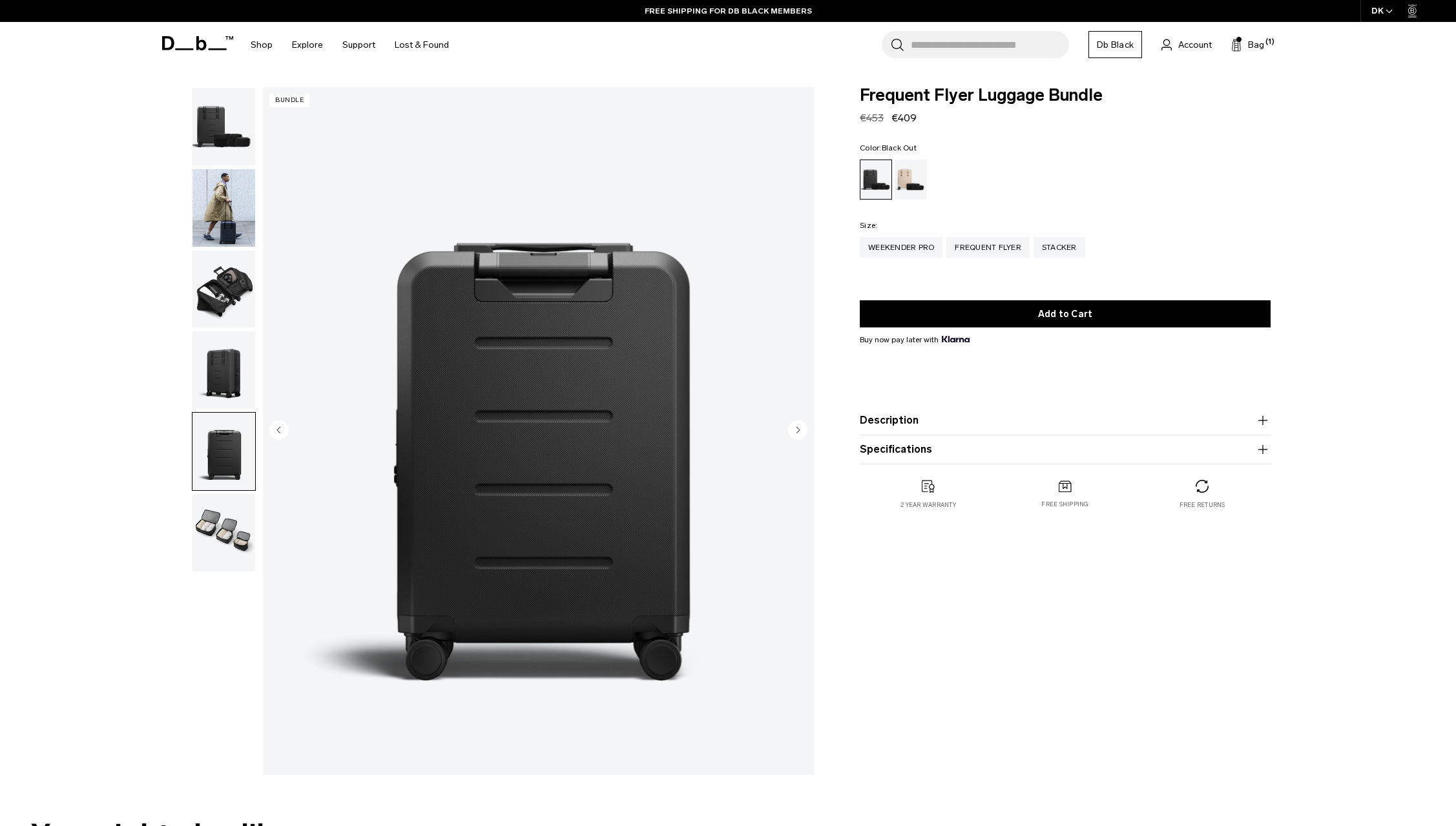
click at [220, 374] on img "button" at bounding box center [224, 370] width 63 height 78
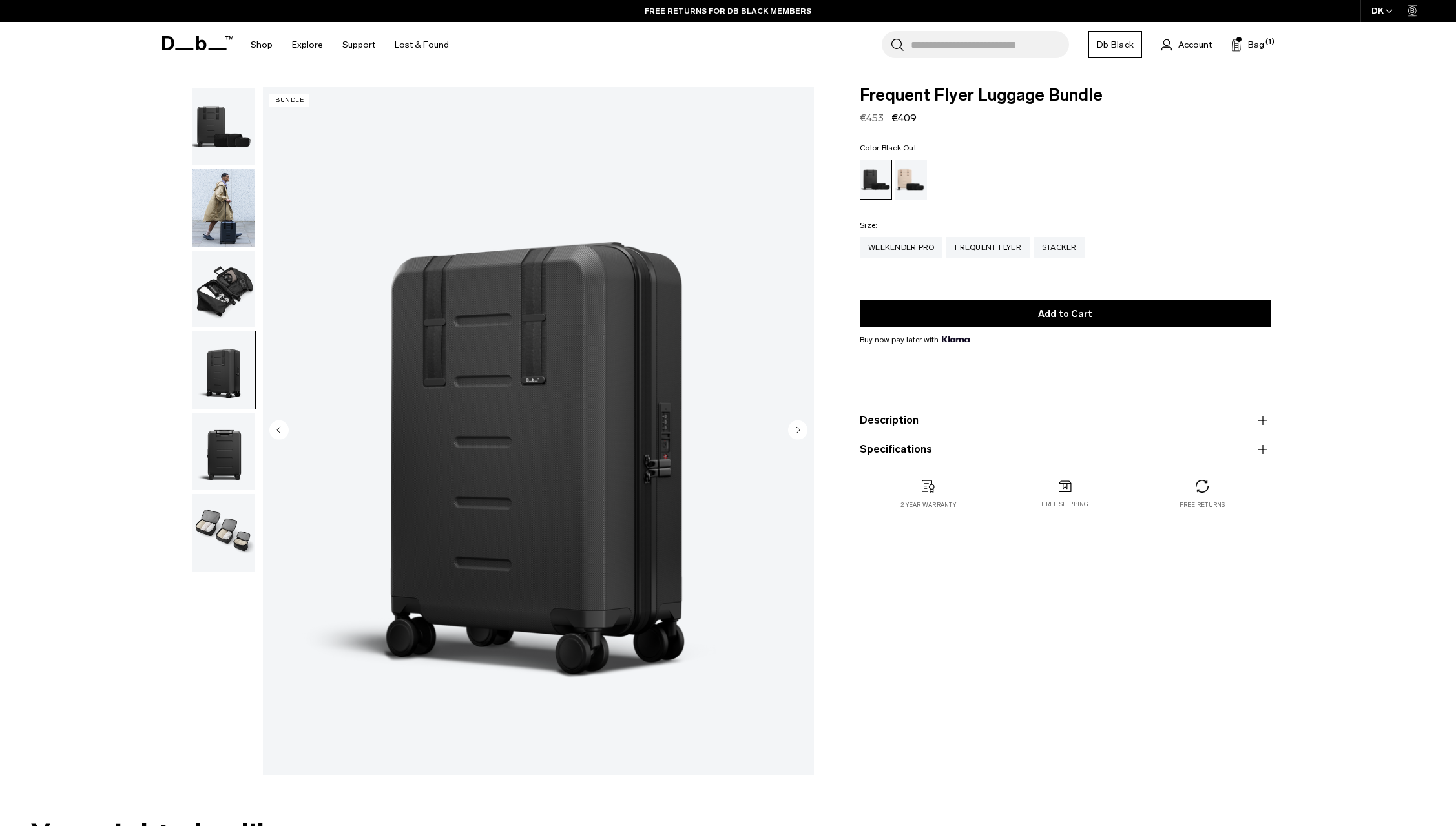
click at [224, 306] on img "button" at bounding box center [224, 290] width 63 height 78
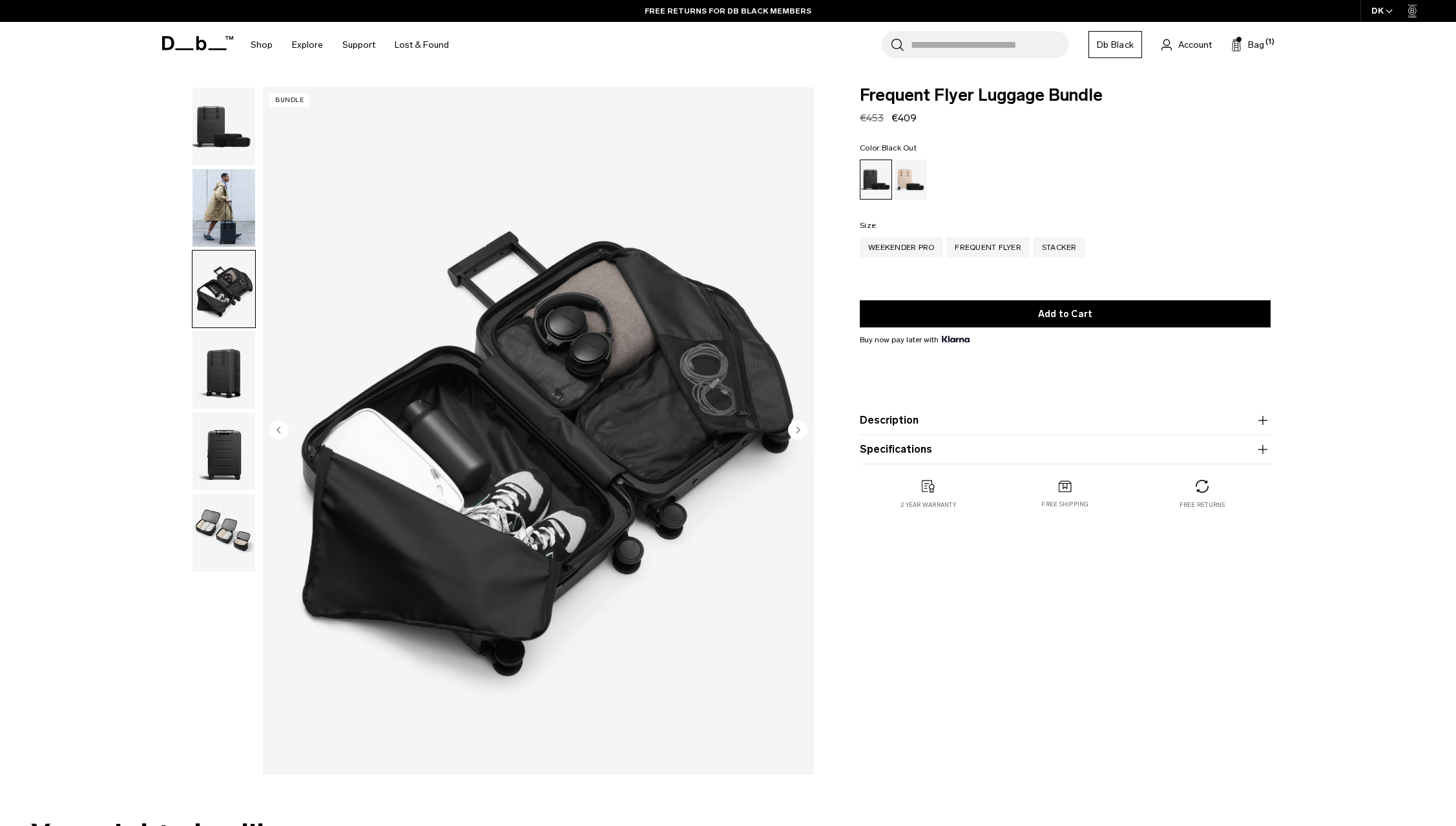
click at [213, 220] on img "button" at bounding box center [224, 208] width 63 height 78
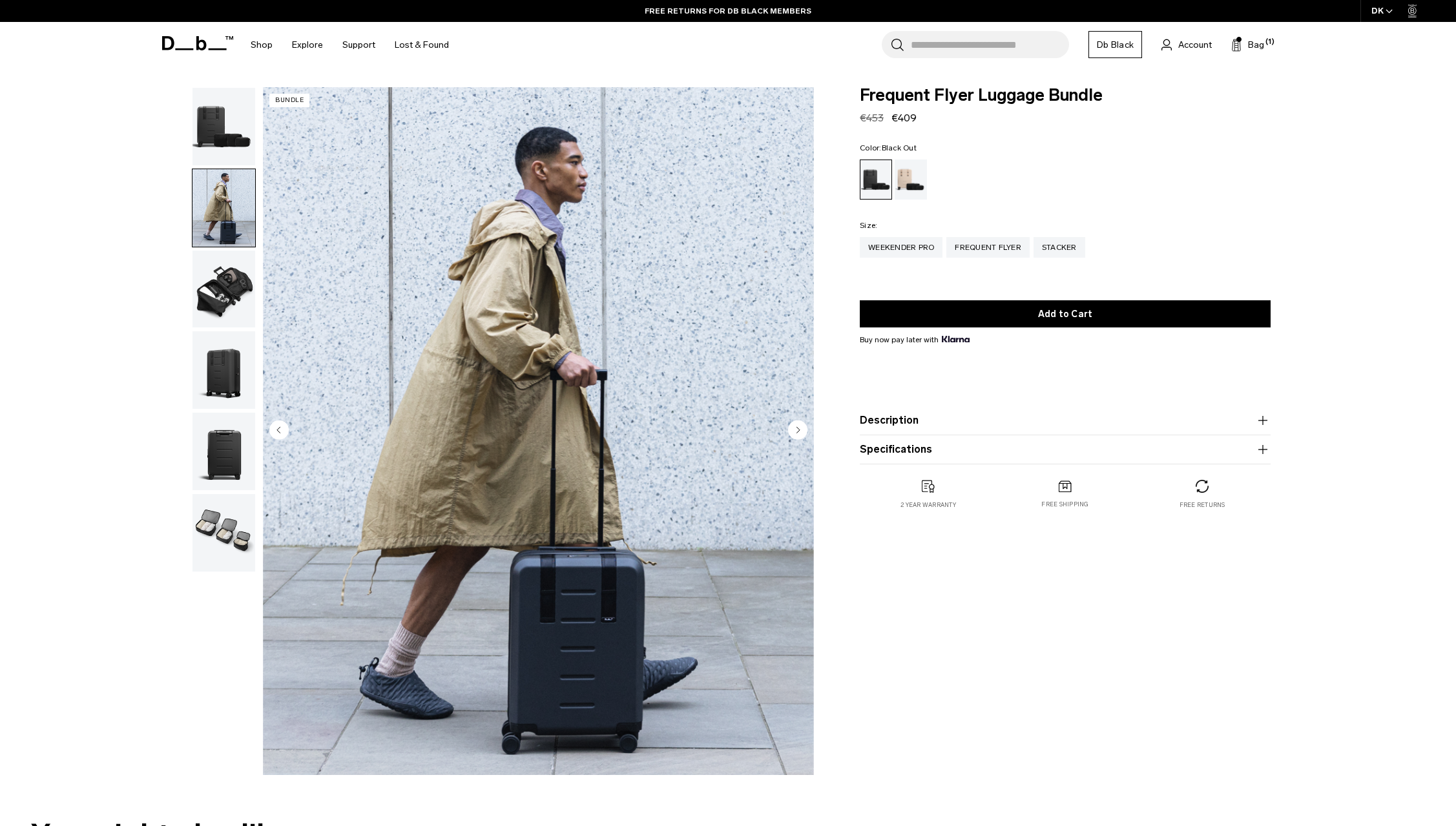
click at [218, 138] on img "button" at bounding box center [224, 127] width 63 height 78
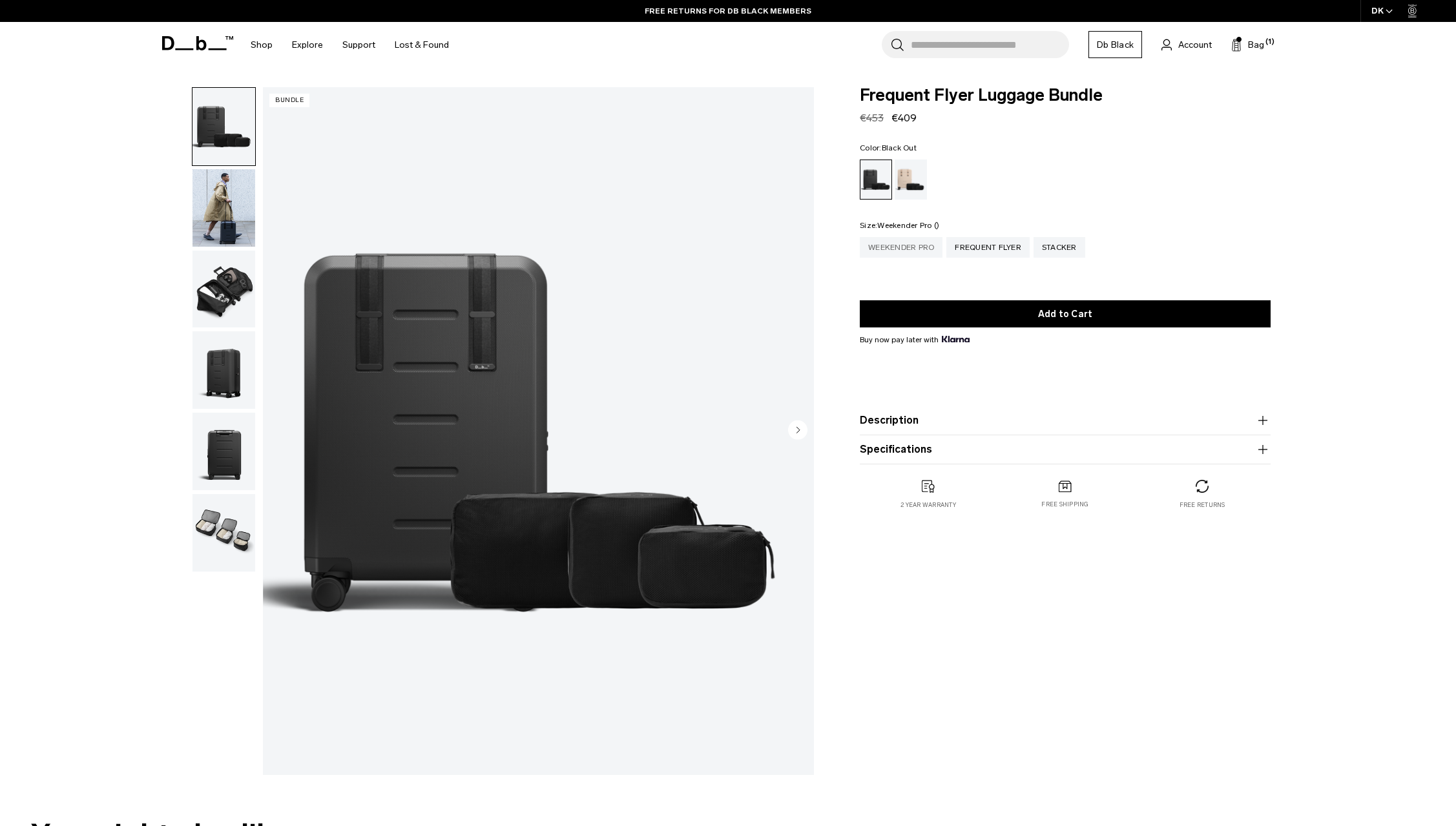
click at [910, 247] on div "Weekender Pro" at bounding box center [901, 247] width 83 height 21
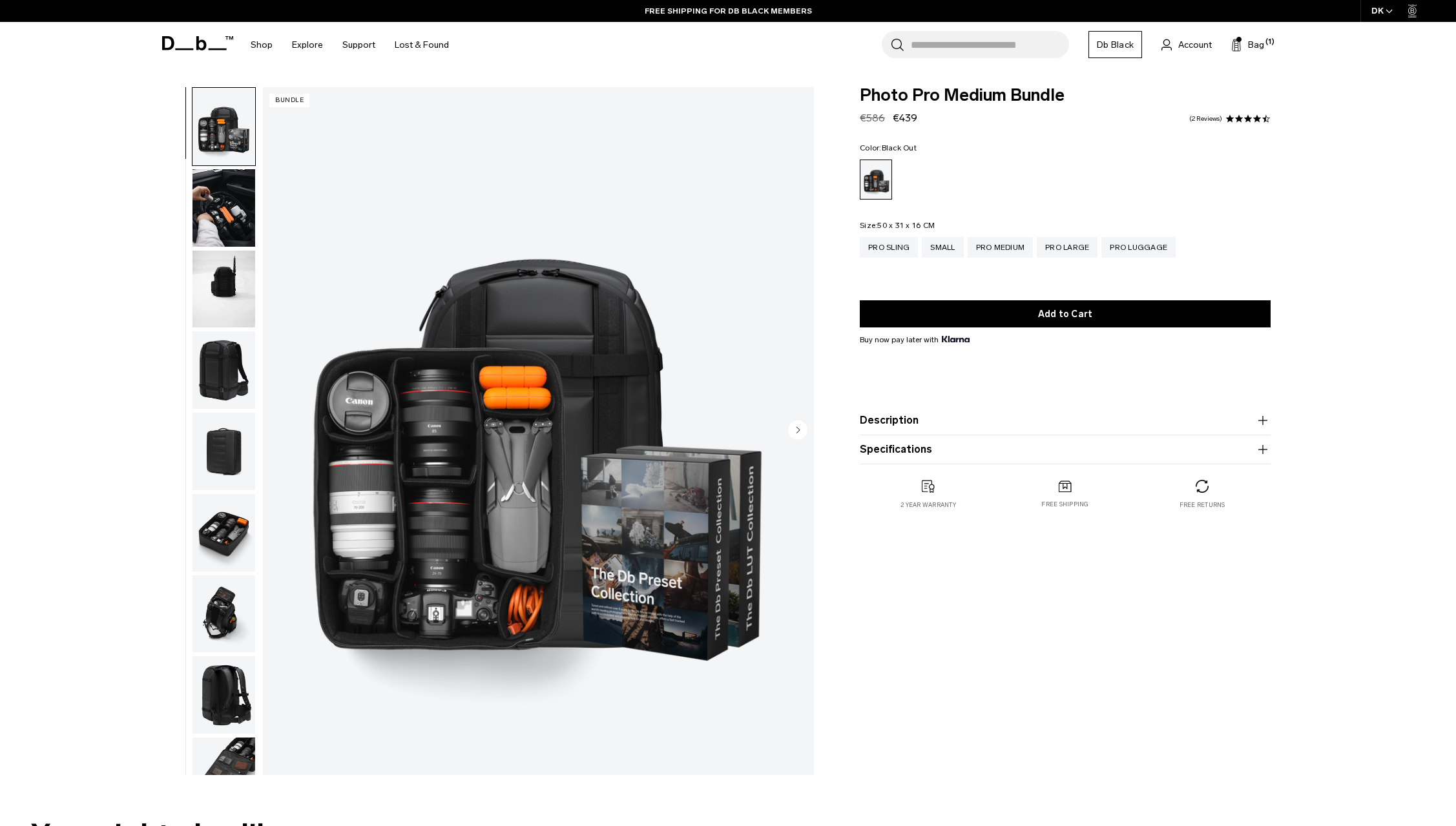
click at [208, 284] on img "button" at bounding box center [224, 290] width 63 height 78
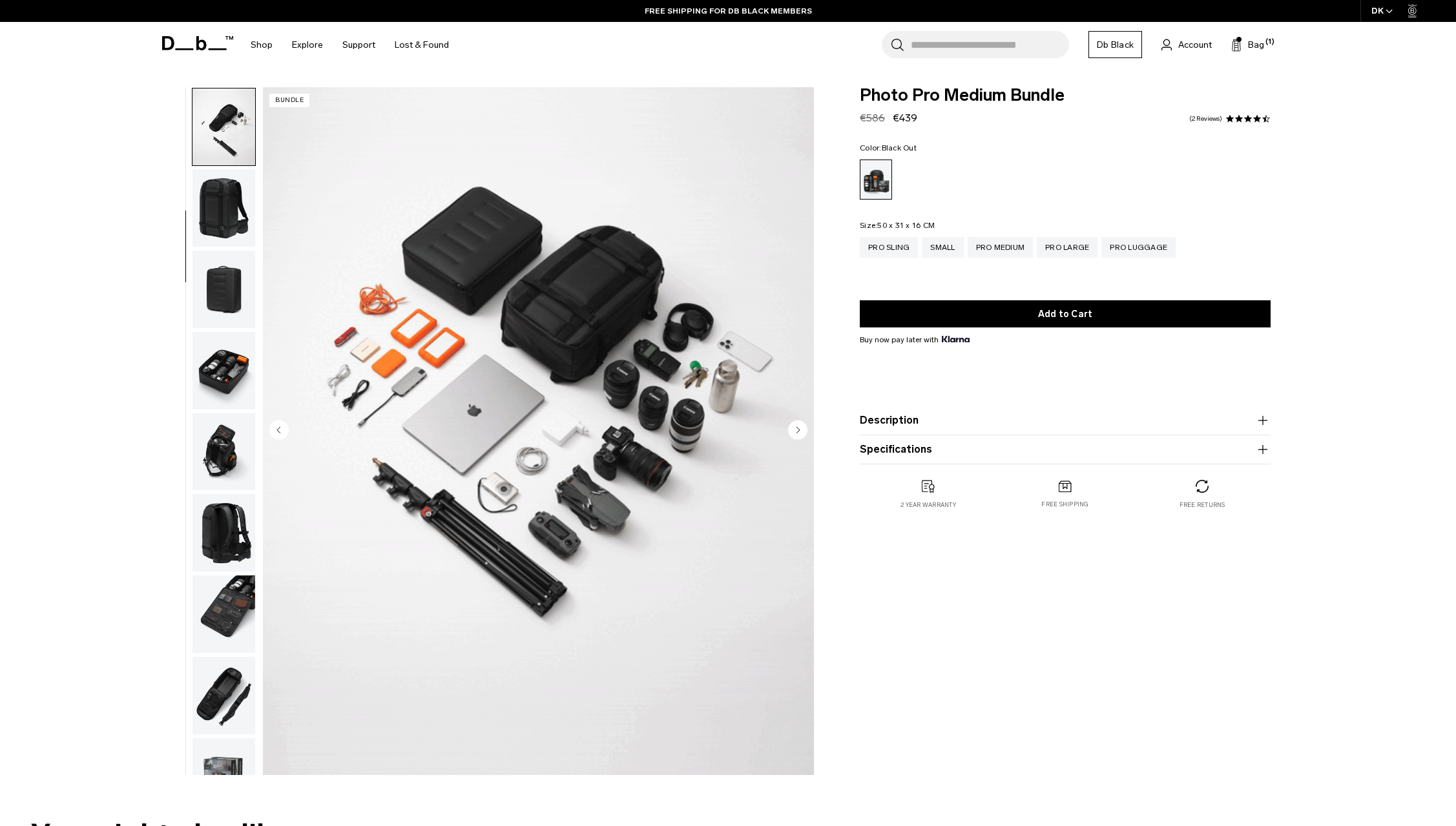
scroll to position [163, 0]
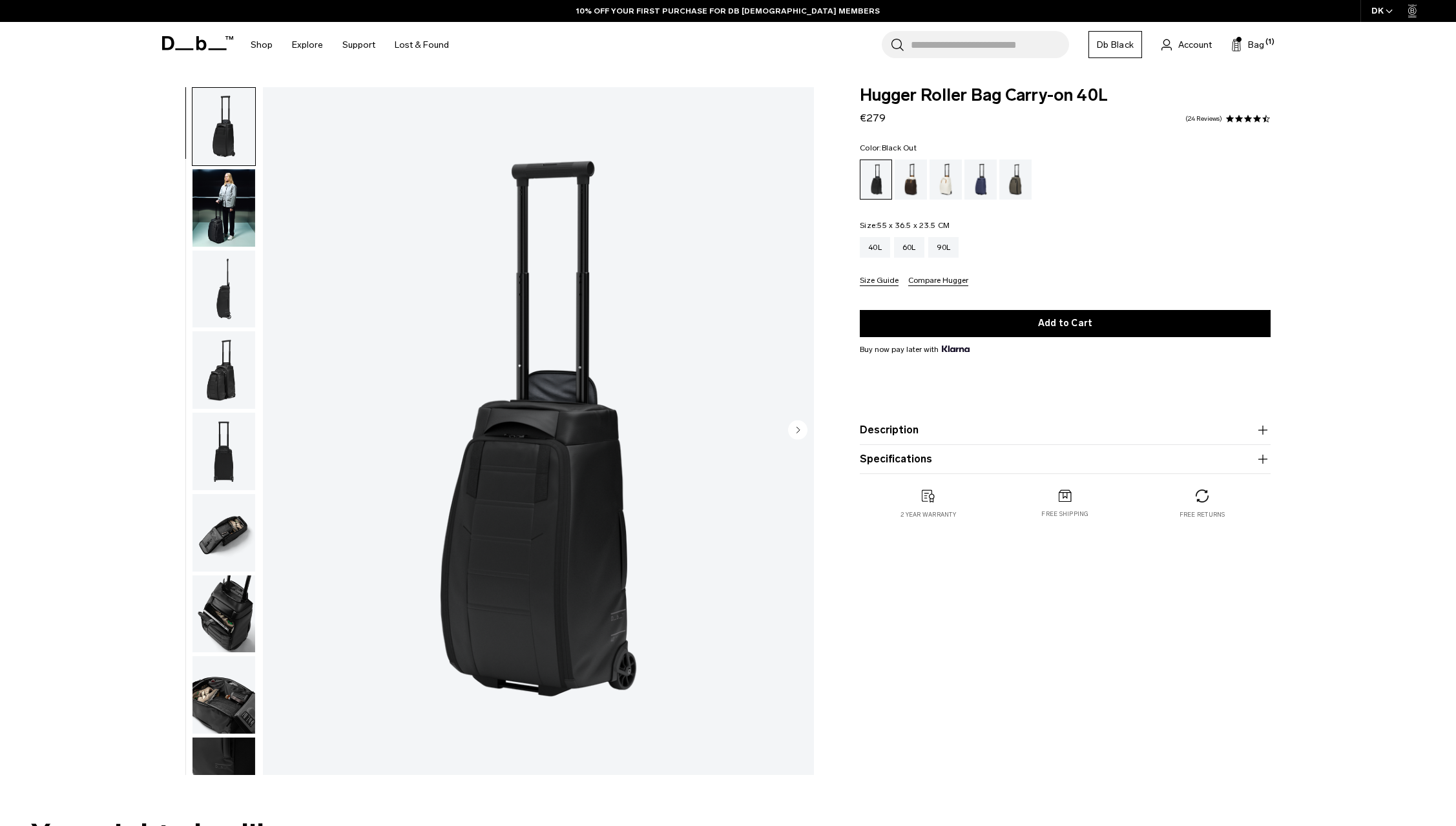
click at [224, 211] on img "button" at bounding box center [224, 208] width 63 height 78
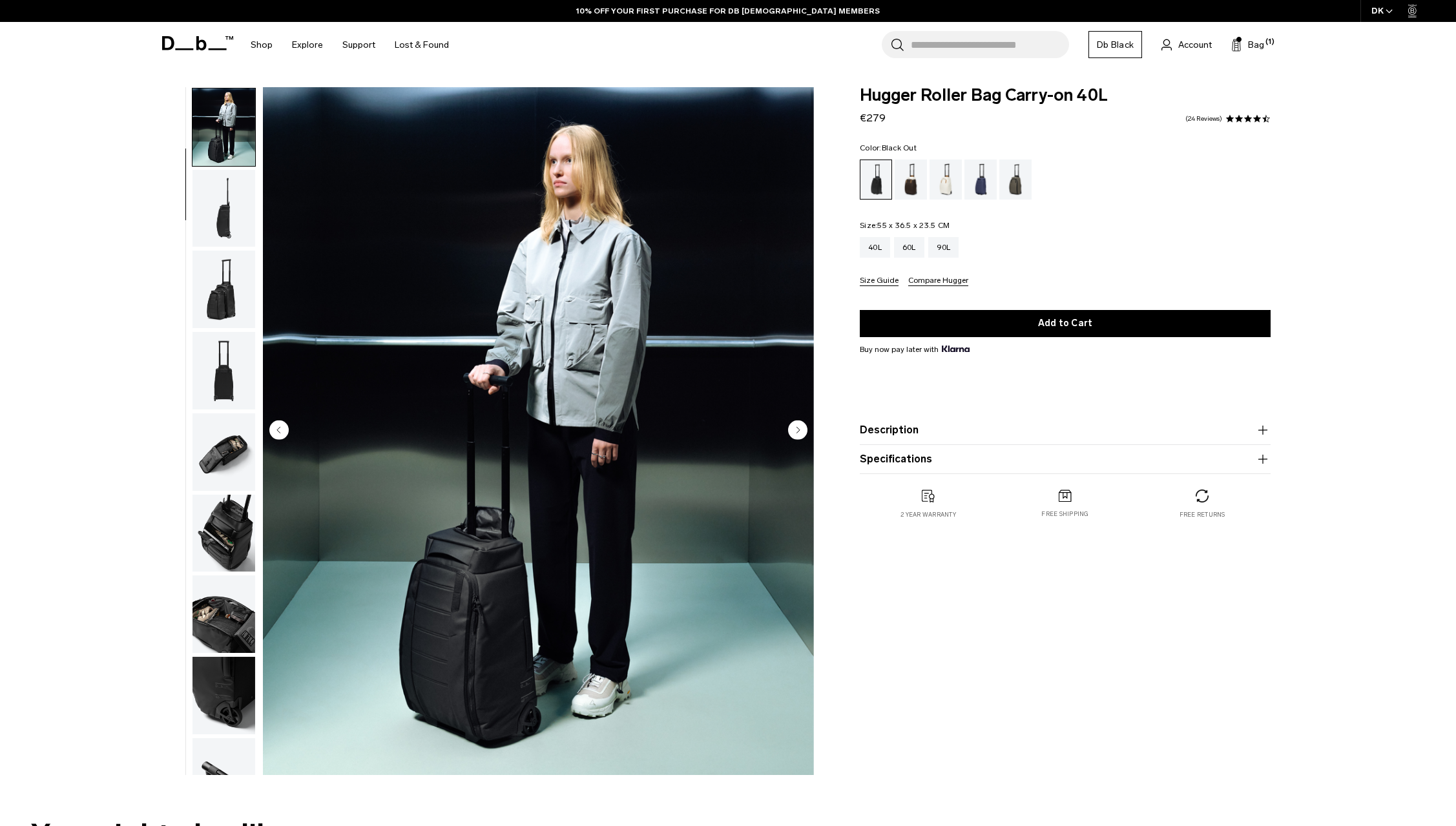
scroll to position [82, 0]
click at [229, 214] on img "button" at bounding box center [224, 208] width 63 height 78
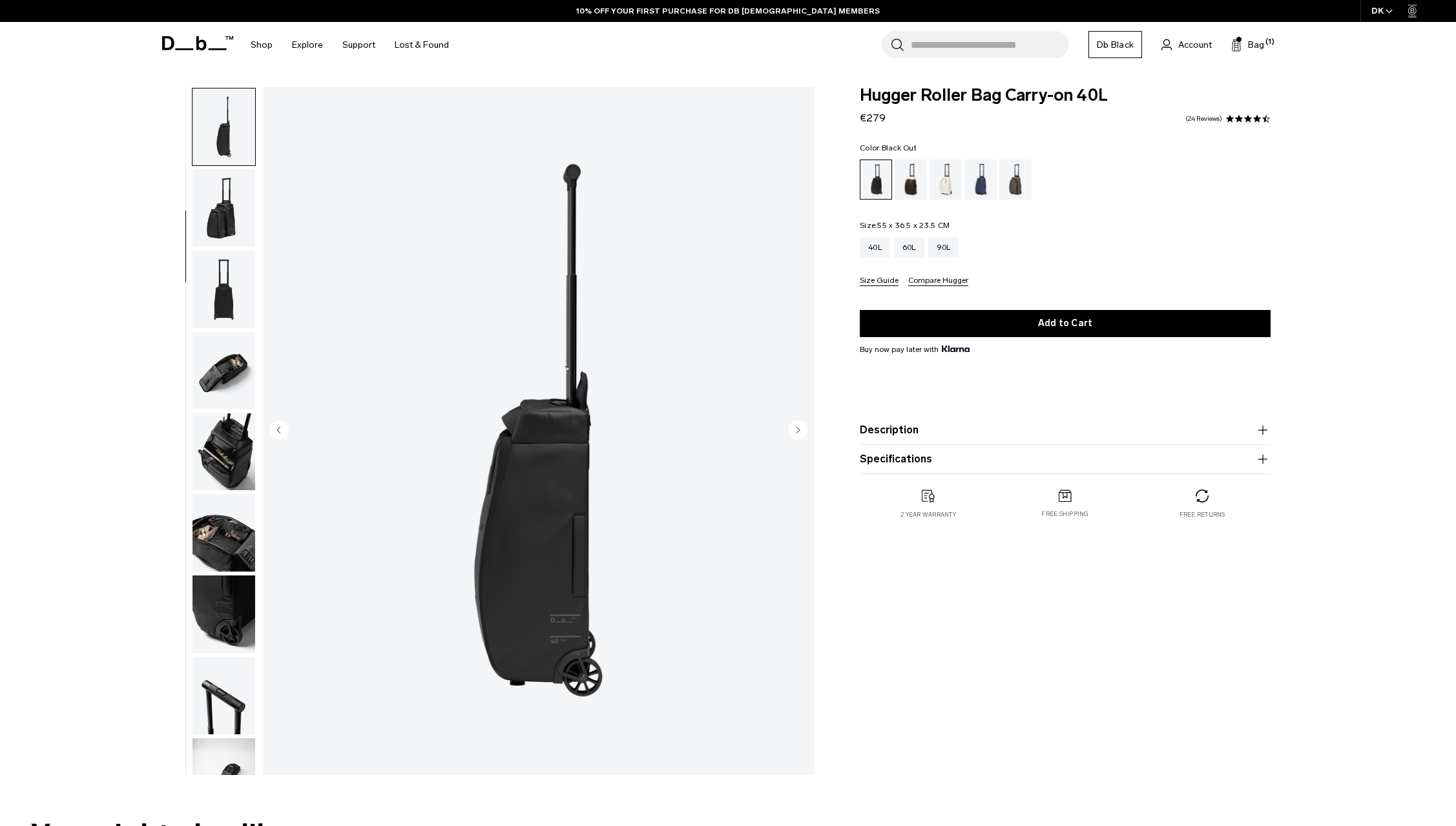
click at [229, 214] on img "button" at bounding box center [224, 208] width 63 height 78
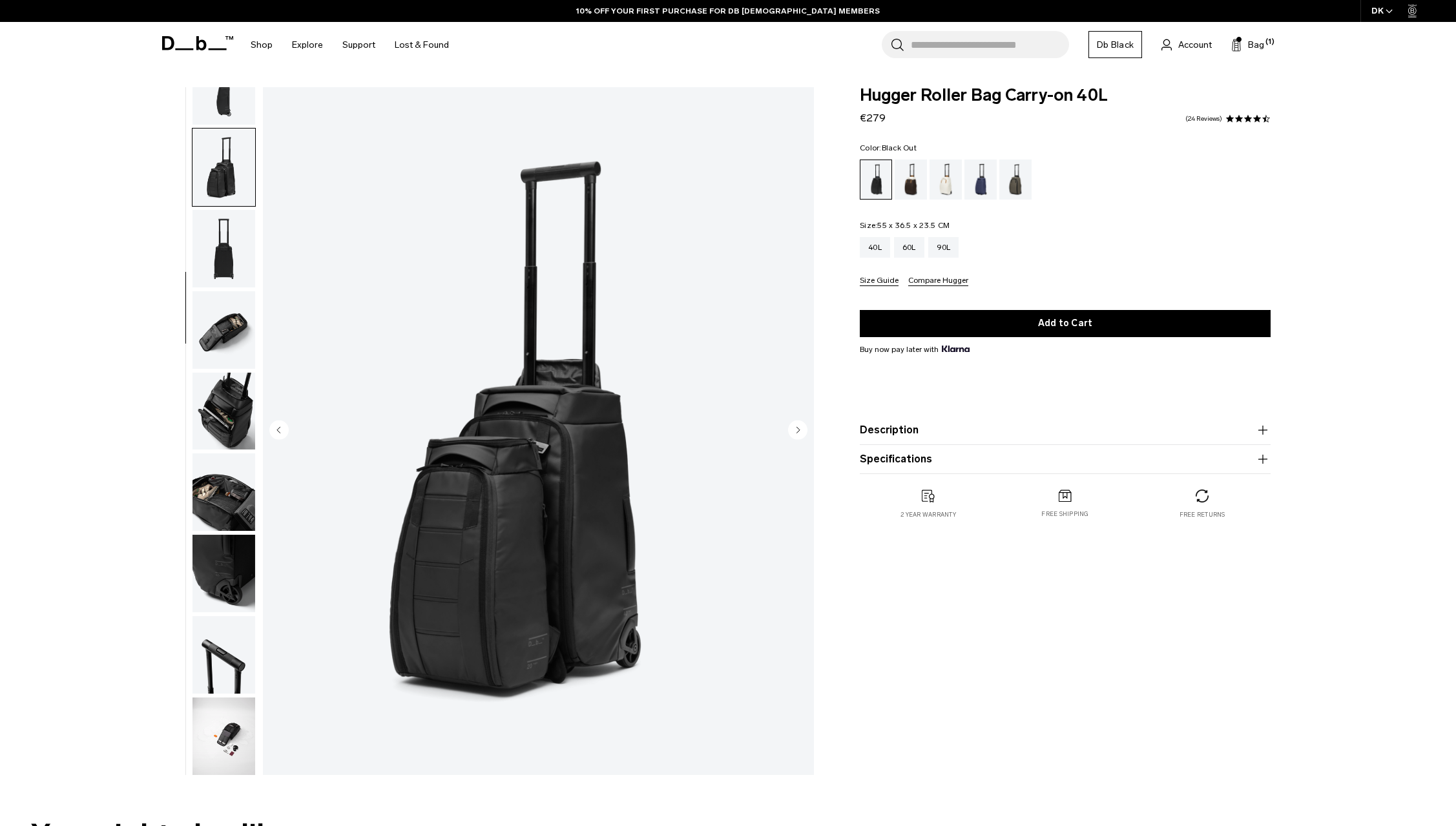
click at [229, 214] on img "button" at bounding box center [224, 249] width 63 height 78
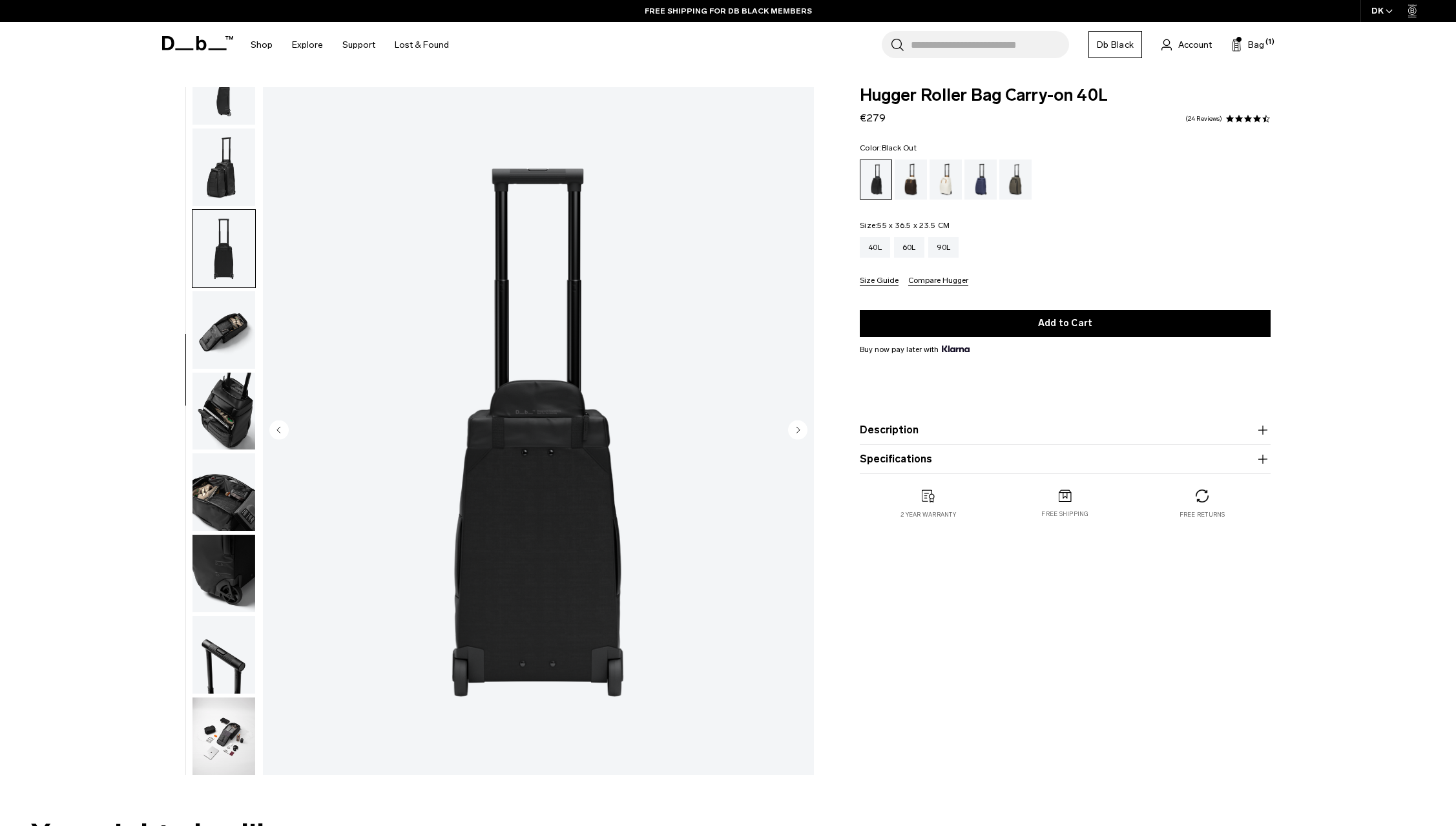
scroll to position [203, 0]
click at [229, 214] on img "button" at bounding box center [224, 248] width 63 height 78
click at [209, 312] on img "button" at bounding box center [224, 330] width 63 height 78
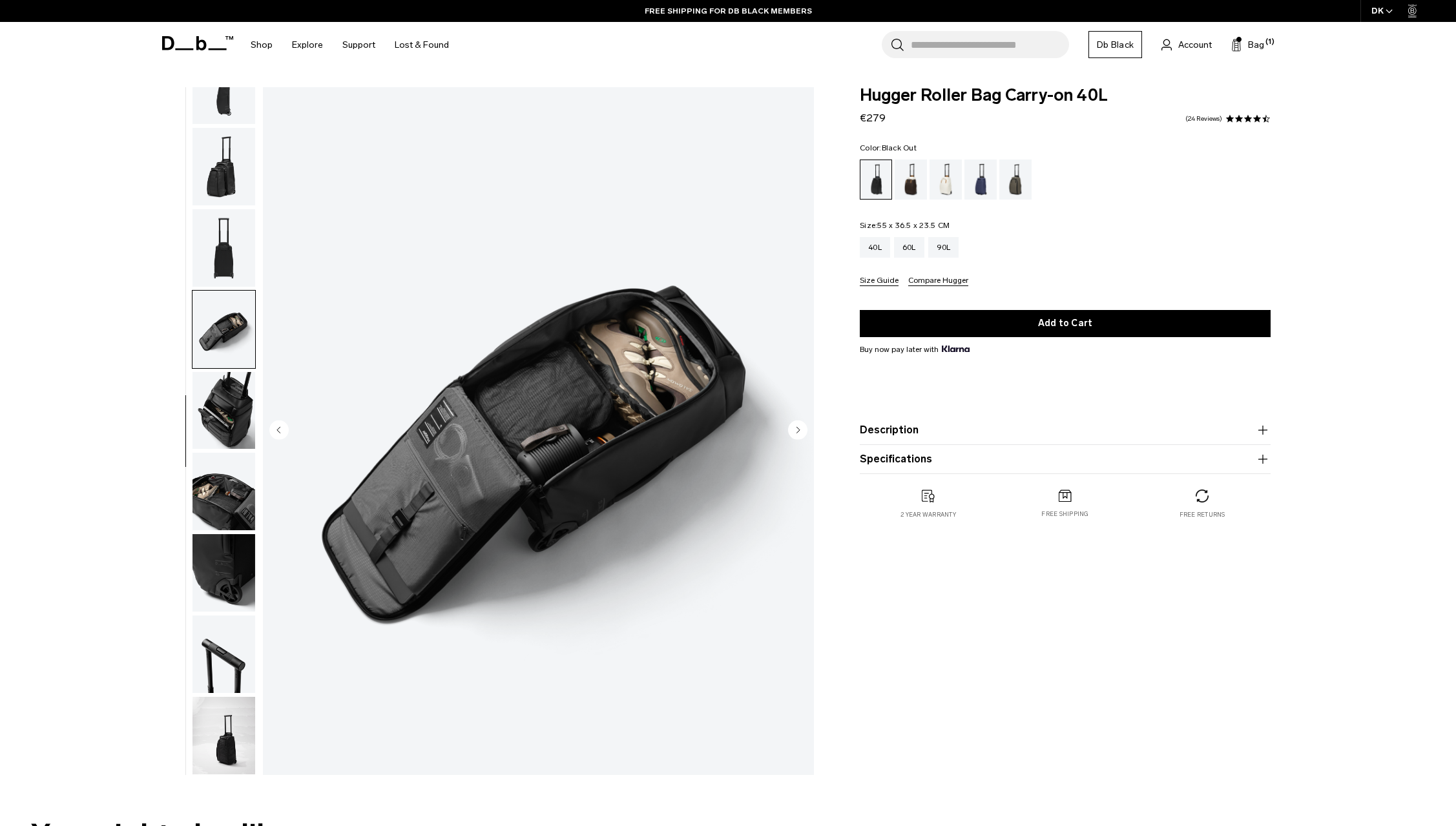
drag, startPoint x: 205, startPoint y: 389, endPoint x: 192, endPoint y: 390, distance: 13.0
click at [205, 389] on img "button" at bounding box center [224, 411] width 63 height 78
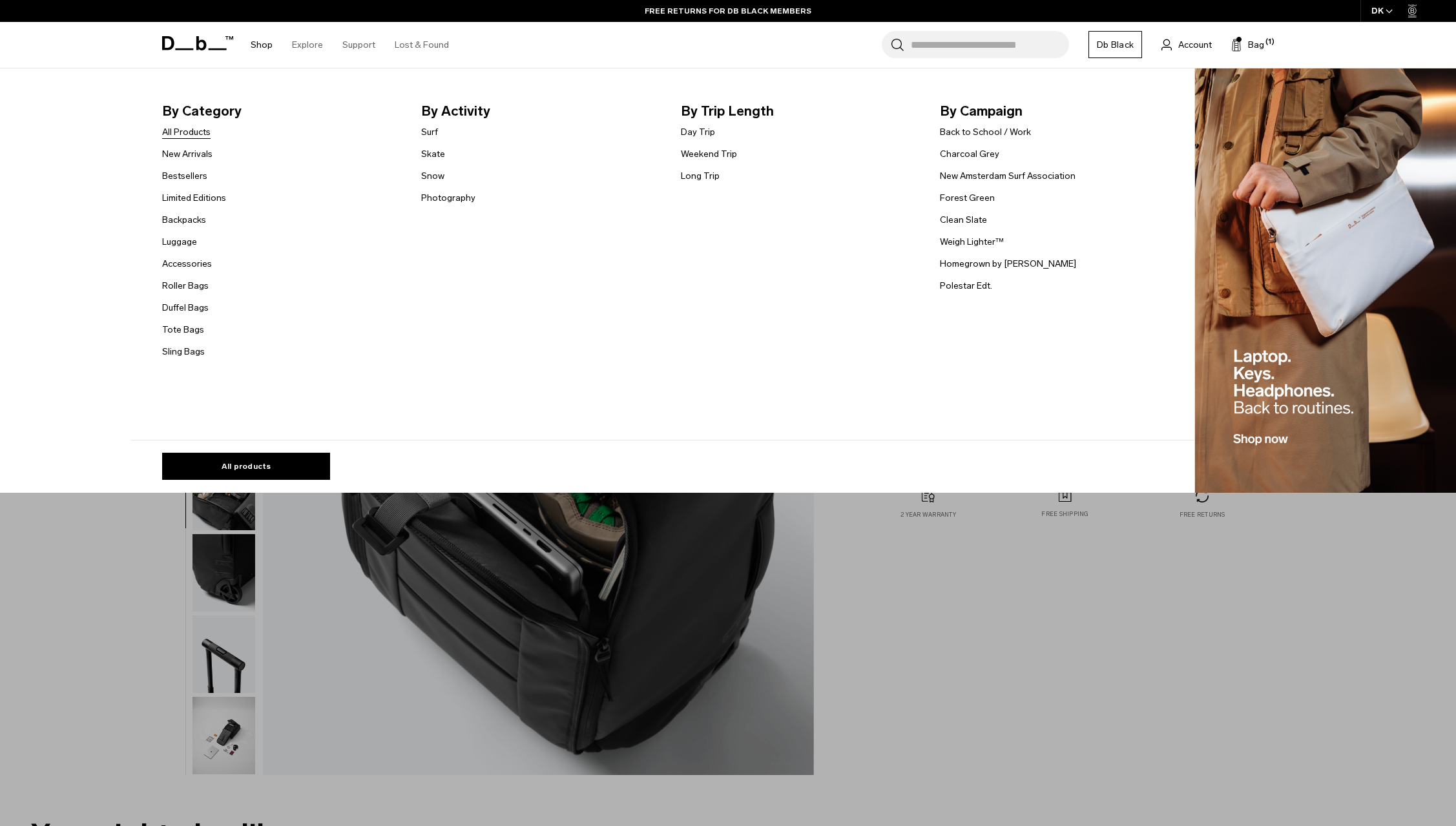
click at [189, 133] on link "All Products" at bounding box center [186, 132] width 49 height 14
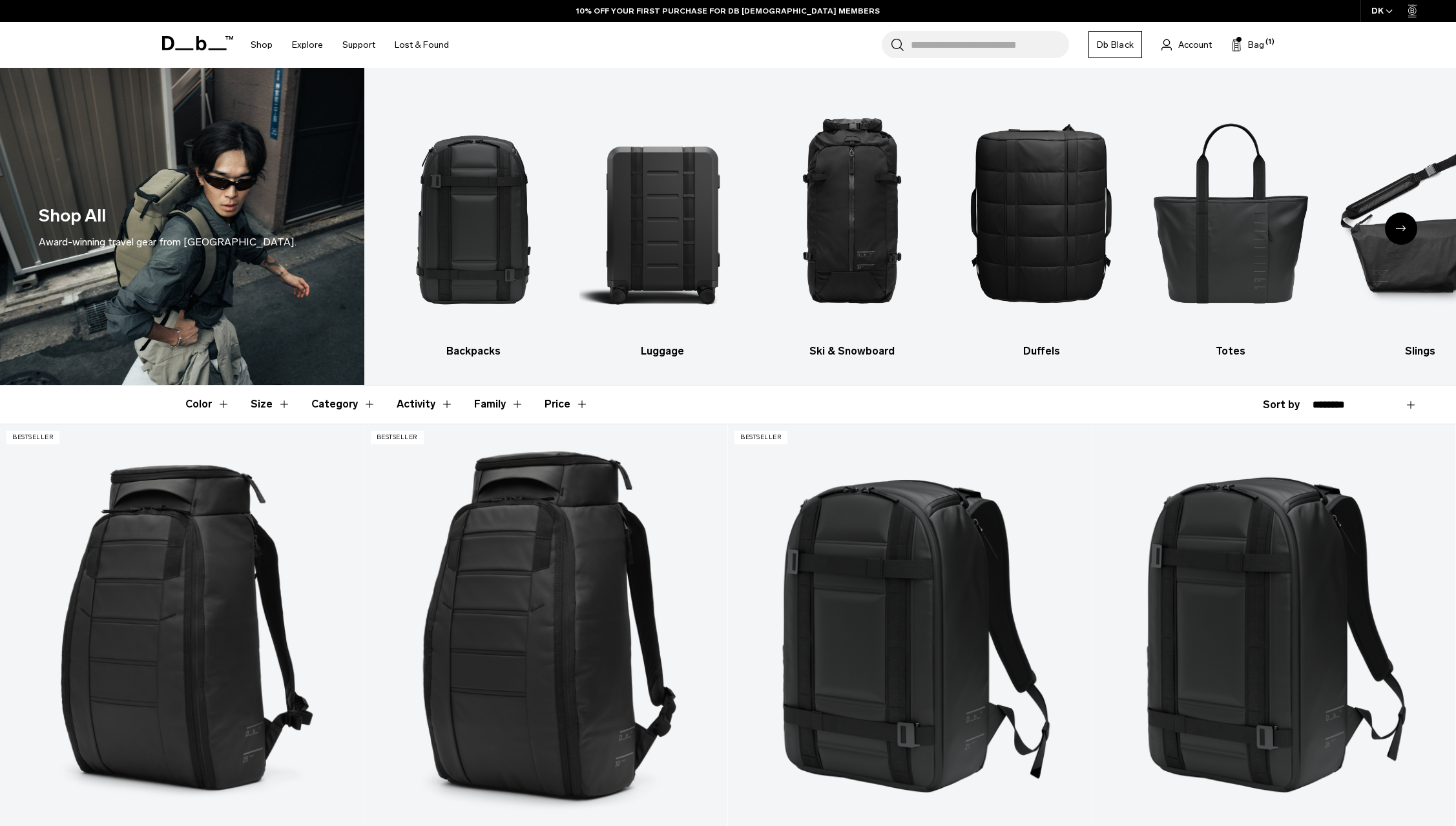
click at [1405, 231] on icon "Next slide" at bounding box center [1401, 228] width 10 height 6
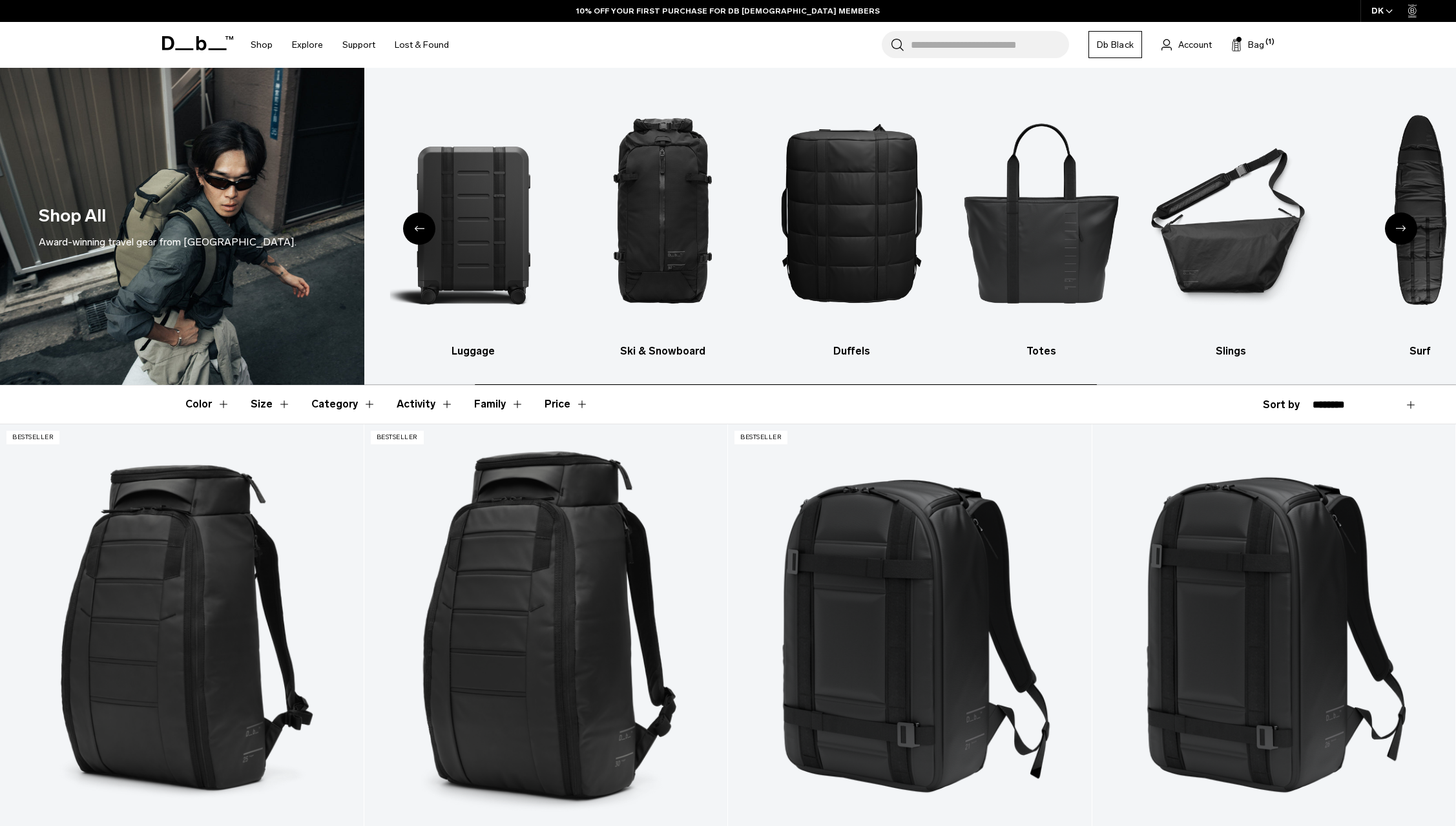
click at [1405, 231] on icon "Next slide" at bounding box center [1401, 228] width 10 height 6
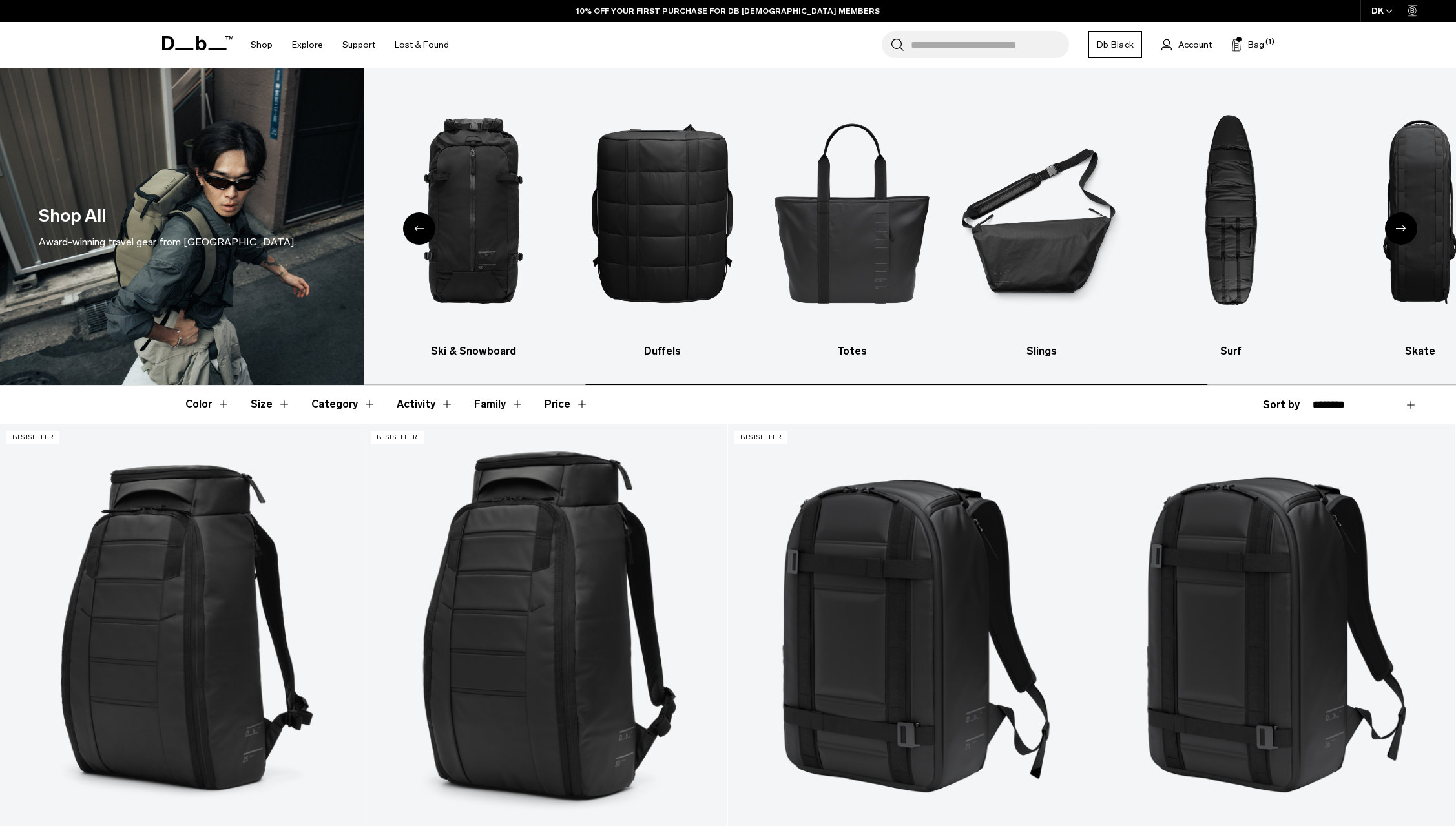
click at [1405, 231] on icon "Next slide" at bounding box center [1401, 228] width 10 height 6
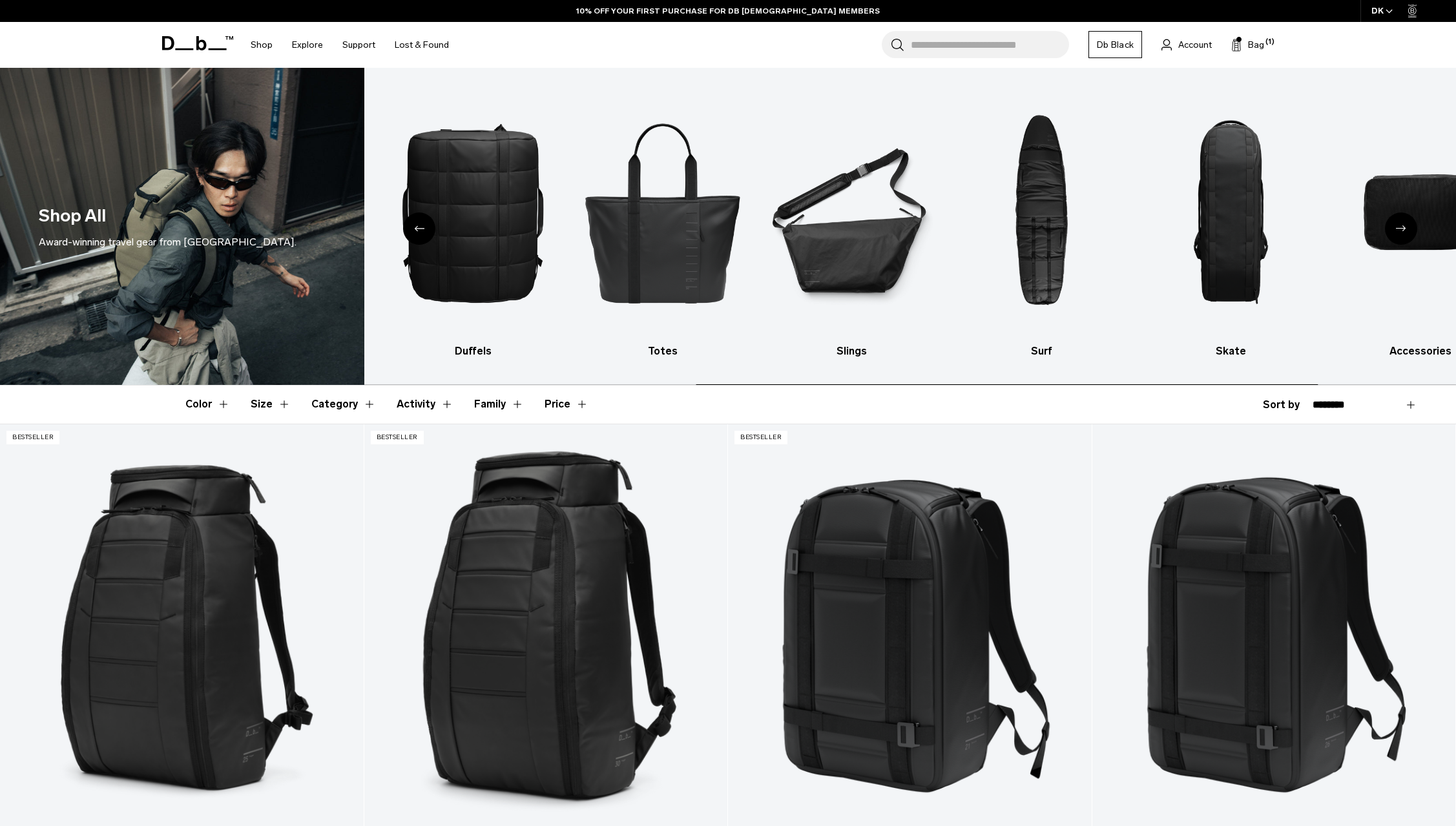
click at [1405, 231] on icon "Next slide" at bounding box center [1401, 228] width 10 height 6
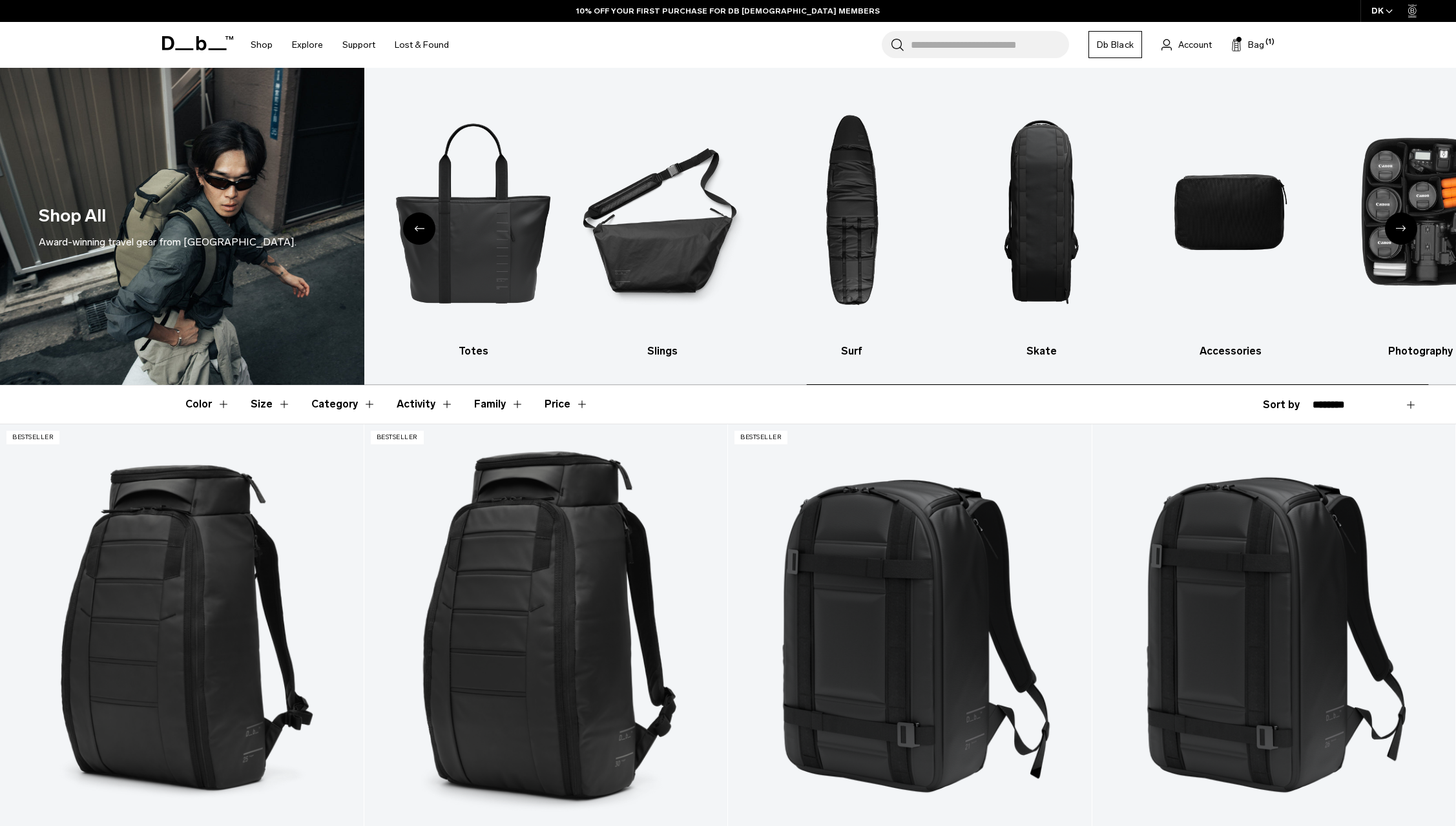
click at [1405, 231] on icon "Next slide" at bounding box center [1401, 228] width 10 height 6
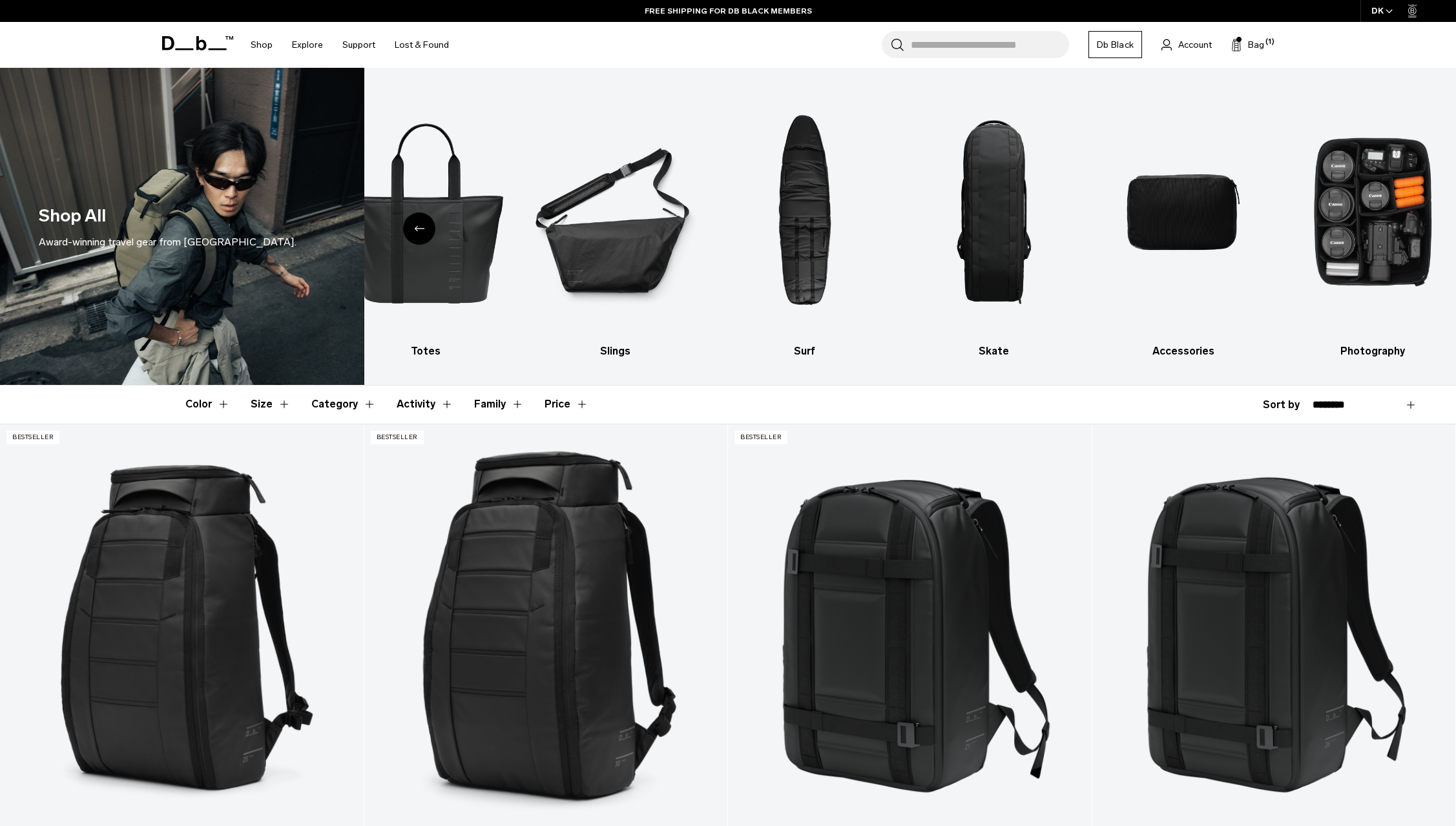
click at [552, 387] on button "Price" at bounding box center [566, 404] width 44 height 38
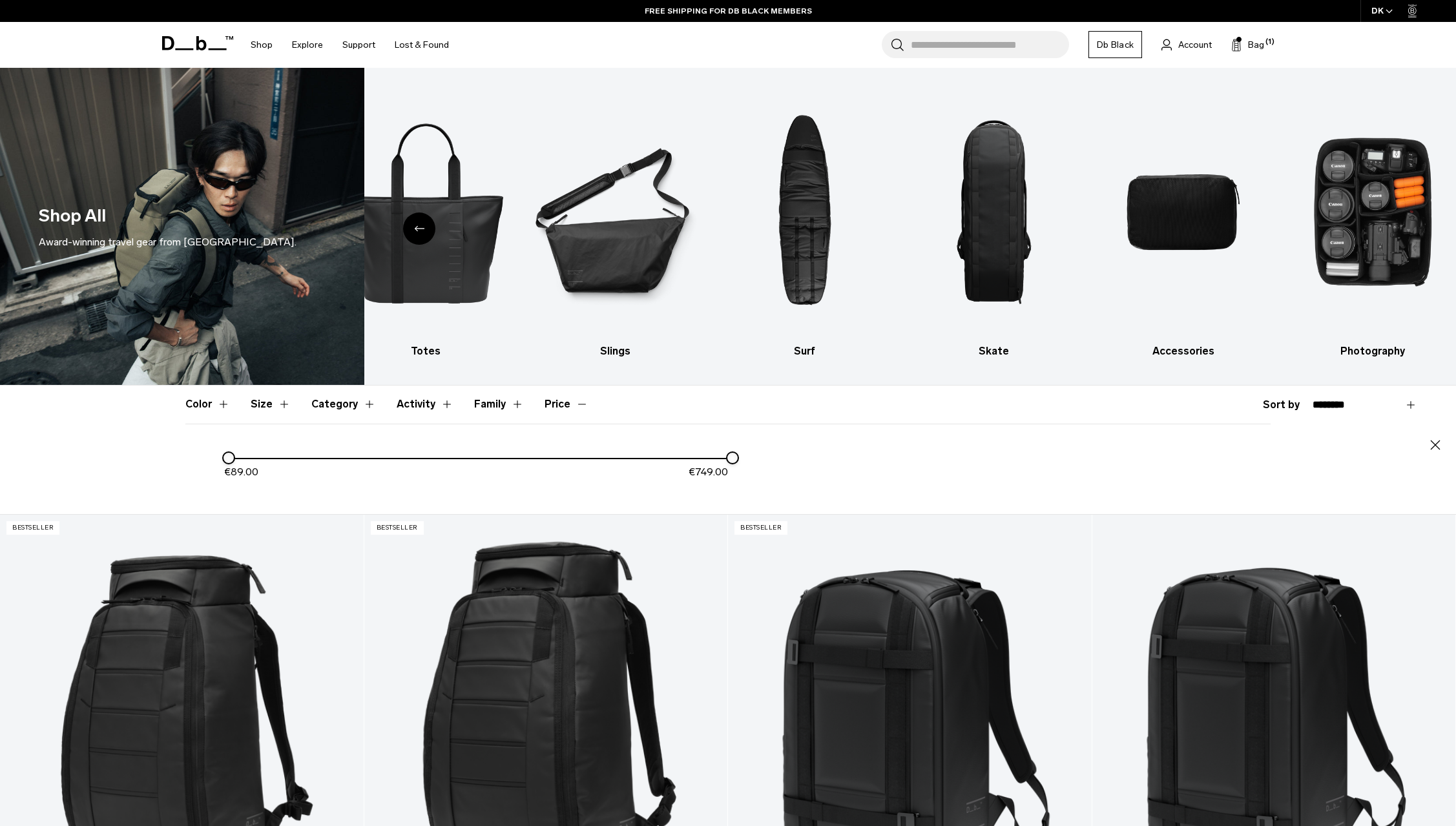
click at [410, 238] on div "Previous slide" at bounding box center [419, 229] width 32 height 32
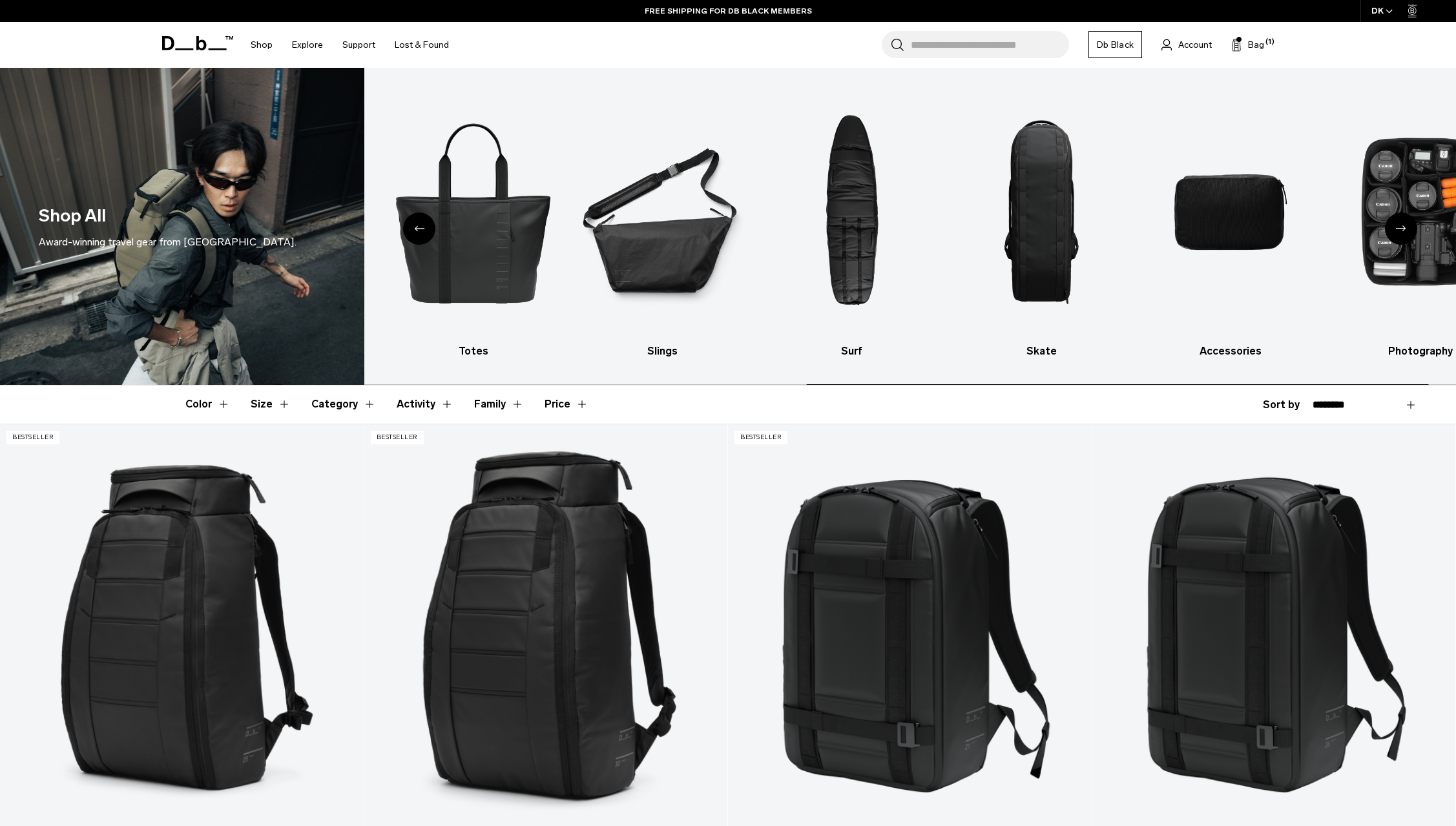
click at [419, 232] on div "Previous slide" at bounding box center [419, 229] width 32 height 32
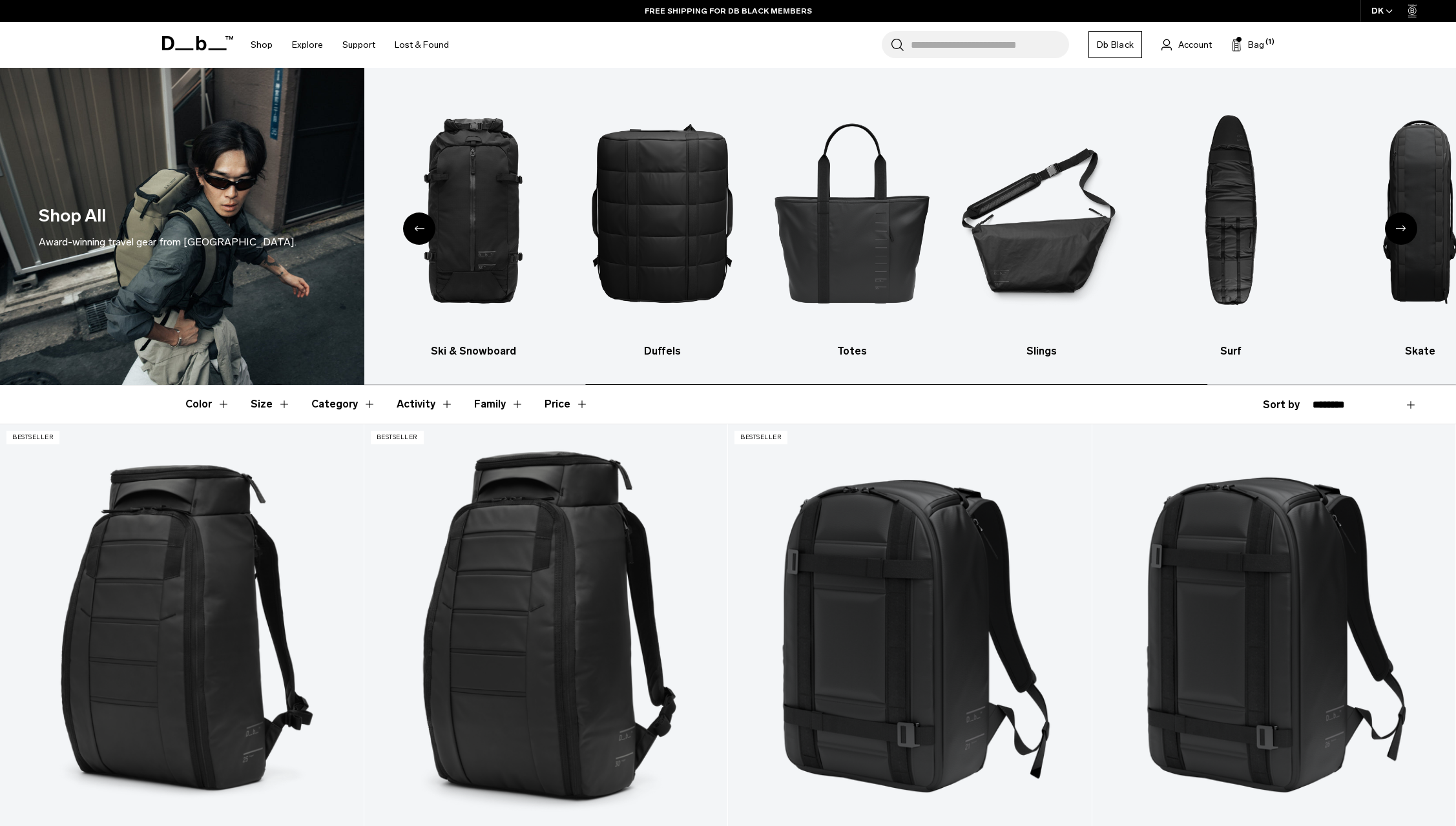
click at [419, 232] on div "Previous slide" at bounding box center [419, 229] width 32 height 32
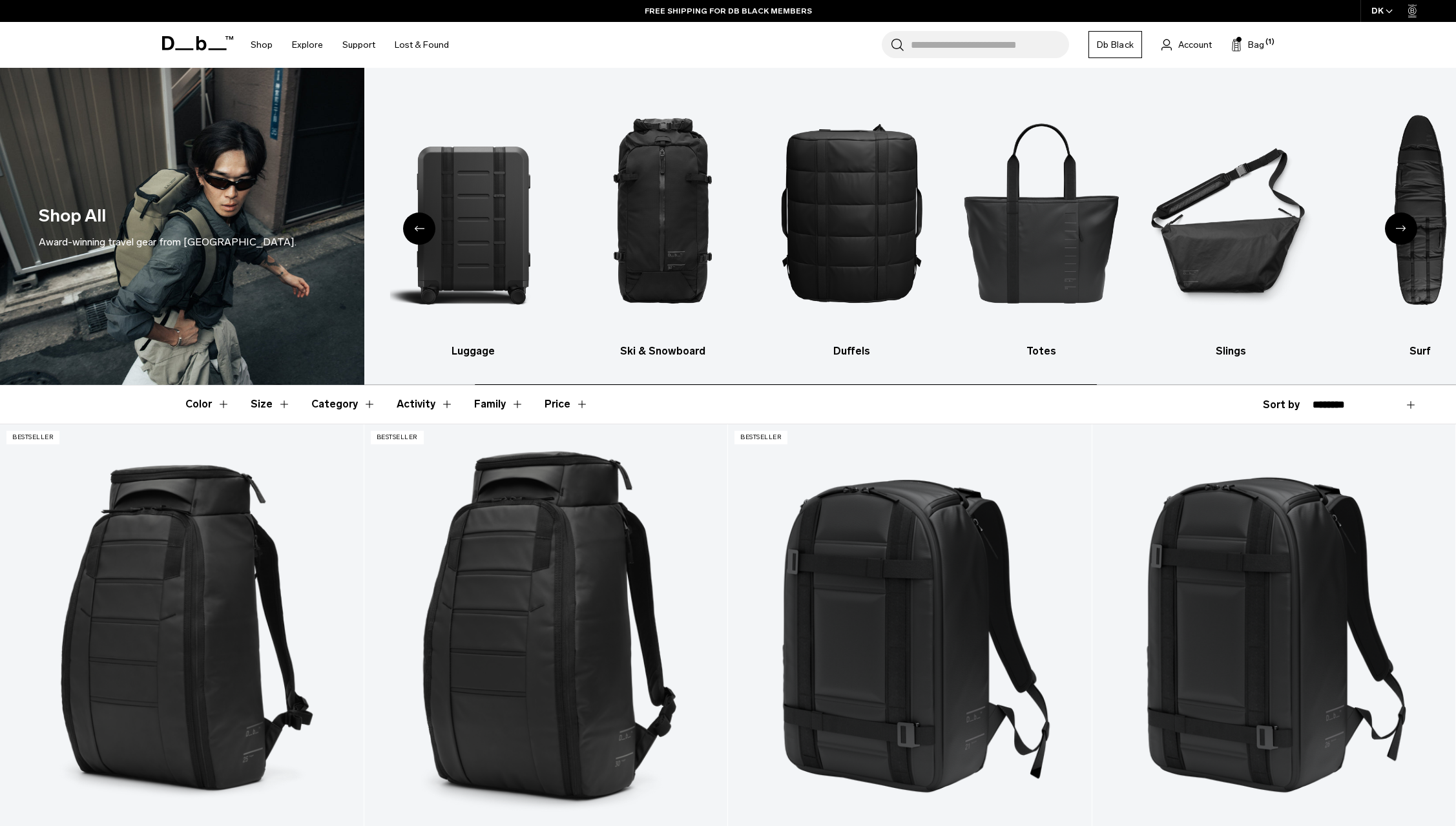
click at [419, 232] on div "Previous slide" at bounding box center [419, 229] width 32 height 32
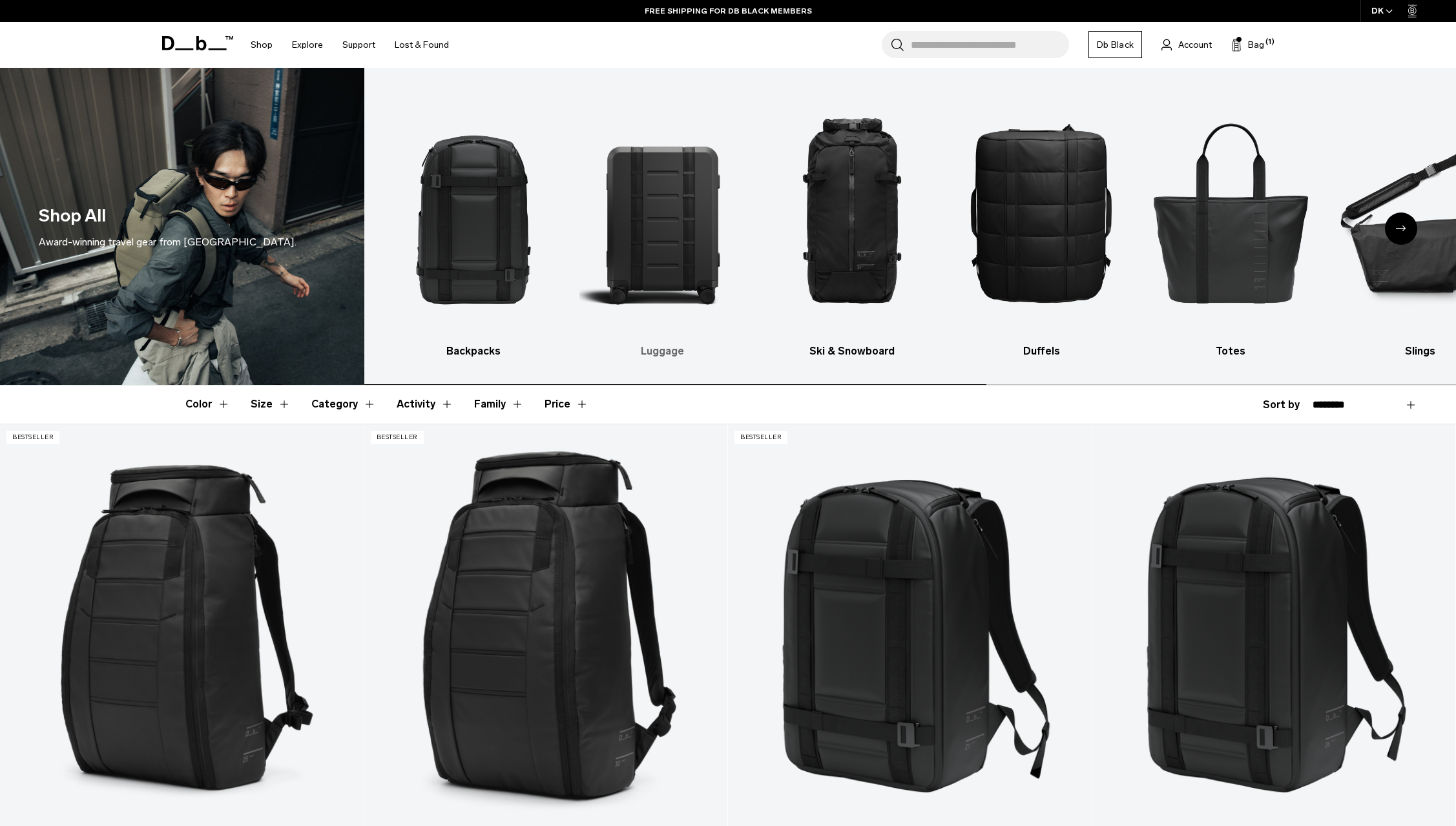
click at [643, 220] on img "2 / 10" at bounding box center [662, 212] width 167 height 250
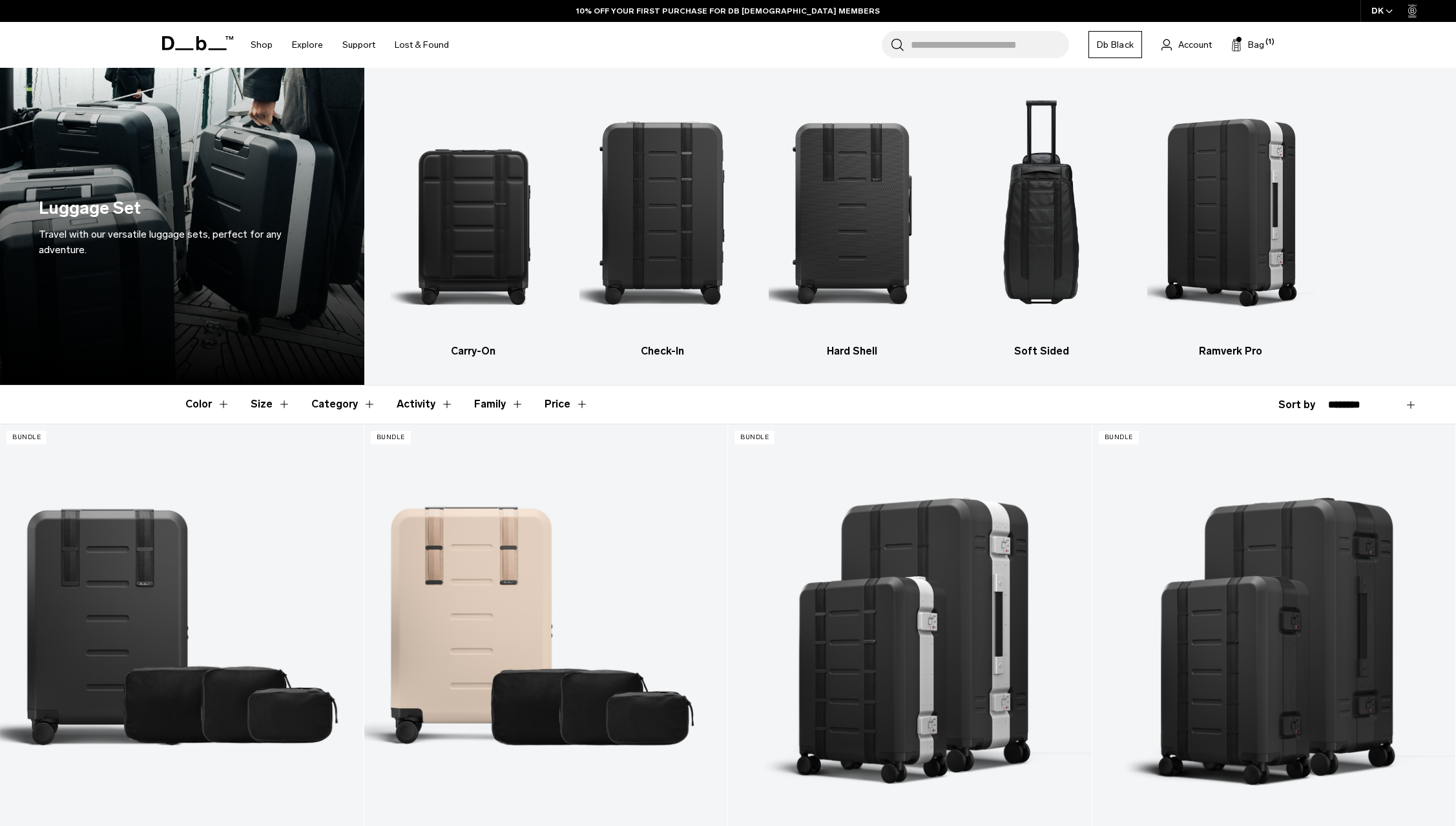
click at [1328, 399] on select "**********" at bounding box center [1373, 405] width 89 height 12
select select "**********"
click option "**********" at bounding box center [0, 0] width 0 height 0
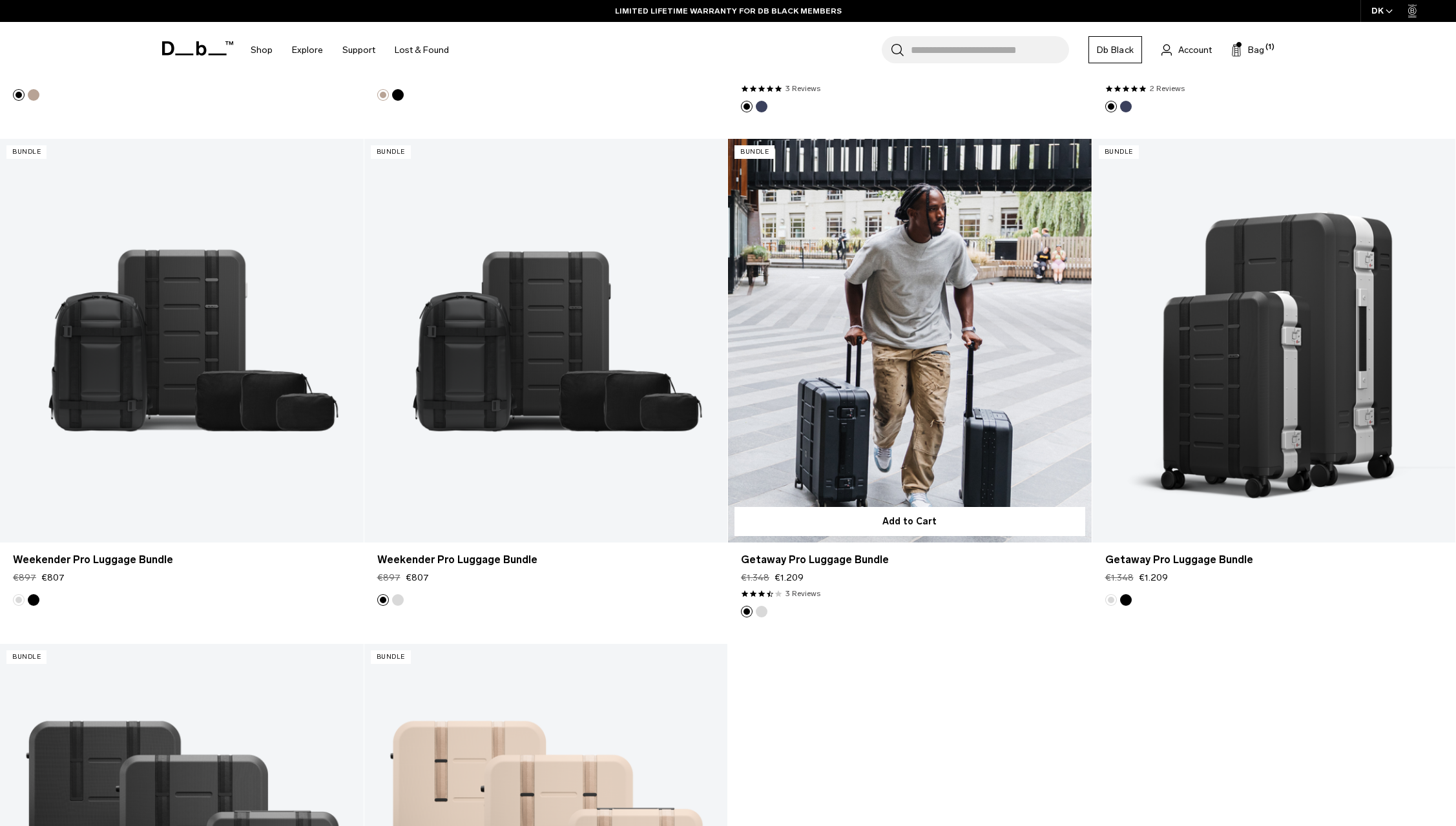
scroll to position [329, 0]
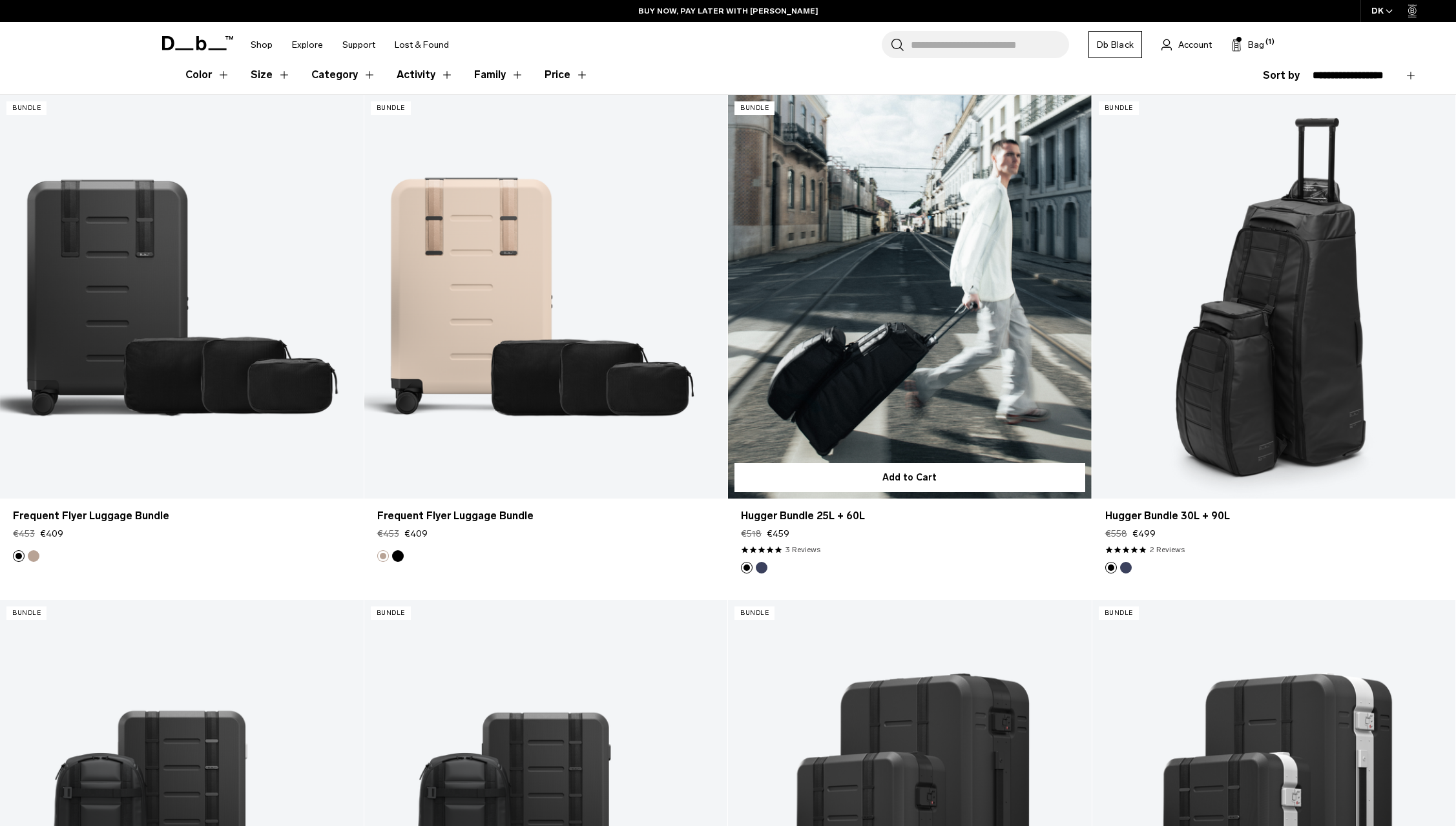
click at [911, 349] on link "Hugger Bundle 25L + 60L" at bounding box center [909, 297] width 364 height 404
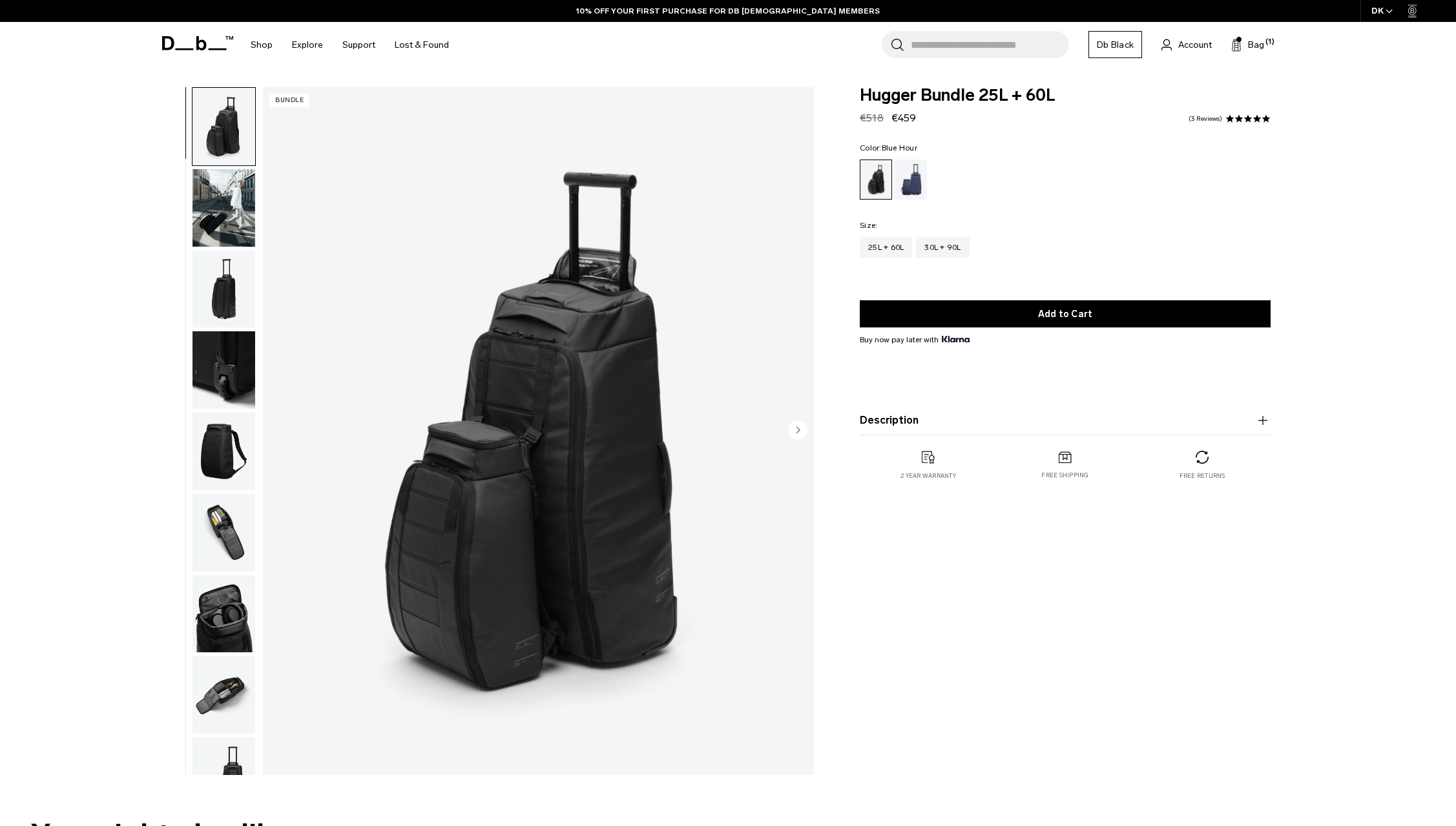
click at [907, 175] on div "Blue Hour" at bounding box center [911, 179] width 33 height 40
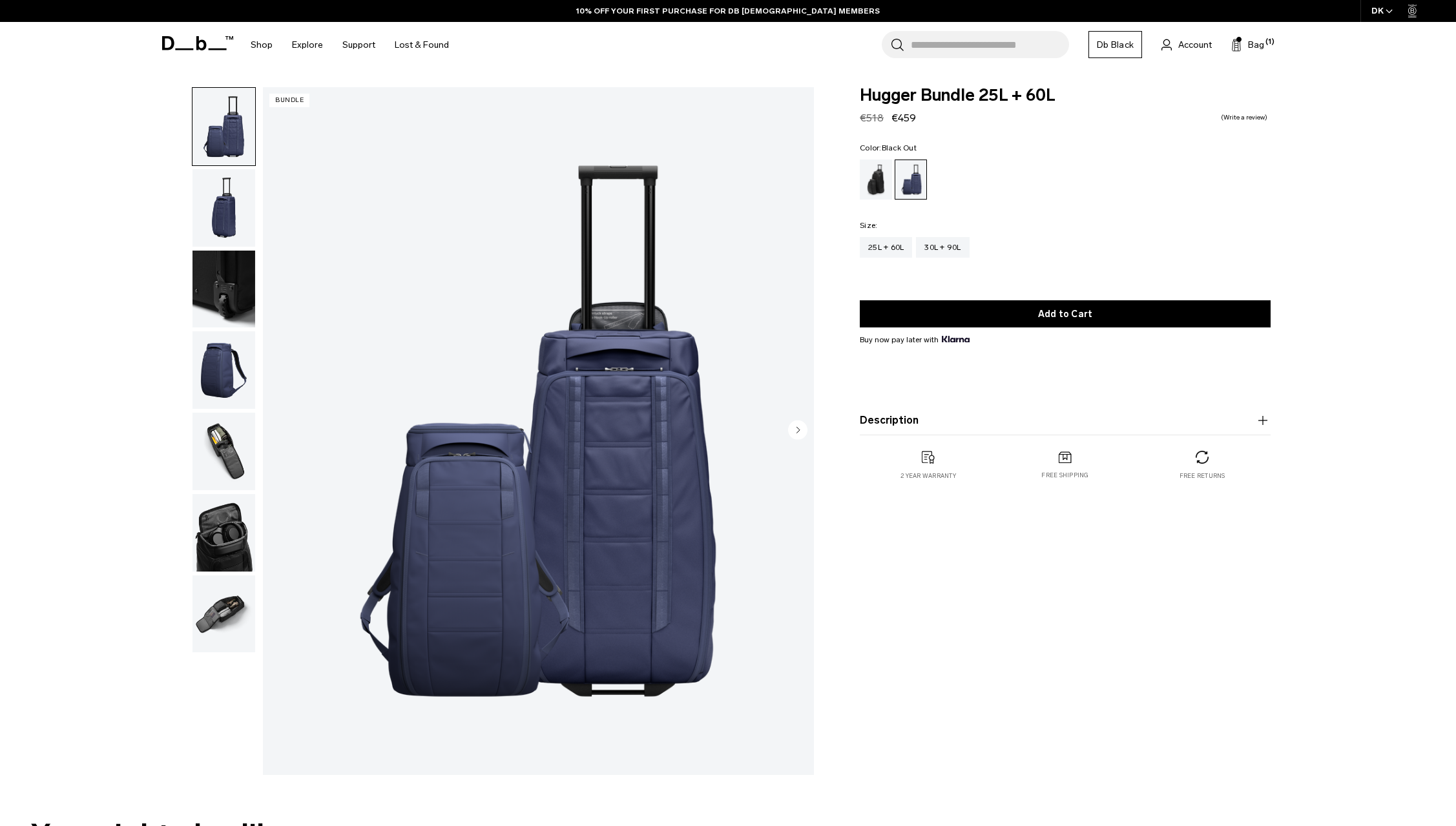
click at [875, 181] on div "Black Out" at bounding box center [876, 179] width 33 height 40
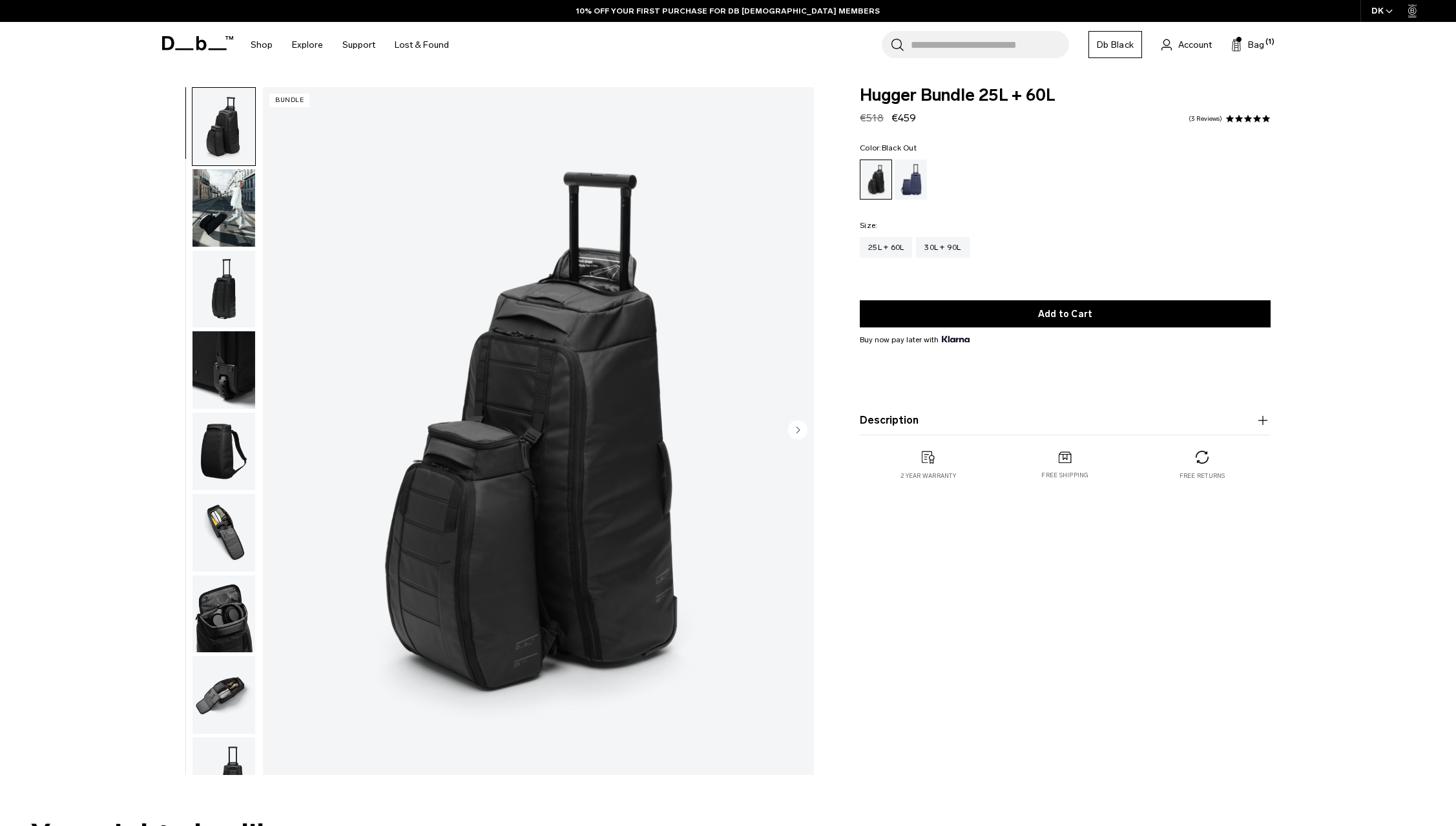
click at [491, 378] on img "1 / 9" at bounding box center [538, 431] width 551 height 688
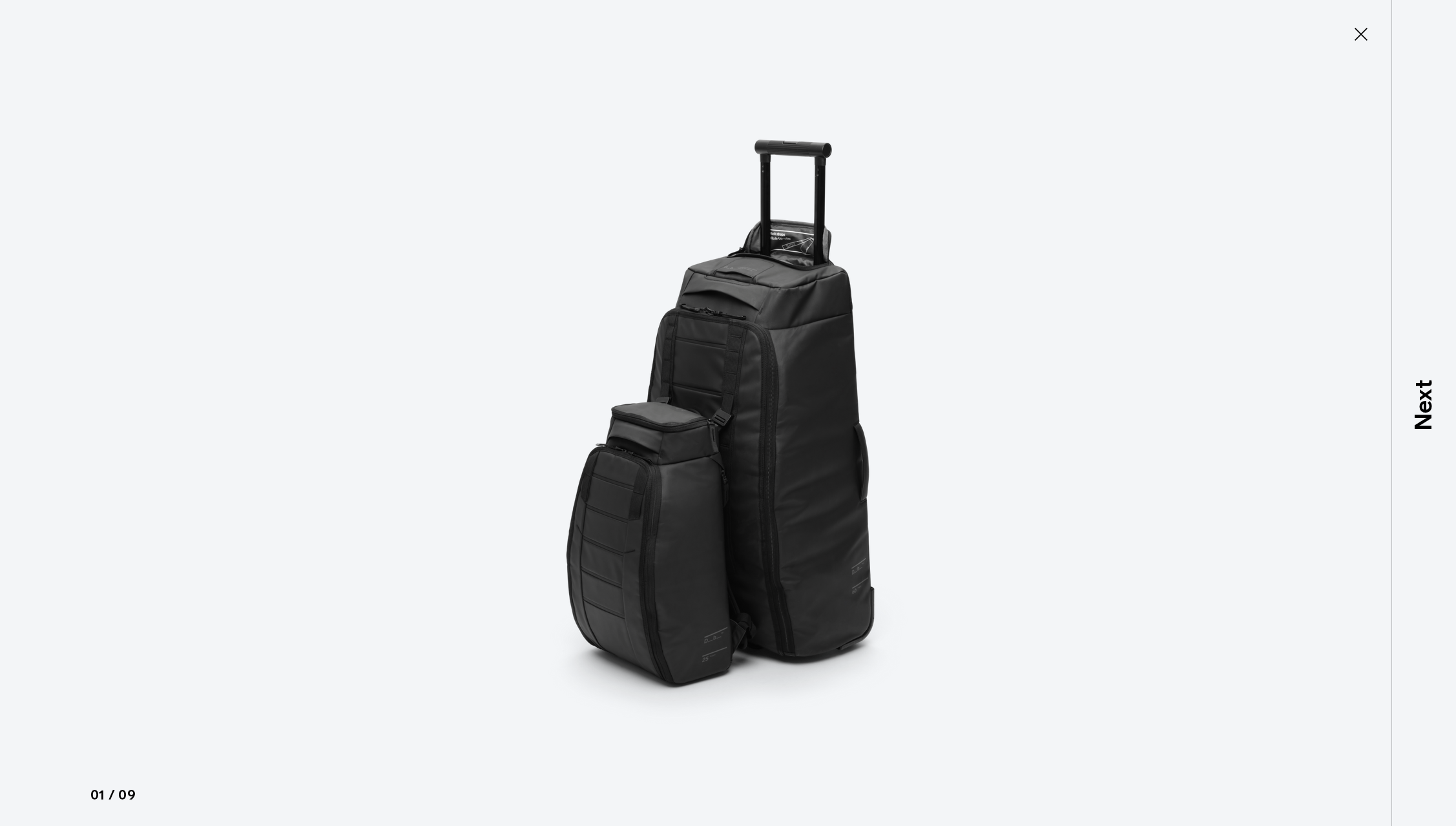
type button "Close"
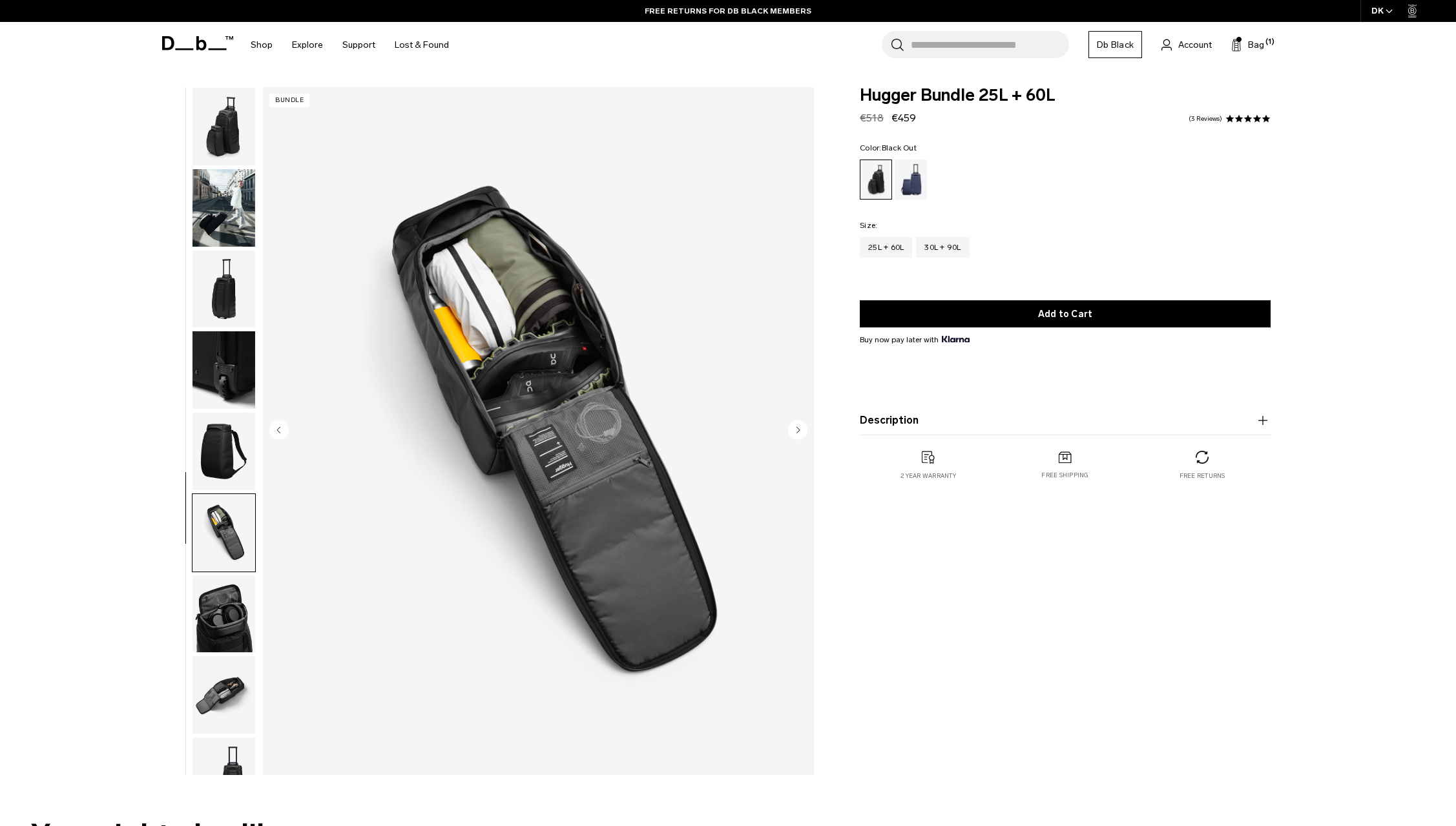
click at [228, 128] on img "button" at bounding box center [224, 127] width 63 height 78
